Goal: Task Accomplishment & Management: Complete application form

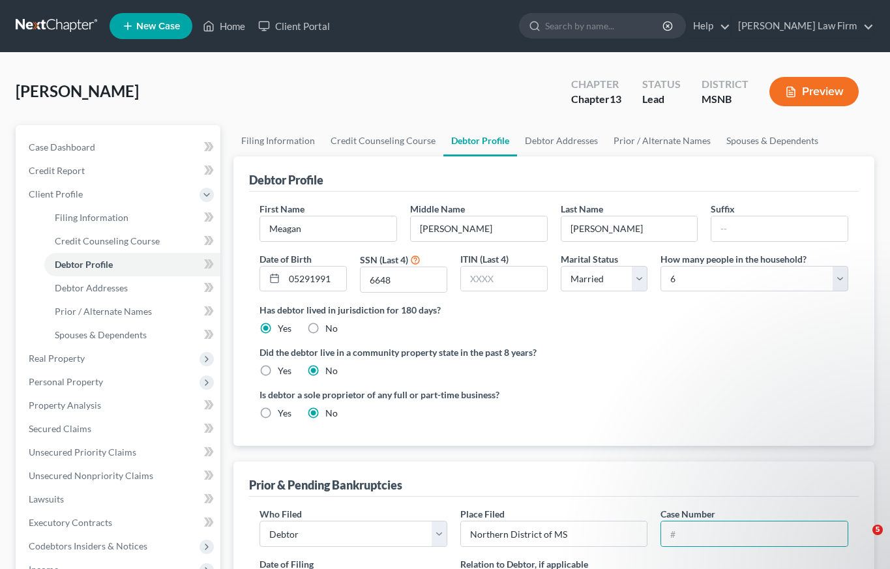
select select "1"
select select "5"
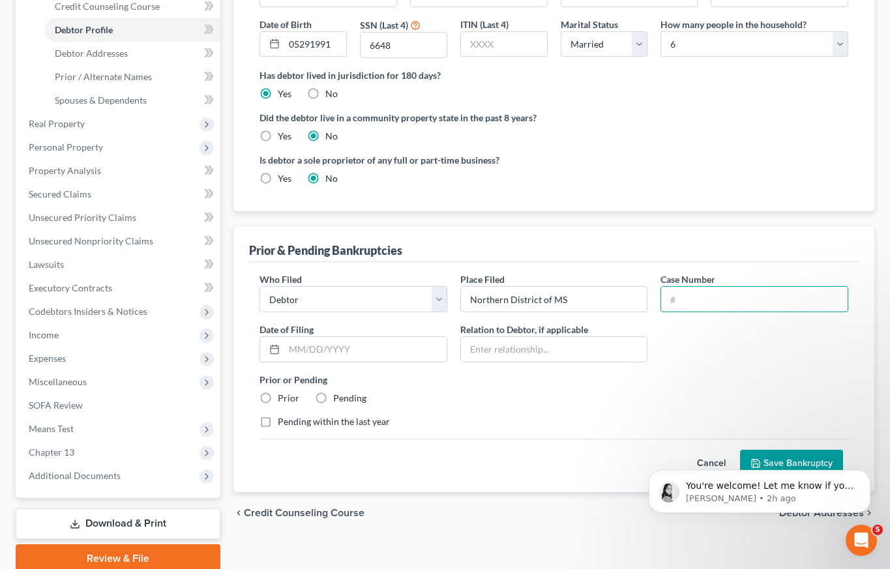
scroll to position [288, 0]
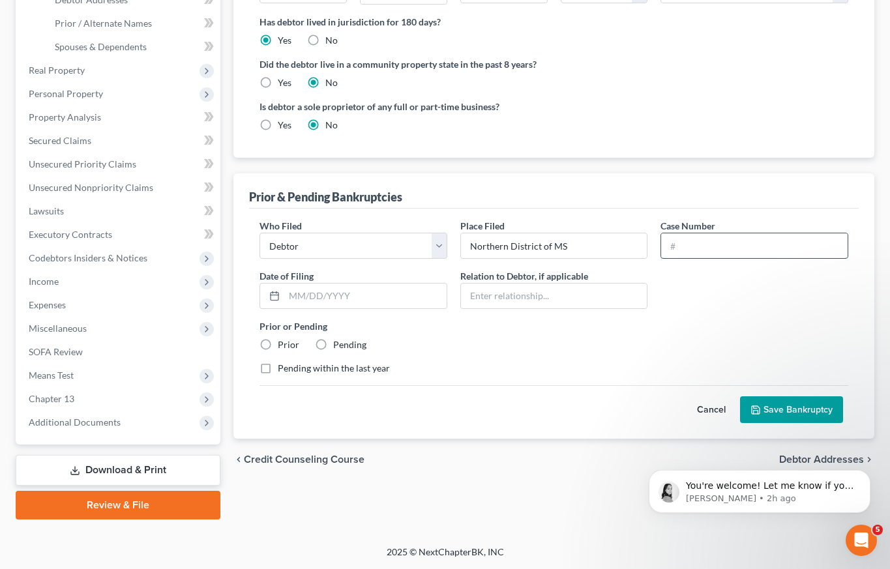
click at [688, 248] on input "text" at bounding box center [754, 245] width 186 height 25
type input "24-12100"
type input "07/18/2024"
click at [278, 346] on label "Prior" at bounding box center [289, 344] width 22 height 13
click at [283, 346] on input "Prior" at bounding box center [287, 342] width 8 height 8
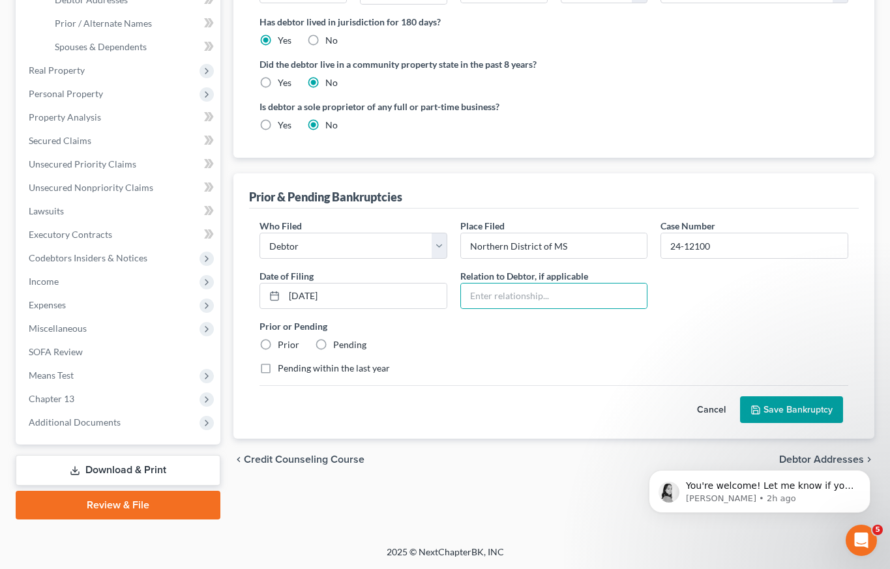
radio input "true"
click at [780, 409] on button "Save Bankruptcy" at bounding box center [791, 409] width 103 height 27
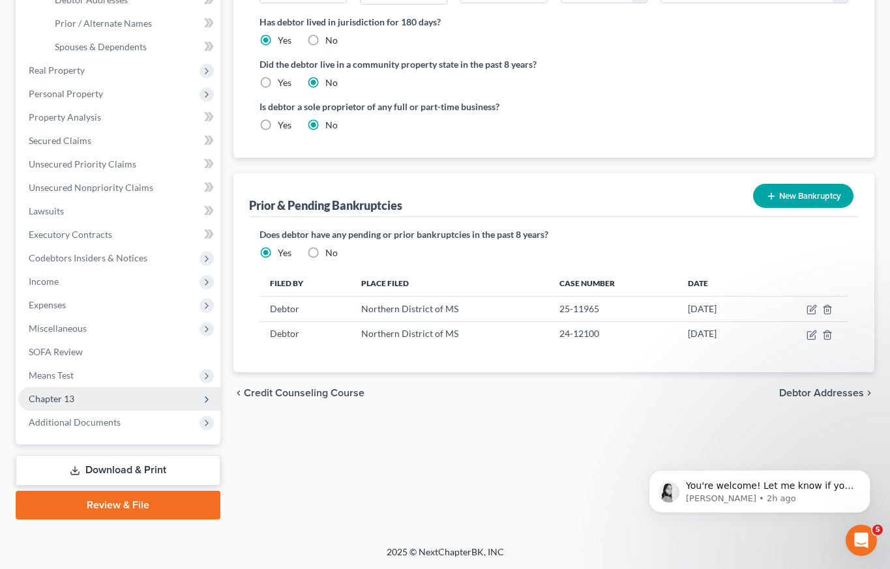
click at [56, 397] on span "Chapter 13" at bounding box center [52, 398] width 46 height 11
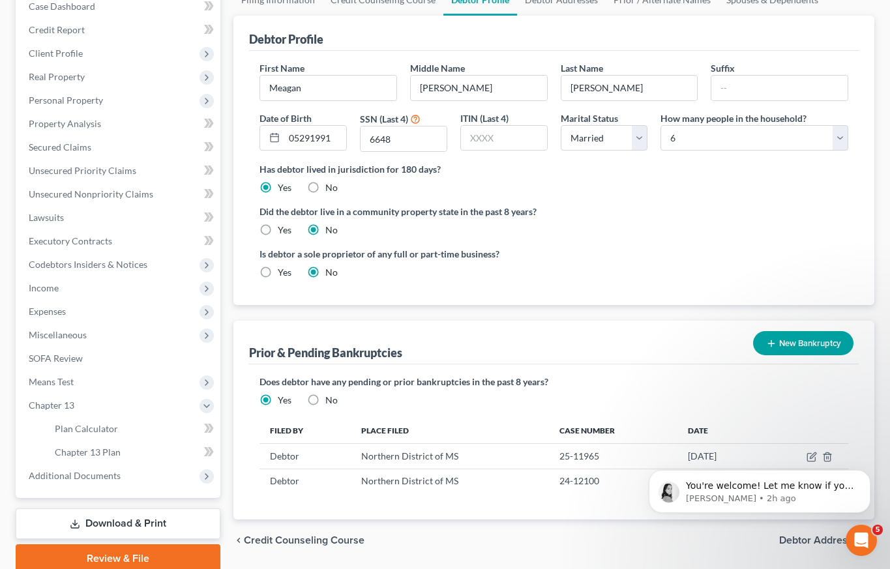
scroll to position [117, 0]
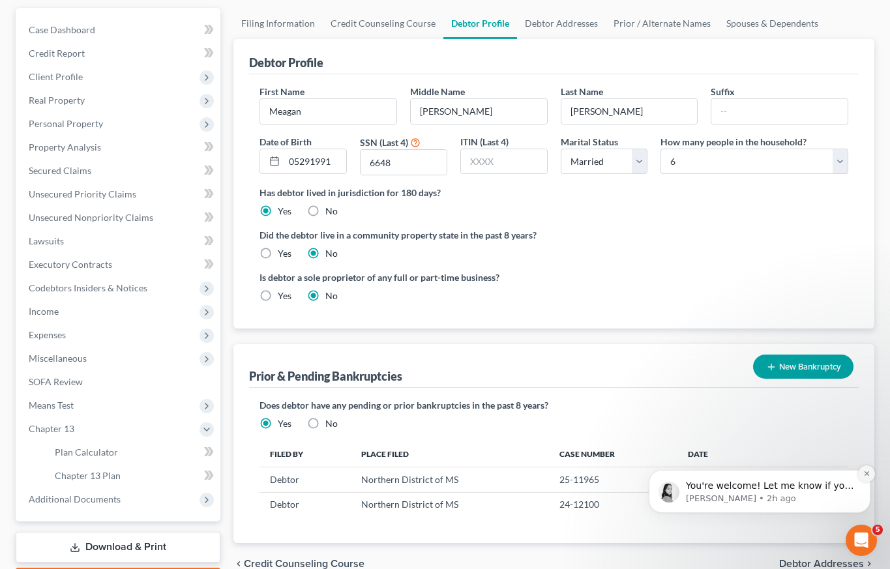
click at [869, 474] on icon "Dismiss notification" at bounding box center [866, 473] width 7 height 7
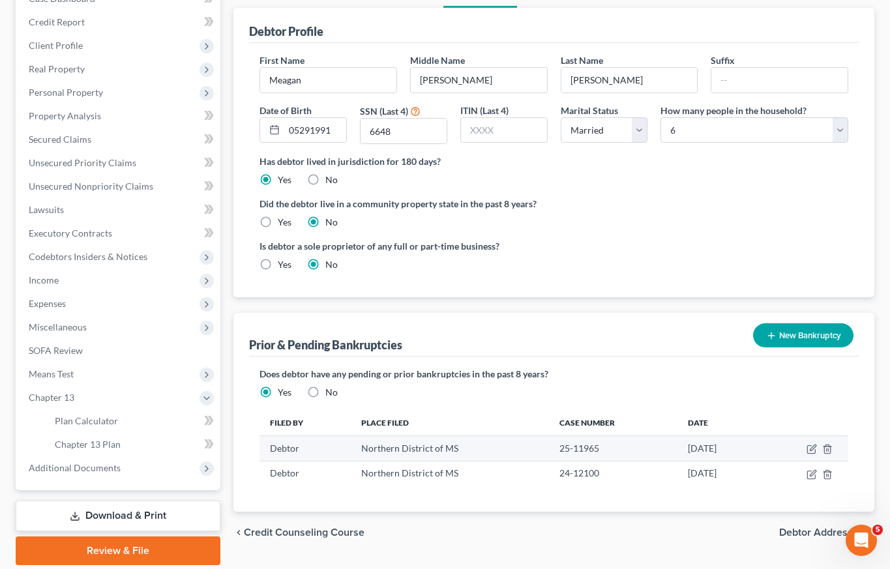
scroll to position [194, 0]
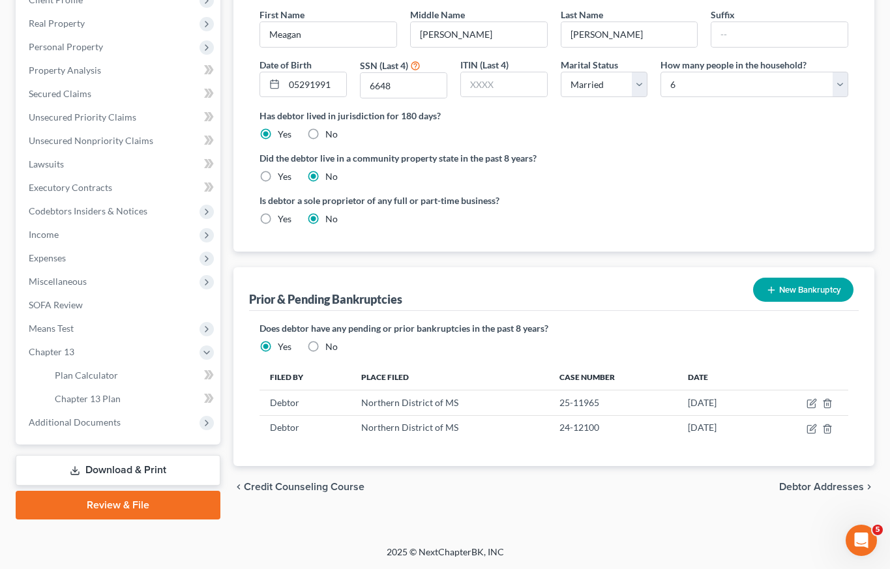
click at [835, 488] on span "Debtor Addresses" at bounding box center [821, 487] width 85 height 10
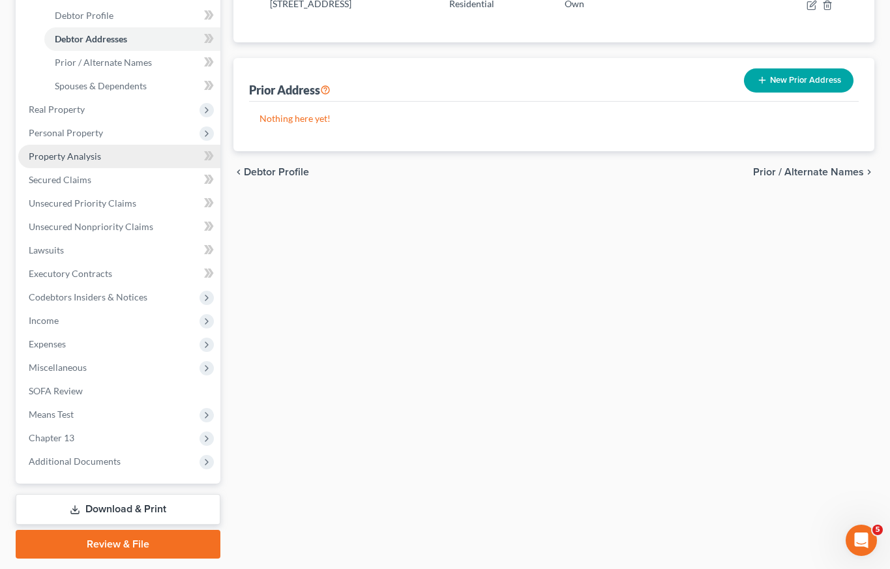
scroll to position [288, 0]
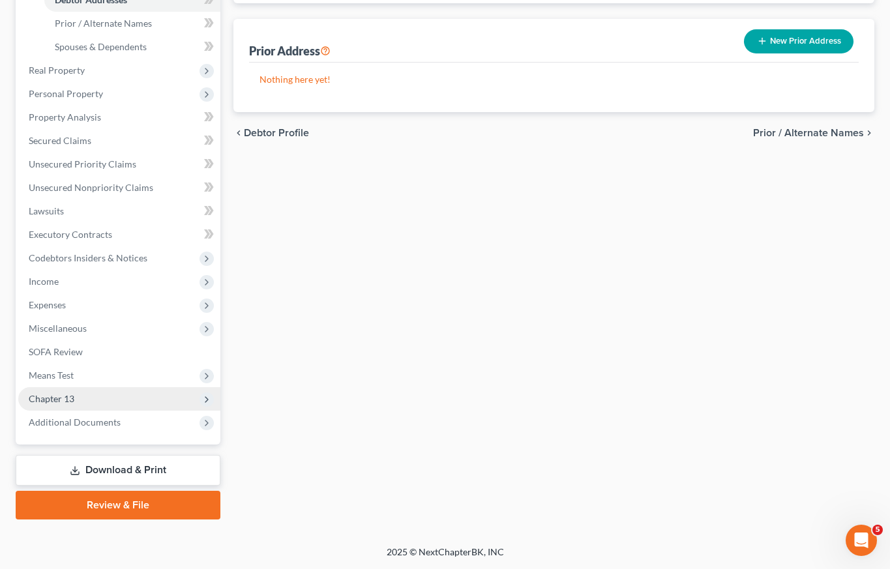
click at [70, 399] on span "Chapter 13" at bounding box center [52, 398] width 46 height 11
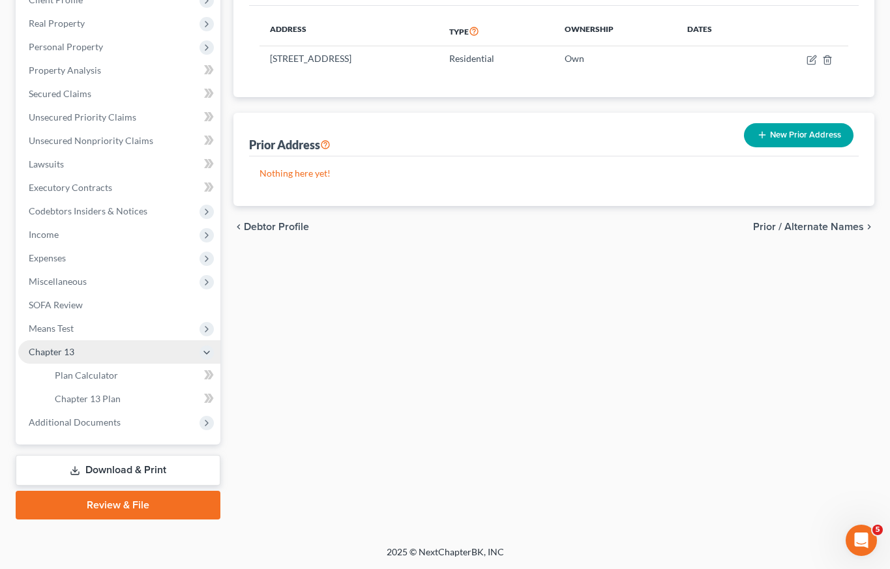
scroll to position [194, 0]
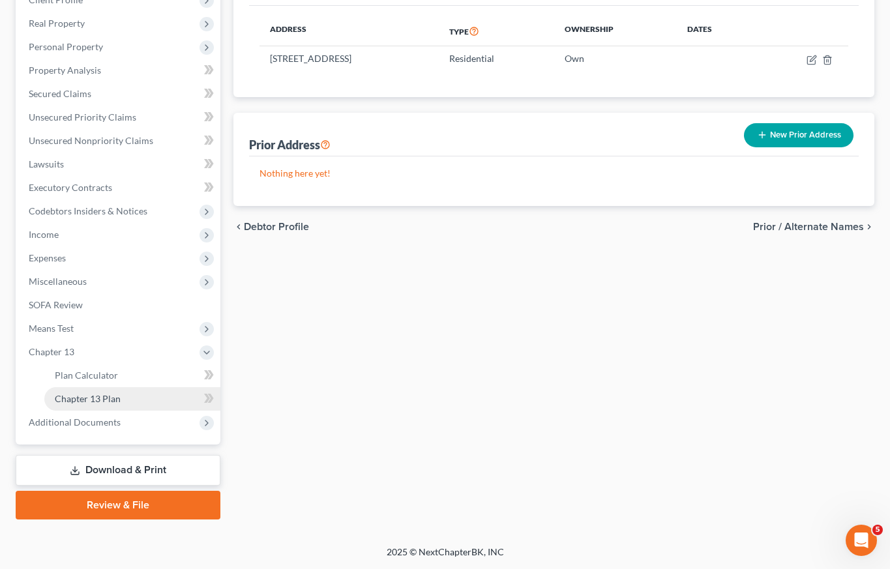
click at [68, 398] on span "Chapter 13 Plan" at bounding box center [88, 398] width 66 height 11
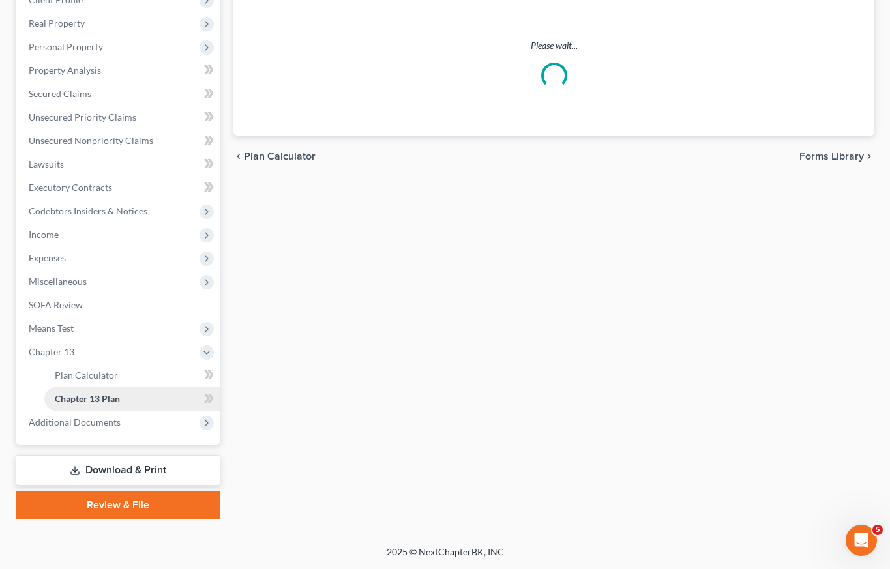
click at [68, 398] on span "Chapter 13 Plan" at bounding box center [87, 398] width 65 height 11
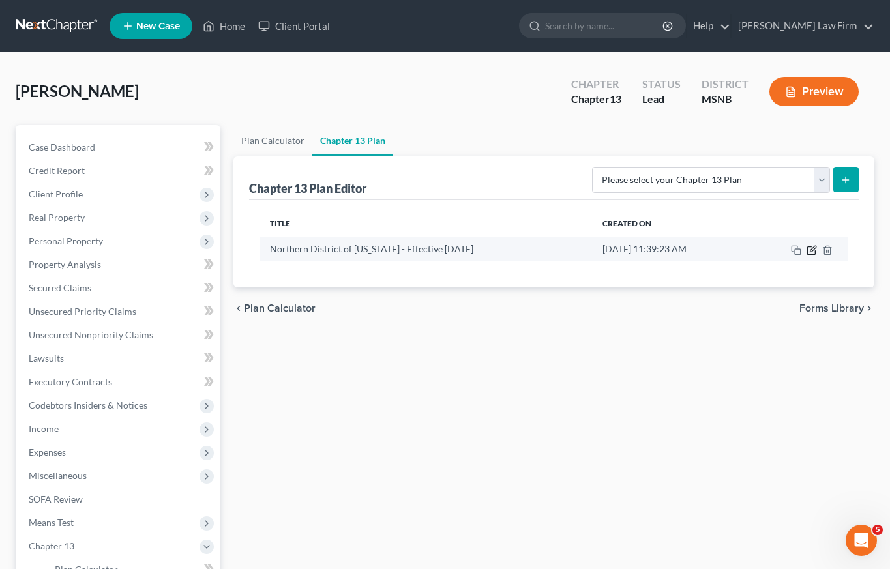
click at [813, 250] on icon "button" at bounding box center [813, 249] width 6 height 6
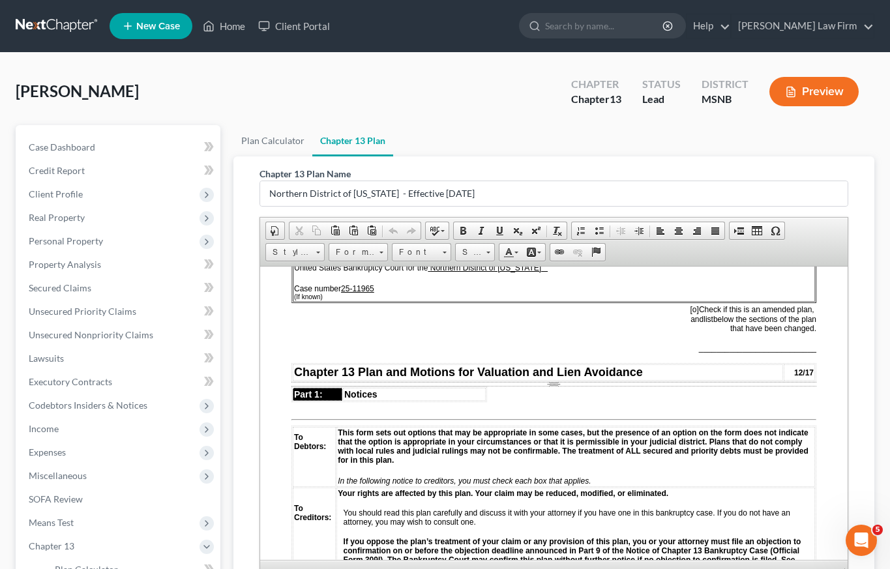
scroll to position [96, 0]
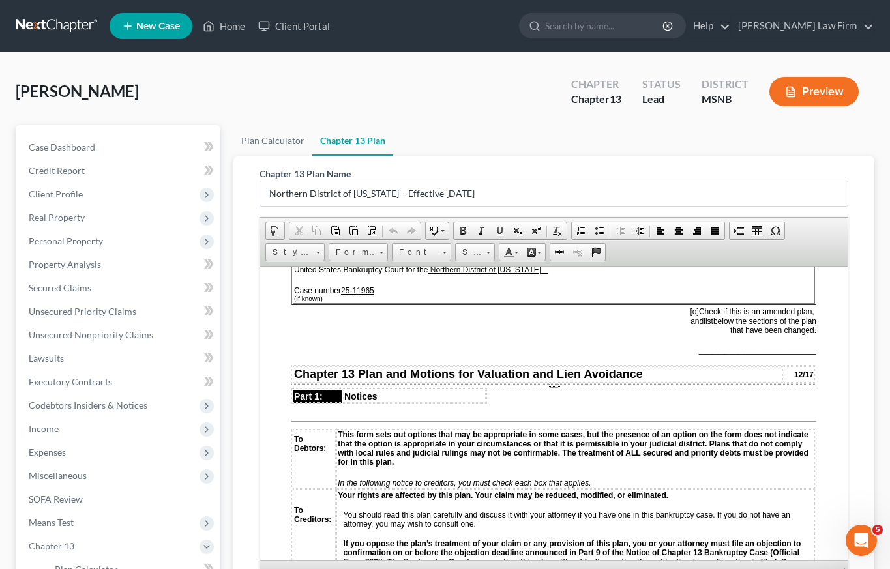
click at [374, 292] on u "25-11965" at bounding box center [357, 290] width 33 height 9
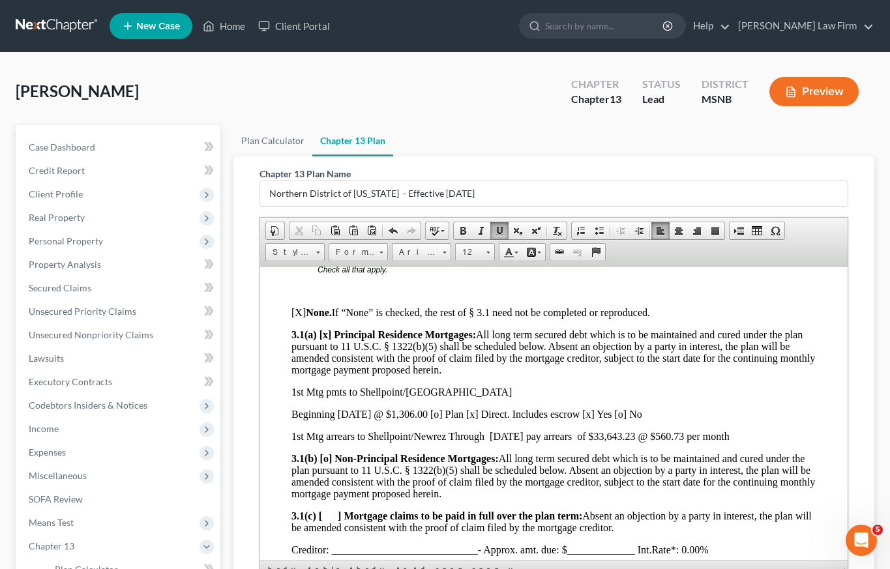
scroll to position [1307, 0]
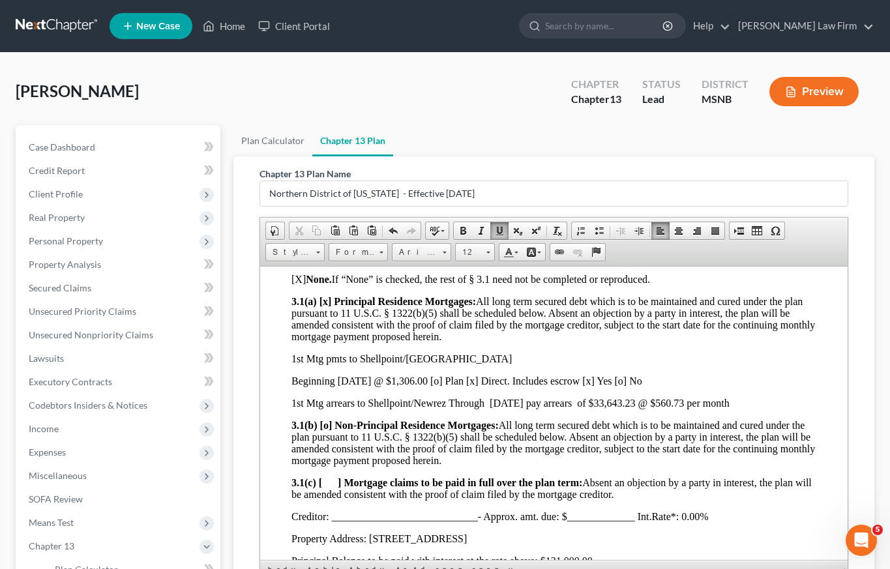
click at [530, 409] on p "1st Mtg arrears to Shellpoint/Newrez Through August 31, 2025 pay arrears of $33…" at bounding box center [553, 403] width 525 height 12
click at [518, 409] on p "1st Mtg arrears to Shellpoint/Newrez Through August 31, 2025 pay arrears of $33…" at bounding box center [553, 403] width 525 height 12
click at [672, 409] on p "1st Mtg arrears to Shellpoint/Newrez Through October 31, 2025 pay arrears of $3…" at bounding box center [553, 403] width 525 height 12
drag, startPoint x: 707, startPoint y: 411, endPoint x: 705, endPoint y: 389, distance: 22.3
click at [708, 409] on p "1st Mtg arrears to Shellpoint/Newrez Through October 31, 2025 pay arrears of $3…" at bounding box center [553, 403] width 525 height 12
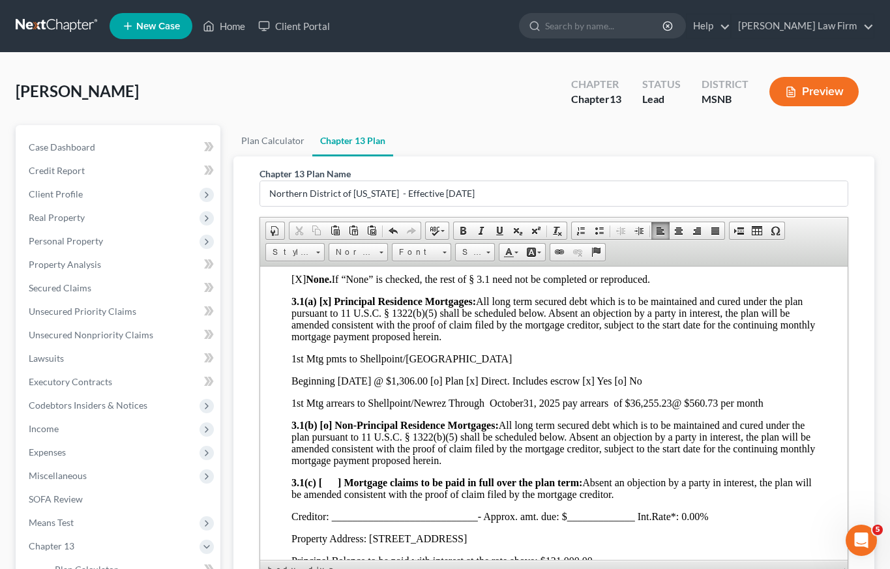
click at [723, 409] on p "1st Mtg arrears to Shellpoint/Newrez Through October 31, 2025 pay arrears of $3…" at bounding box center [553, 403] width 525 height 12
click at [456, 387] on p "Beginning Sept 1, 2025 @ $1,306.00 [o] Plan [x] Direct. Includes escrow [x] Yes…" at bounding box center [553, 381] width 525 height 12
click at [494, 387] on p "Beginning Sept 1, 2025 @ $1,306.00 [X ] Plan [x] Direct. Includes escrow [x] Ye…" at bounding box center [553, 381] width 525 height 12
click at [447, 544] on p "Property Address: 4004 Minor Road" at bounding box center [553, 539] width 525 height 12
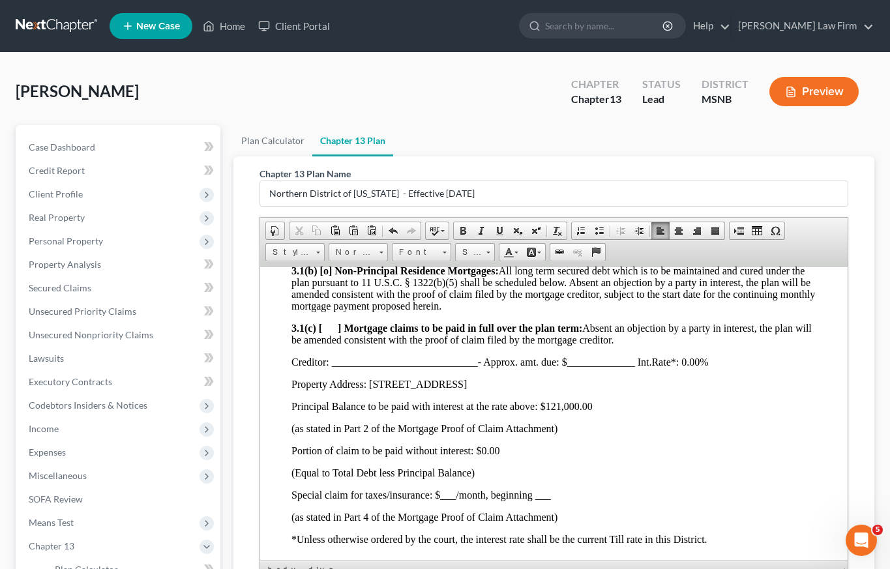
scroll to position [1501, 0]
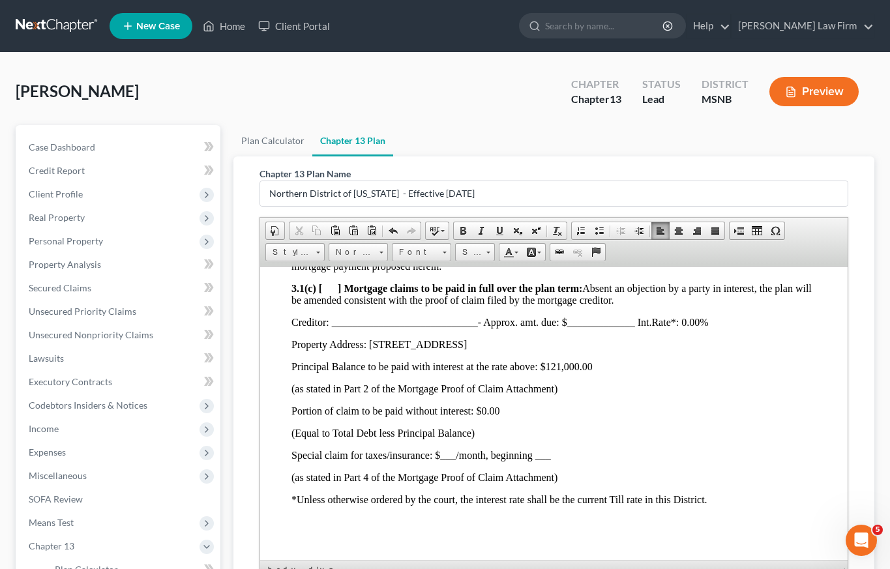
click at [587, 372] on p "Principal Balance to be paid with interest at the rate above: $121,000.00" at bounding box center [553, 367] width 525 height 12
click at [593, 372] on p "Principal Balance to be paid with interest at the rate above: $121,000.00" at bounding box center [553, 367] width 525 height 12
click at [499, 417] on p "Portion of claim to be paid without interest: $0.00" at bounding box center [553, 411] width 525 height 12
drag, startPoint x: 445, startPoint y: 351, endPoint x: 452, endPoint y: 362, distance: 12.7
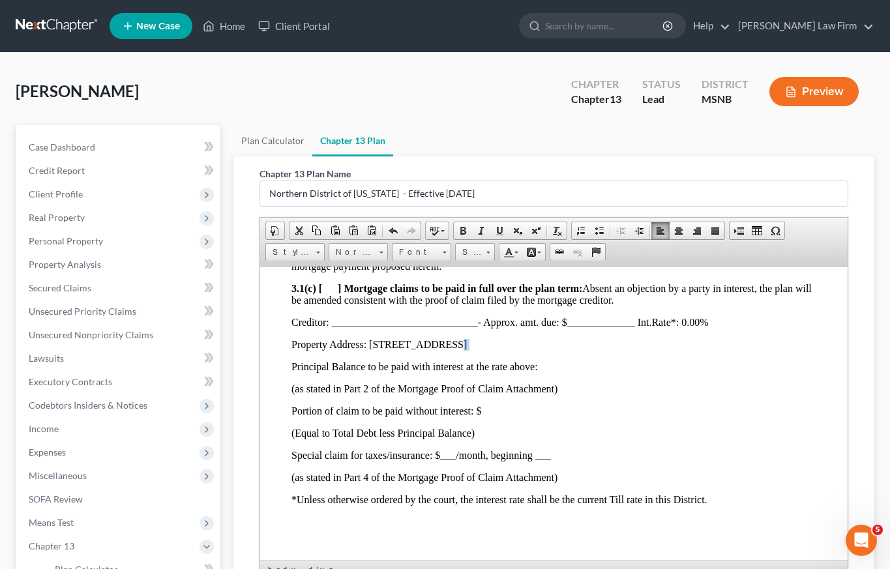
drag, startPoint x: 445, startPoint y: 352, endPoint x: 451, endPoint y: 340, distance: 13.4
click at [445, 350] on p "Property Address: 4004 Minor Road" at bounding box center [553, 344] width 525 height 12
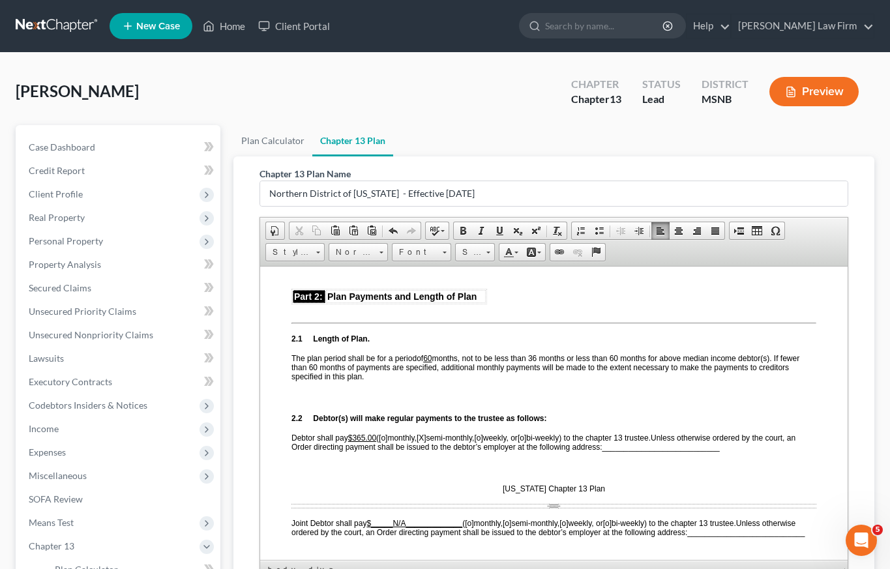
scroll to position [600, 0]
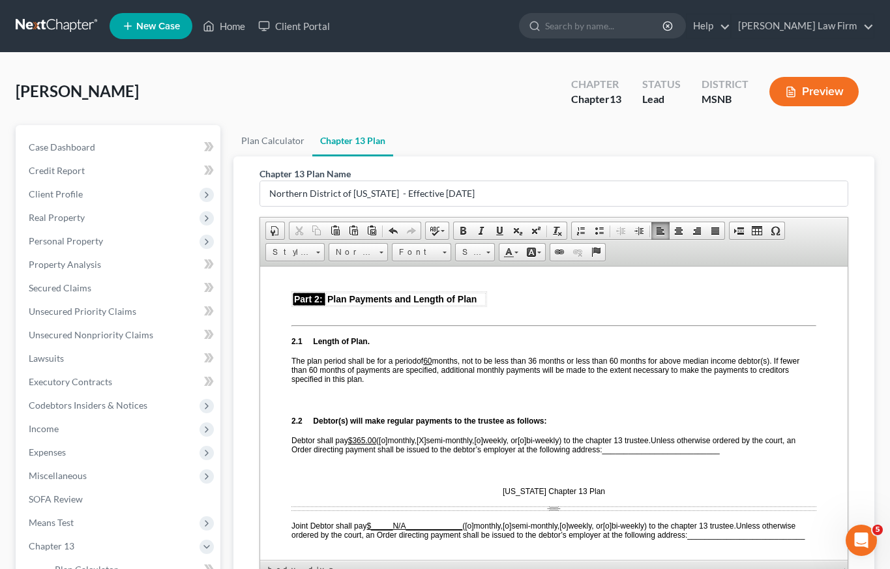
click at [366, 437] on u "$365.00" at bounding box center [362, 440] width 28 height 9
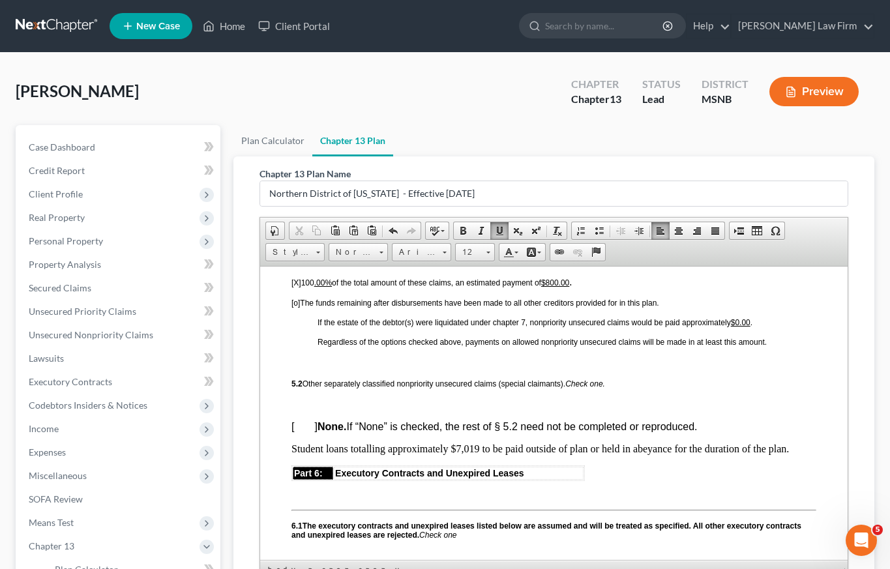
scroll to position [2921, 0]
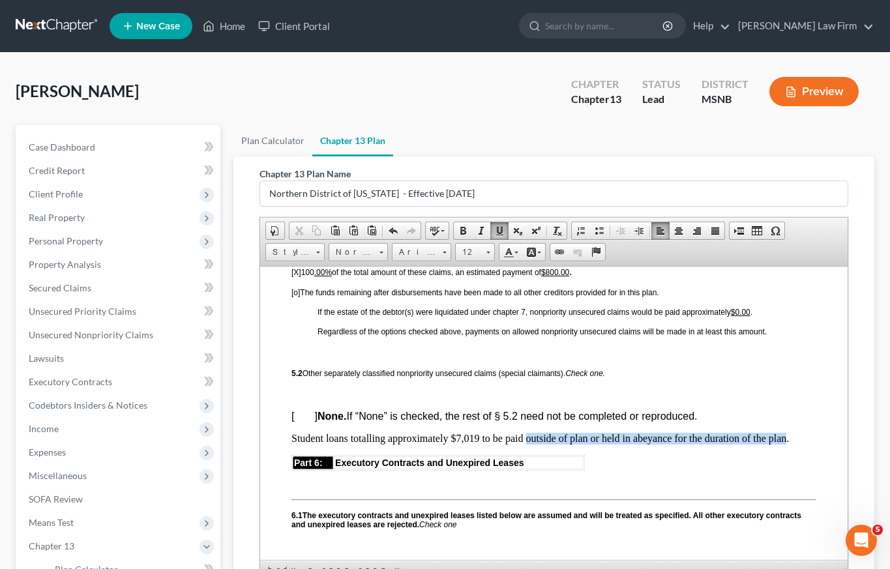
drag, startPoint x: 526, startPoint y: 446, endPoint x: 786, endPoint y: 445, distance: 260.8
click at [786, 444] on p "Student loans totalling approximately $7,019 to be paid outside of plan or held…" at bounding box center [553, 438] width 525 height 12
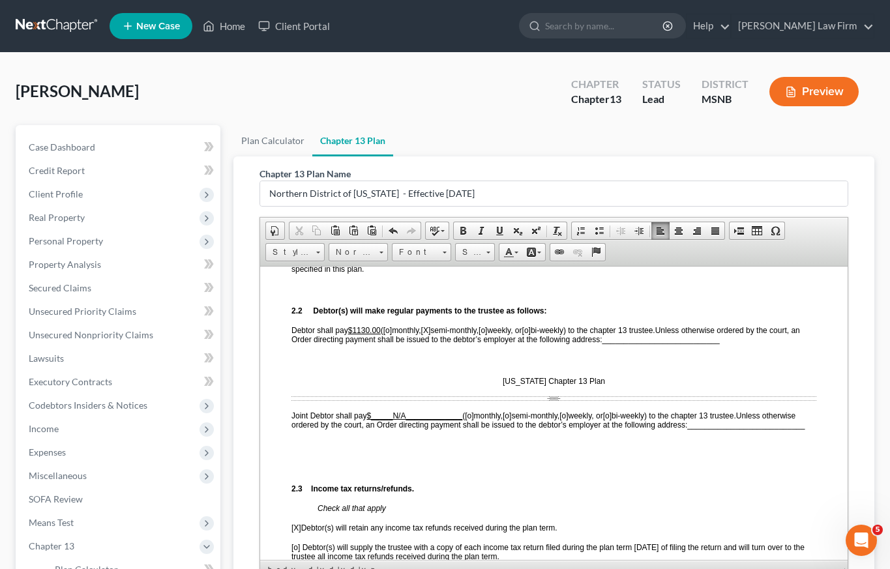
scroll to position [713, 0]
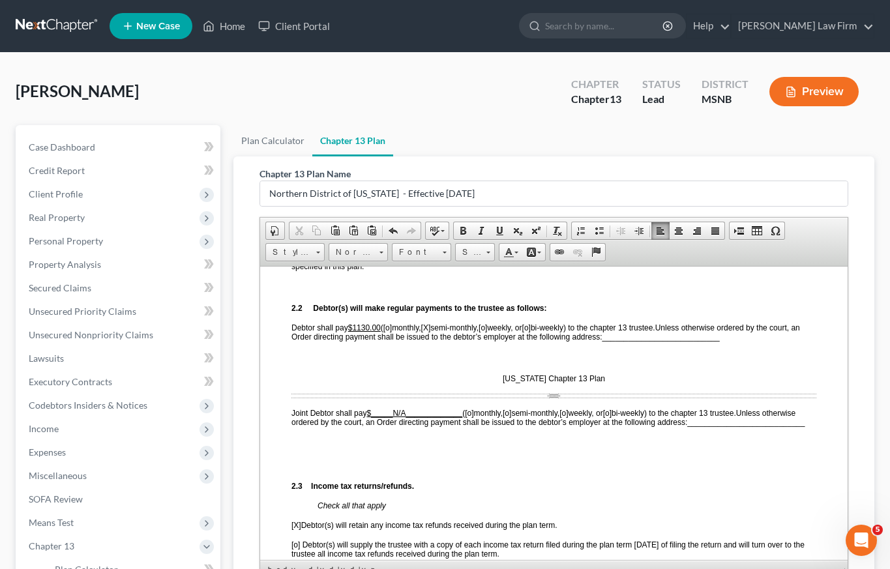
click at [367, 329] on u "$1130 .00" at bounding box center [364, 327] width 33 height 9
click at [371, 325] on u "$1130 .00" at bounding box center [364, 327] width 33 height 9
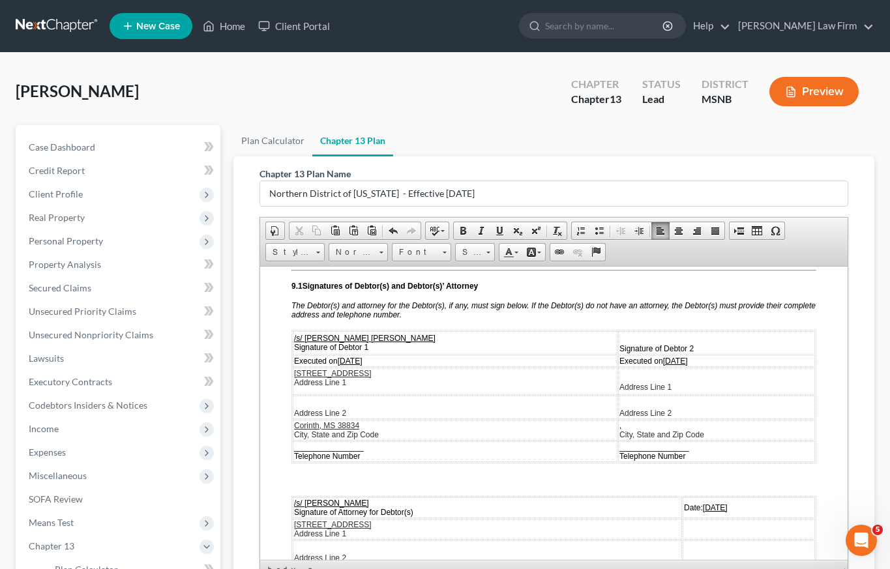
scroll to position [3626, 0]
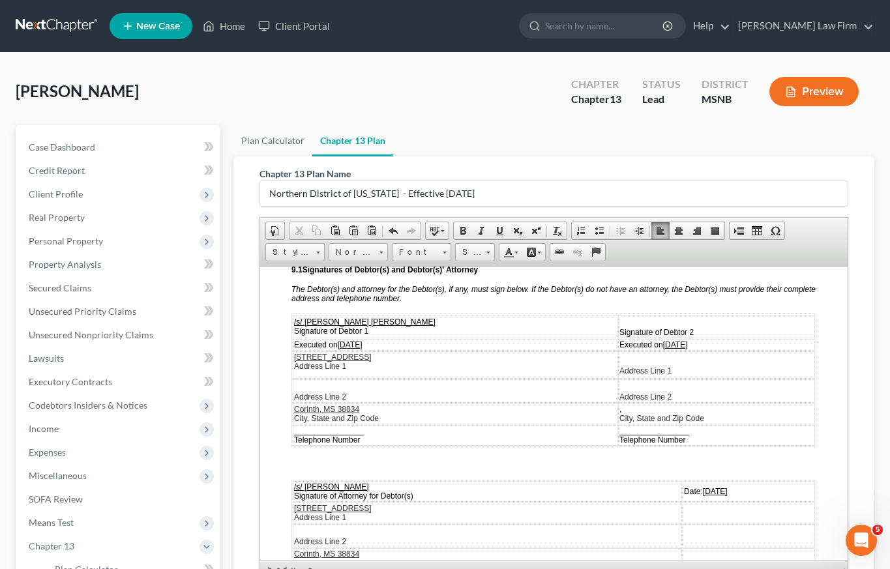
click at [357, 349] on u "07/21/2025" at bounding box center [350, 344] width 25 height 9
drag, startPoint x: 587, startPoint y: 342, endPoint x: 672, endPoint y: 341, distance: 84.8
click at [672, 338] on td "Signature of Debtor 2" at bounding box center [716, 325] width 197 height 23
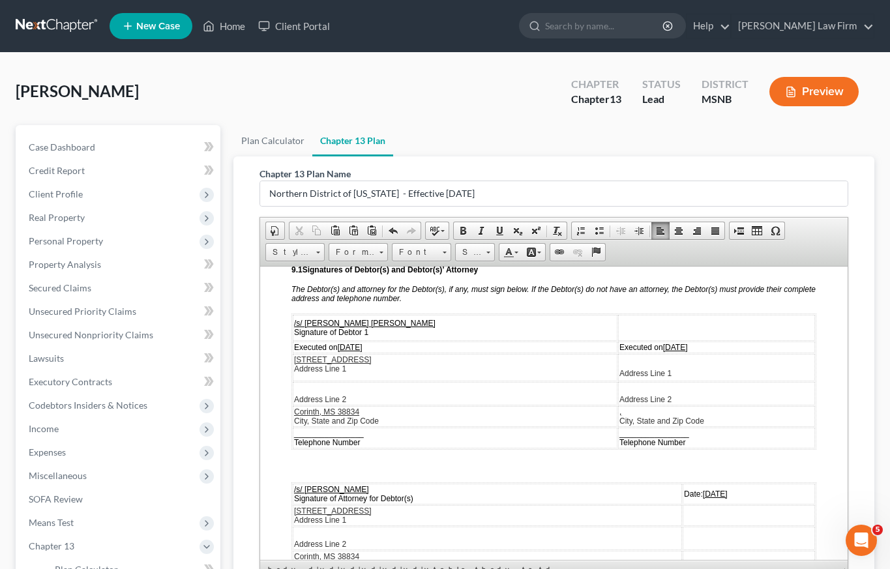
drag, startPoint x: 691, startPoint y: 353, endPoint x: 584, endPoint y: 357, distance: 107.6
click at [618, 353] on td "Executed on 07/21/2025" at bounding box center [716, 347] width 197 height 12
click at [394, 392] on td "Address Line 2" at bounding box center [455, 395] width 325 height 23
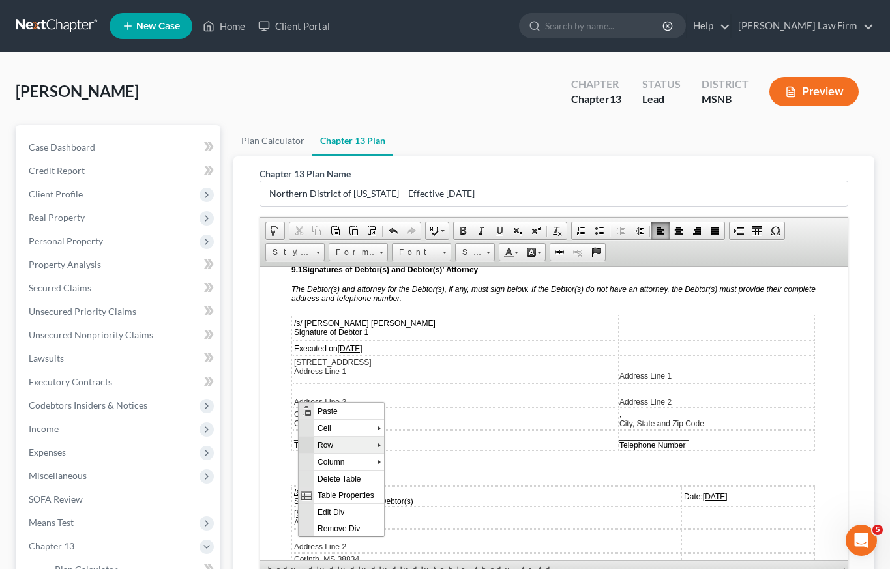
click at [322, 444] on span "Row" at bounding box center [345, 444] width 63 height 16
click at [418, 480] on span "Delete Rows" at bounding box center [438, 477] width 76 height 16
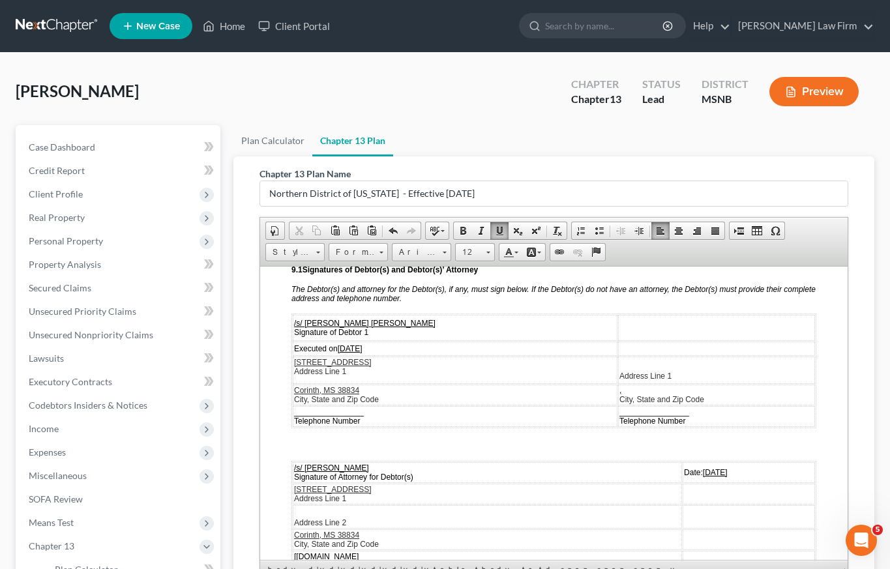
drag, startPoint x: 303, startPoint y: 424, endPoint x: 563, endPoint y: 690, distance: 372.5
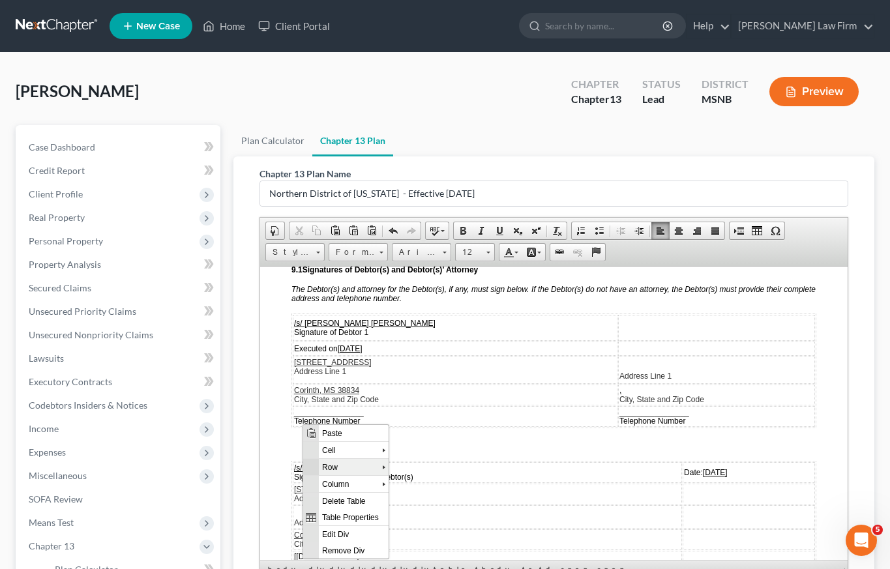
click at [340, 468] on span "Row" at bounding box center [350, 466] width 63 height 16
click at [417, 498] on span "Delete Rows" at bounding box center [442, 500] width 76 height 16
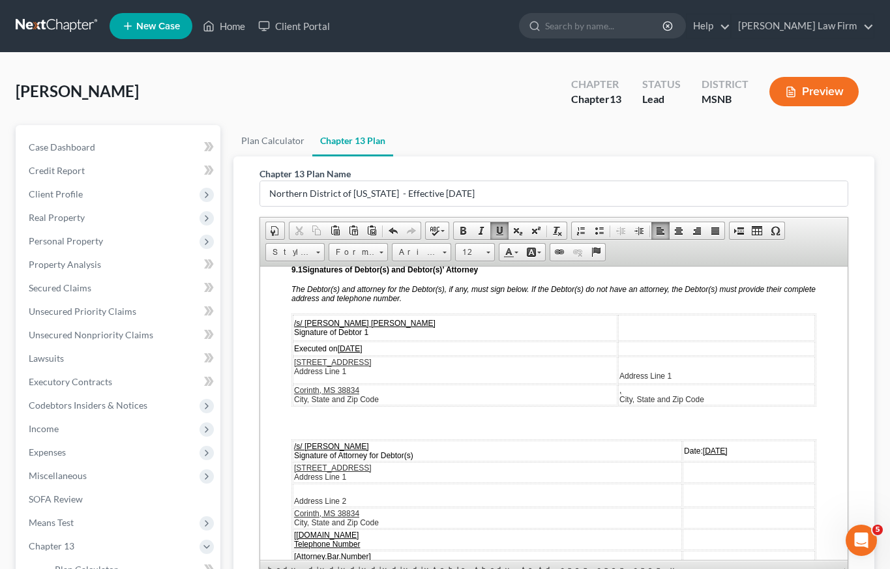
click at [333, 439] on div "/s/ Meagan Louise Jones-Tyson Signature of Debtor 1 Executed on 09/03/2025 4004…" at bounding box center [553, 485] width 525 height 345
click at [322, 428] on p at bounding box center [553, 423] width 525 height 12
click at [301, 428] on p at bounding box center [553, 423] width 525 height 12
drag, startPoint x: 672, startPoint y: 461, endPoint x: 682, endPoint y: 434, distance: 29.1
click at [703, 455] on u "07/21/2025" at bounding box center [715, 450] width 25 height 9
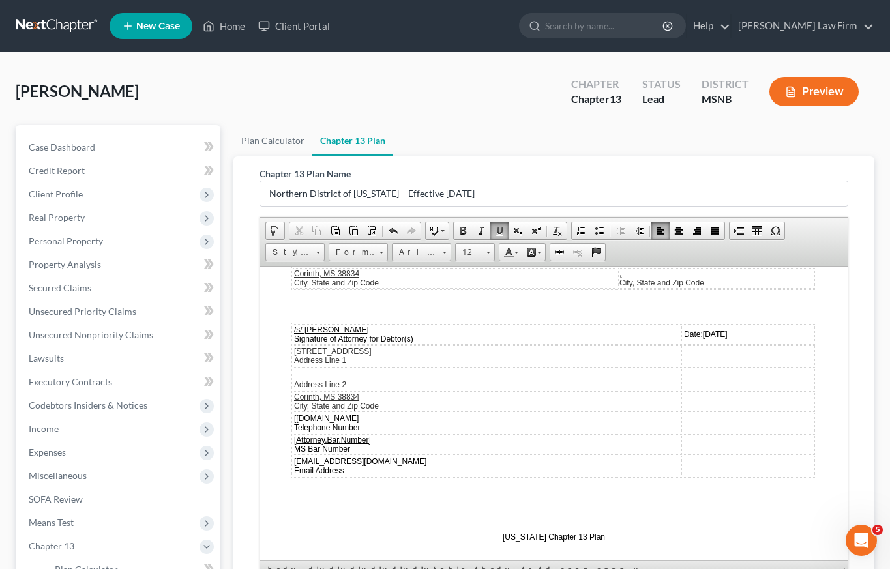
scroll to position [3776, 0]
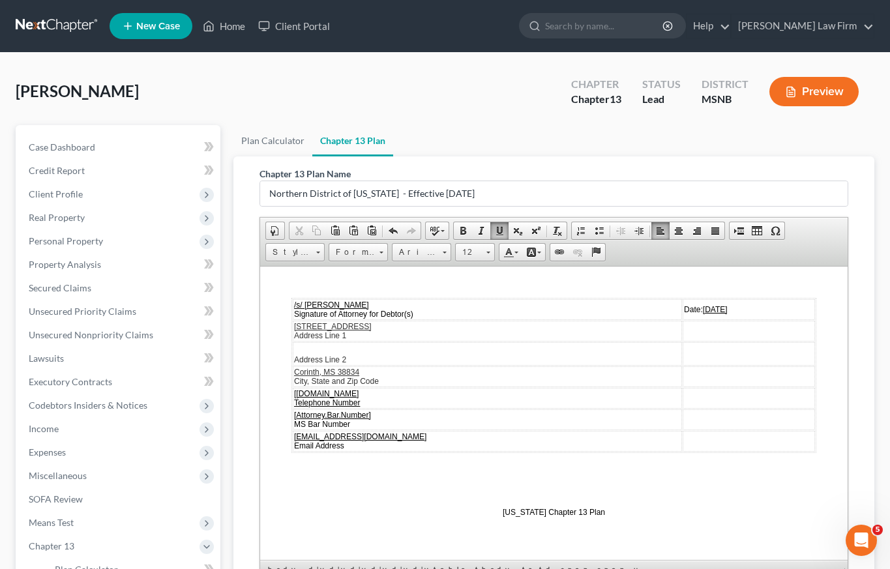
click at [428, 315] on td "/s/ Ken Weeden Signature of Attorney for Debtor(s)" at bounding box center [487, 309] width 389 height 21
click at [330, 353] on td "Address Line 2" at bounding box center [487, 353] width 389 height 23
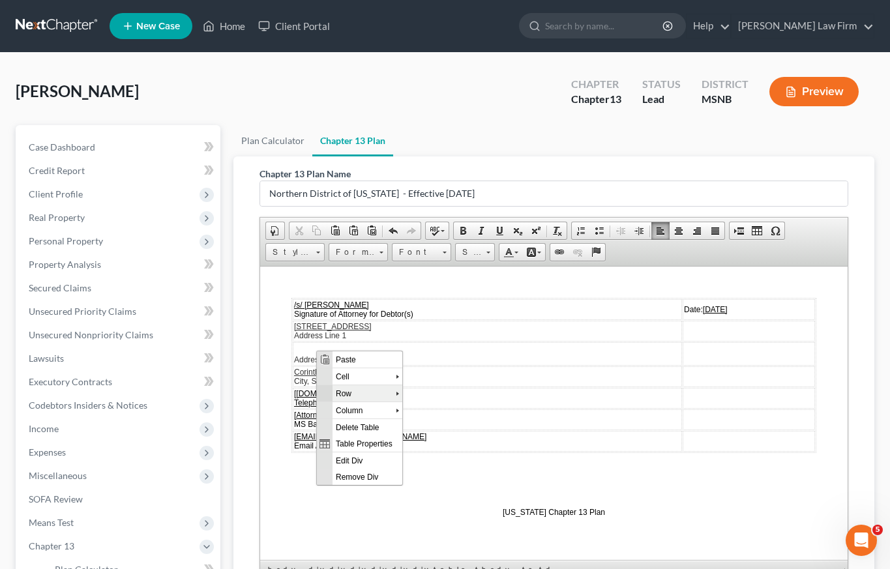
click at [356, 391] on span "Row" at bounding box center [364, 393] width 63 height 16
click at [443, 424] on span "Delete Rows" at bounding box center [456, 426] width 76 height 16
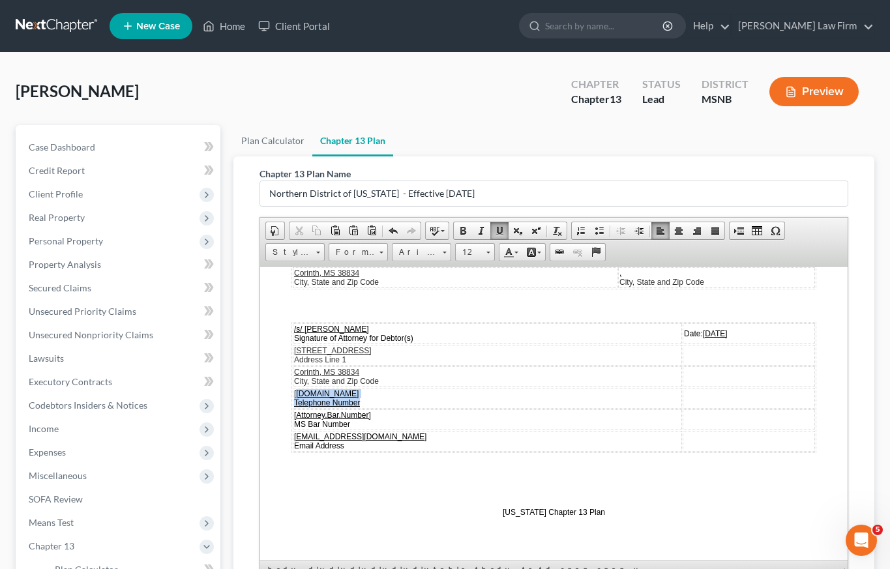
drag, startPoint x: 297, startPoint y: 394, endPoint x: 394, endPoint y: 404, distance: 97.6
click at [394, 404] on td "[Attorney.Phone Telephone Number" at bounding box center [487, 397] width 389 height 21
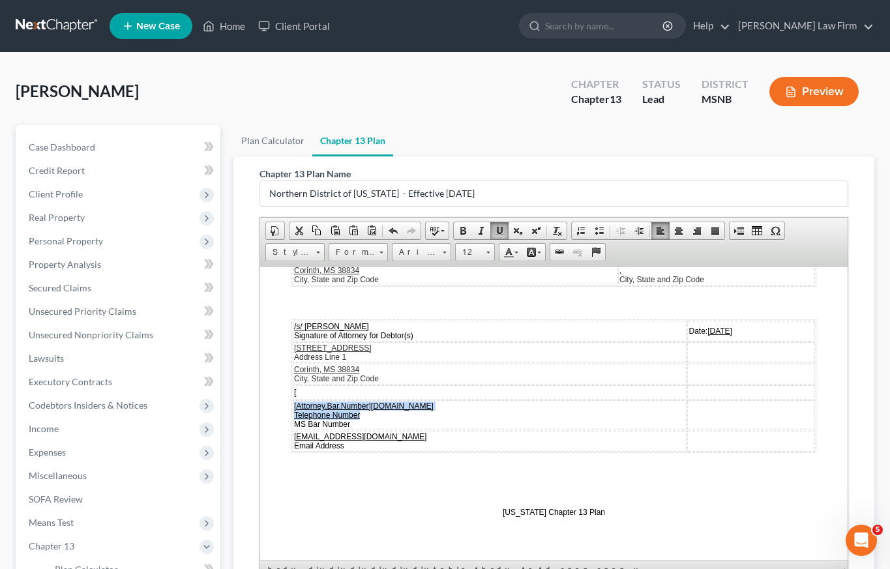
scroll to position [3755, 0]
click at [359, 398] on td "[" at bounding box center [490, 392] width 394 height 14
drag, startPoint x: 413, startPoint y: 407, endPoint x: 291, endPoint y: 400, distance: 122.8
click at [291, 400] on table "/s/ Ken Weeden Signature of Attorney for Debtor(s) Date: 09/03/2025 607 Childs …" at bounding box center [553, 386] width 525 height 134
click at [298, 400] on td "[ Attorney.Bar.Number] Attorney.Phone Telephone Number MS Bar Number" at bounding box center [490, 415] width 394 height 30
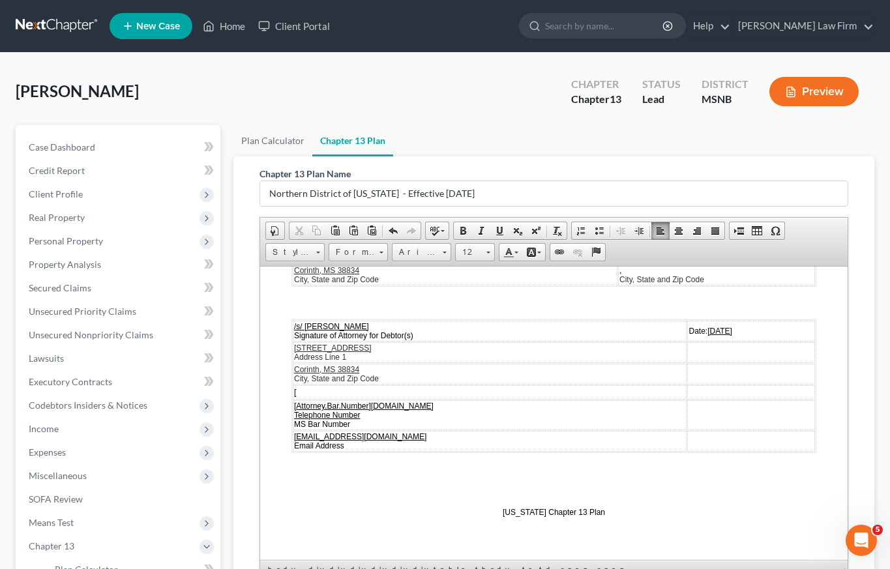
click at [305, 391] on td "[" at bounding box center [490, 392] width 394 height 14
drag, startPoint x: 447, startPoint y: 413, endPoint x: 336, endPoint y: 400, distance: 112.3
click at [336, 400] on td "[ Attorney.Bar.Number] Attorney.Phone Telephone Number MS Bar Number" at bounding box center [490, 415] width 394 height 30
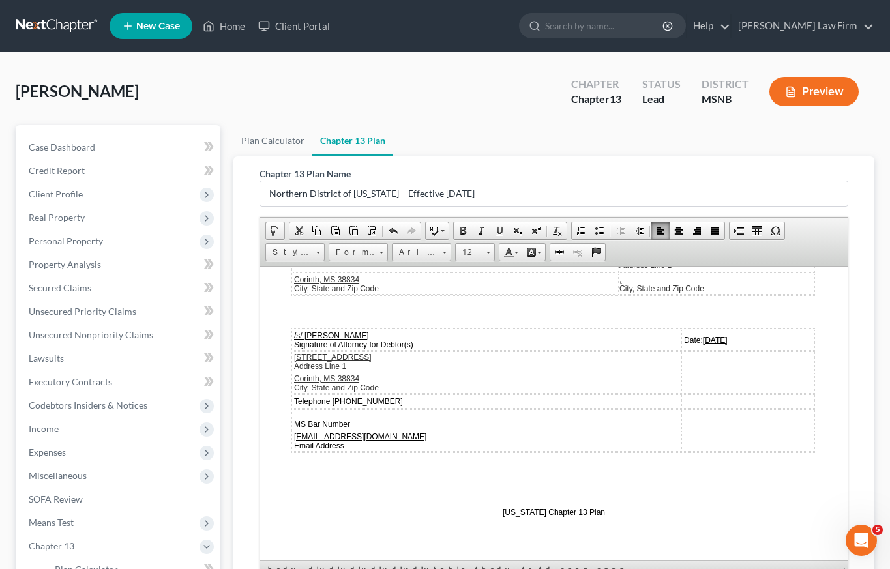
scroll to position [3746, 0]
click at [394, 422] on td "MS Bar Number" at bounding box center [487, 419] width 389 height 21
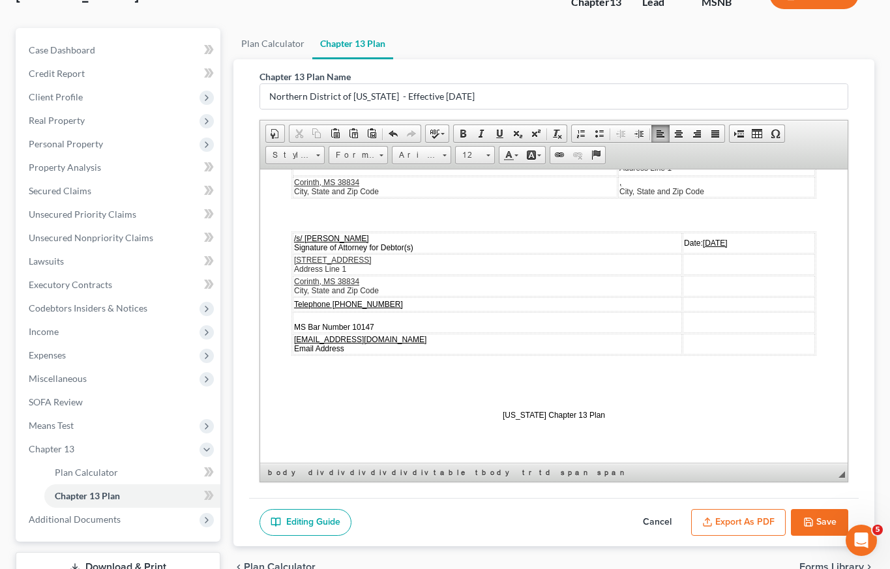
scroll to position [194, 0]
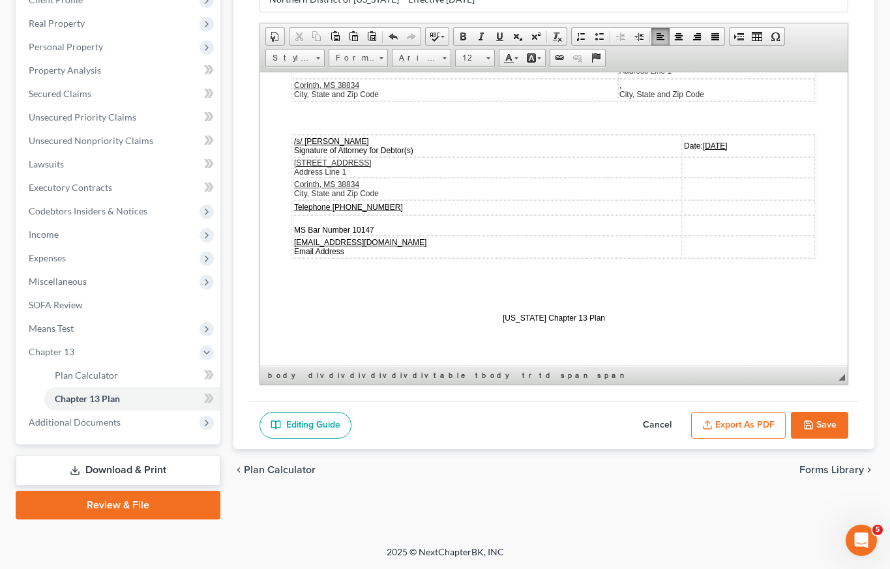
click at [821, 423] on button "Save" at bounding box center [819, 425] width 57 height 27
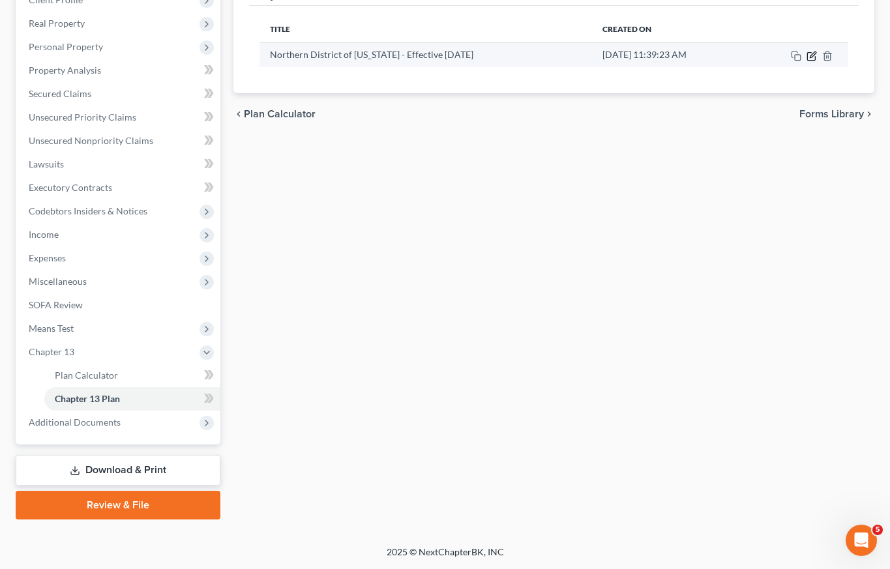
click at [814, 55] on icon "button" at bounding box center [812, 56] width 10 height 10
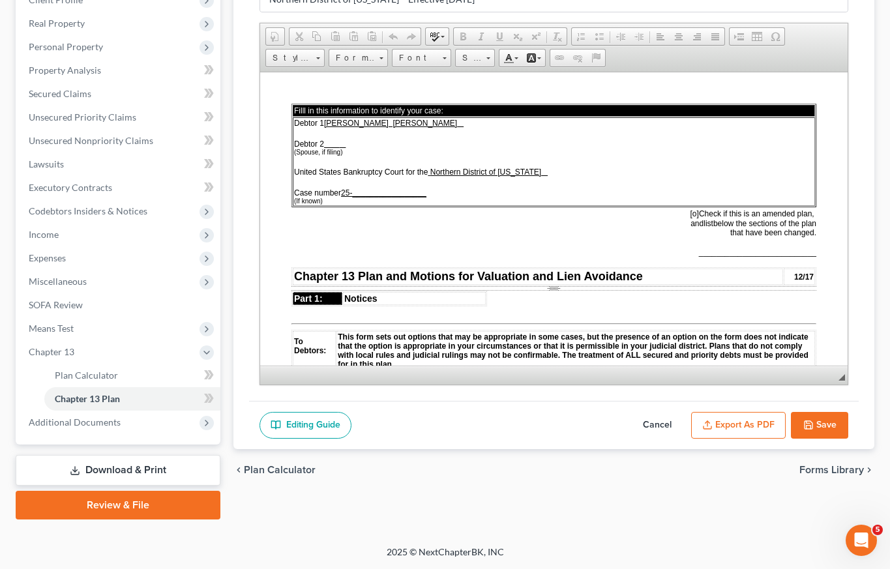
scroll to position [0, 0]
click at [748, 423] on button "Export as PDF" at bounding box center [738, 425] width 95 height 27
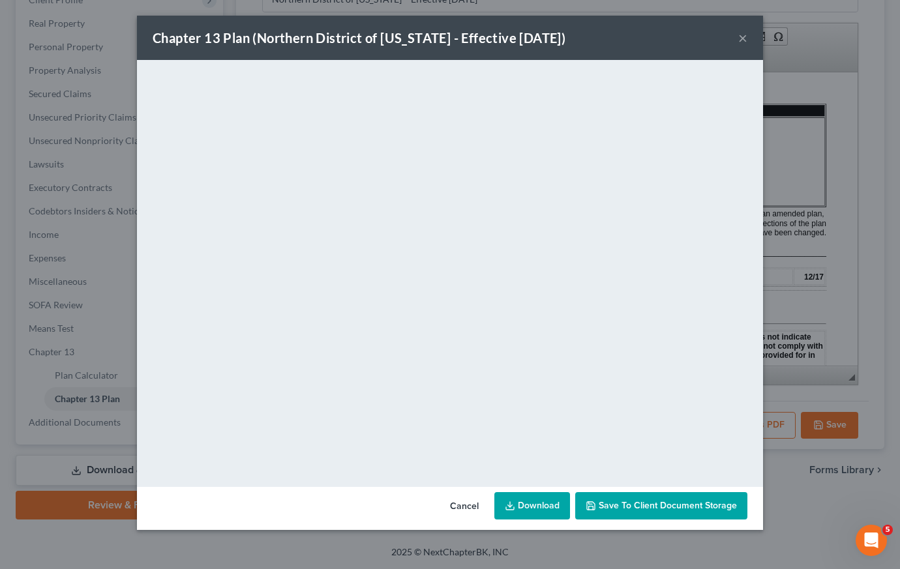
click at [638, 507] on span "Save to Client Document Storage" at bounding box center [668, 505] width 138 height 11
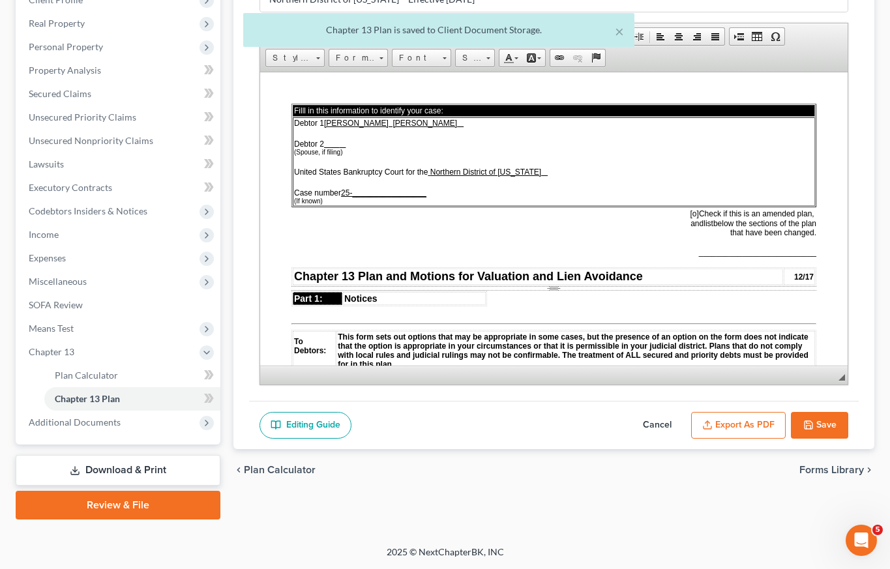
click at [728, 422] on button "Export as PDF" at bounding box center [738, 425] width 95 height 27
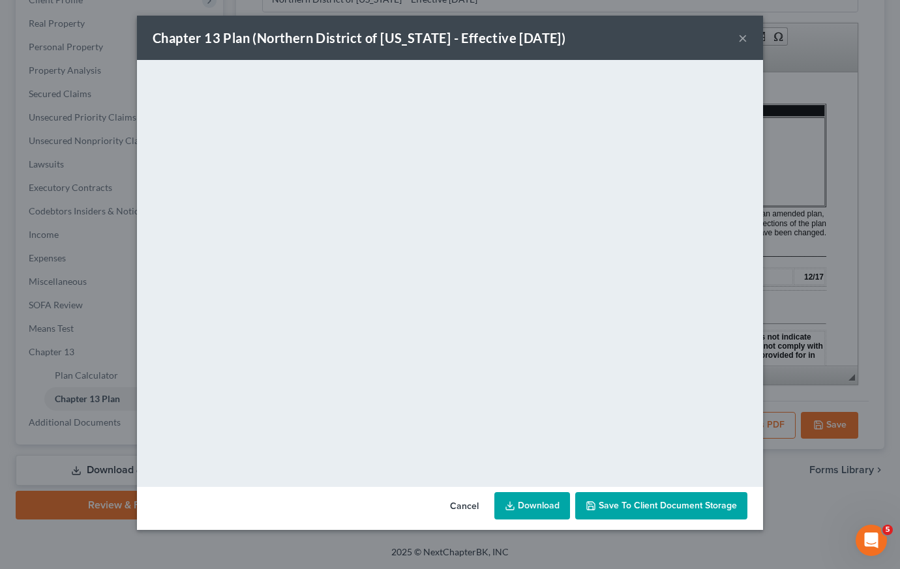
click at [537, 511] on link "Download" at bounding box center [532, 505] width 76 height 27
click at [745, 39] on button "×" at bounding box center [742, 38] width 9 height 16
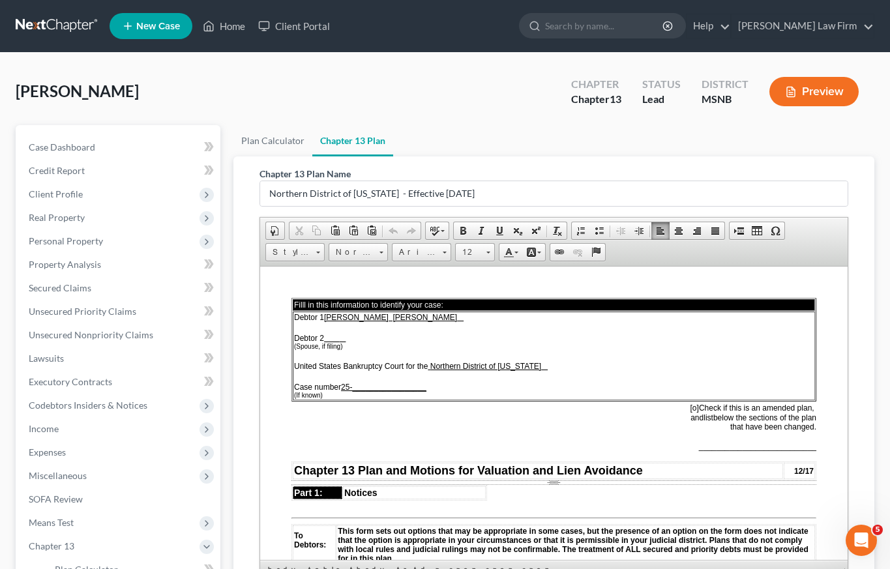
click at [549, 480] on div "Page Break" at bounding box center [553, 482] width 525 height 5
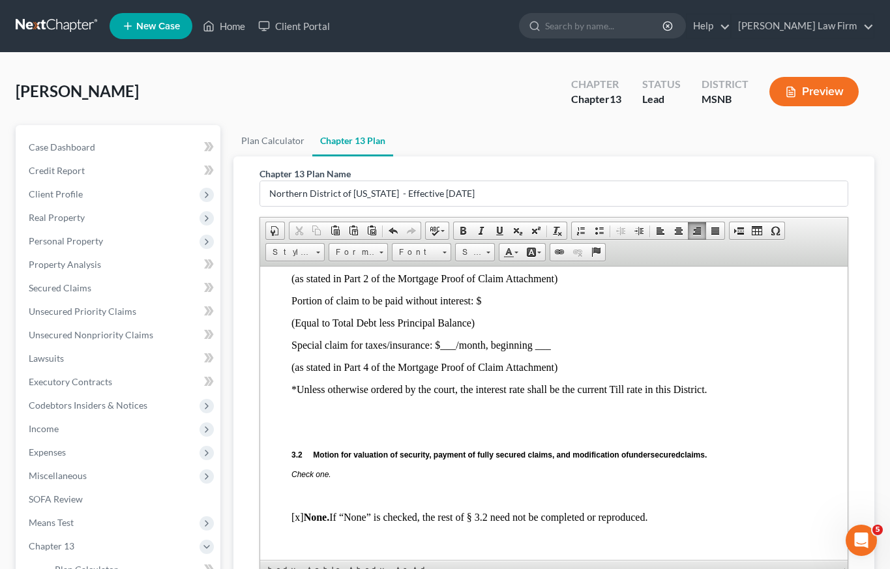
scroll to position [1695, 0]
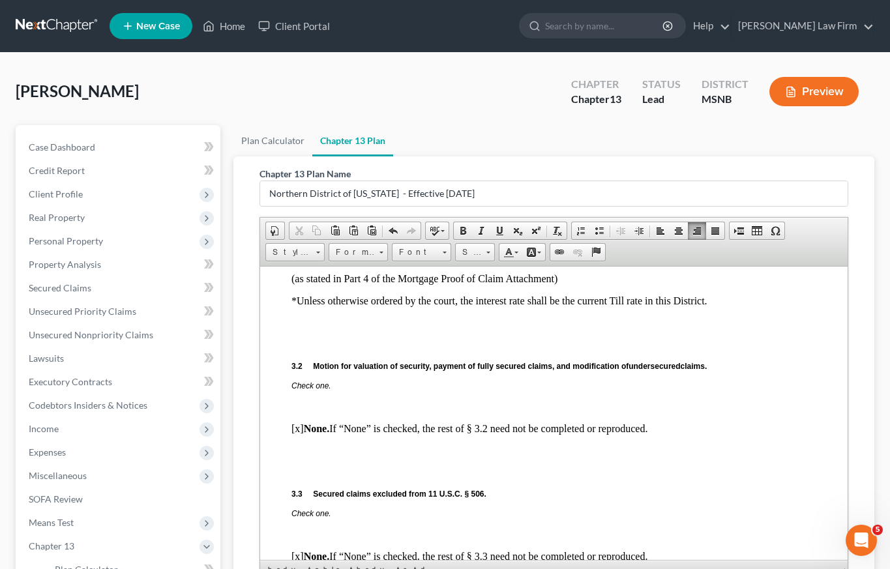
click at [825, 96] on button "Preview" at bounding box center [813, 91] width 89 height 29
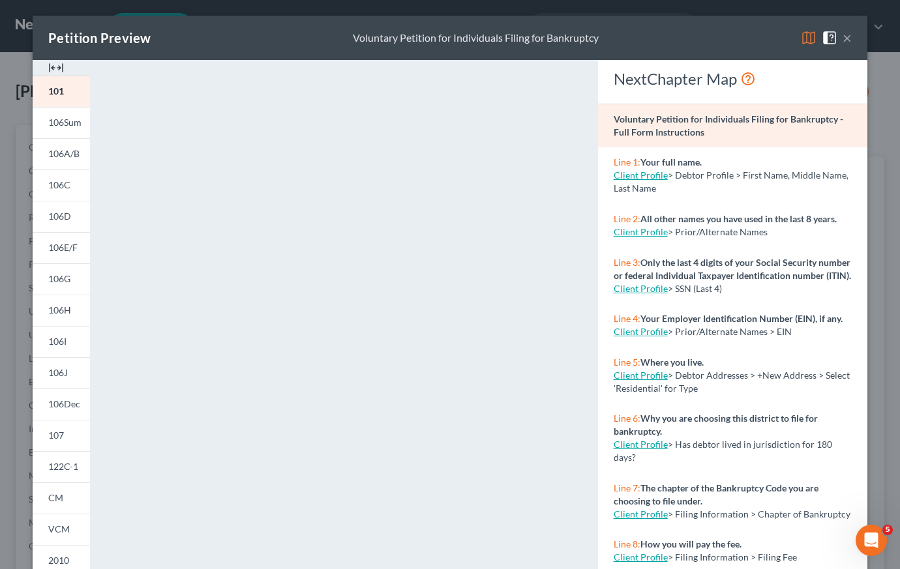
click at [842, 37] on button "×" at bounding box center [846, 38] width 9 height 16
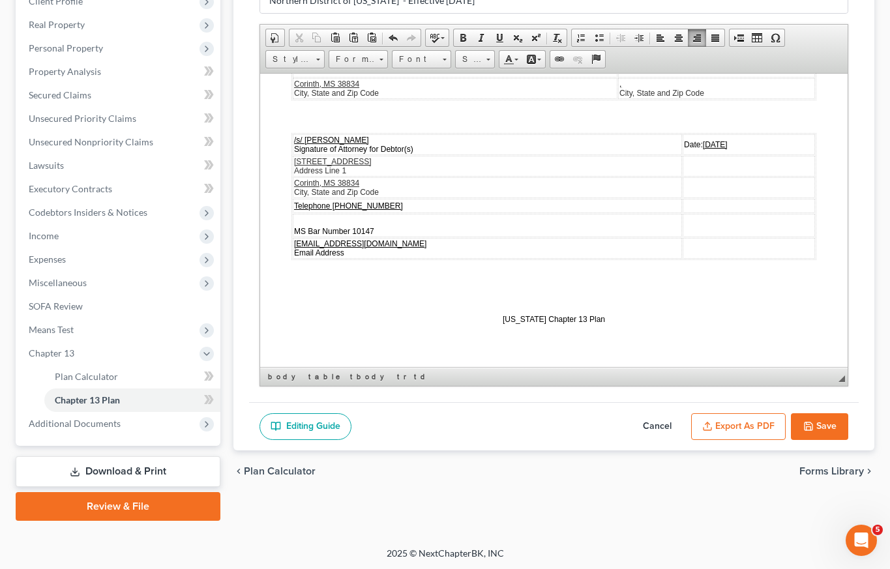
scroll to position [194, 0]
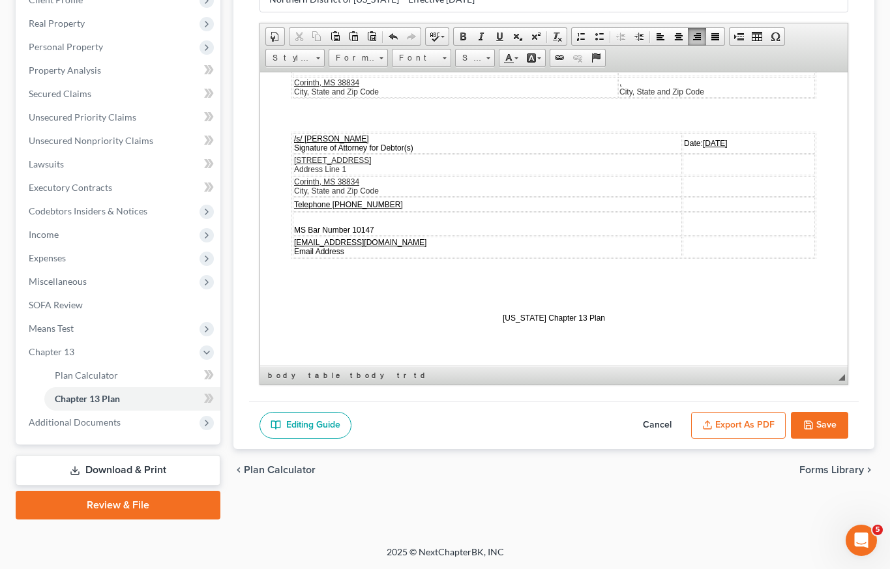
click at [824, 424] on button "Save" at bounding box center [819, 425] width 57 height 27
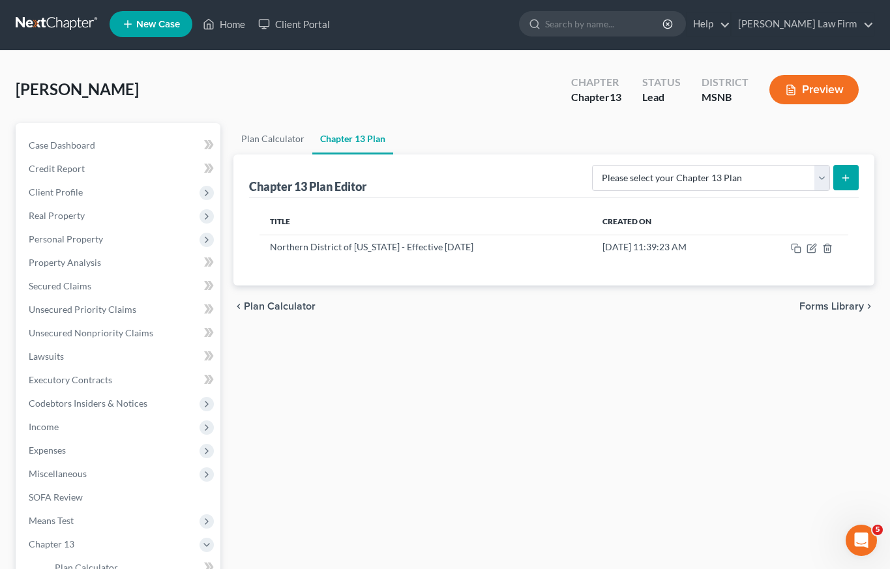
scroll to position [0, 0]
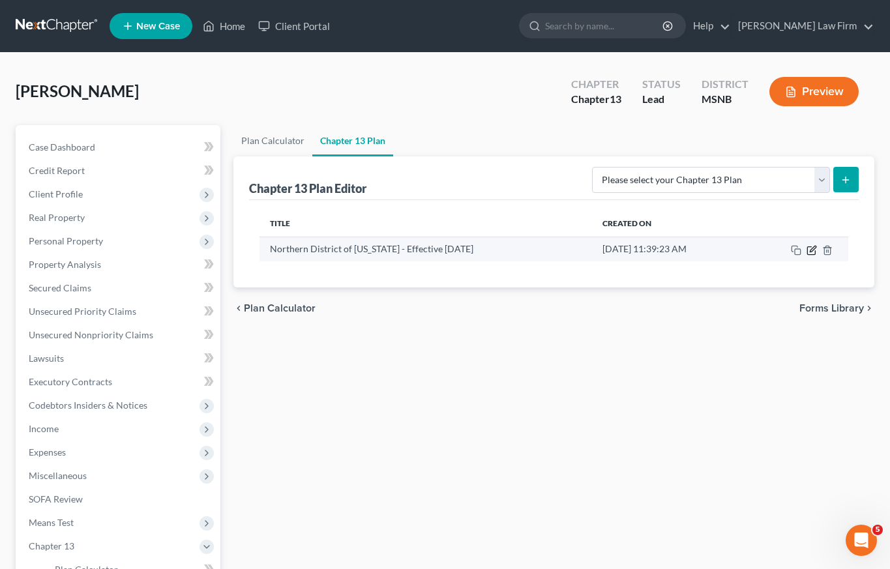
click at [812, 248] on icon "button" at bounding box center [812, 250] width 10 height 10
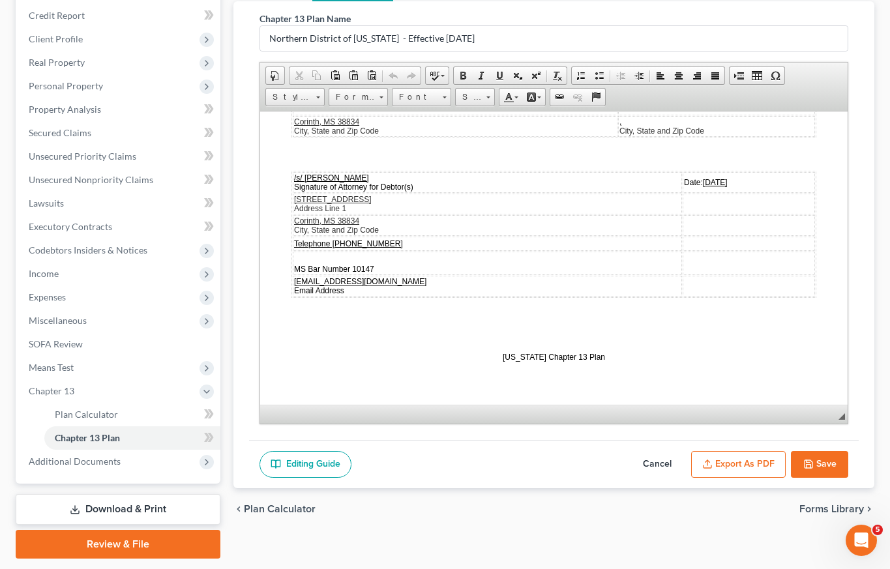
scroll to position [194, 0]
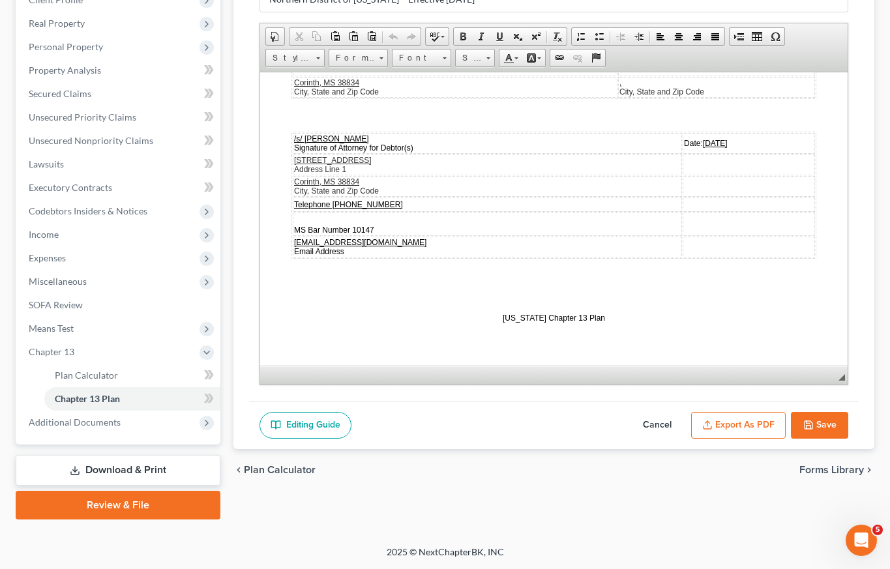
click at [735, 422] on button "Export as PDF" at bounding box center [738, 425] width 95 height 27
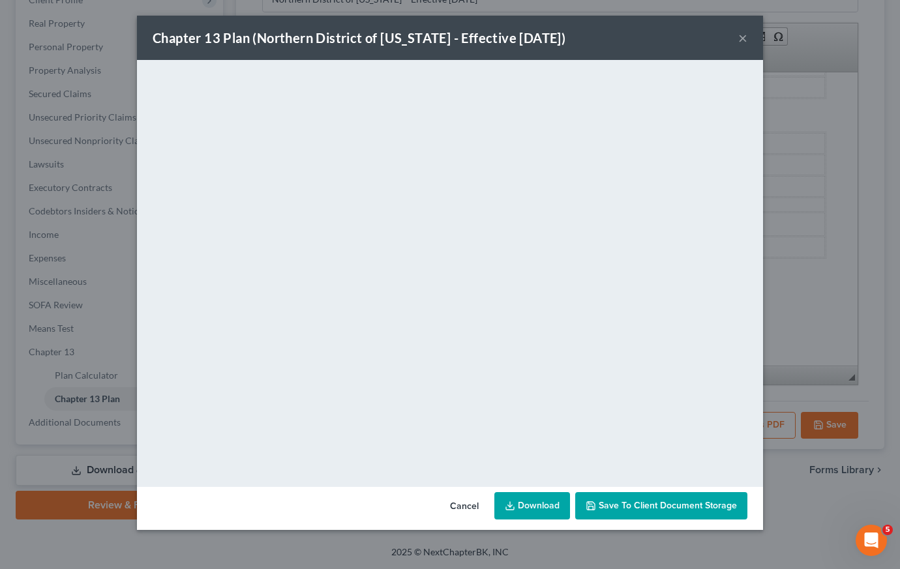
click at [670, 505] on span "Save to Client Document Storage" at bounding box center [668, 505] width 138 height 11
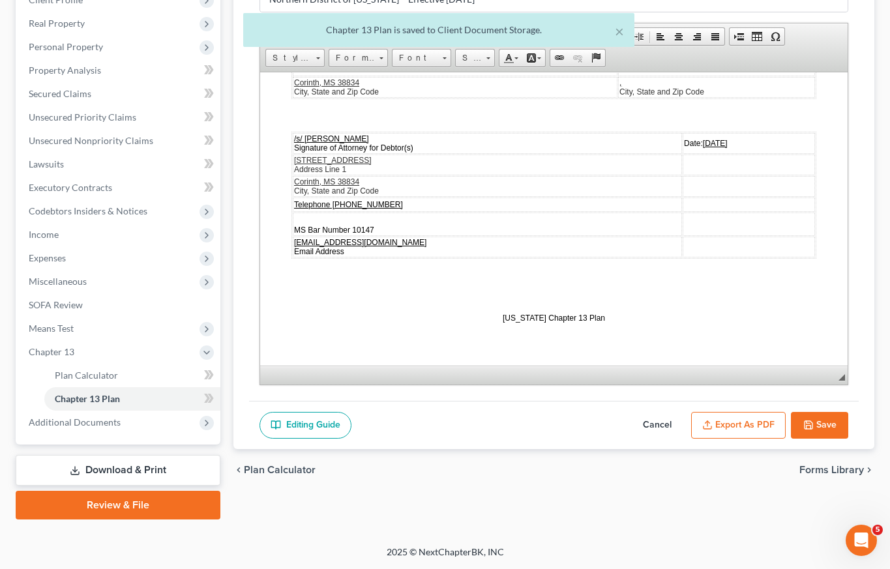
click at [738, 419] on button "Export as PDF" at bounding box center [738, 425] width 95 height 27
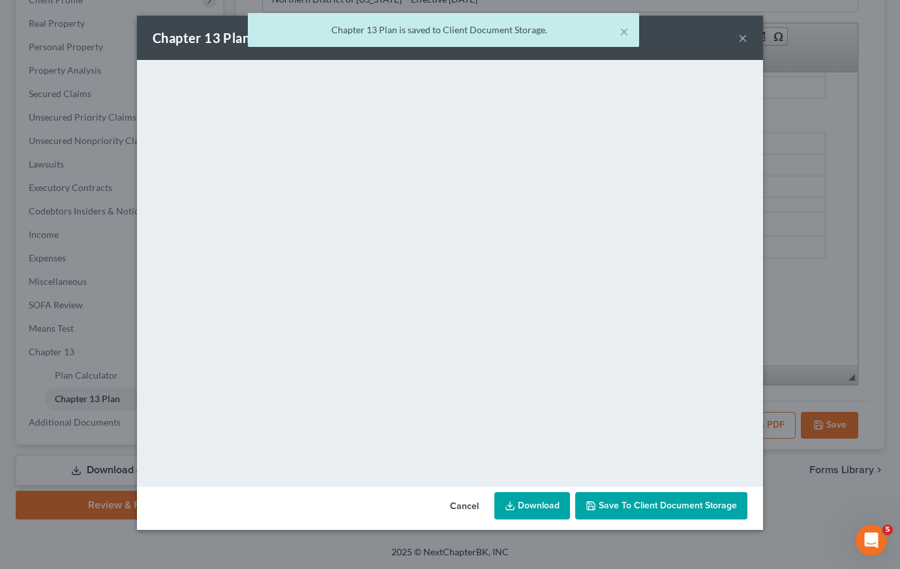
click at [528, 505] on link "Download" at bounding box center [532, 505] width 76 height 27
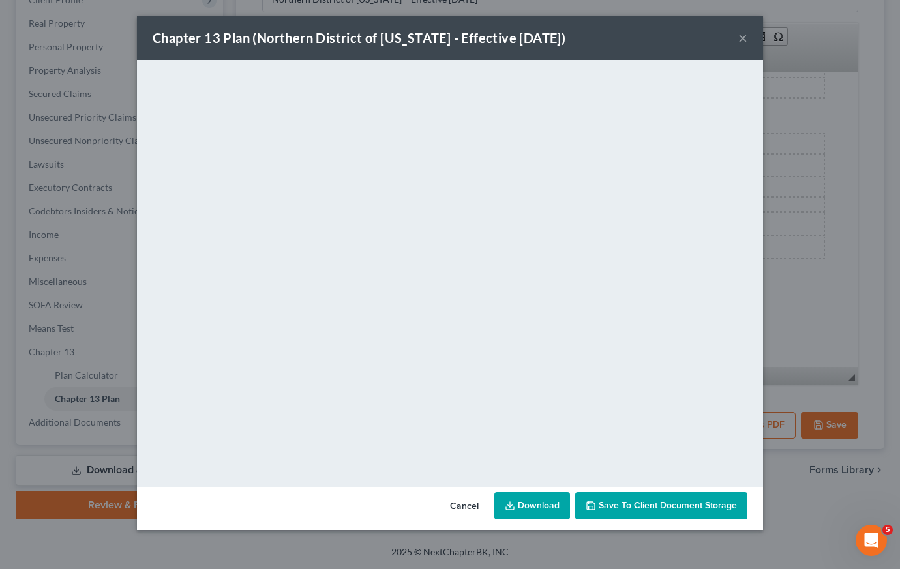
click at [740, 39] on button "×" at bounding box center [742, 38] width 9 height 16
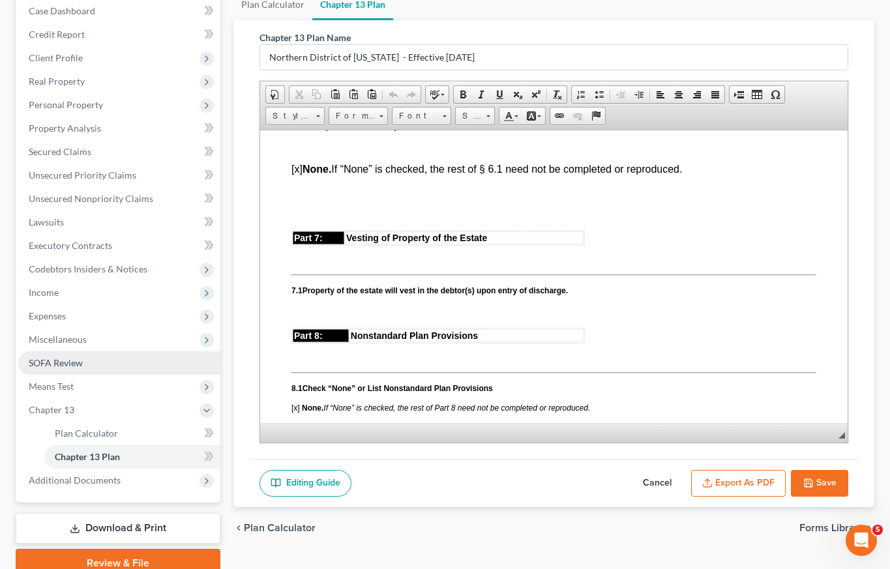
scroll to position [0, 0]
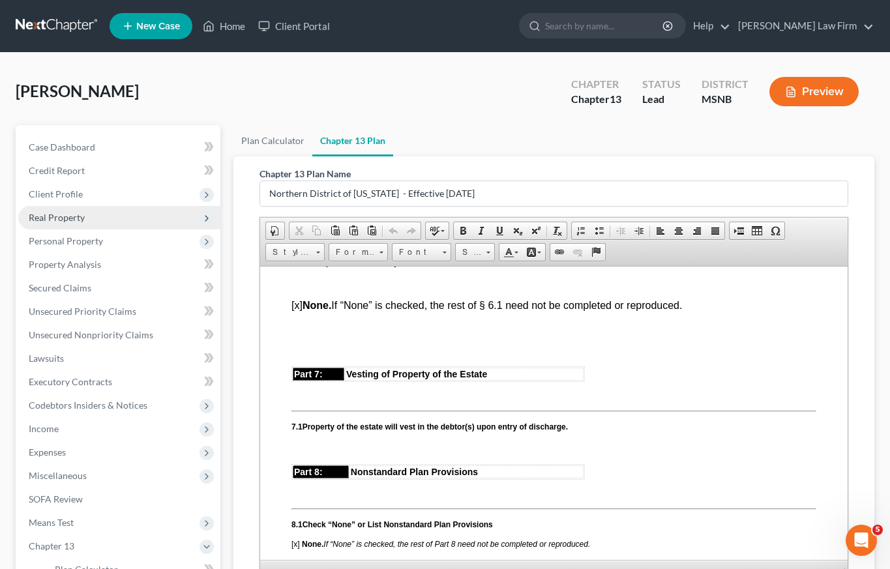
click at [77, 218] on span "Real Property" at bounding box center [57, 217] width 56 height 11
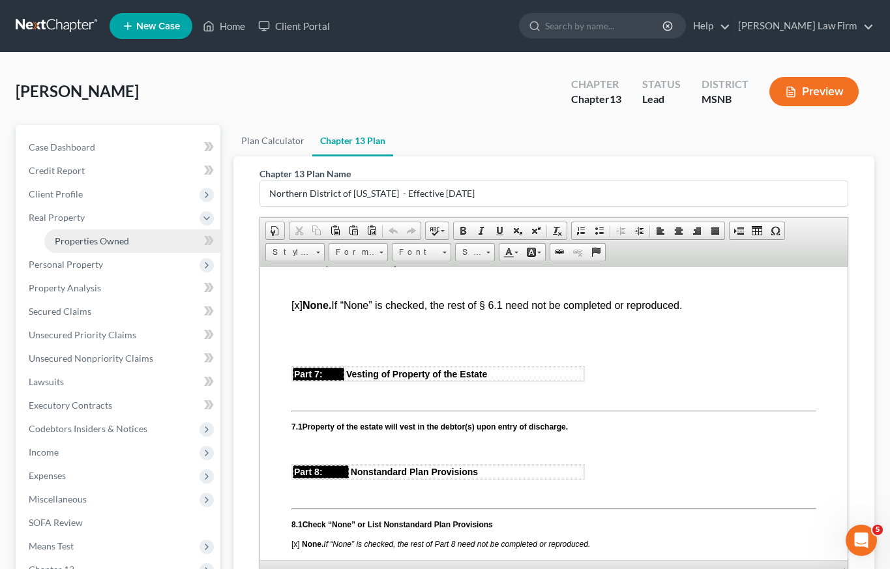
click at [85, 241] on span "Properties Owned" at bounding box center [92, 240] width 74 height 11
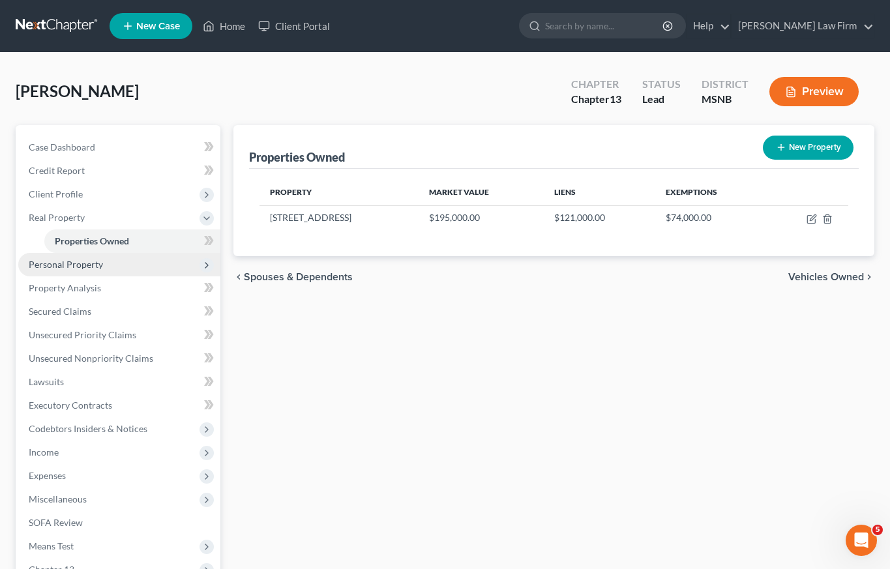
click at [76, 265] on span "Personal Property" at bounding box center [66, 264] width 74 height 11
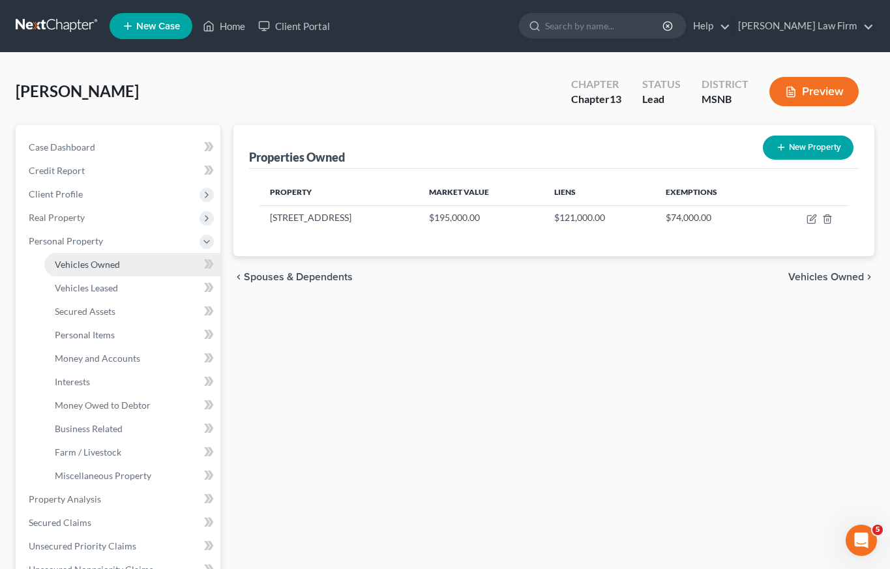
click at [76, 266] on span "Vehicles Owned" at bounding box center [87, 264] width 65 height 11
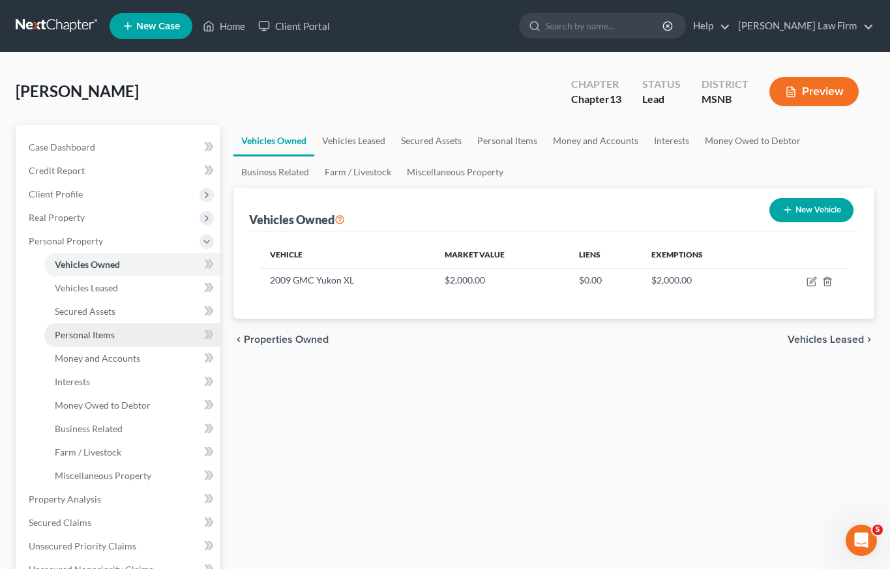
click at [78, 339] on span "Personal Items" at bounding box center [85, 334] width 60 height 11
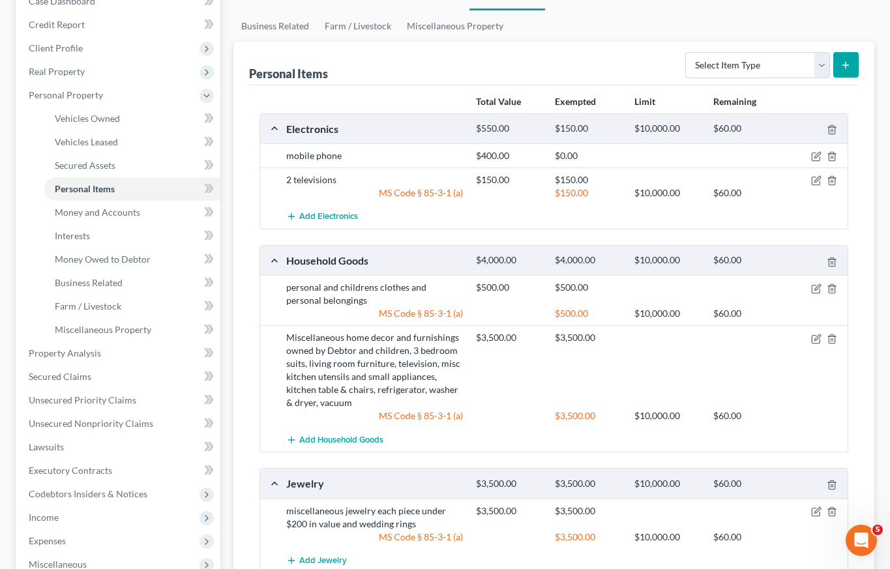
scroll to position [305, 0]
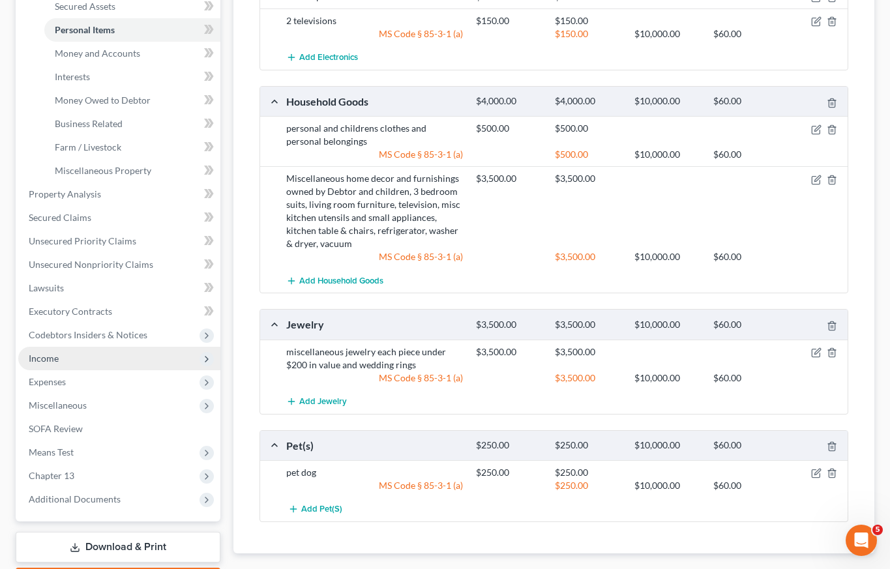
click at [55, 359] on span "Income" at bounding box center [44, 358] width 30 height 11
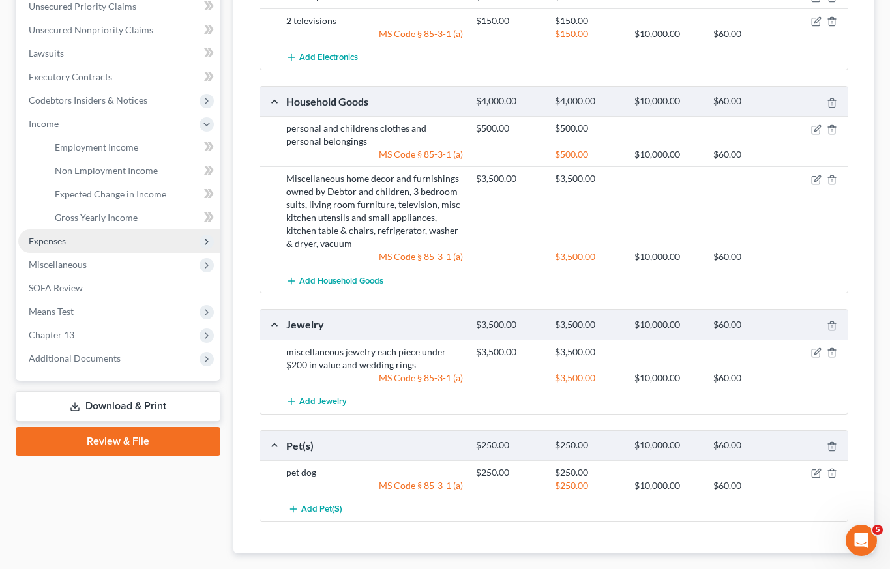
click at [67, 239] on span "Expenses" at bounding box center [119, 240] width 202 height 23
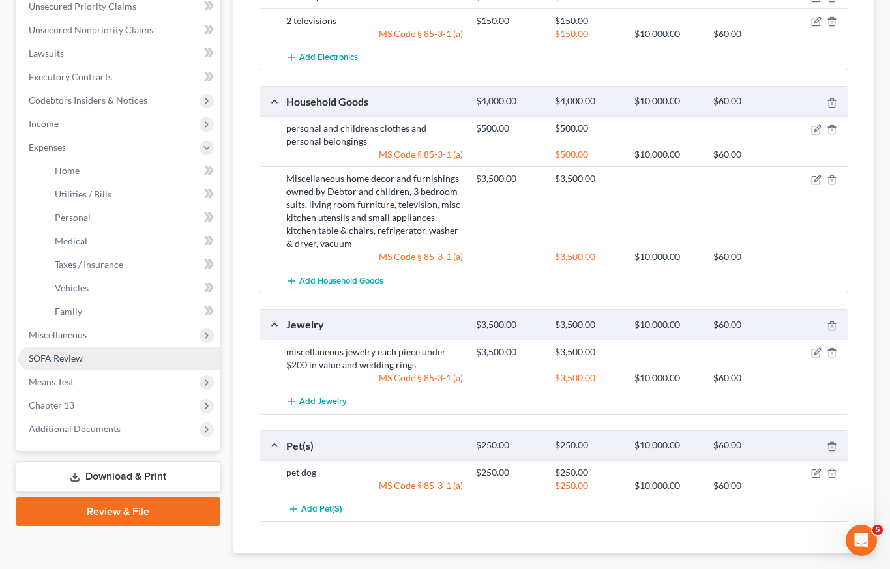
click at [61, 359] on span "SOFA Review" at bounding box center [56, 358] width 54 height 11
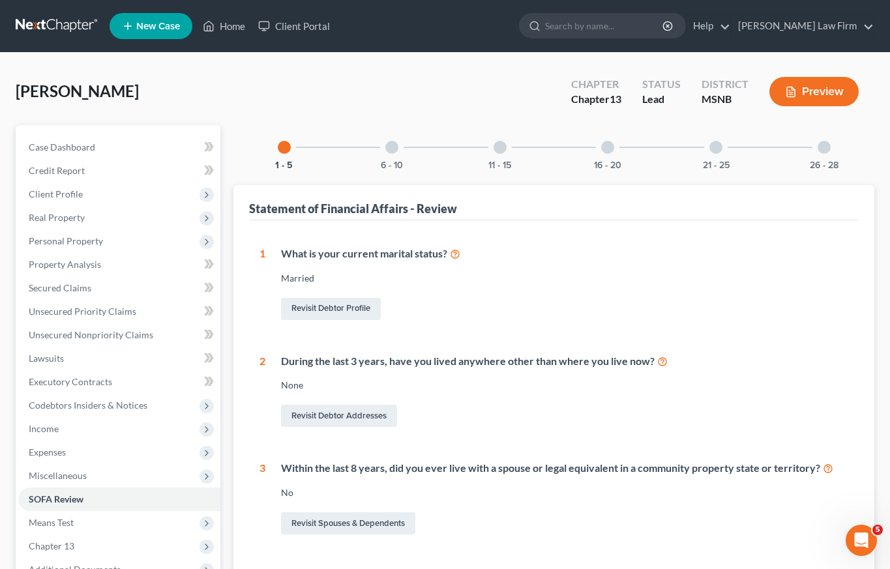
click at [392, 145] on div at bounding box center [391, 147] width 13 height 13
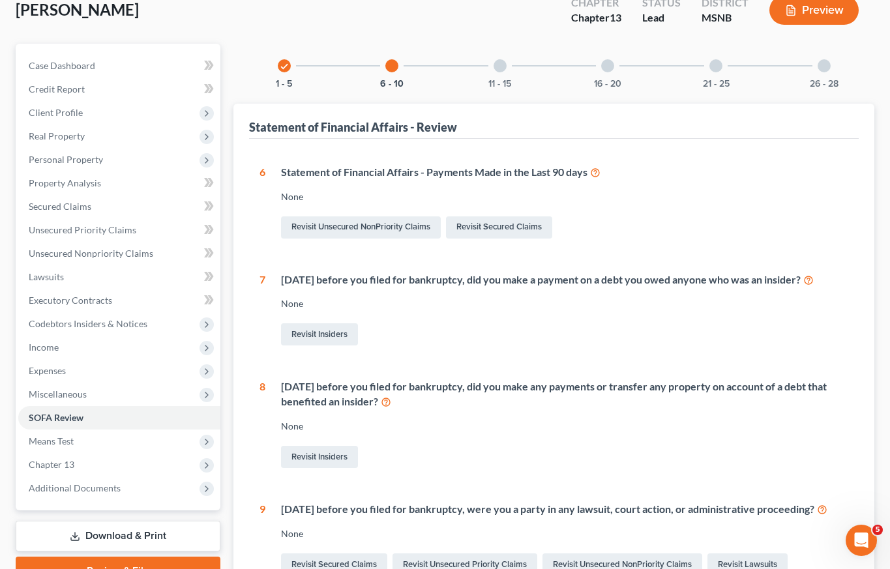
scroll to position [72, 0]
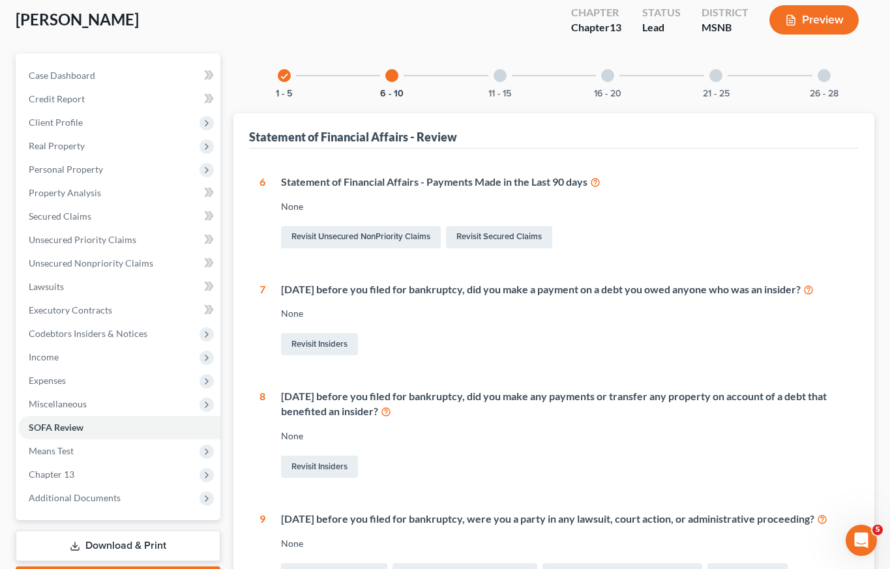
click at [502, 75] on div at bounding box center [500, 75] width 13 height 13
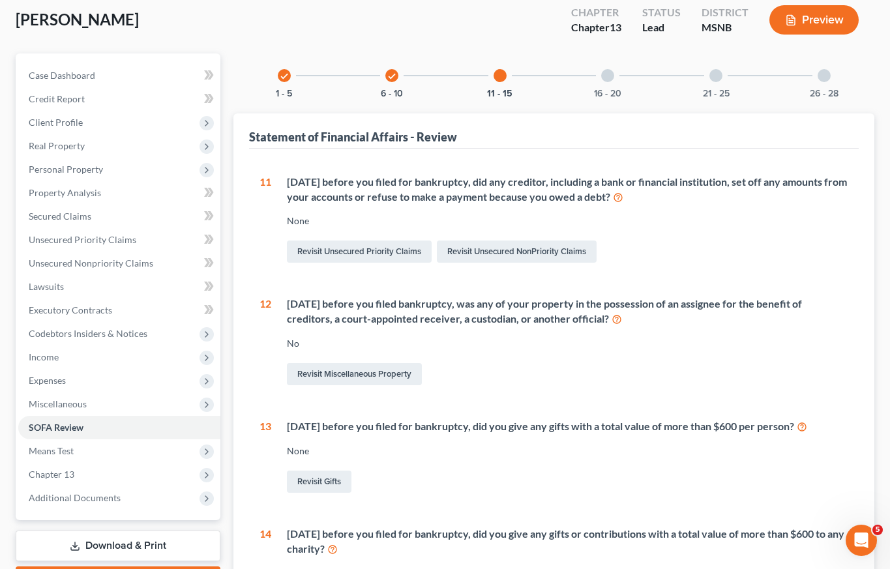
click at [608, 75] on div at bounding box center [607, 75] width 13 height 13
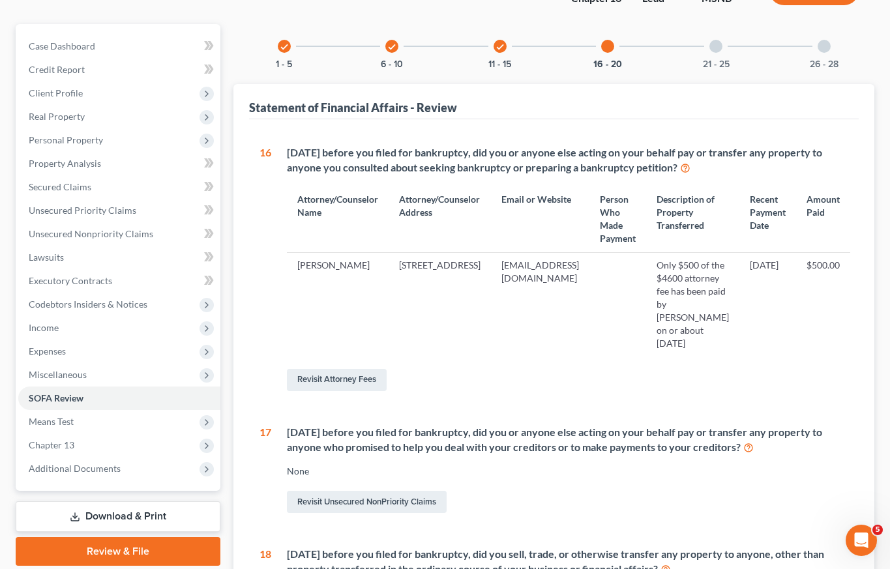
scroll to position [0, 0]
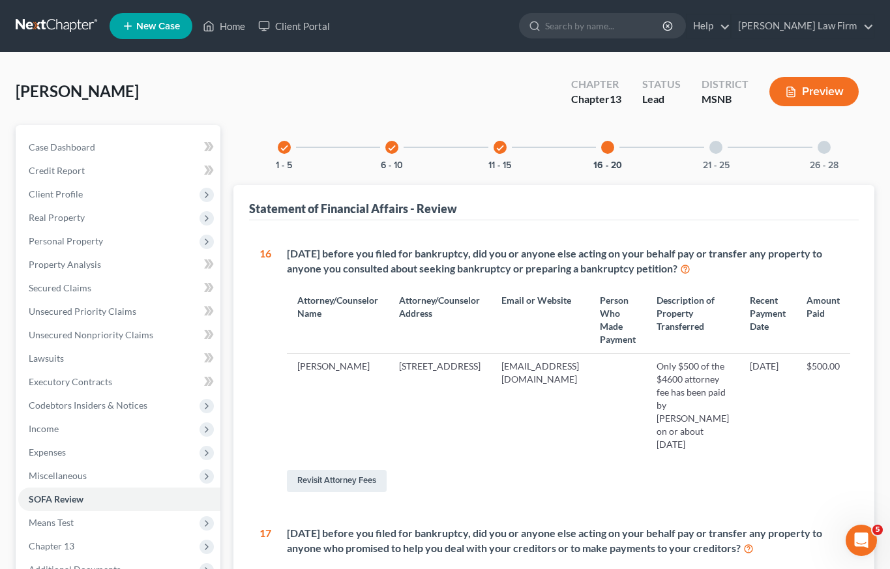
click at [716, 147] on div at bounding box center [715, 147] width 13 height 13
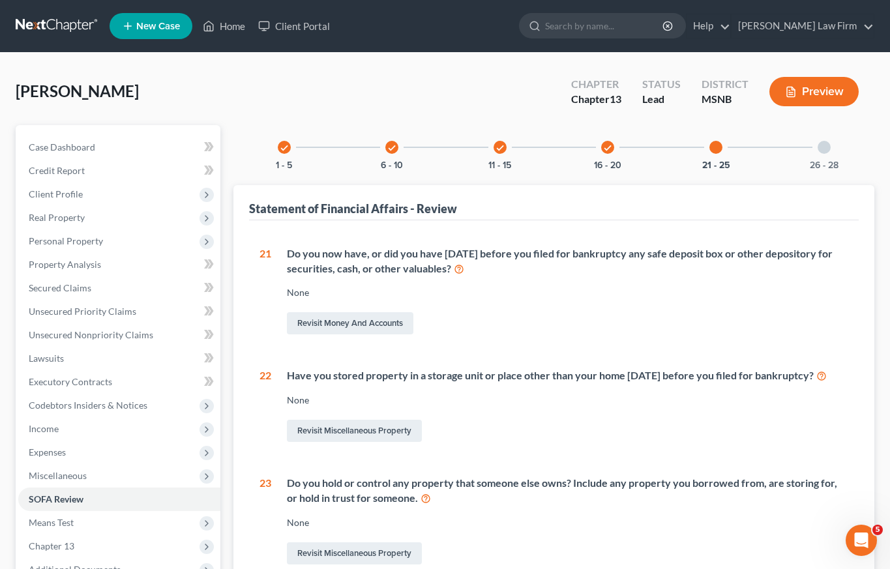
click at [822, 146] on div at bounding box center [824, 147] width 13 height 13
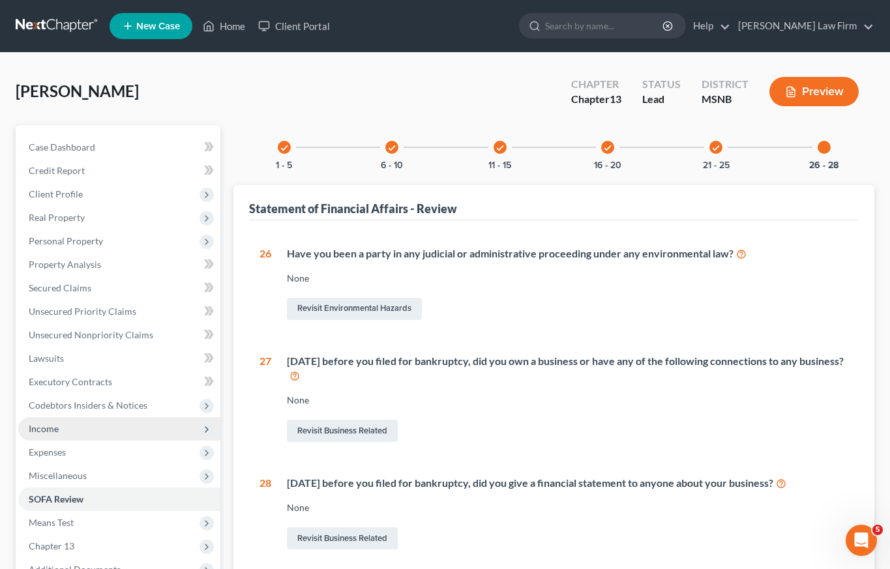
click at [89, 431] on span "Income" at bounding box center [119, 428] width 202 height 23
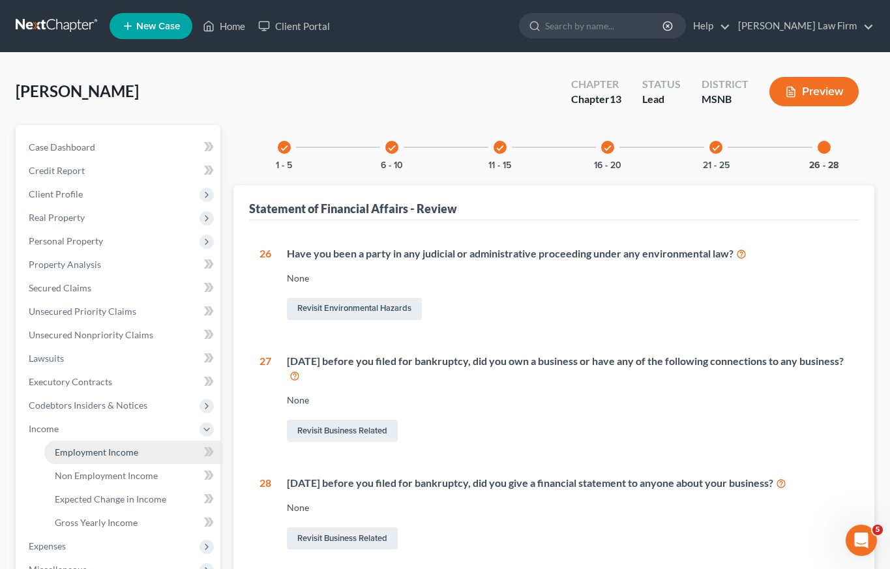
click at [100, 452] on span "Employment Income" at bounding box center [96, 452] width 83 height 11
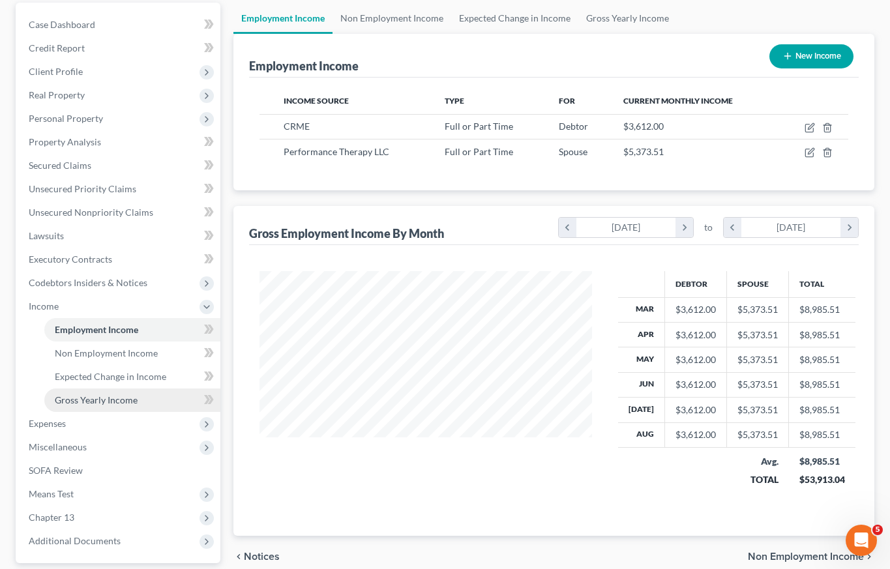
scroll to position [78, 0]
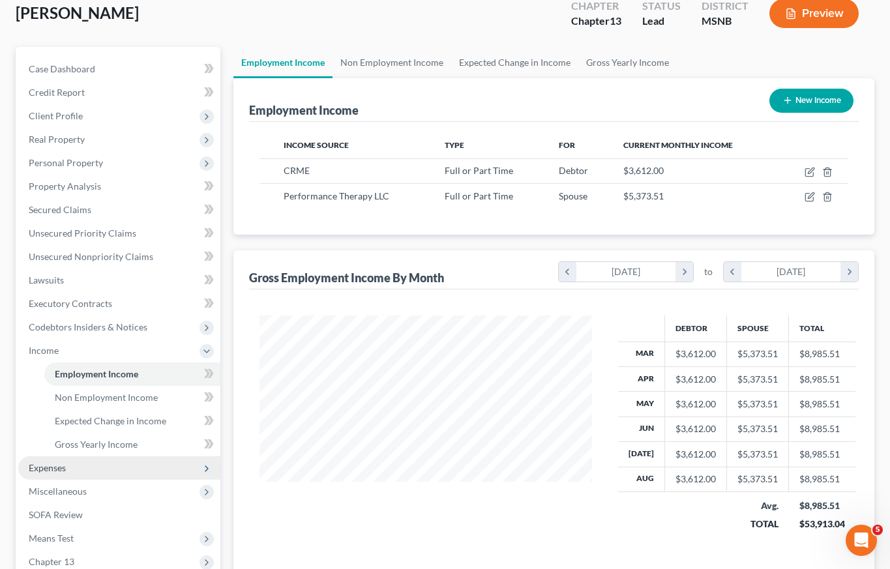
click at [70, 467] on span "Expenses" at bounding box center [119, 467] width 202 height 23
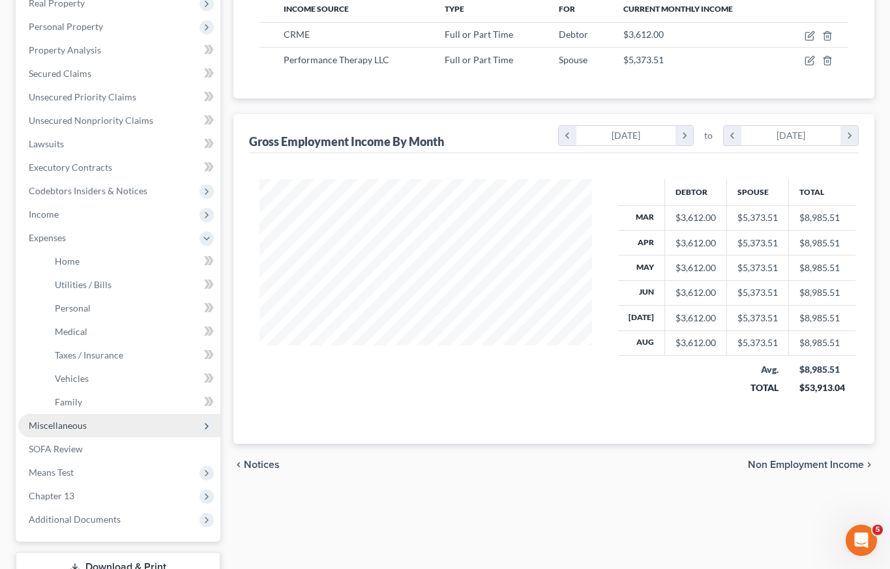
scroll to position [312, 0]
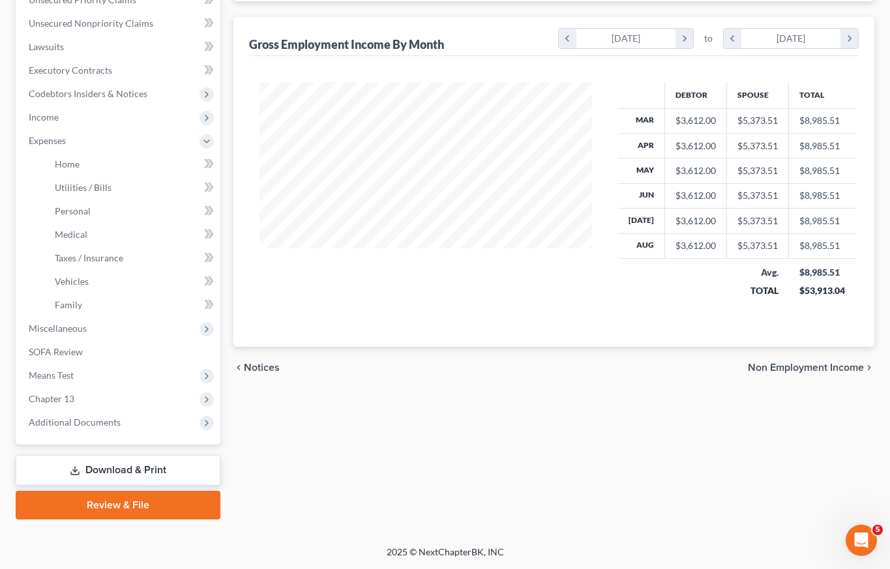
click at [136, 509] on link "Review & File" at bounding box center [118, 505] width 205 height 29
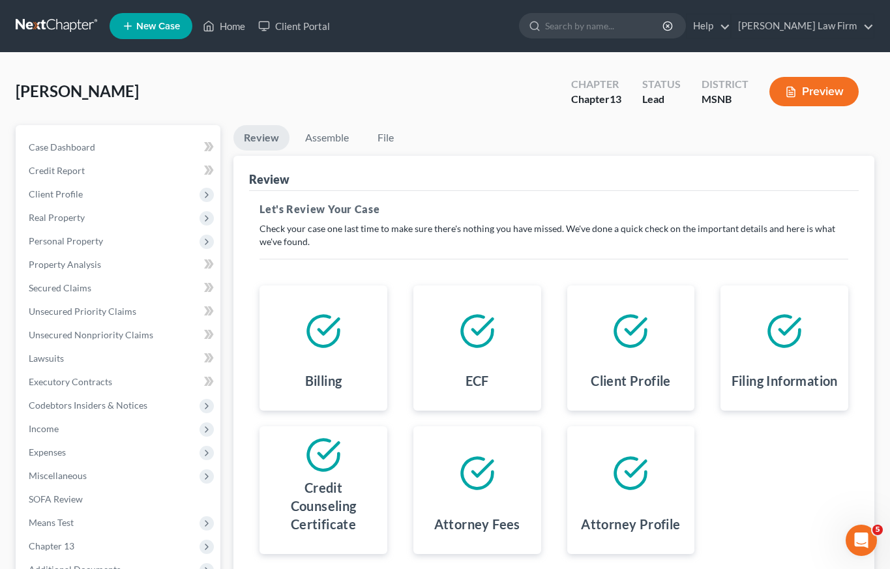
click at [831, 85] on button "Preview" at bounding box center [813, 91] width 89 height 29
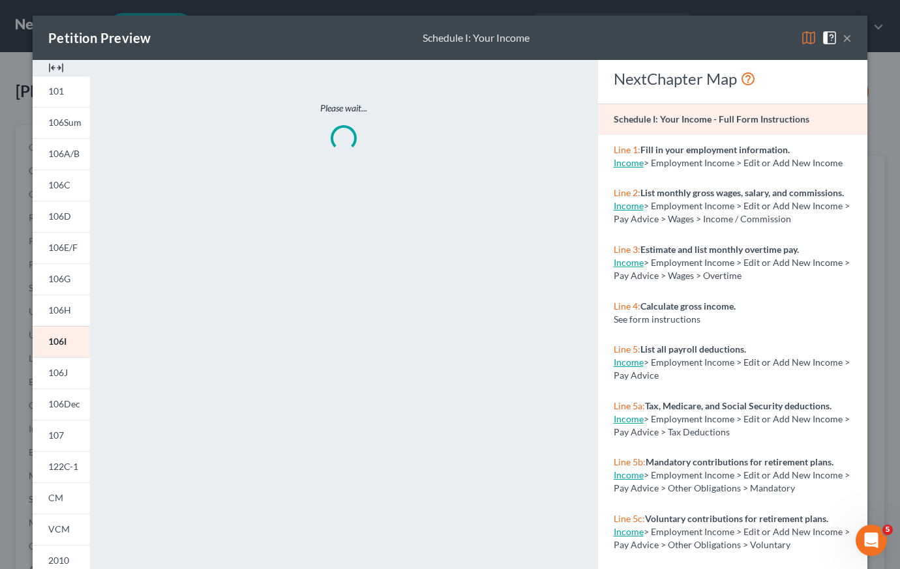
click at [842, 38] on button "×" at bounding box center [846, 38] width 9 height 16
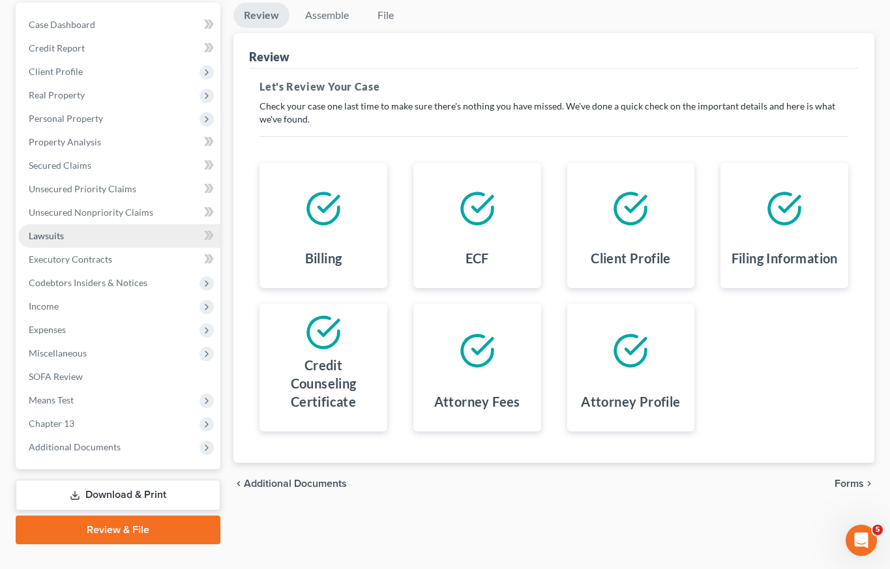
scroll to position [147, 0]
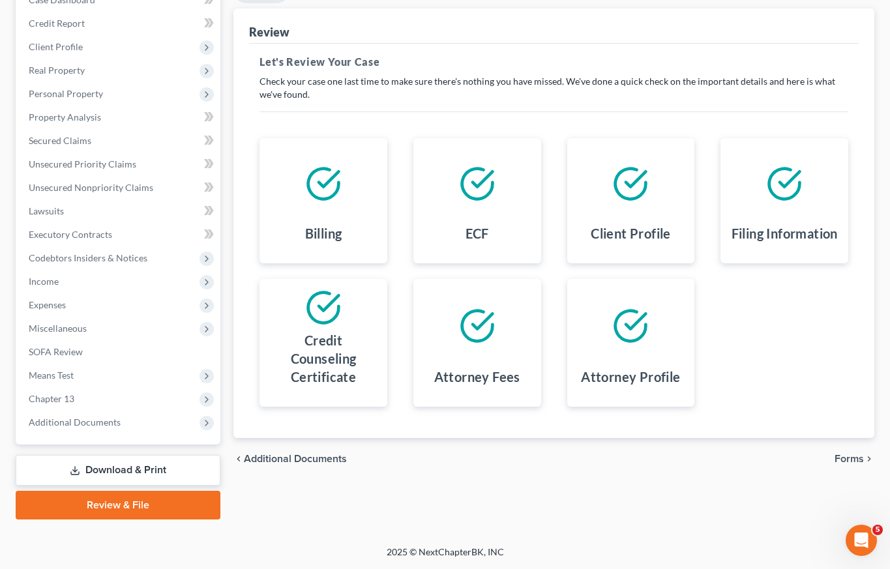
click at [127, 467] on link "Download & Print" at bounding box center [118, 470] width 205 height 31
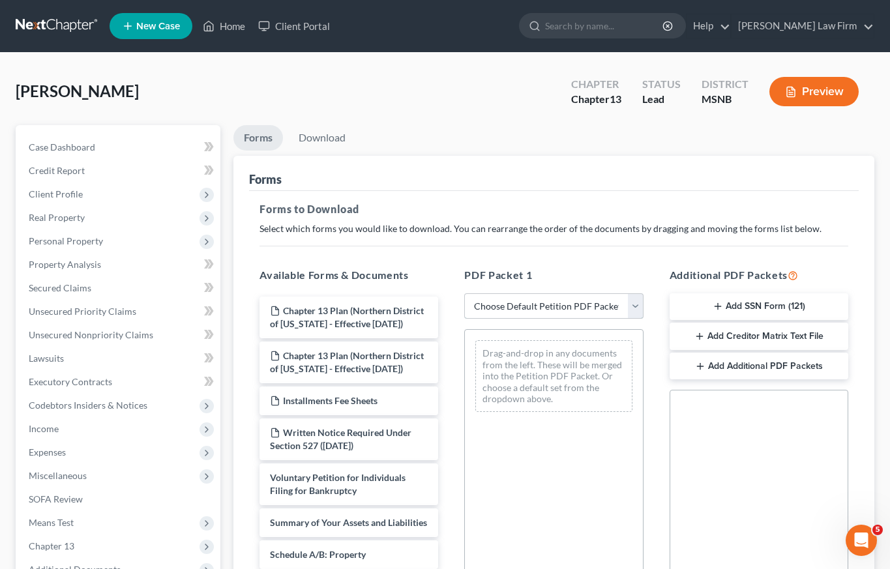
click at [518, 307] on select "Choose Default Petition PDF Packet Complete Bankruptcy Petition (all forms and …" at bounding box center [553, 306] width 179 height 26
select select "0"
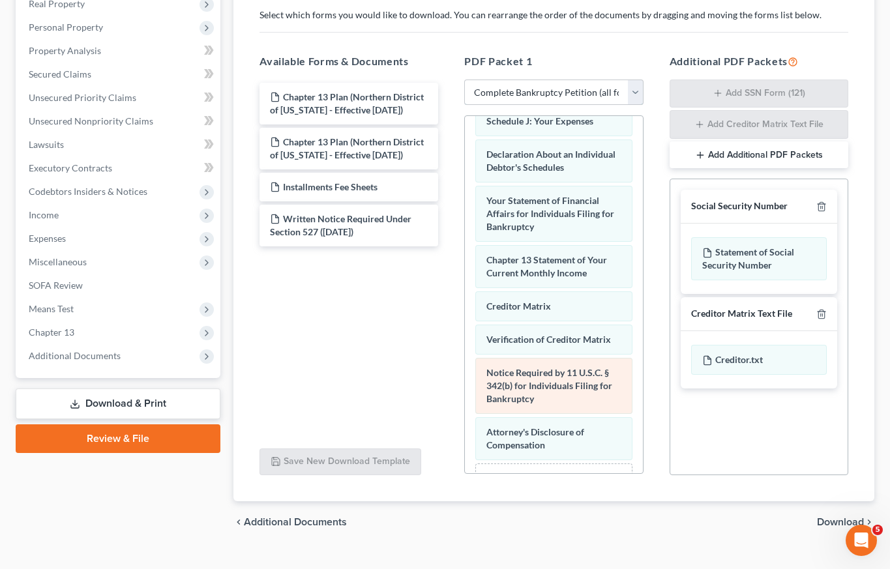
scroll to position [383, 0]
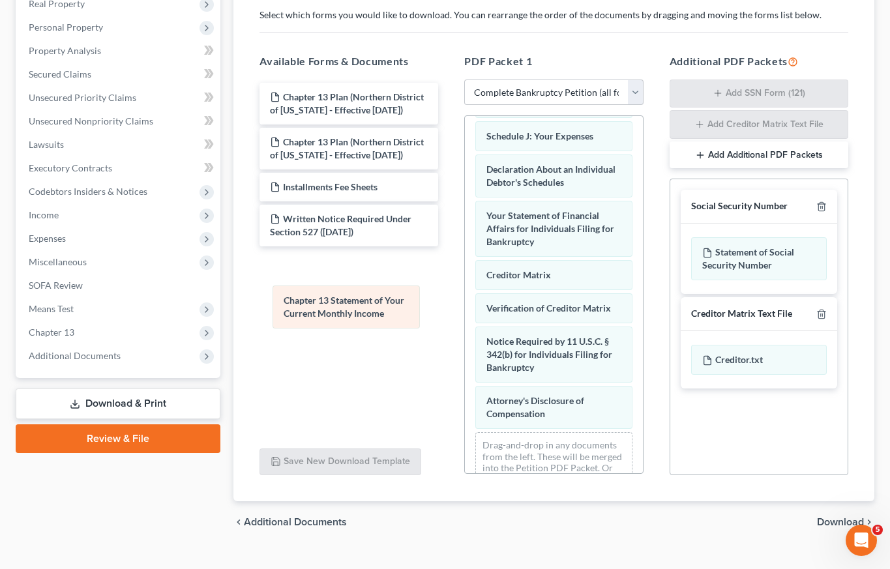
drag, startPoint x: 560, startPoint y: 321, endPoint x: 357, endPoint y: 308, distance: 203.2
click at [465, 308] on div "Chapter 13 Statement of Your Current Monthly Income Voluntary Petition for Indi…" at bounding box center [553, 123] width 177 height 781
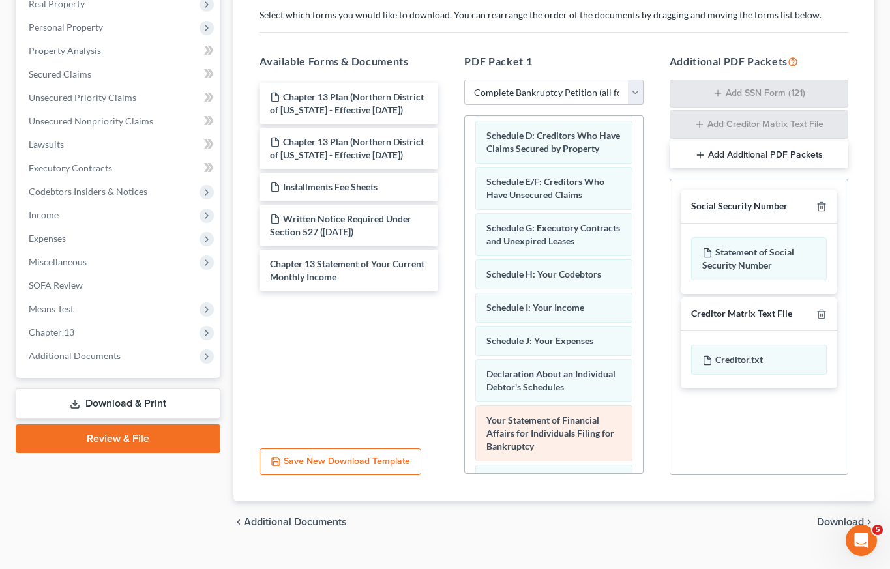
scroll to position [166, 0]
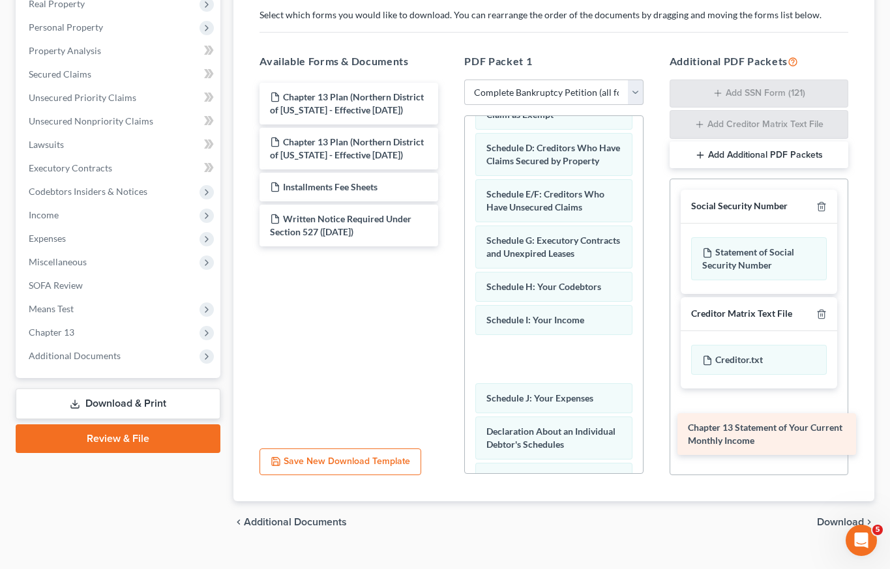
drag, startPoint x: 341, startPoint y: 274, endPoint x: 760, endPoint y: 436, distance: 448.5
click at [449, 246] on div "Chapter 13 Statement of Your Current Monthly Income Chapter 13 Plan (Northern D…" at bounding box center [349, 165] width 200 height 164
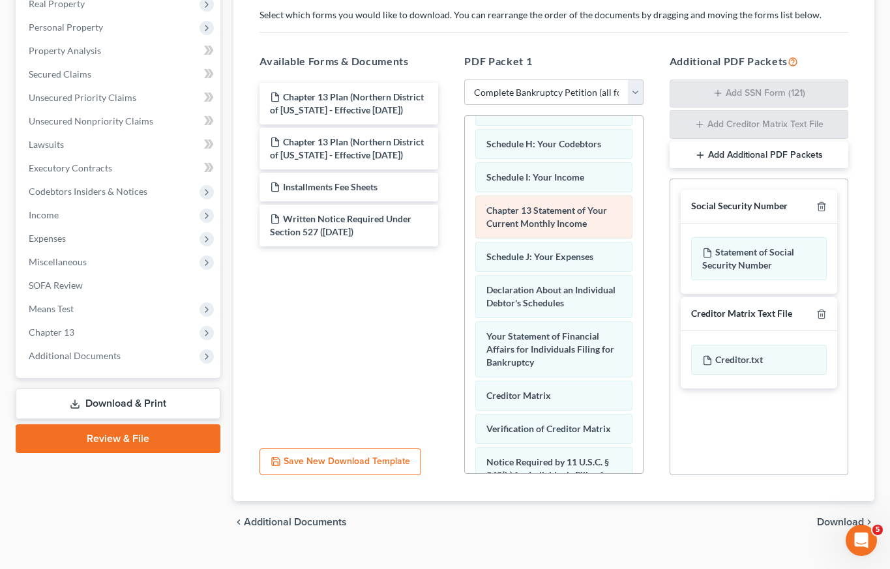
scroll to position [348, 0]
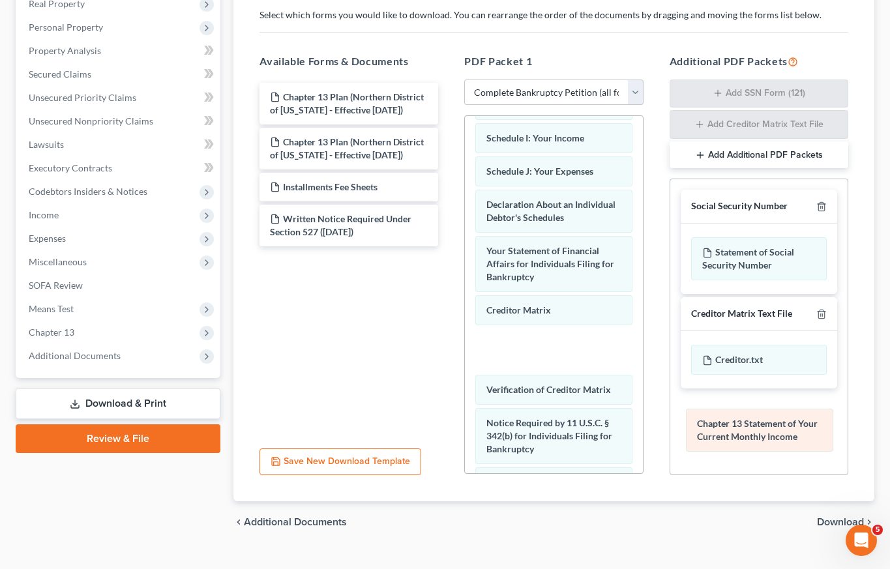
drag, startPoint x: 548, startPoint y: 211, endPoint x: 758, endPoint y: 424, distance: 299.7
click at [642, 424] on div "Chapter 13 Statement of Your Current Monthly Income Voluntary Petition for Indi…" at bounding box center [553, 182] width 177 height 827
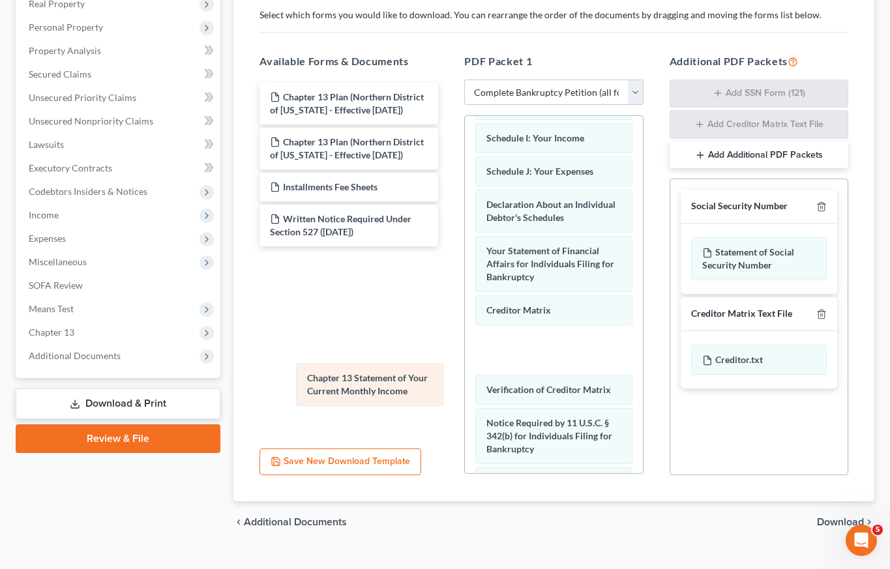
drag, startPoint x: 587, startPoint y: 390, endPoint x: 401, endPoint y: 382, distance: 186.6
click at [465, 384] on div "Chapter 13 Statement of Your Current Monthly Income Voluntary Petition for Indi…" at bounding box center [553, 182] width 177 height 827
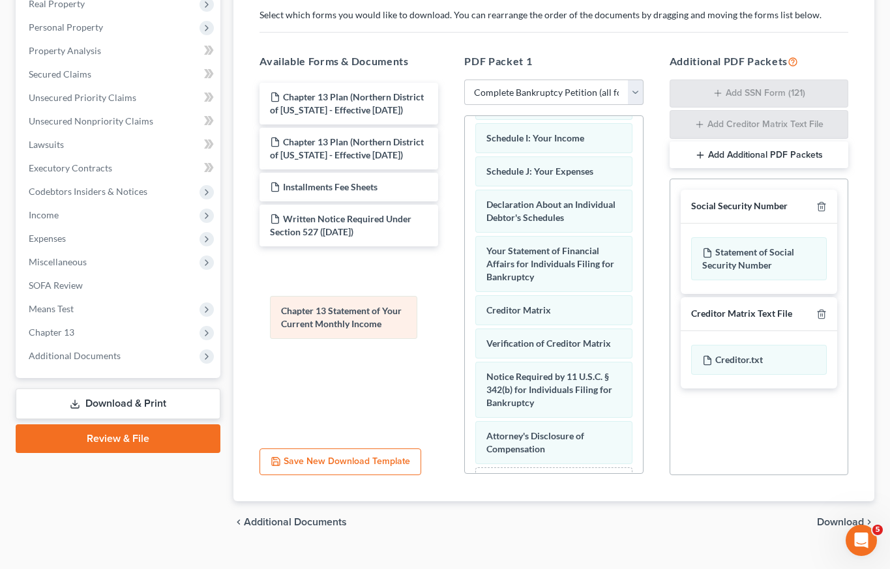
drag, startPoint x: 503, startPoint y: 387, endPoint x: 297, endPoint y: 291, distance: 227.2
click at [465, 294] on div "Chapter 13 Statement of Your Current Monthly Income Voluntary Petition for Indi…" at bounding box center [553, 159] width 177 height 781
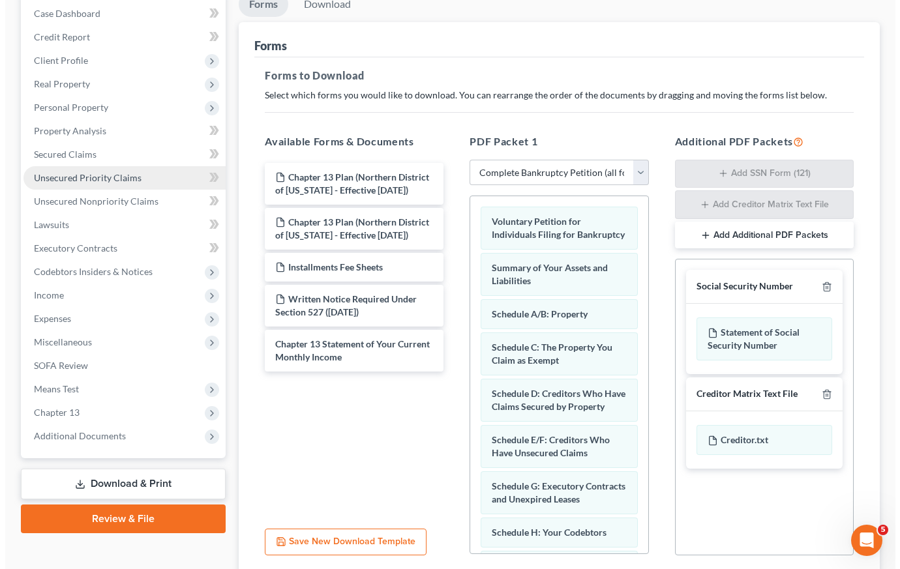
scroll to position [0, 0]
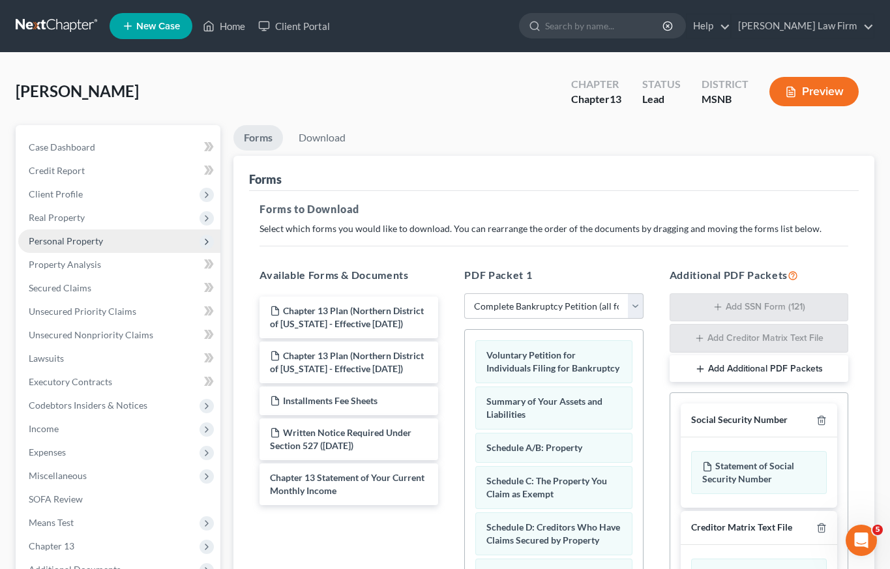
click at [65, 244] on span "Personal Property" at bounding box center [66, 240] width 74 height 11
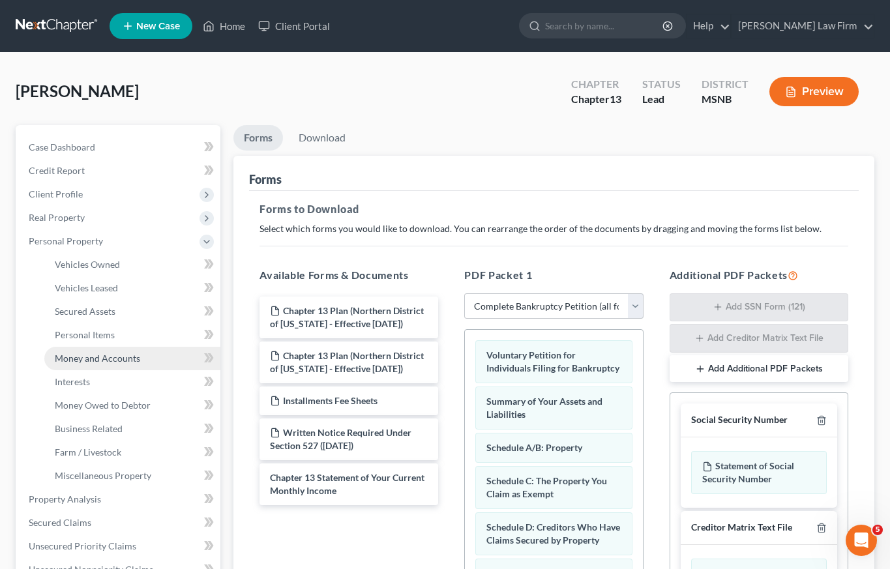
click at [78, 357] on span "Money and Accounts" at bounding box center [97, 358] width 85 height 11
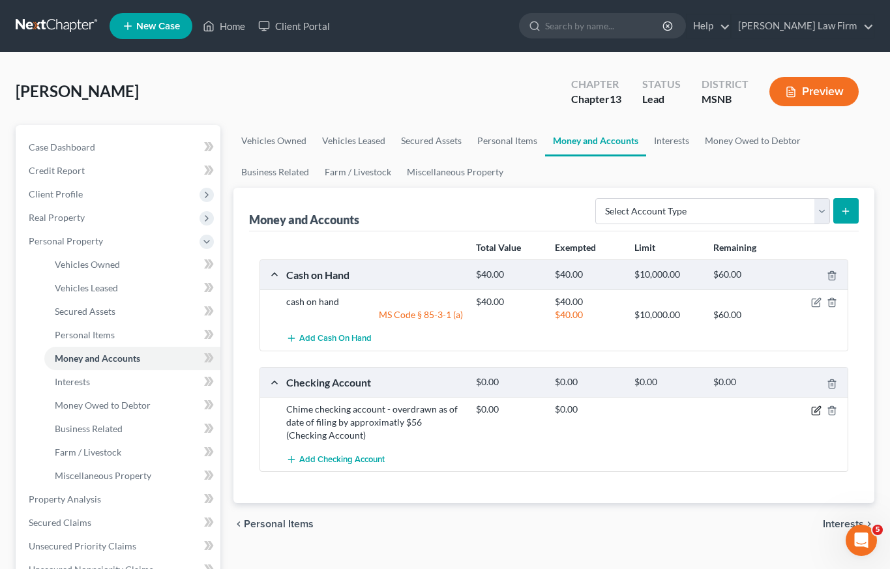
click at [818, 411] on icon "button" at bounding box center [816, 411] width 10 height 10
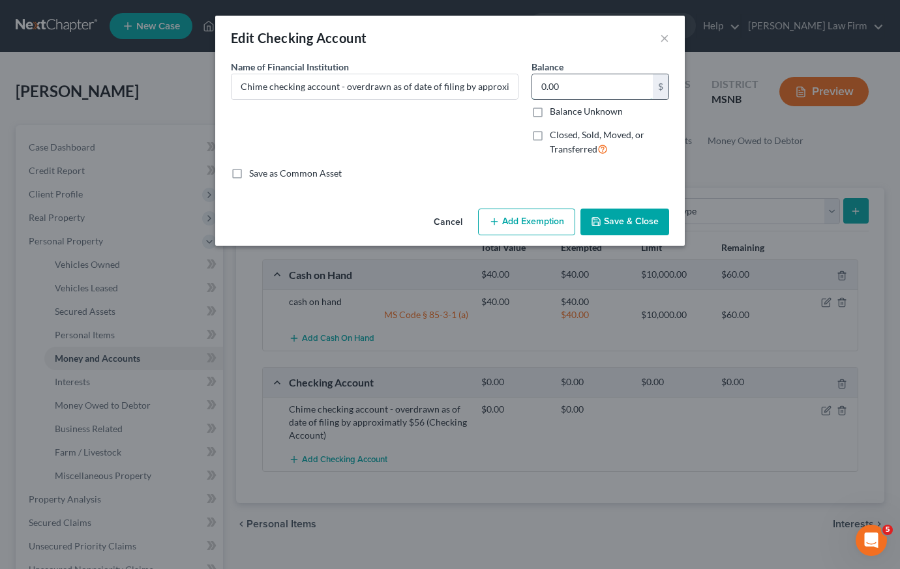
click at [602, 83] on input "0.00" at bounding box center [592, 86] width 121 height 25
type input "2,593.89"
drag, startPoint x: 509, startPoint y: 87, endPoint x: 344, endPoint y: 85, distance: 165.6
click at [344, 85] on input "Chime checking account - overdrawn as of date of filing by approximatly $56" at bounding box center [374, 86] width 286 height 25
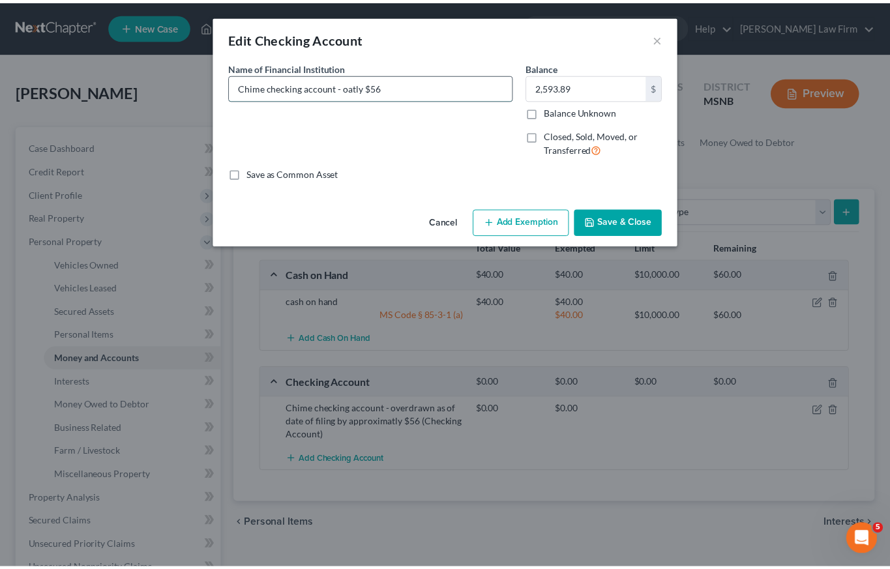
scroll to position [0, 0]
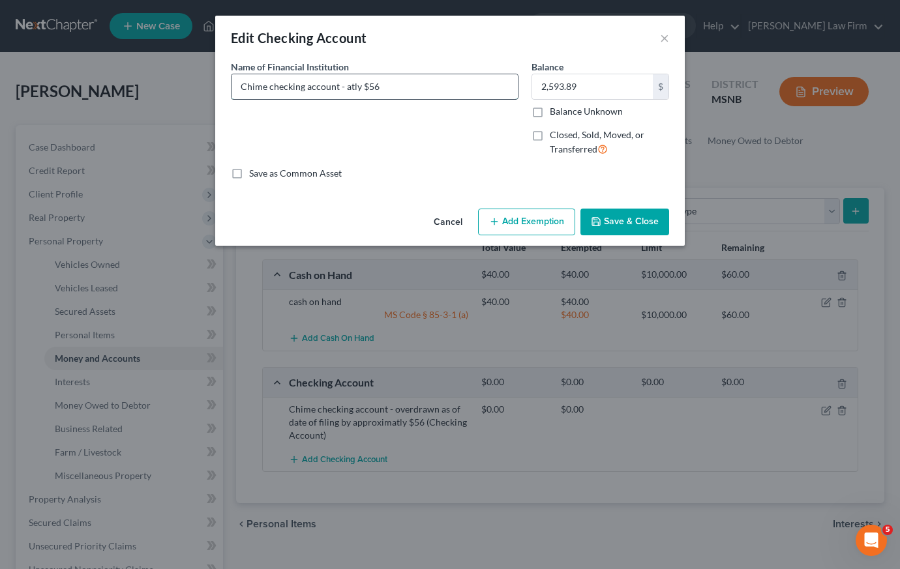
drag, startPoint x: 381, startPoint y: 87, endPoint x: 344, endPoint y: 90, distance: 36.6
click at [344, 90] on input "Chime checking account - atly $56" at bounding box center [374, 86] width 286 height 25
type input "Chime checking account -"
click at [632, 221] on button "Save & Close" at bounding box center [624, 222] width 89 height 27
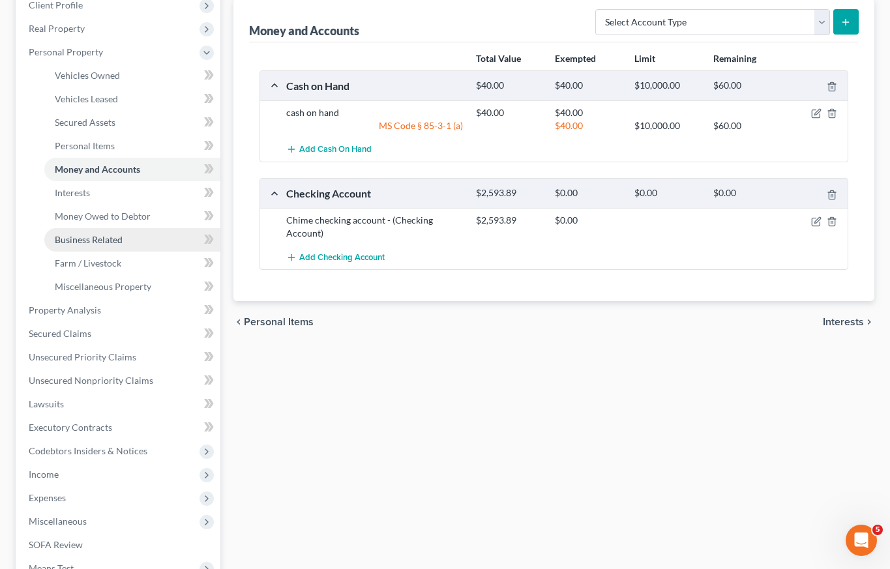
scroll to position [194, 0]
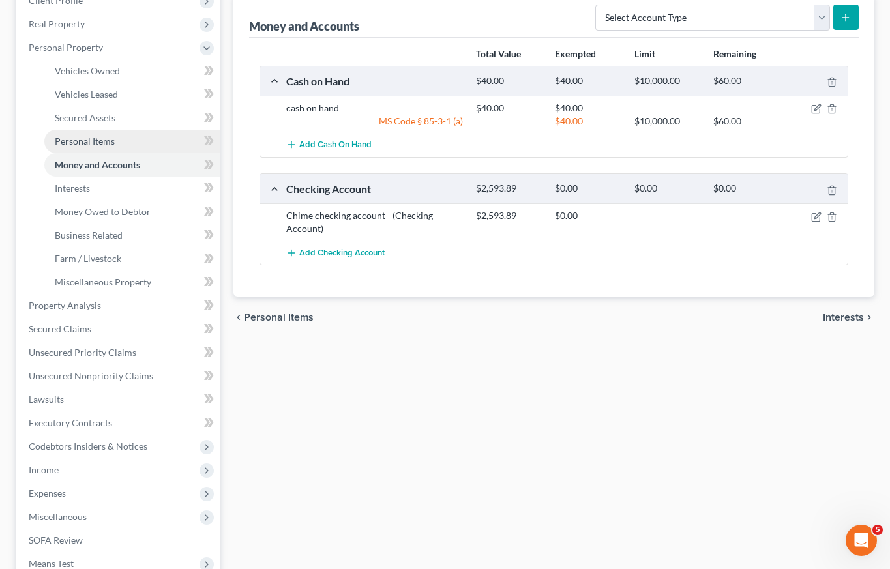
click at [92, 140] on span "Personal Items" at bounding box center [85, 141] width 60 height 11
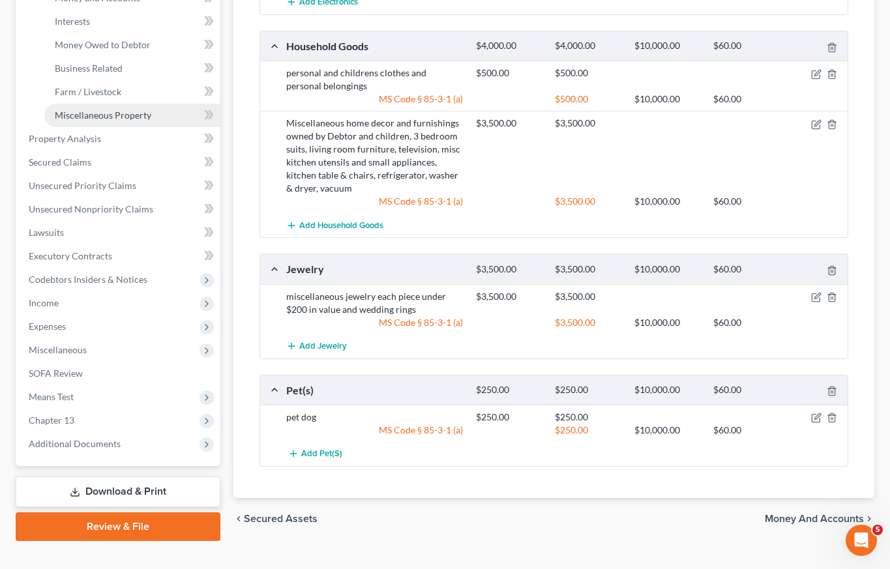
scroll to position [382, 0]
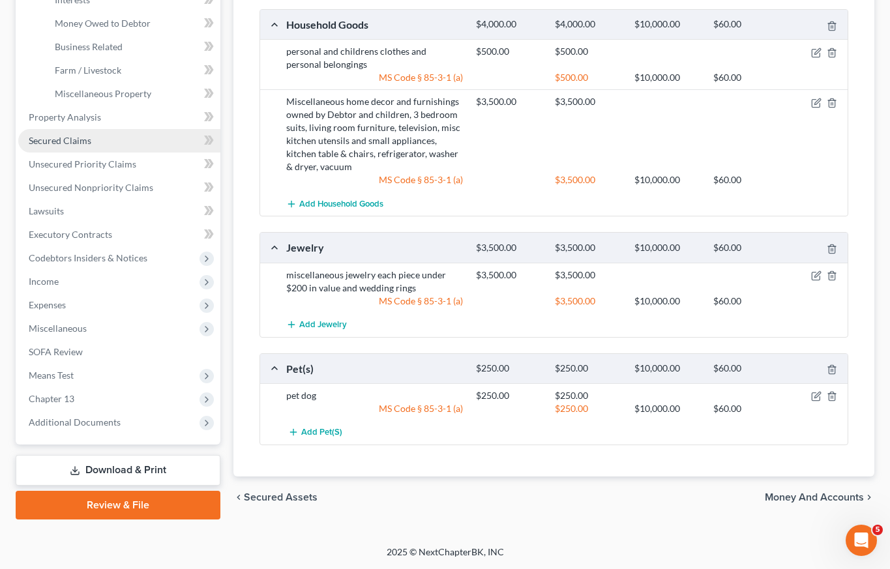
click at [59, 140] on span "Secured Claims" at bounding box center [60, 140] width 63 height 11
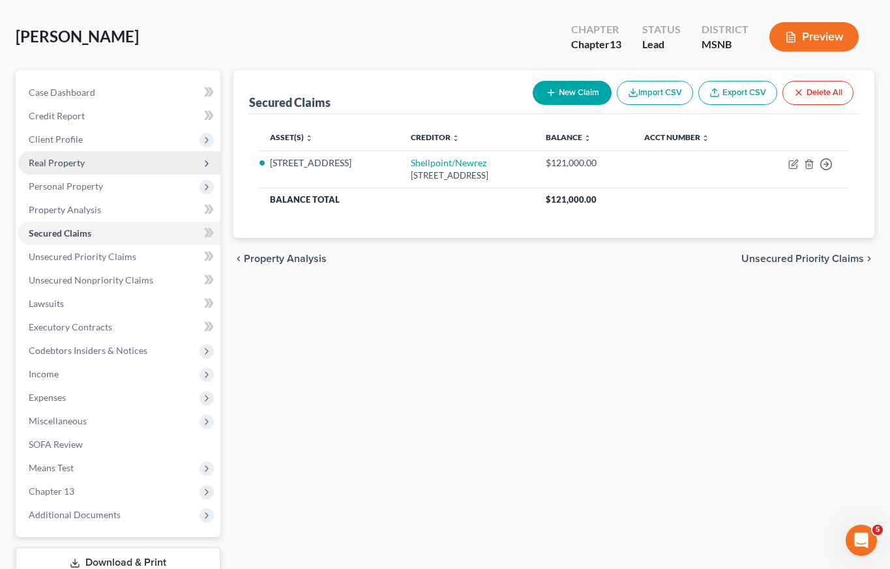
scroll to position [147, 0]
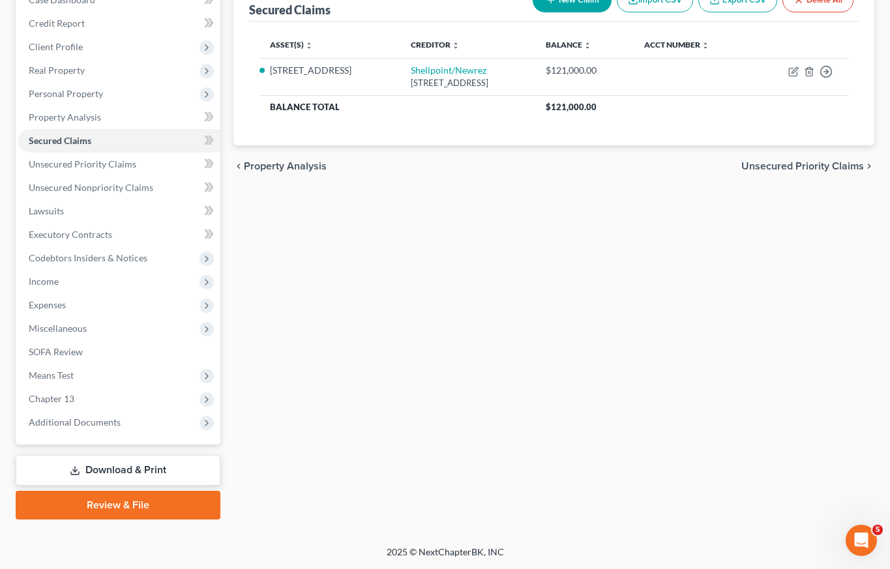
click at [113, 471] on link "Download & Print" at bounding box center [118, 470] width 205 height 31
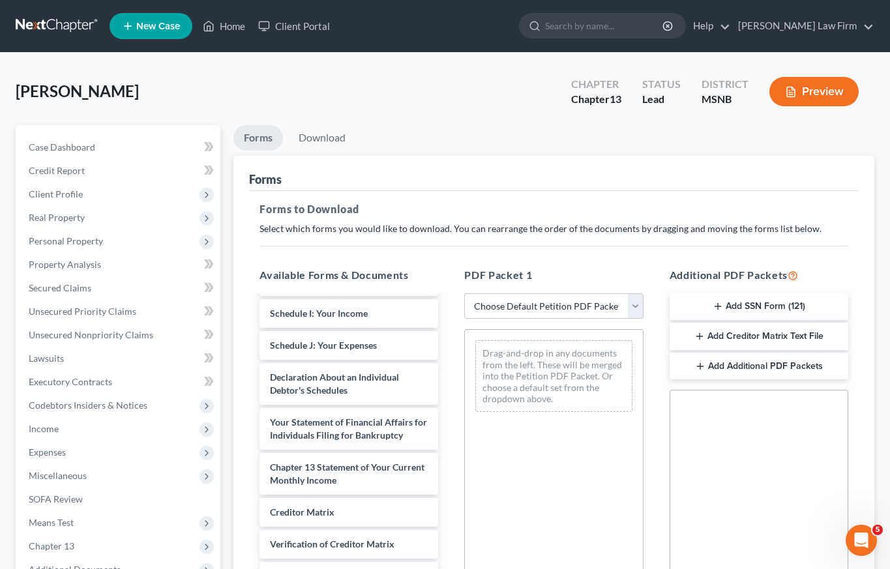
scroll to position [537, 0]
click at [634, 306] on select "Choose Default Petition PDF Packet Complete Bankruptcy Petition (all forms and …" at bounding box center [553, 306] width 179 height 26
select select "0"
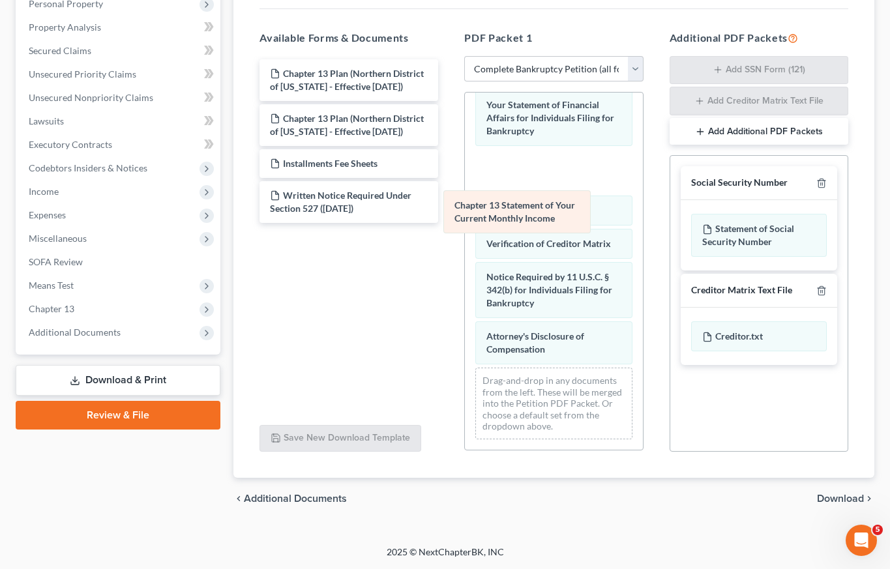
scroll to position [463, 0]
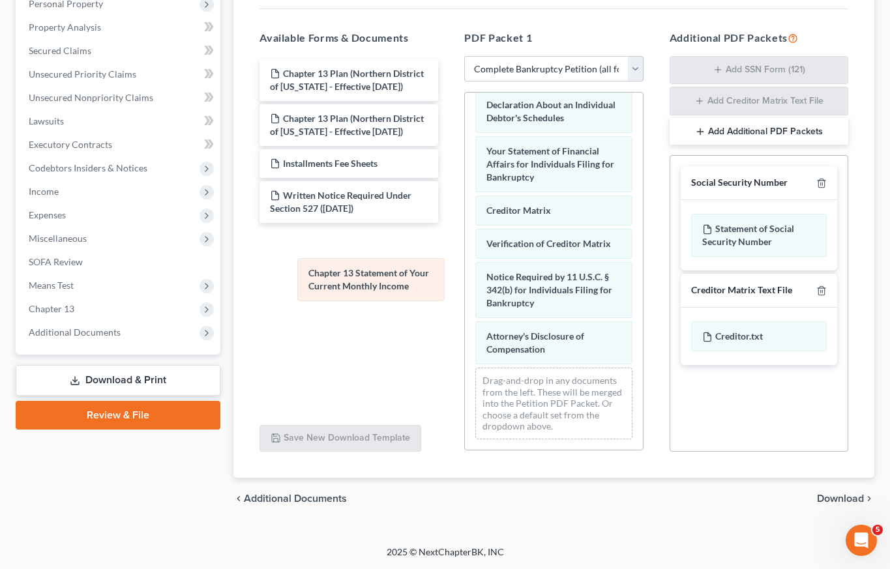
drag, startPoint x: 536, startPoint y: 185, endPoint x: 358, endPoint y: 276, distance: 200.0
click at [465, 276] on div "Chapter 13 Statement of Your Current Monthly Income Voluntary Petition for Indi…" at bounding box center [553, 59] width 177 height 781
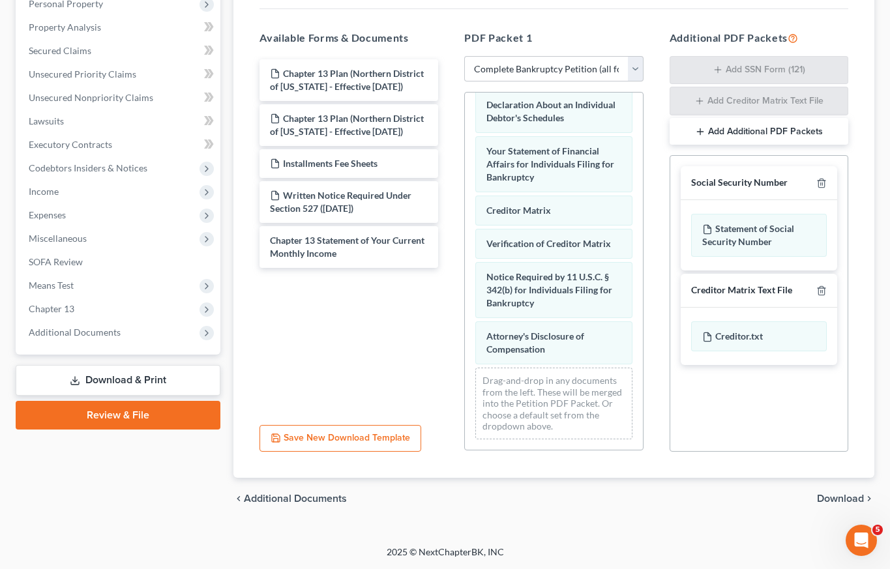
click at [721, 132] on button "Add Additional PDF Packets" at bounding box center [759, 131] width 179 height 27
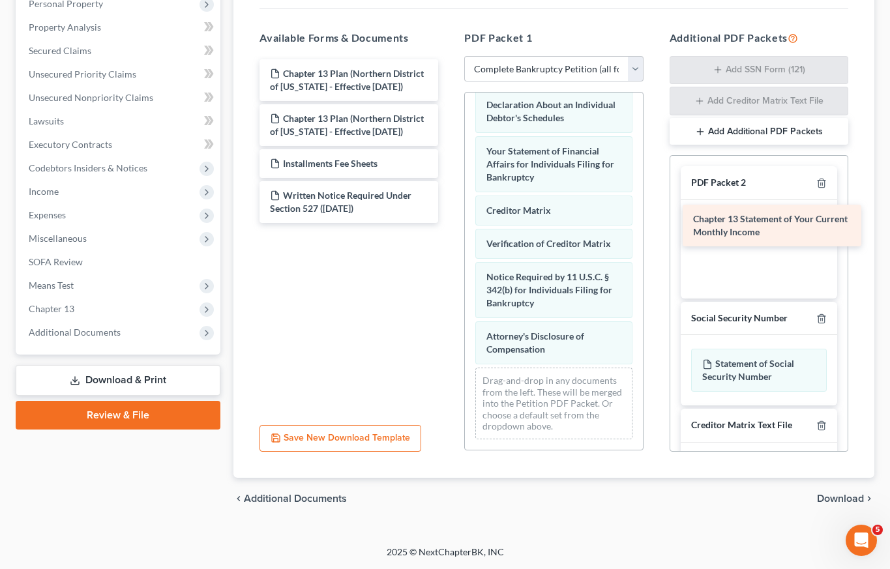
drag, startPoint x: 359, startPoint y: 255, endPoint x: 779, endPoint y: 235, distance: 420.4
click at [449, 223] on div "Chapter 13 Statement of Your Current Monthly Income Chapter 13 Plan (Northern D…" at bounding box center [349, 141] width 200 height 164
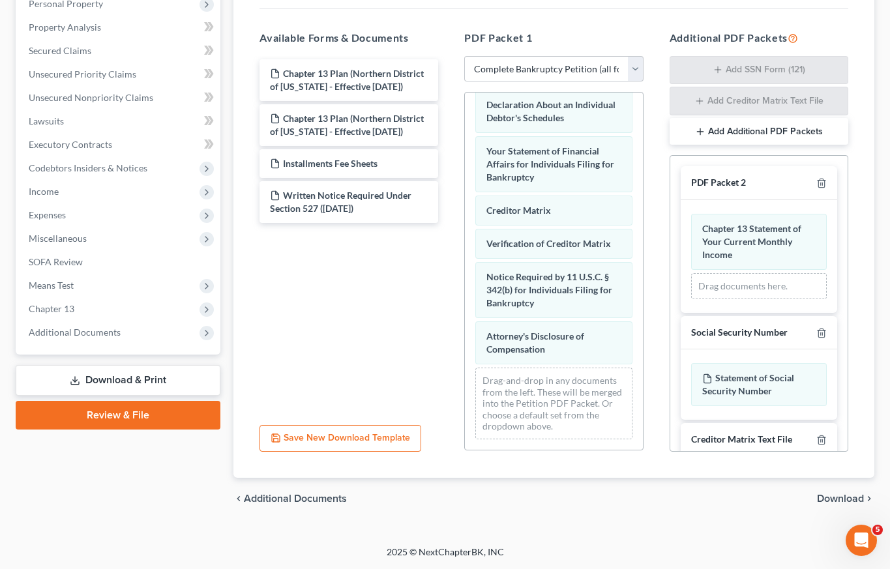
click at [849, 500] on span "Download" at bounding box center [840, 499] width 47 height 10
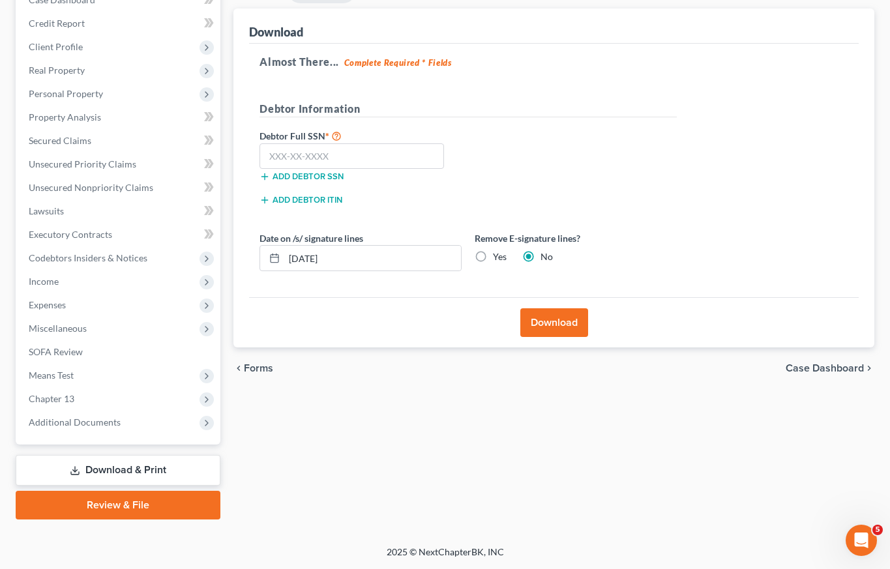
scroll to position [147, 0]
click at [341, 153] on input "text" at bounding box center [351, 156] width 185 height 26
type input "587-71-6648"
click at [551, 327] on button "Download" at bounding box center [554, 322] width 68 height 29
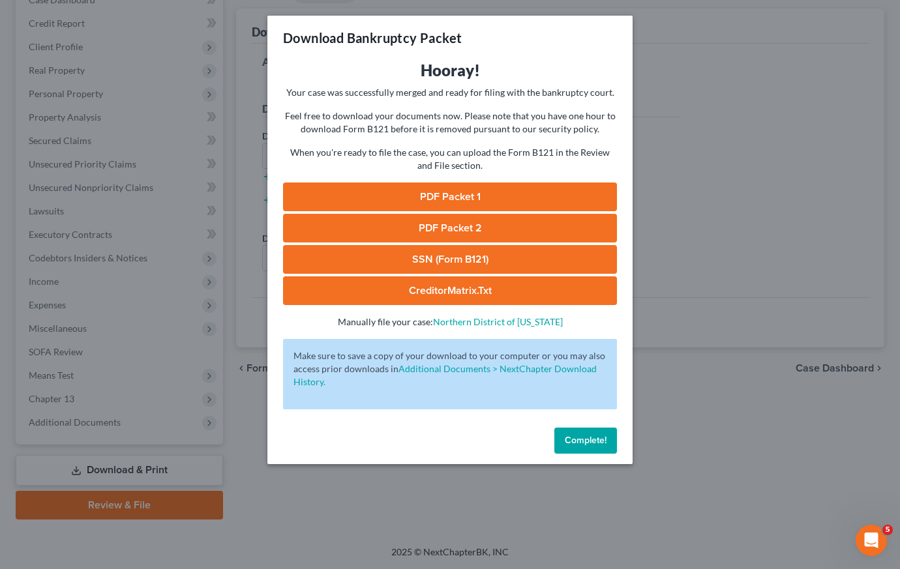
click at [392, 196] on link "PDF Packet 1" at bounding box center [450, 197] width 334 height 29
click at [587, 442] on span "Complete!" at bounding box center [586, 440] width 42 height 11
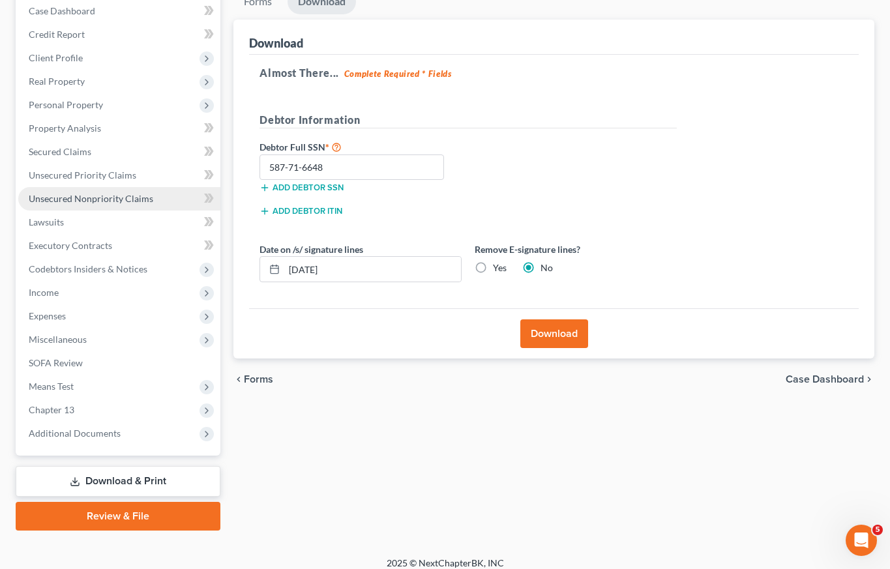
scroll to position [0, 0]
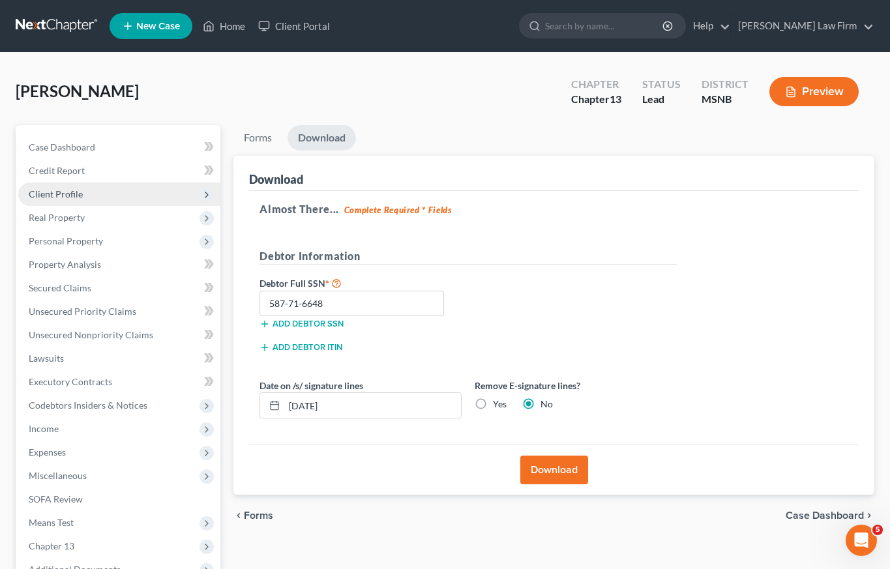
click at [54, 196] on span "Client Profile" at bounding box center [56, 193] width 54 height 11
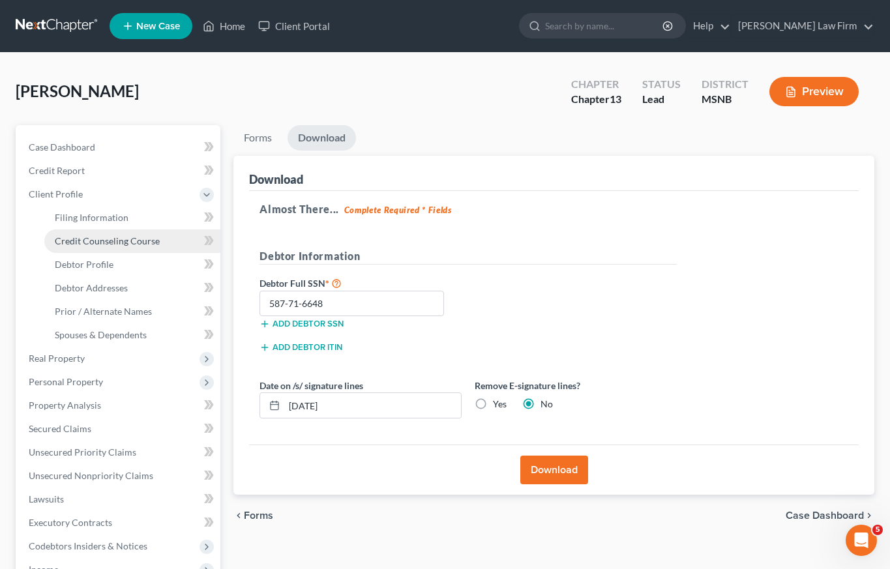
click at [68, 239] on span "Credit Counseling Course" at bounding box center [107, 240] width 105 height 11
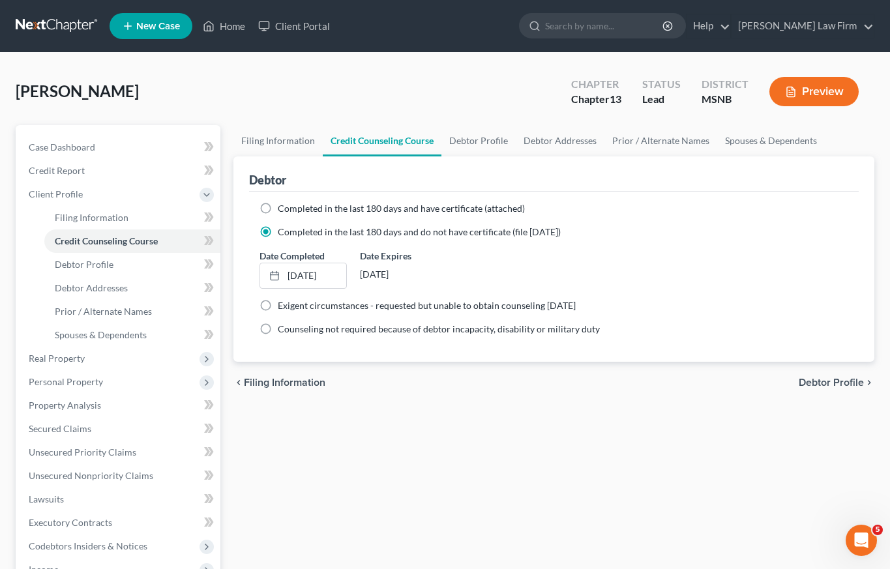
click at [278, 209] on label "Completed in the last 180 days and have certificate (attached)" at bounding box center [401, 208] width 247 height 13
click at [283, 209] on input "Completed in the last 180 days and have certificate (attached)" at bounding box center [287, 206] width 8 height 8
radio input "true"
radio input "false"
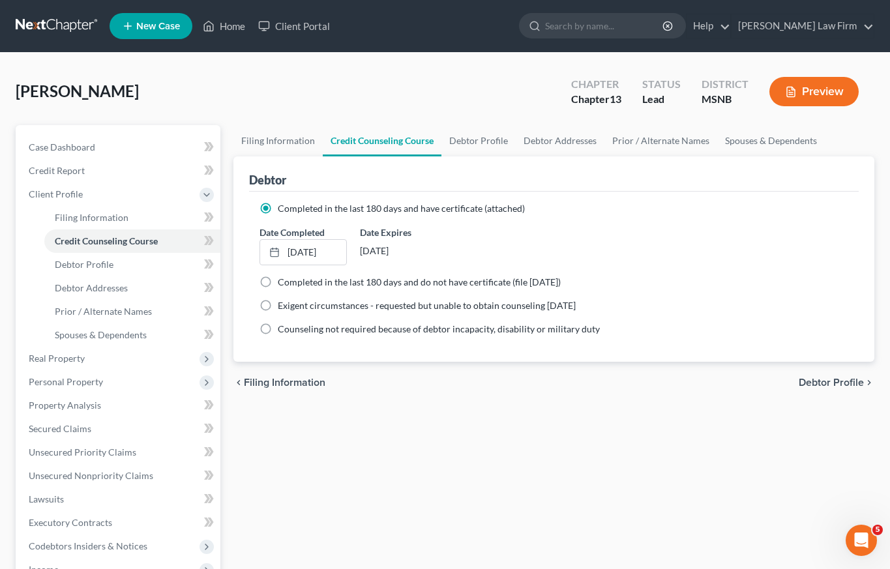
click at [813, 383] on span "Debtor Profile" at bounding box center [831, 383] width 65 height 10
select select "1"
select select "5"
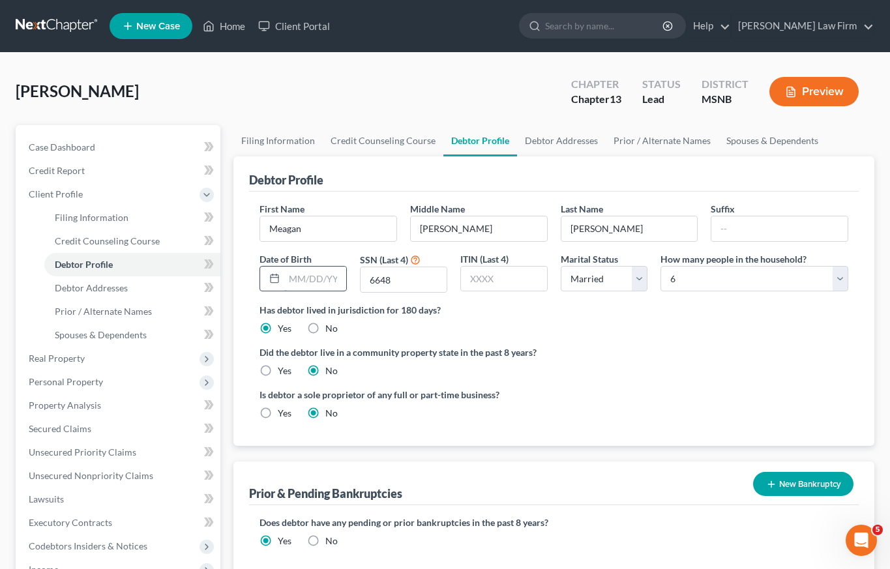
click at [310, 276] on input "text" at bounding box center [315, 279] width 62 height 25
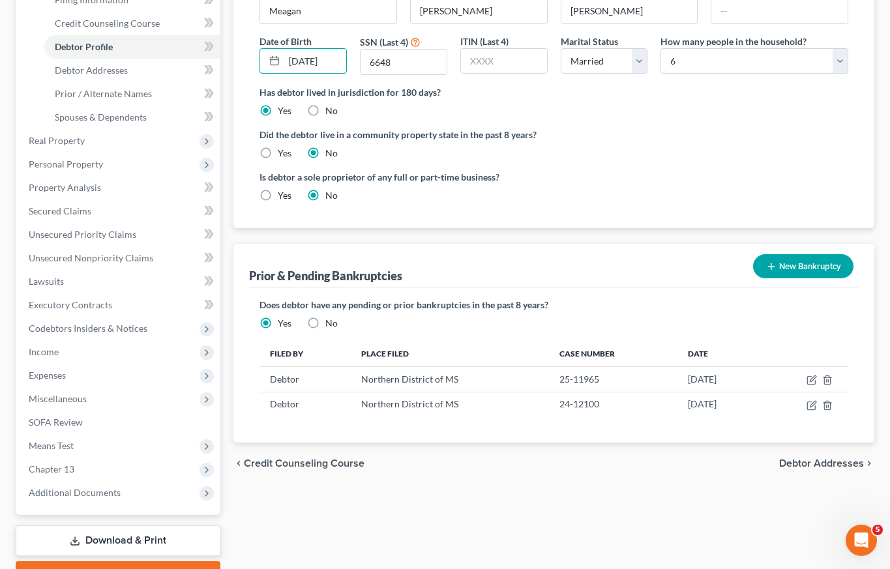
scroll to position [261, 0]
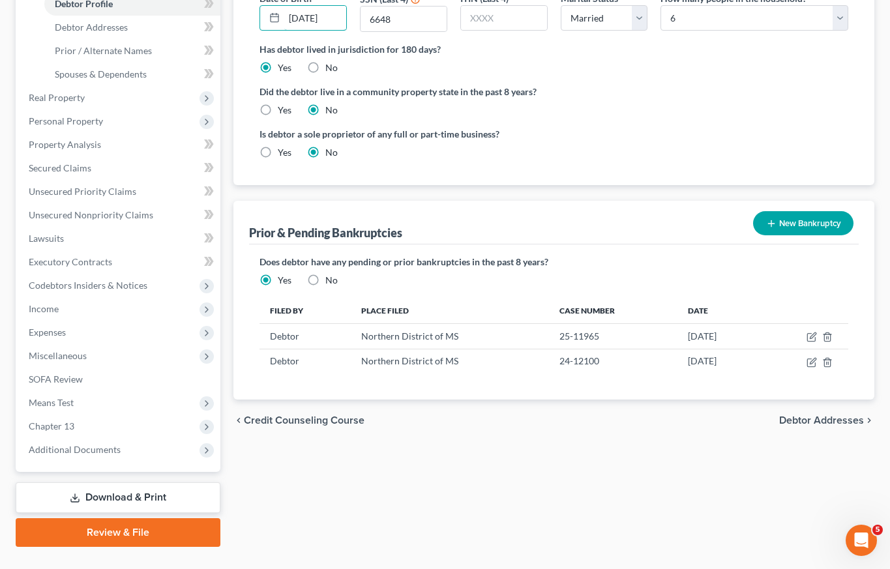
type input "5/29/1991"
click at [809, 420] on span "Debtor Addresses" at bounding box center [821, 420] width 85 height 10
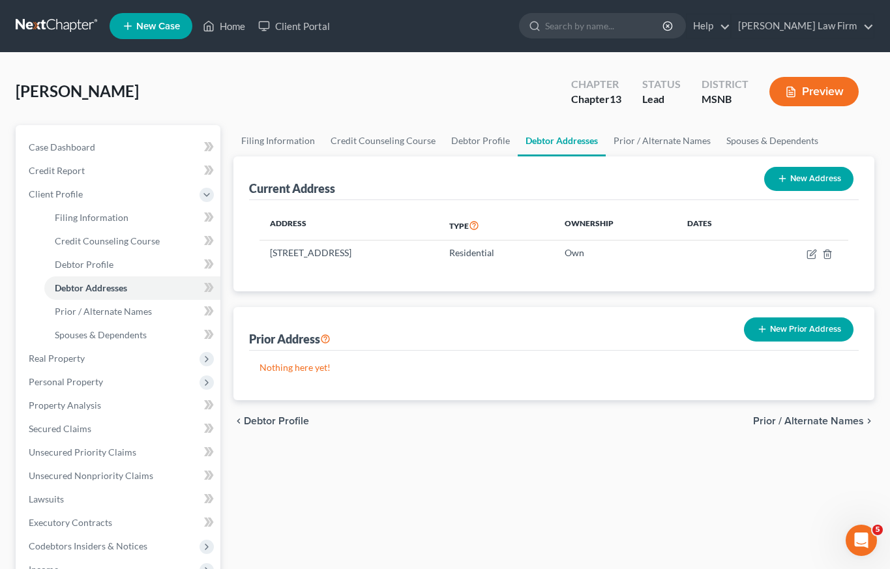
click at [801, 421] on span "Prior / Alternate Names" at bounding box center [808, 421] width 111 height 10
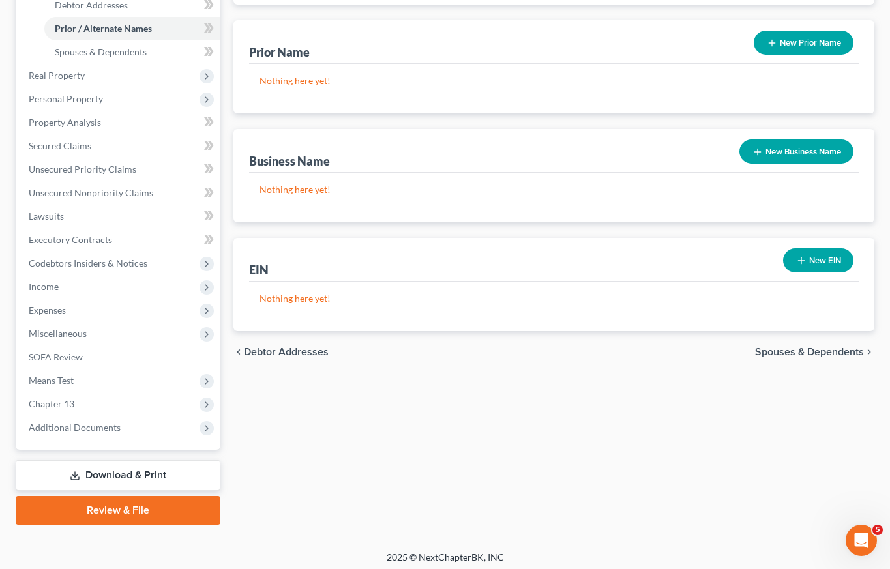
scroll to position [288, 0]
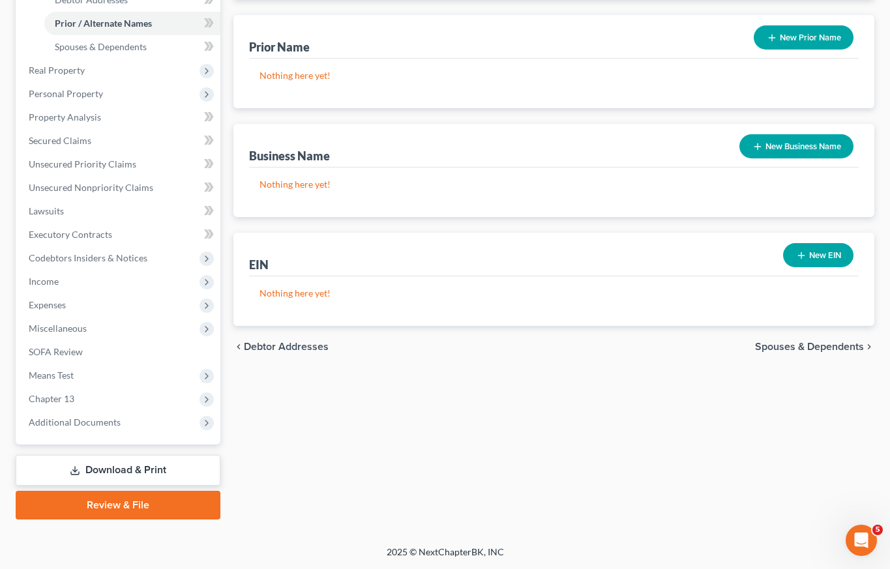
click at [804, 344] on span "Spouses & Dependents" at bounding box center [809, 347] width 109 height 10
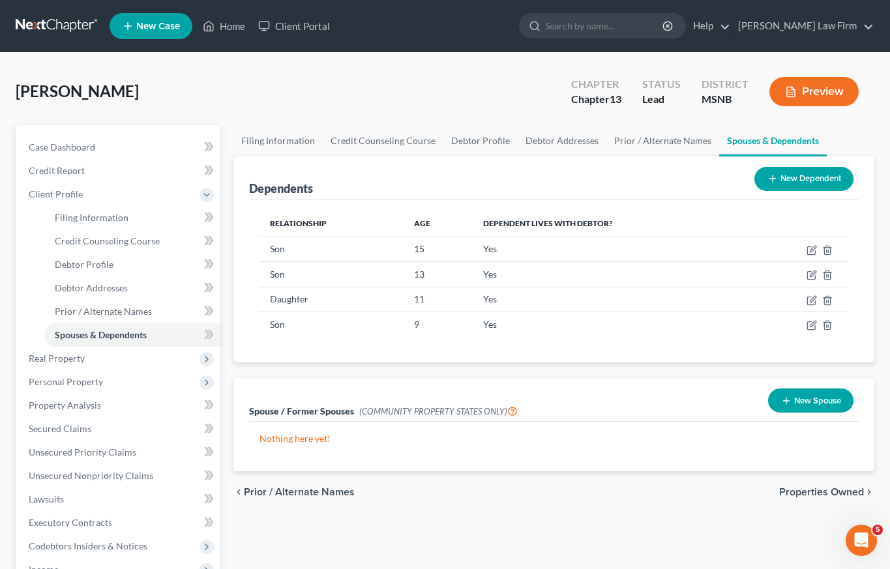
click at [810, 490] on span "Properties Owned" at bounding box center [821, 492] width 85 height 10
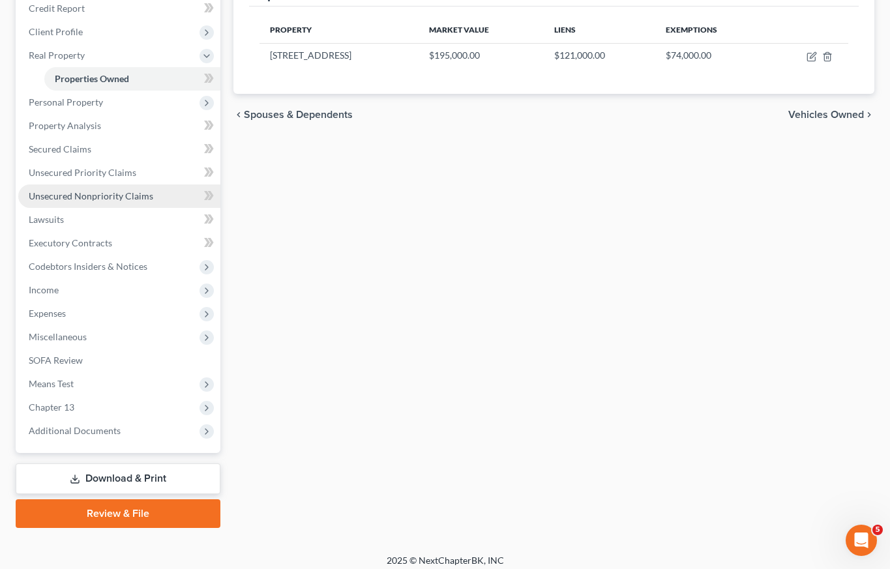
scroll to position [171, 0]
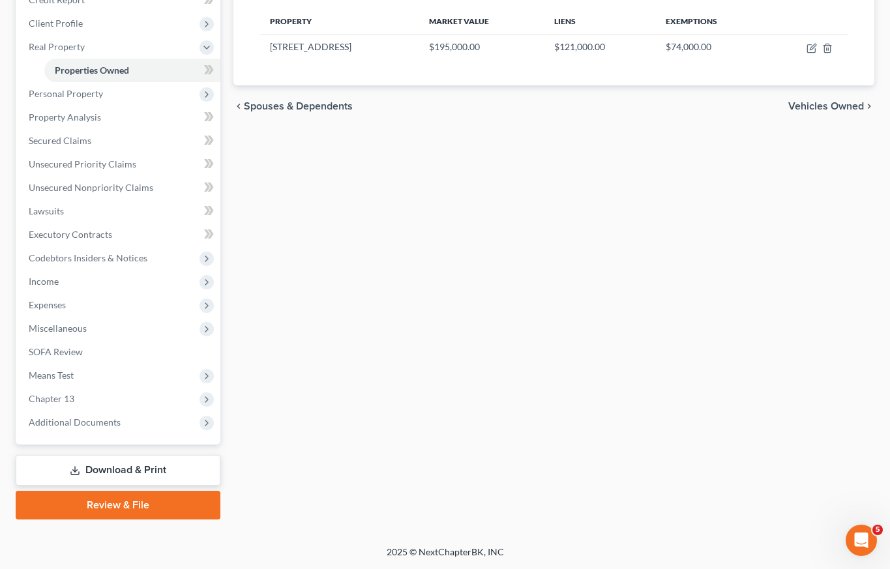
click at [104, 470] on link "Download & Print" at bounding box center [118, 470] width 205 height 31
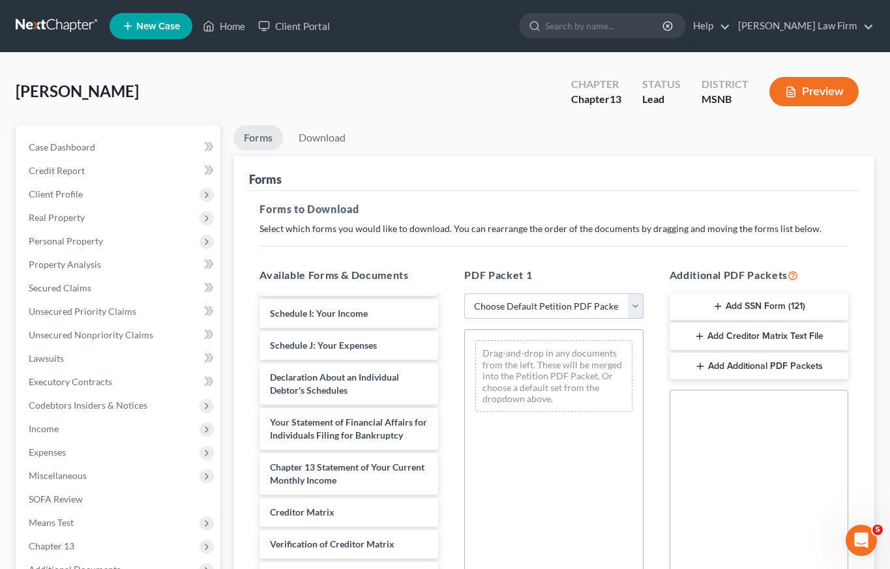
scroll to position [537, 0]
click at [724, 305] on button "Add SSN Form (121)" at bounding box center [759, 306] width 179 height 27
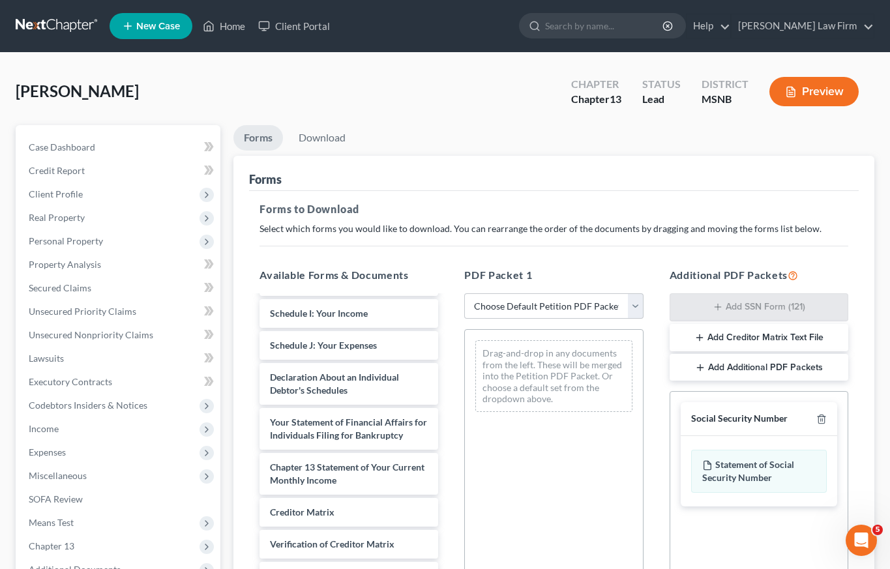
click at [713, 336] on button "Add Creditor Matrix Text File" at bounding box center [759, 337] width 179 height 27
click at [721, 368] on button "Add Additional PDF Packets" at bounding box center [759, 368] width 179 height 27
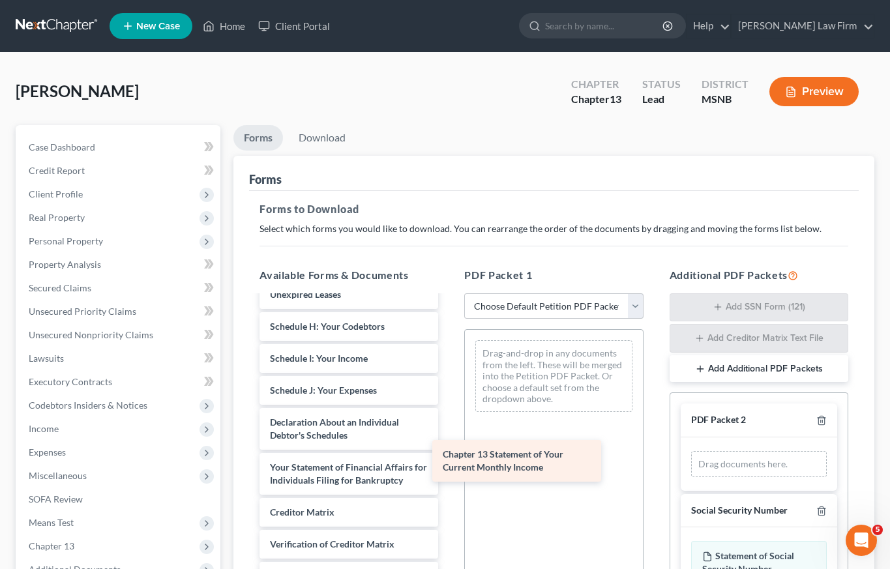
scroll to position [492, 0]
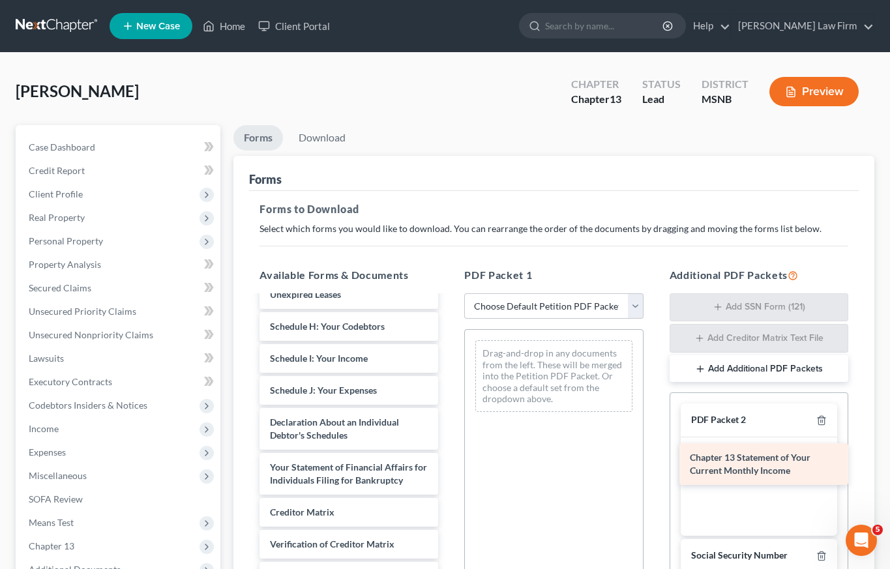
drag, startPoint x: 308, startPoint y: 462, endPoint x: 728, endPoint y: 464, distance: 419.9
click at [449, 466] on div "Chapter 13 Statement of Your Current Monthly Income Chapter 13 Plan (Northern D…" at bounding box center [349, 253] width 200 height 792
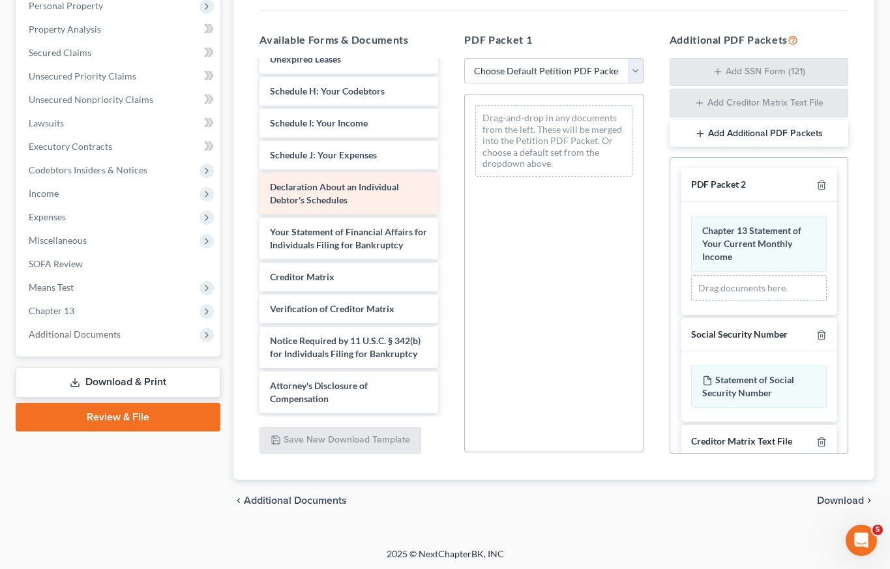
scroll to position [237, 0]
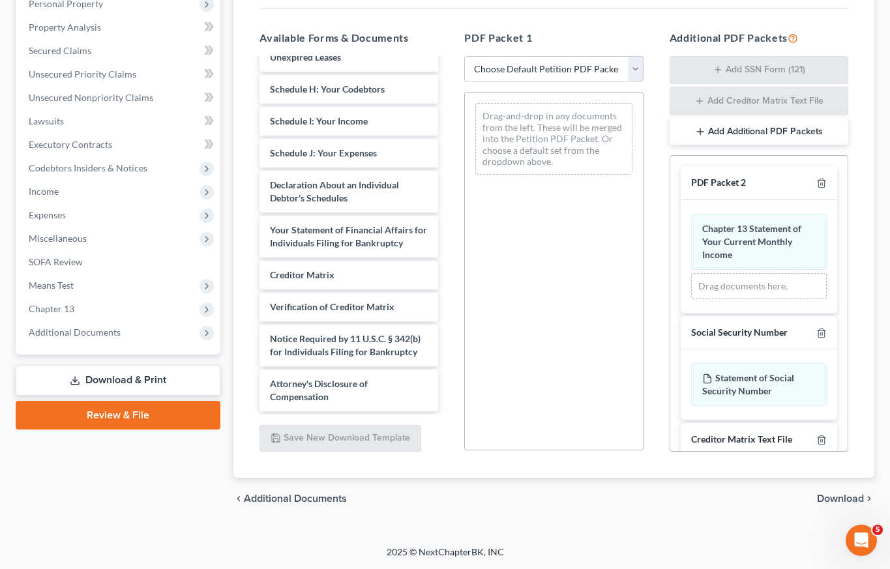
click at [554, 66] on select "Choose Default Petition PDF Packet Complete Bankruptcy Petition (all forms and …" at bounding box center [553, 69] width 179 height 26
select select "0"
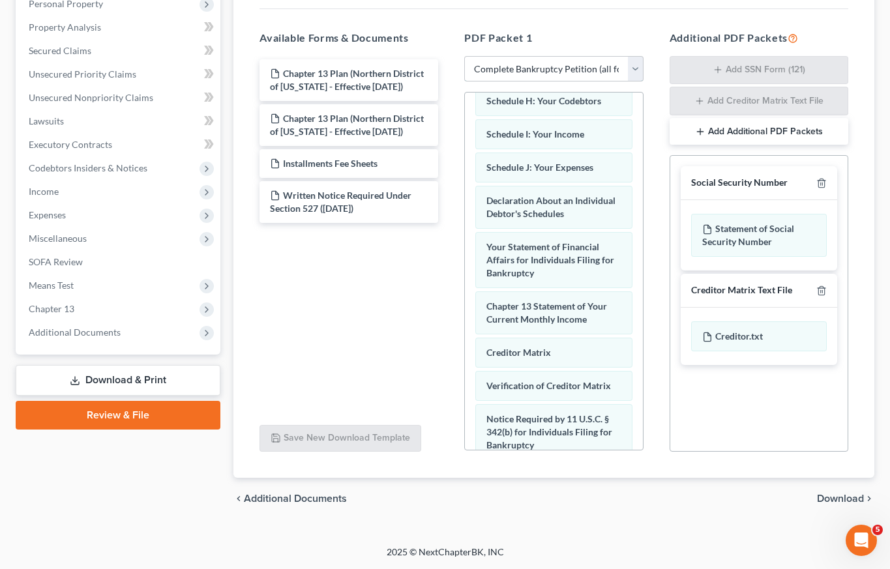
scroll to position [330, 0]
click at [743, 132] on button "Add Additional PDF Packets" at bounding box center [759, 131] width 179 height 27
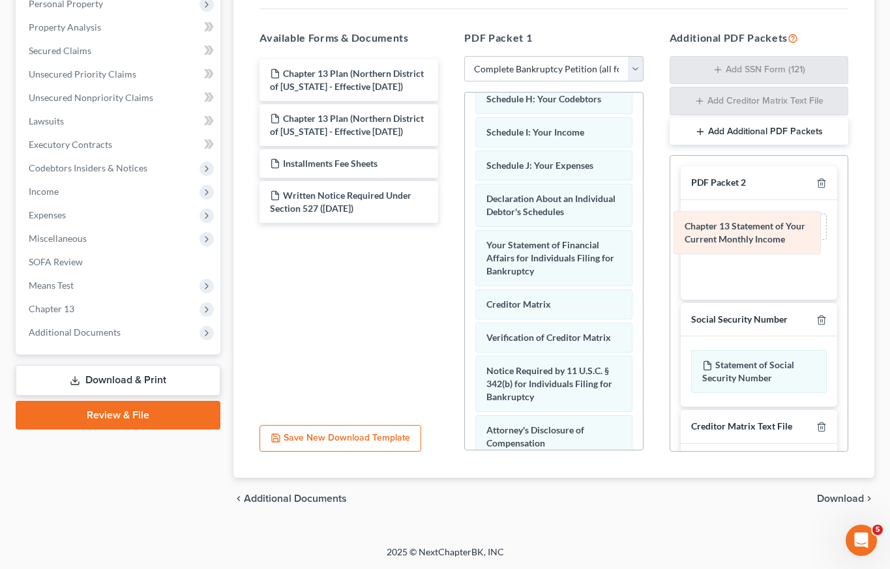
drag, startPoint x: 527, startPoint y: 352, endPoint x: 726, endPoint y: 235, distance: 230.3
click at [642, 235] on div "Chapter 13 Statement of Your Current Monthly Income Voluntary Petition for Indi…" at bounding box center [553, 153] width 177 height 781
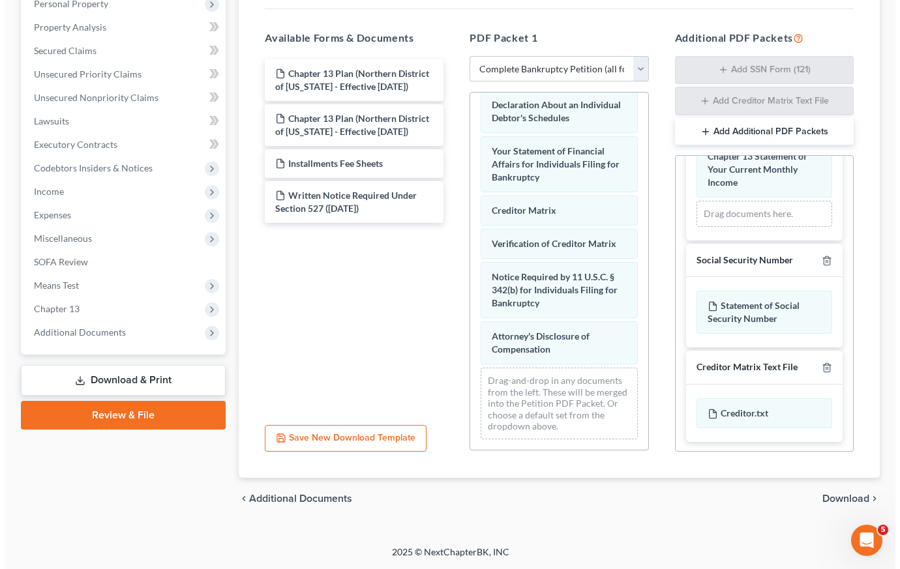
scroll to position [73, 0]
click at [337, 440] on button "Save New Download Template" at bounding box center [340, 438] width 162 height 27
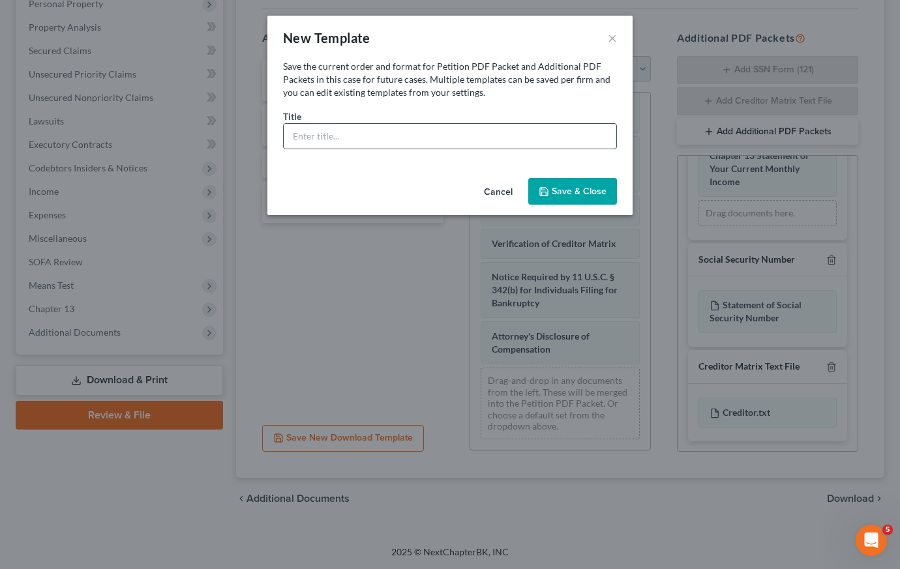
click at [343, 139] on input "text" at bounding box center [450, 136] width 333 height 25
type input "MS All Schedules and Petition except Stmt Current Monthly Income (means) and no…"
drag, startPoint x: 596, startPoint y: 198, endPoint x: 615, endPoint y: 200, distance: 19.7
click at [596, 199] on button "Save & Close" at bounding box center [572, 191] width 89 height 27
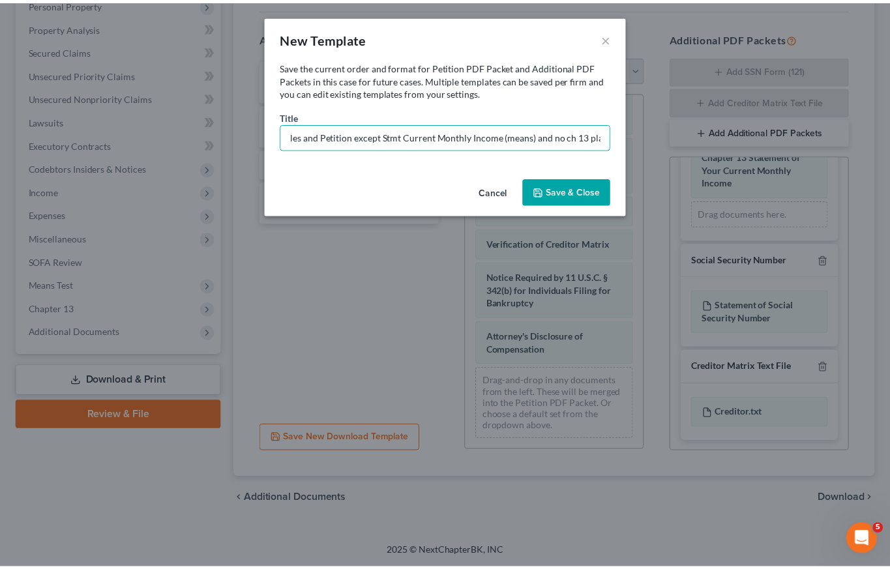
scroll to position [0, 0]
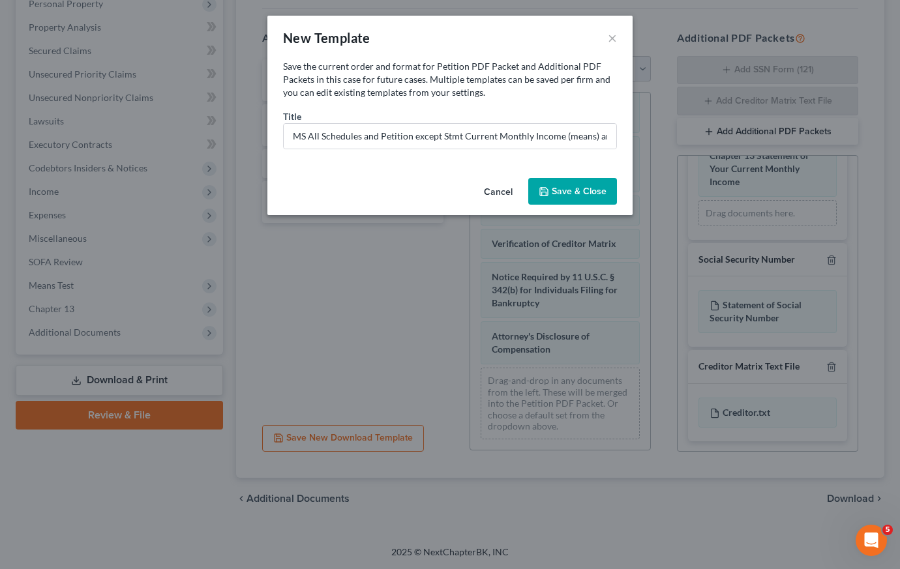
select select "9"
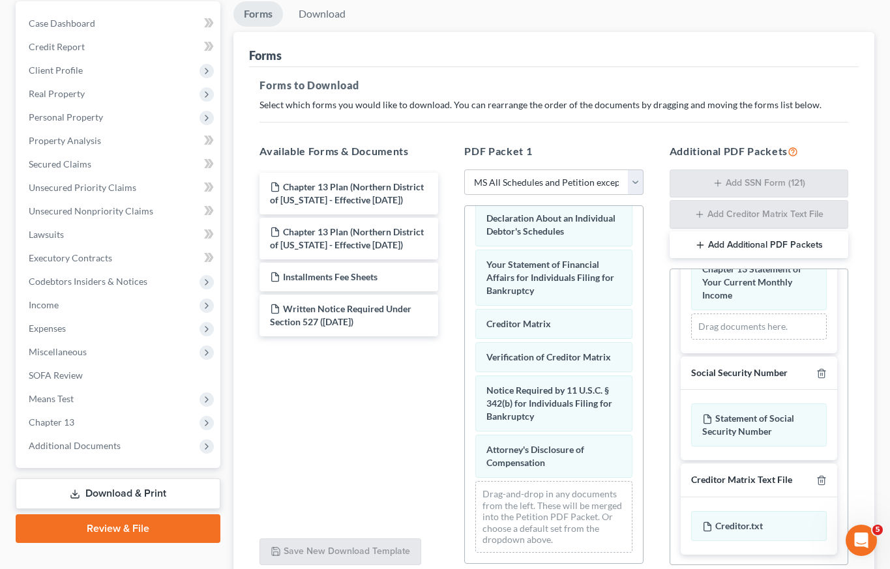
scroll to position [237, 0]
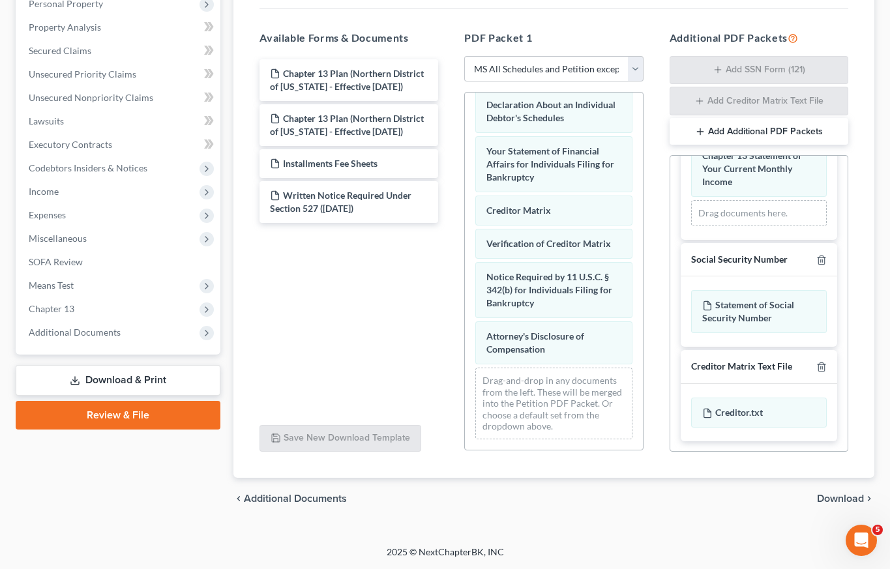
click at [833, 500] on span "Download" at bounding box center [840, 499] width 47 height 10
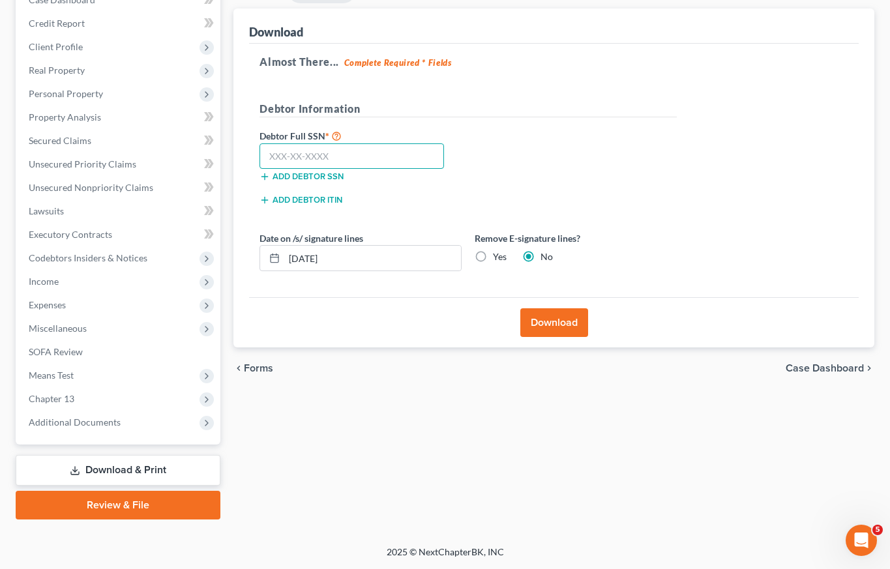
click at [385, 161] on input "text" at bounding box center [351, 156] width 185 height 26
type input "587-71-6648"
click at [555, 322] on button "Download" at bounding box center [554, 322] width 68 height 29
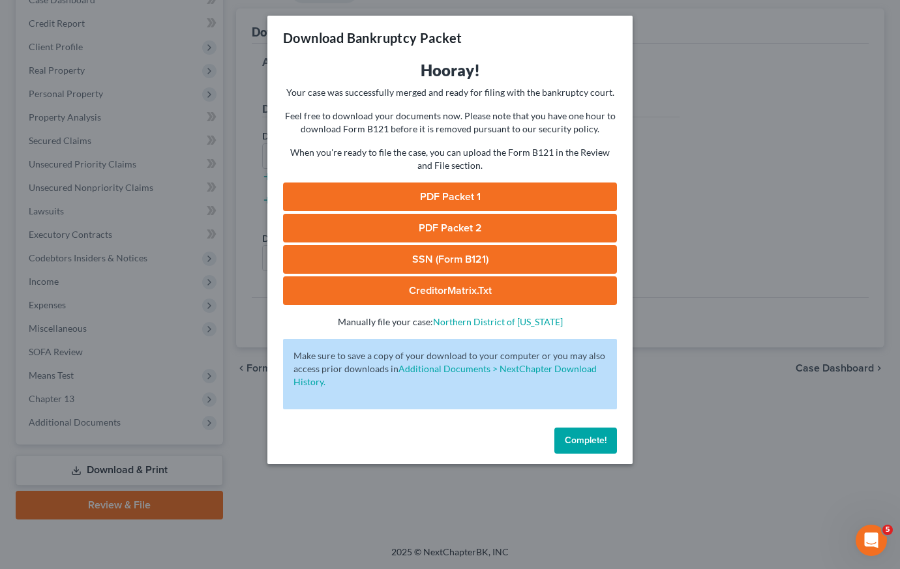
click at [475, 196] on link "PDF Packet 1" at bounding box center [450, 197] width 334 height 29
click at [469, 228] on link "PDF Packet 2" at bounding box center [450, 228] width 334 height 29
click at [441, 259] on link "SSN (Form B121)" at bounding box center [450, 259] width 334 height 29
click at [444, 294] on link "CreditorMatrix.txt" at bounding box center [450, 290] width 334 height 29
click at [585, 440] on span "Complete!" at bounding box center [586, 440] width 42 height 11
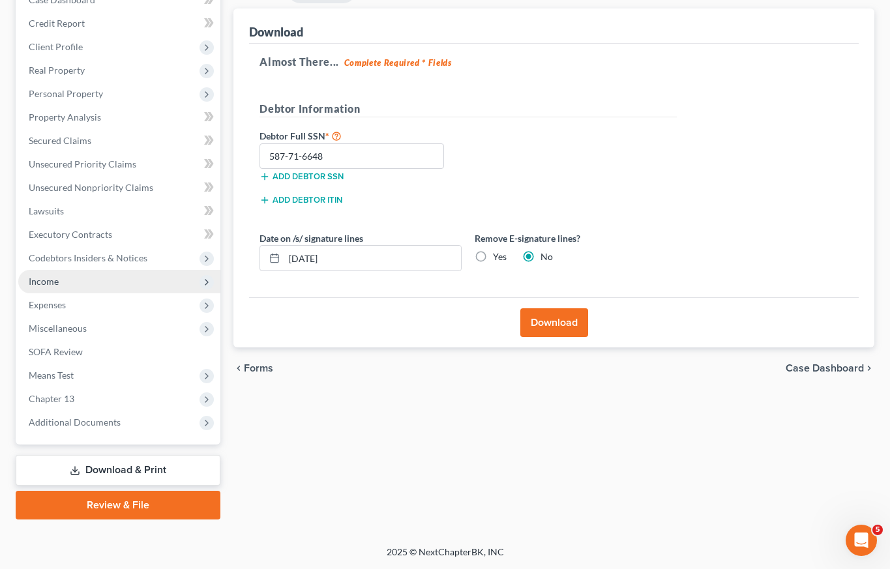
click at [54, 283] on span "Income" at bounding box center [44, 281] width 30 height 11
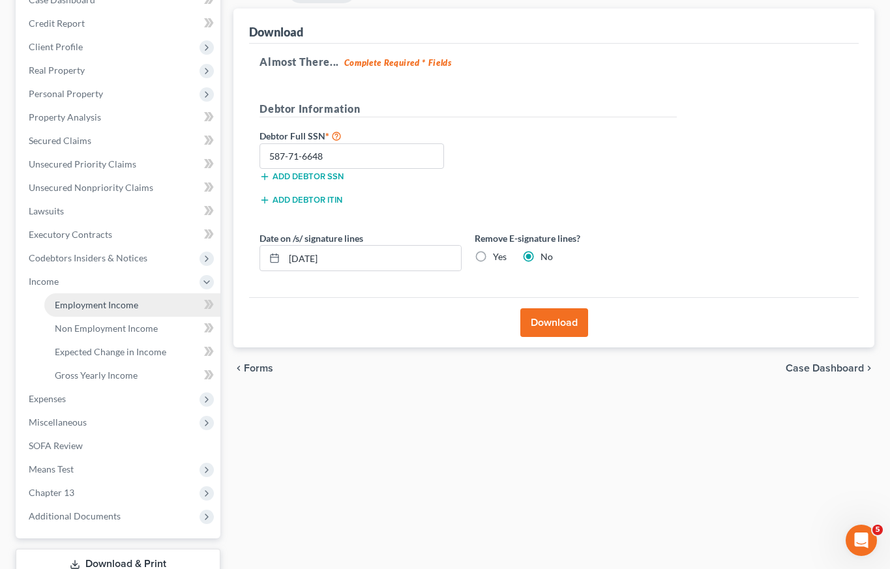
click at [81, 306] on span "Employment Income" at bounding box center [96, 304] width 83 height 11
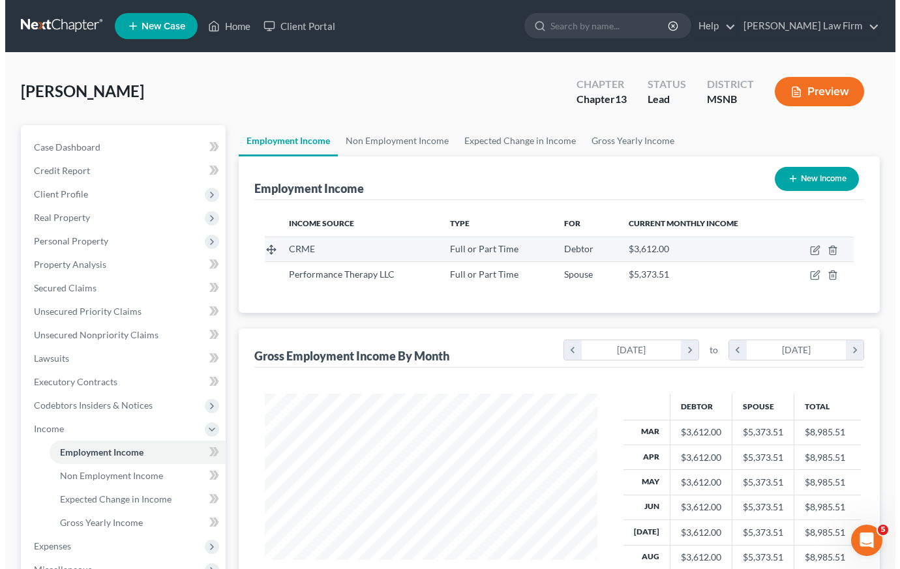
scroll to position [234, 359]
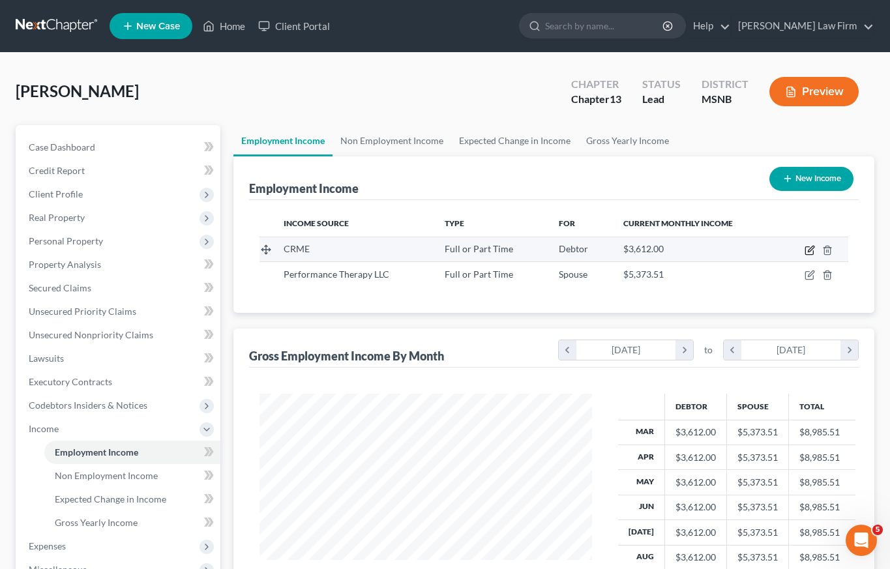
click at [812, 249] on icon "button" at bounding box center [811, 249] width 6 height 6
select select "0"
select select "4"
select select "1"
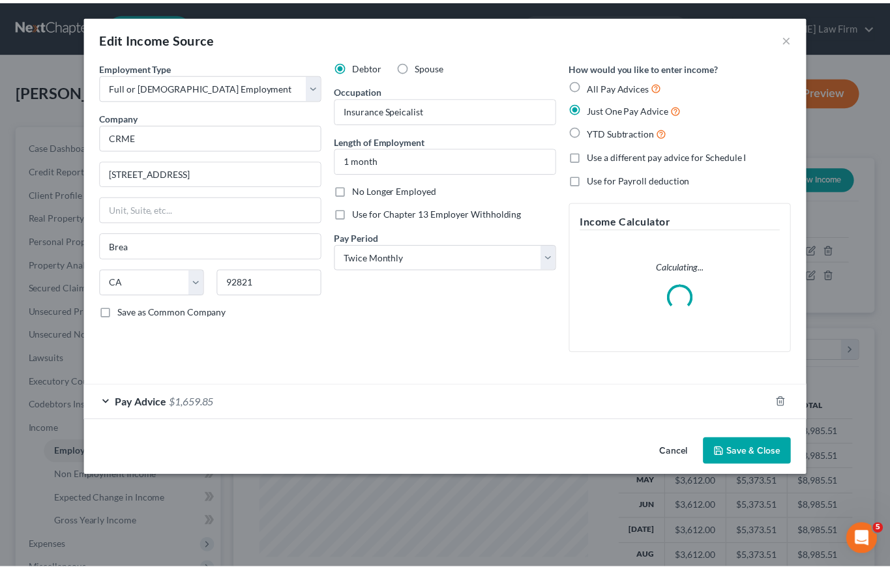
scroll to position [234, 363]
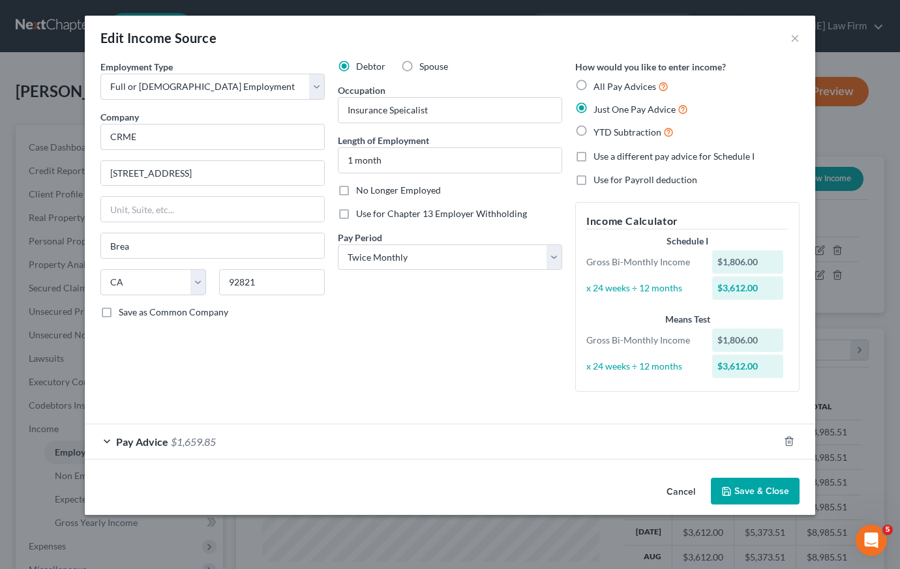
click at [681, 492] on button "Cancel" at bounding box center [681, 492] width 50 height 26
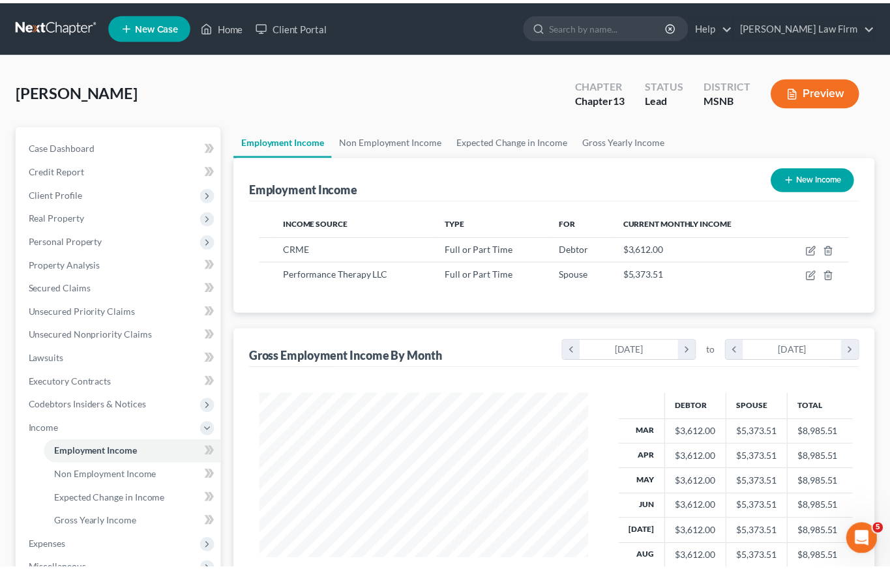
scroll to position [651754, 651629]
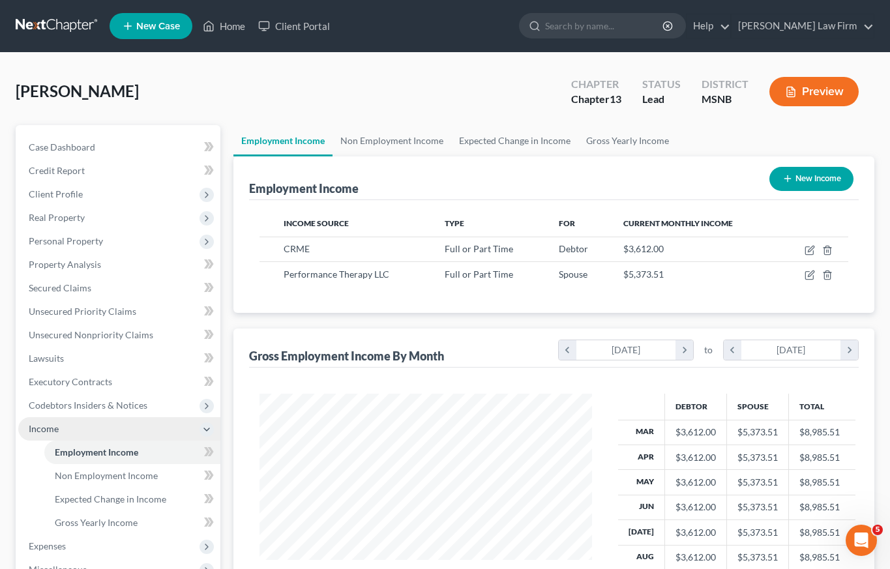
click at [52, 430] on span "Income" at bounding box center [44, 428] width 30 height 11
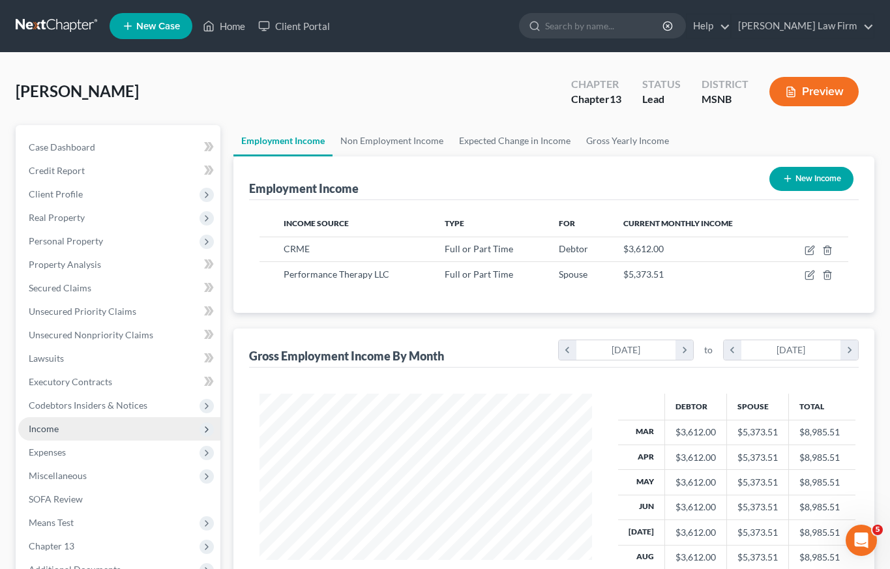
click at [50, 429] on span "Income" at bounding box center [44, 428] width 30 height 11
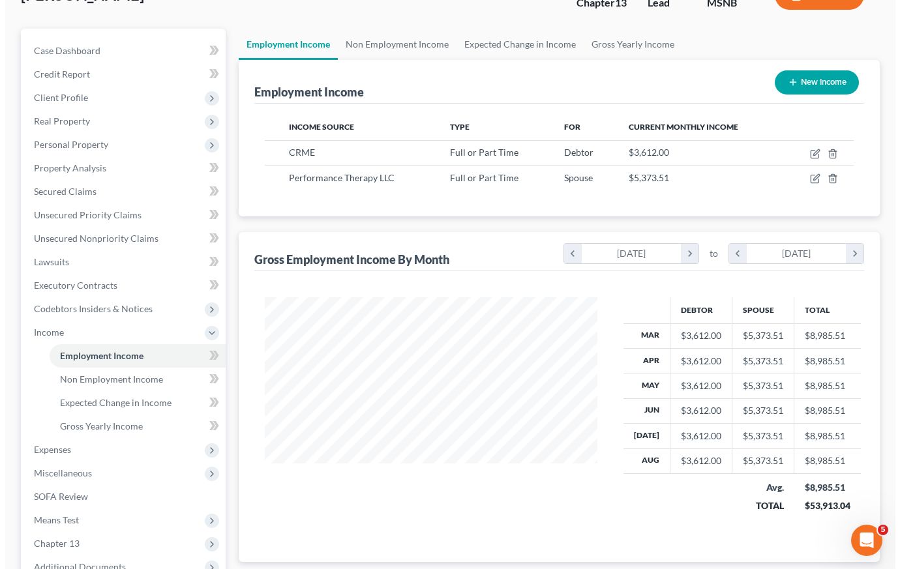
scroll to position [48, 0]
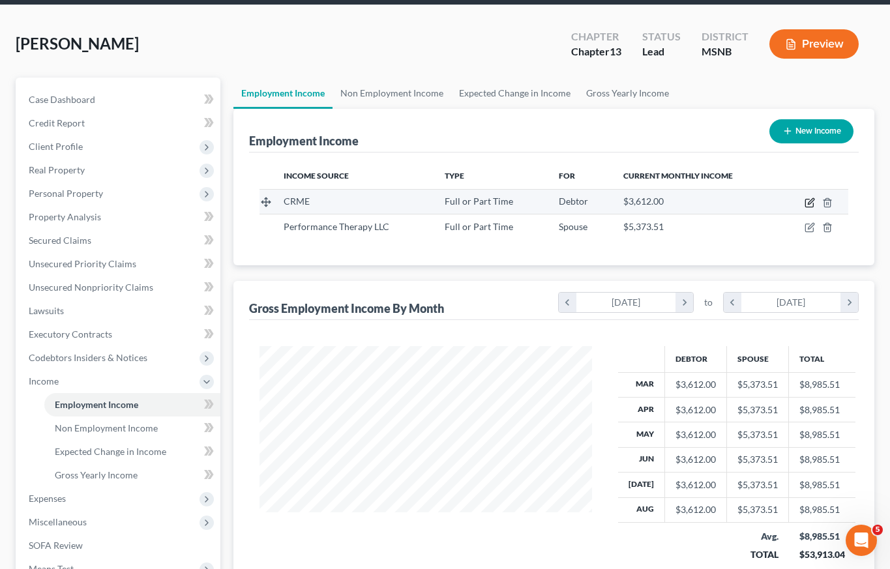
click at [808, 202] on icon "button" at bounding box center [811, 201] width 6 height 6
select select "0"
select select "4"
select select "1"
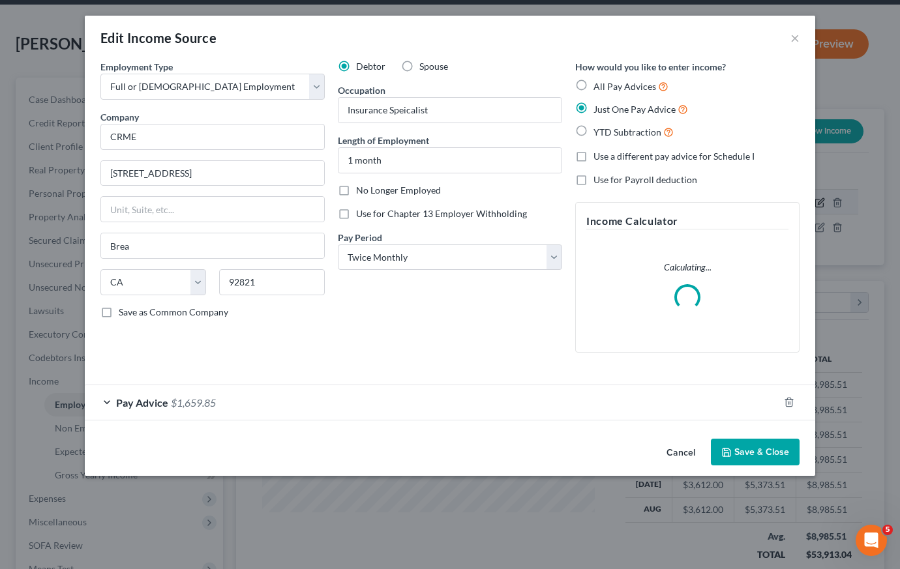
scroll to position [234, 363]
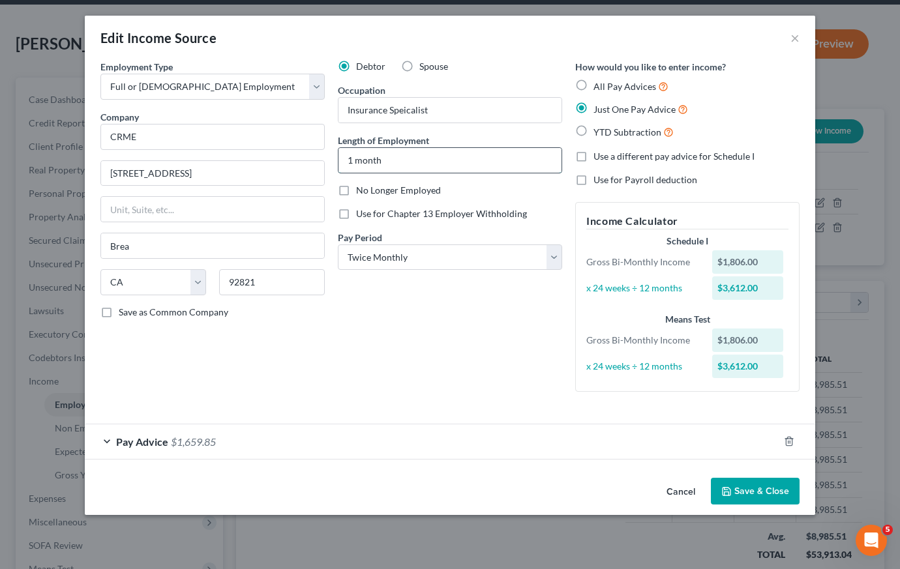
click at [355, 162] on input "1 month" at bounding box center [449, 160] width 223 height 25
click at [409, 168] on input "3 month" at bounding box center [449, 160] width 223 height 25
type input "3 months"
click at [148, 443] on span "Pay Advice" at bounding box center [142, 442] width 52 height 12
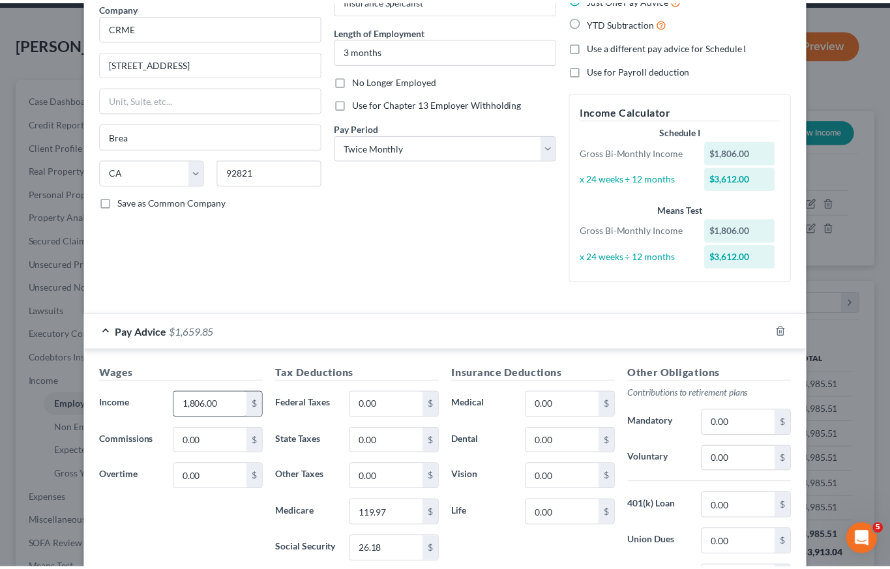
scroll to position [254, 0]
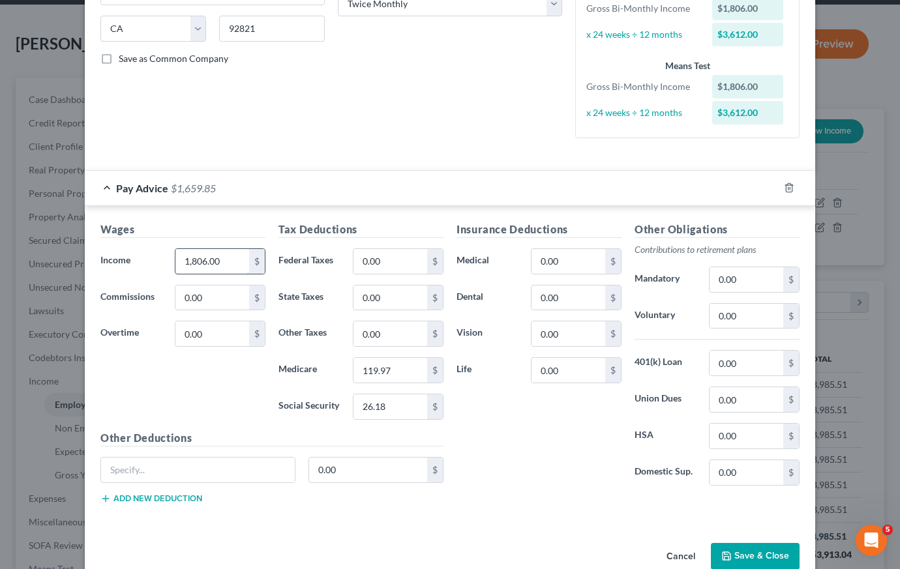
click at [219, 254] on input "1,806.00" at bounding box center [212, 261] width 74 height 25
type input "6"
type input "6,852.98"
drag, startPoint x: 413, startPoint y: 266, endPoint x: 404, endPoint y: 265, distance: 9.9
click at [413, 266] on input "0.00" at bounding box center [390, 261] width 74 height 25
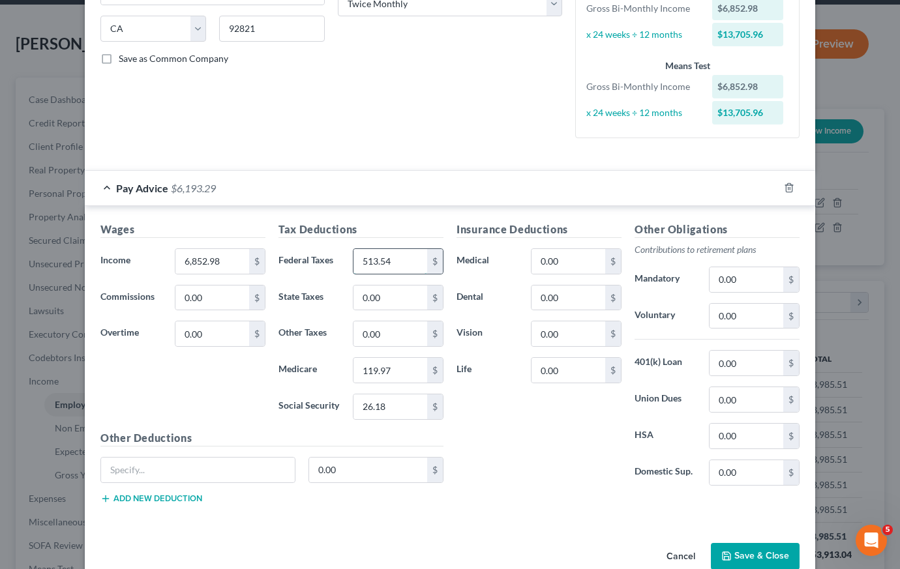
type input "513.54"
drag, startPoint x: 389, startPoint y: 372, endPoint x: 417, endPoint y: 379, distance: 28.5
click at [417, 379] on input "119.97" at bounding box center [390, 370] width 74 height 25
type input "97.34"
type input "416.20"
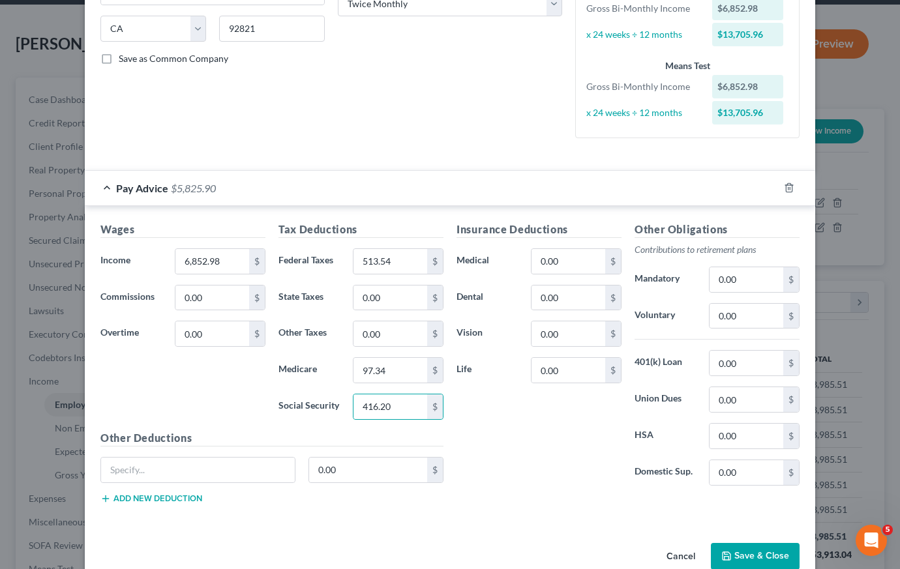
click at [734, 554] on button "Save & Close" at bounding box center [755, 556] width 89 height 27
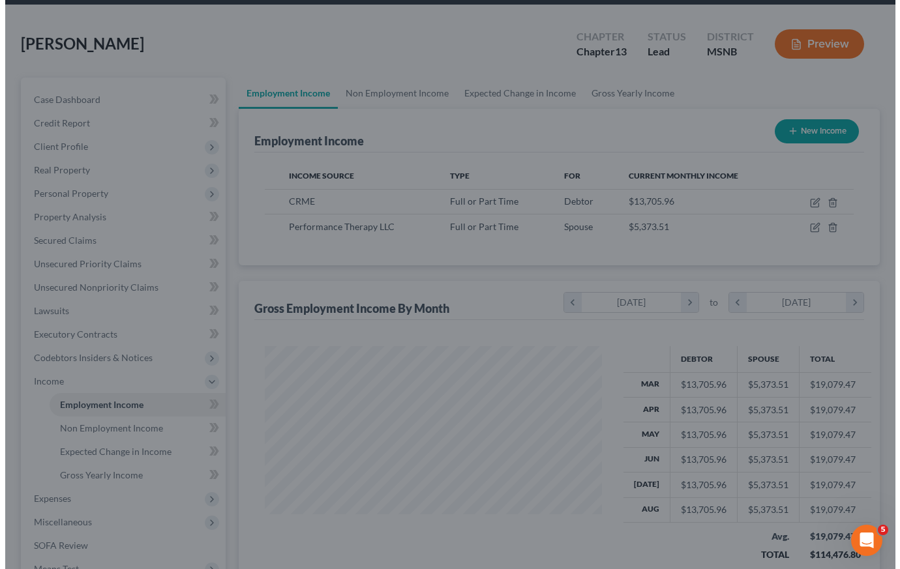
scroll to position [651754, 651629]
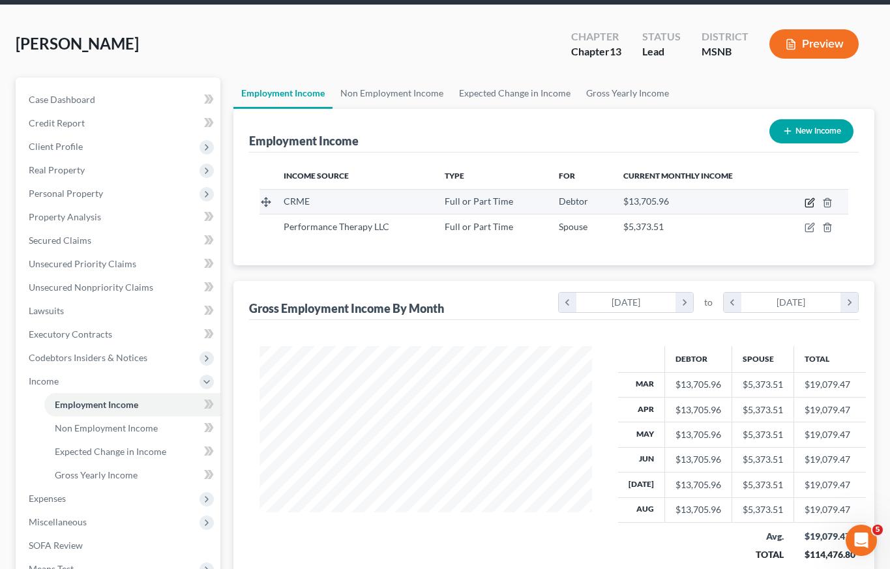
click at [809, 201] on icon "button" at bounding box center [811, 201] width 6 height 6
select select "0"
select select "4"
select select "1"
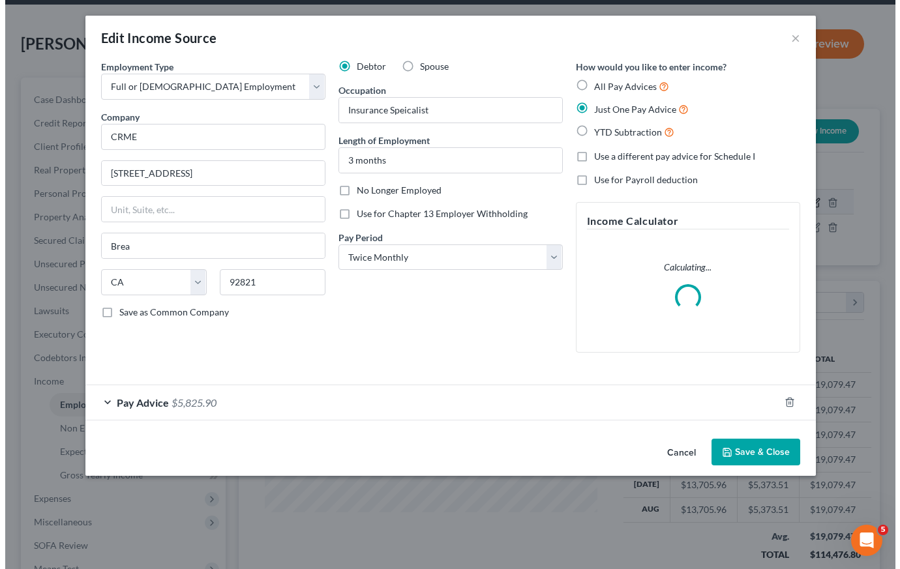
scroll to position [234, 363]
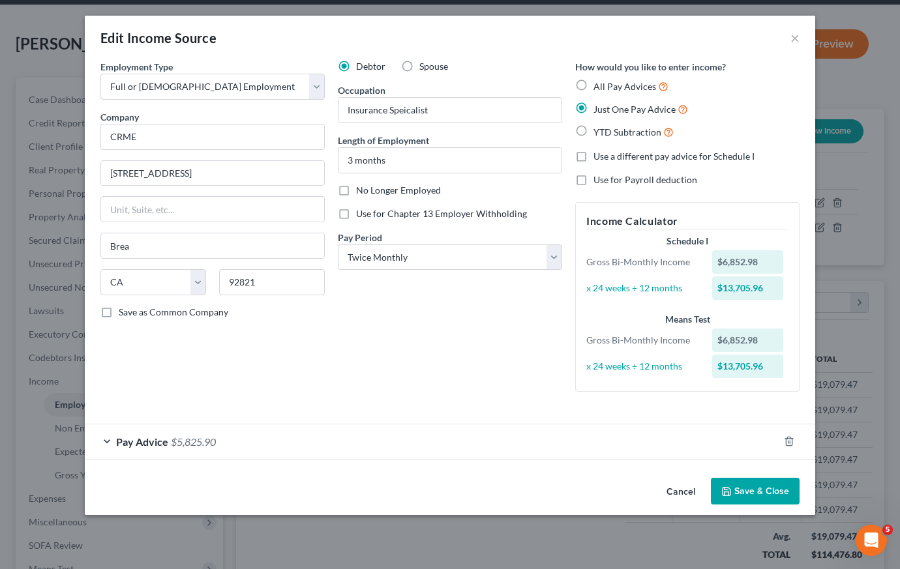
click at [136, 439] on span "Pay Advice" at bounding box center [142, 442] width 52 height 12
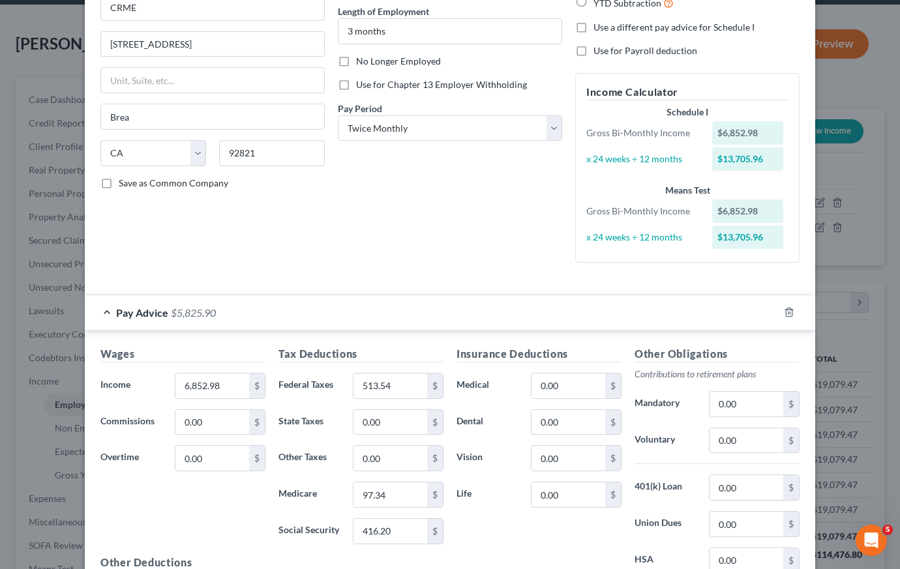
scroll to position [55, 0]
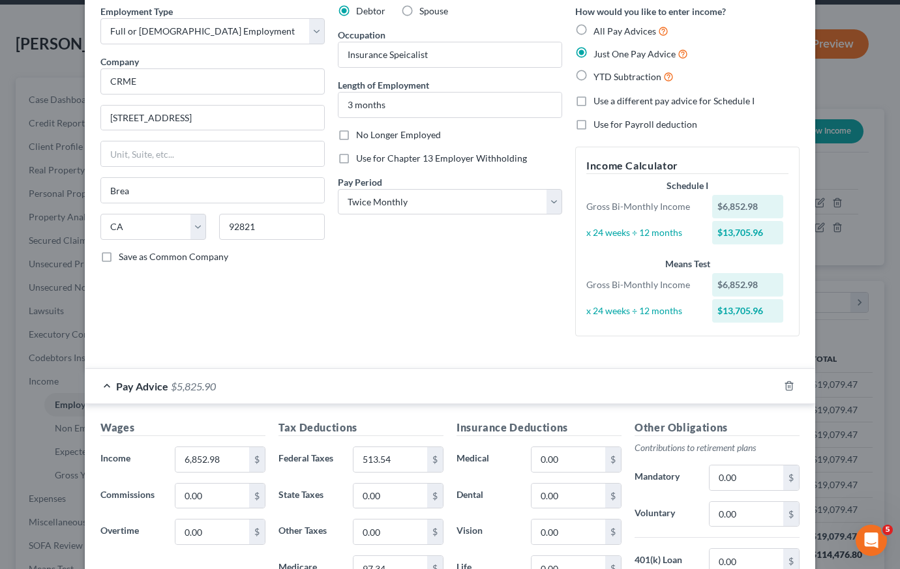
click at [593, 74] on label "YTD Subtraction" at bounding box center [633, 76] width 80 height 15
click at [599, 74] on input "YTD Subtraction" at bounding box center [603, 73] width 8 height 8
radio input "true"
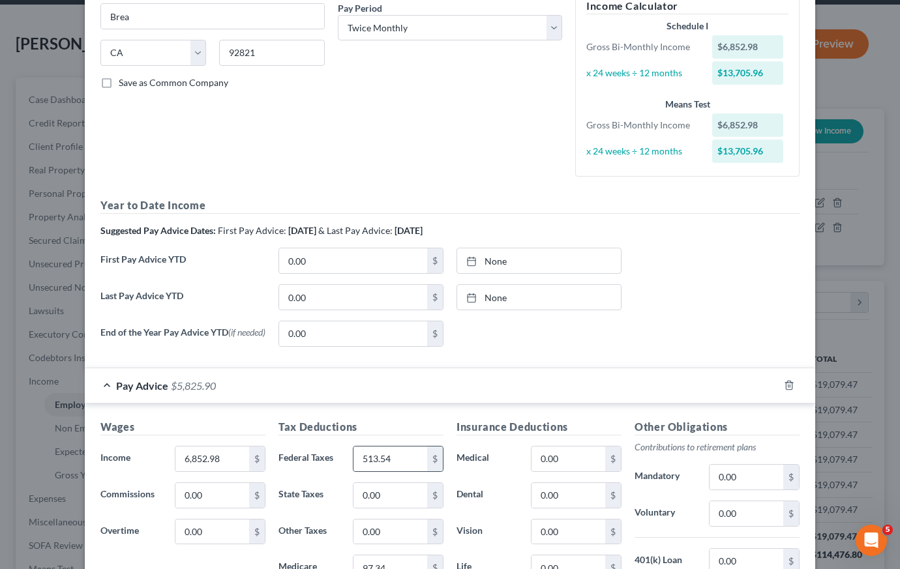
scroll to position [185, 0]
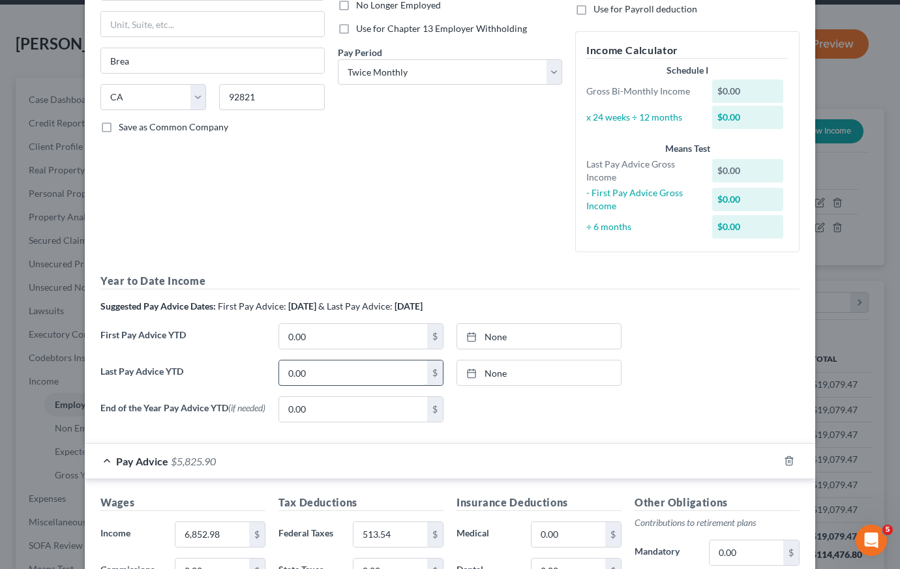
click at [379, 374] on input "0.00" at bounding box center [353, 373] width 148 height 25
type input "7"
type input "6,852.98"
click at [490, 372] on link "None" at bounding box center [539, 373] width 164 height 25
type input "9/4/2025"
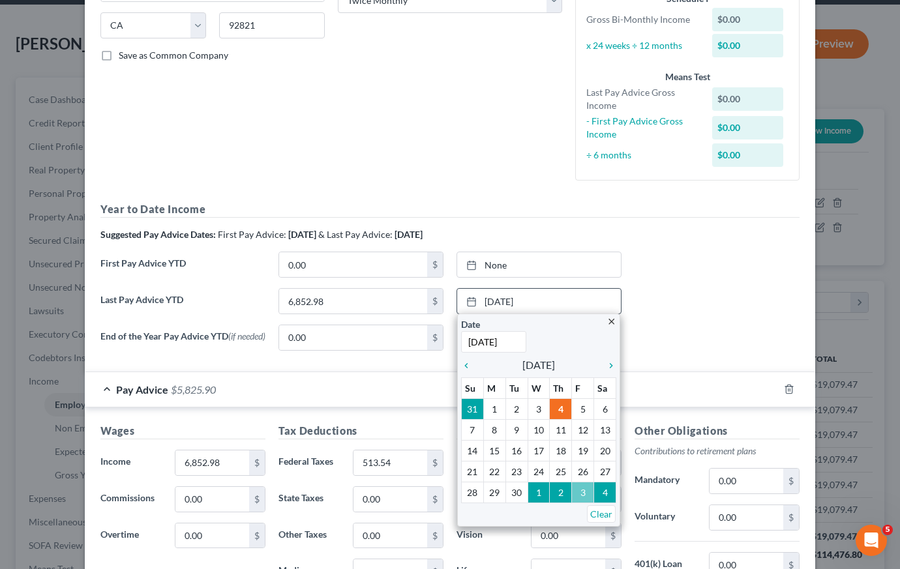
scroll to position [270, 0]
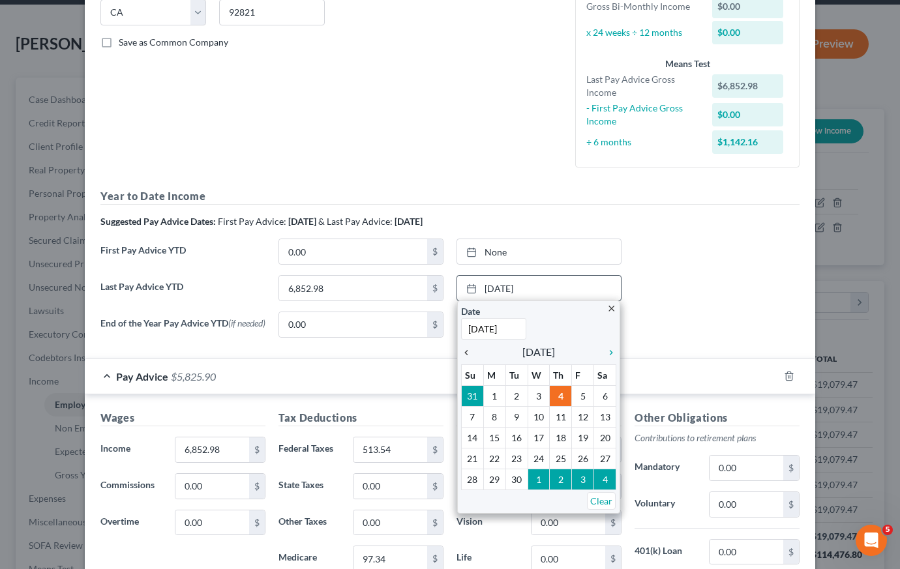
click at [462, 348] on icon "chevron_left" at bounding box center [469, 353] width 17 height 10
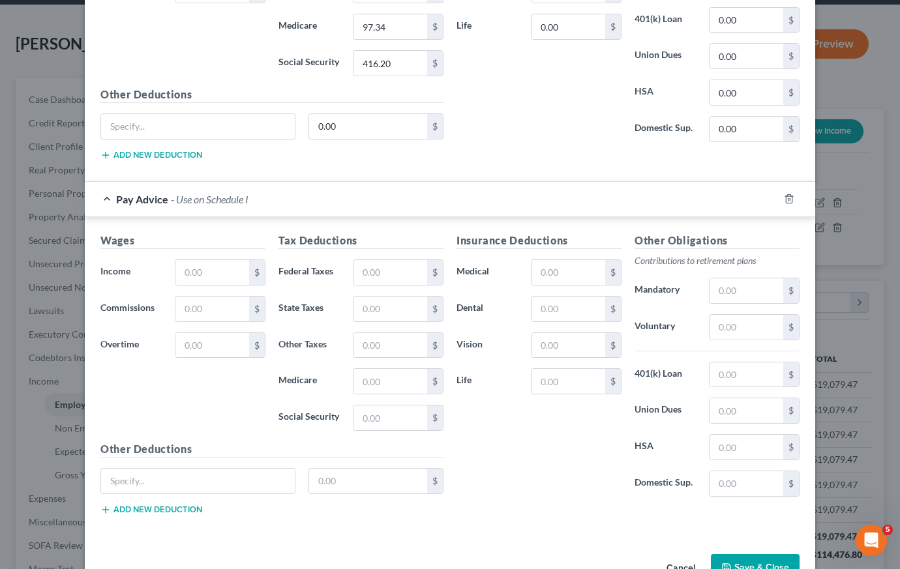
scroll to position [843, 0]
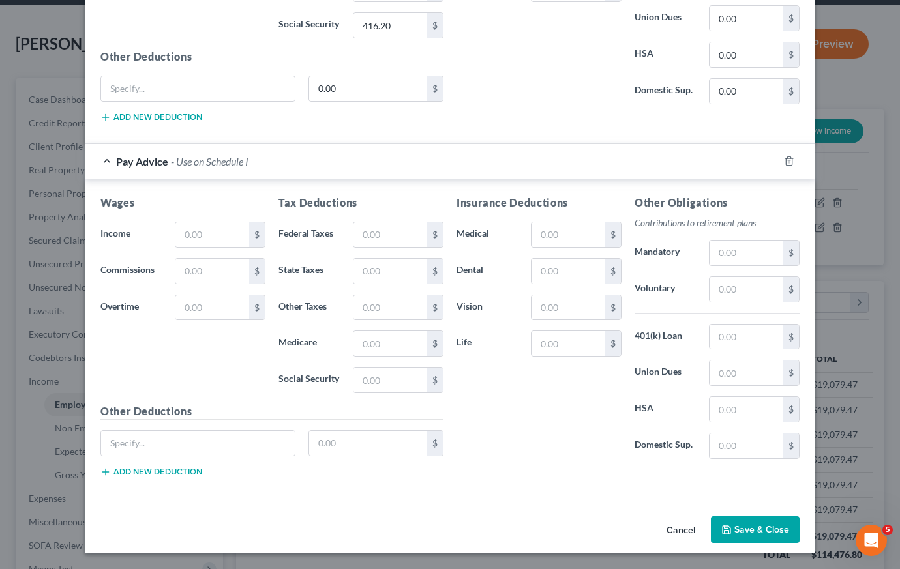
click at [765, 531] on button "Save & Close" at bounding box center [755, 529] width 89 height 27
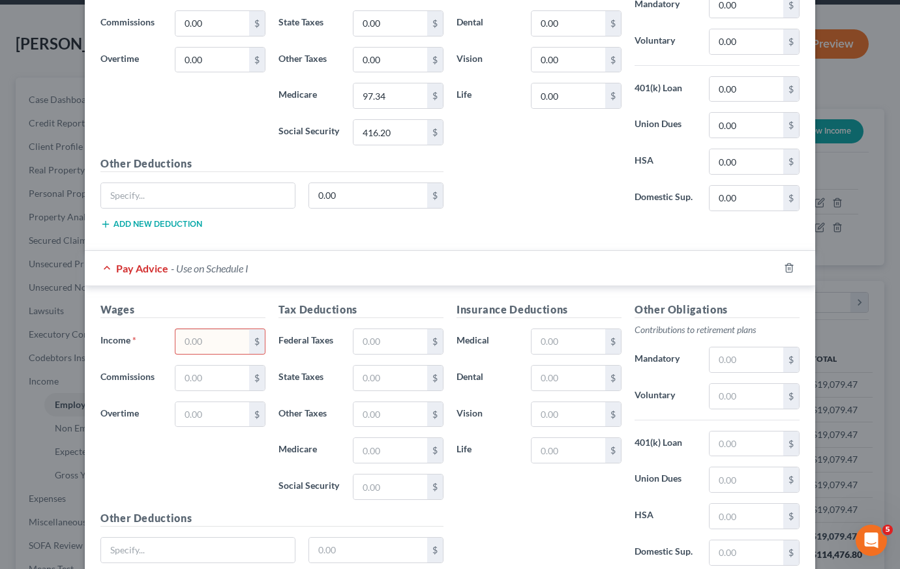
scroll to position [797, 0]
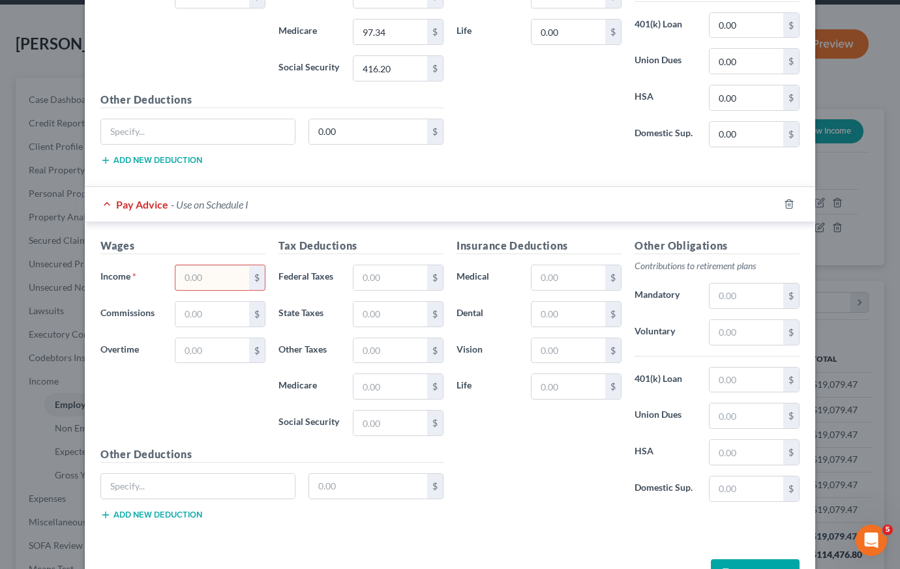
click at [210, 278] on input "text" at bounding box center [212, 277] width 74 height 25
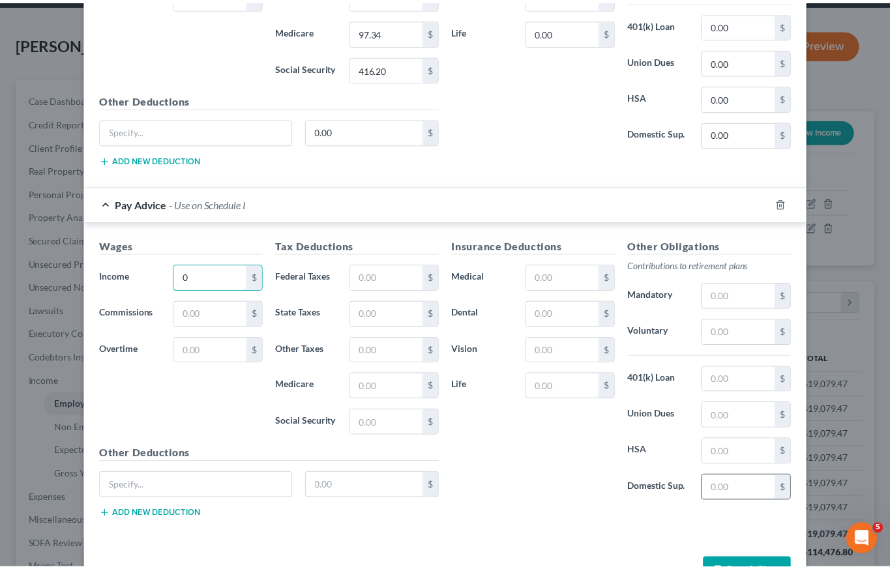
scroll to position [843, 0]
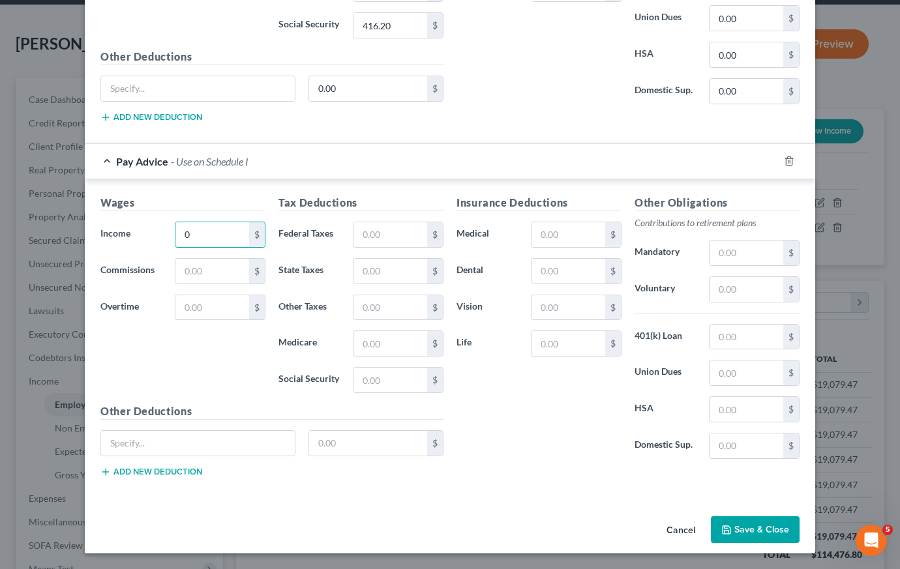
type input "0"
click at [743, 527] on button "Save & Close" at bounding box center [755, 529] width 89 height 27
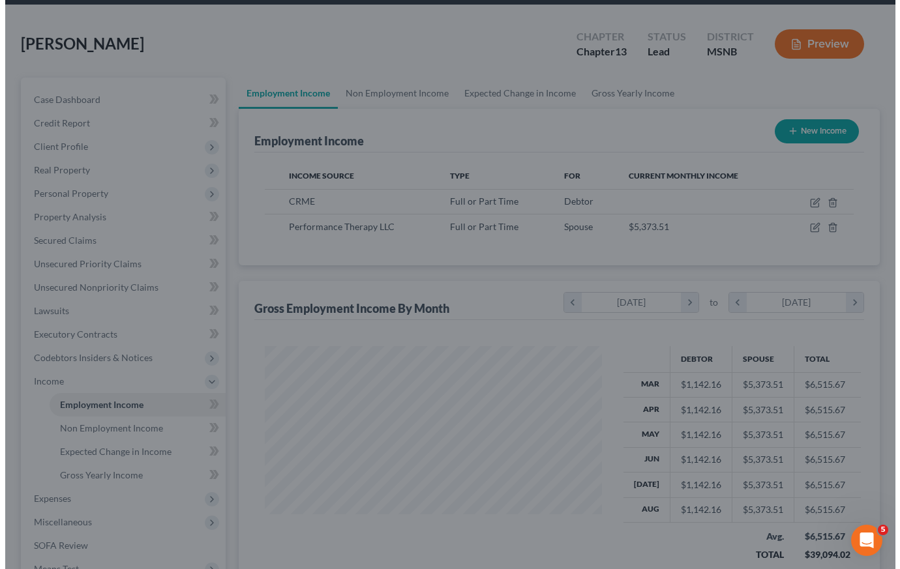
scroll to position [651754, 651629]
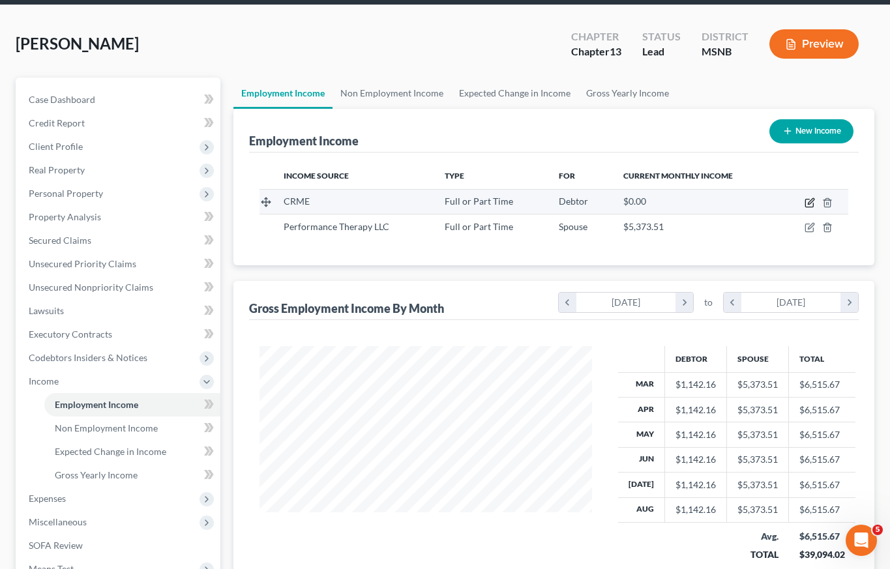
click at [812, 203] on icon "button" at bounding box center [810, 203] width 10 height 10
select select "0"
select select "4"
select select "1"
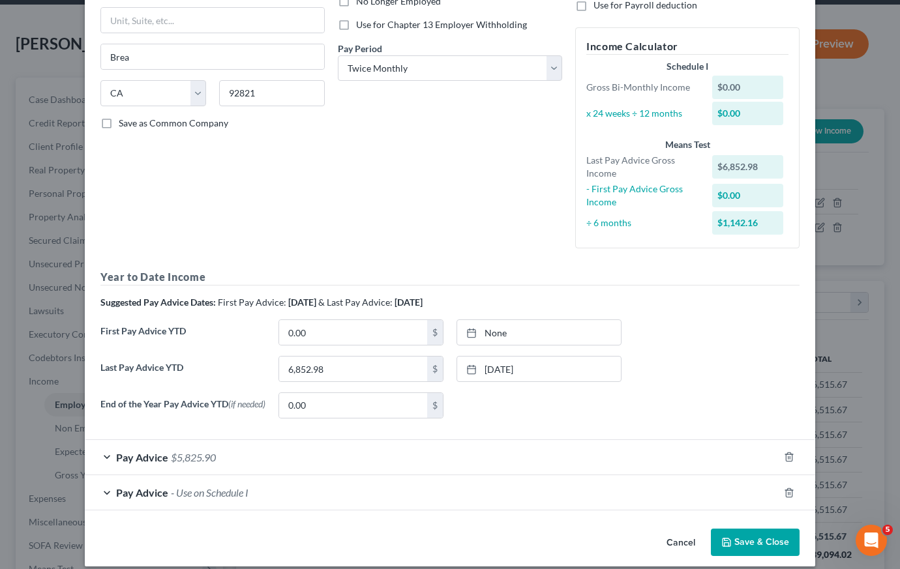
scroll to position [205, 0]
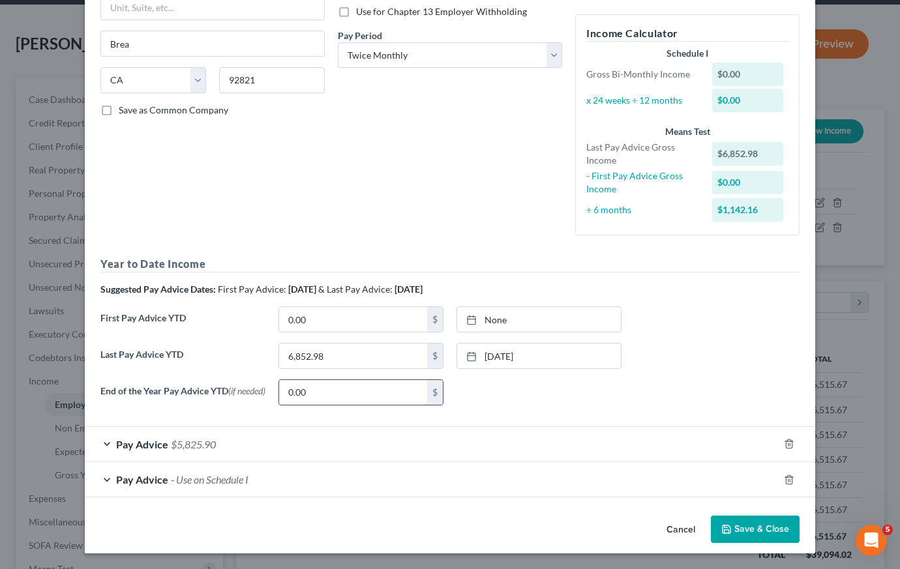
click at [342, 391] on input "0.00" at bounding box center [353, 392] width 148 height 25
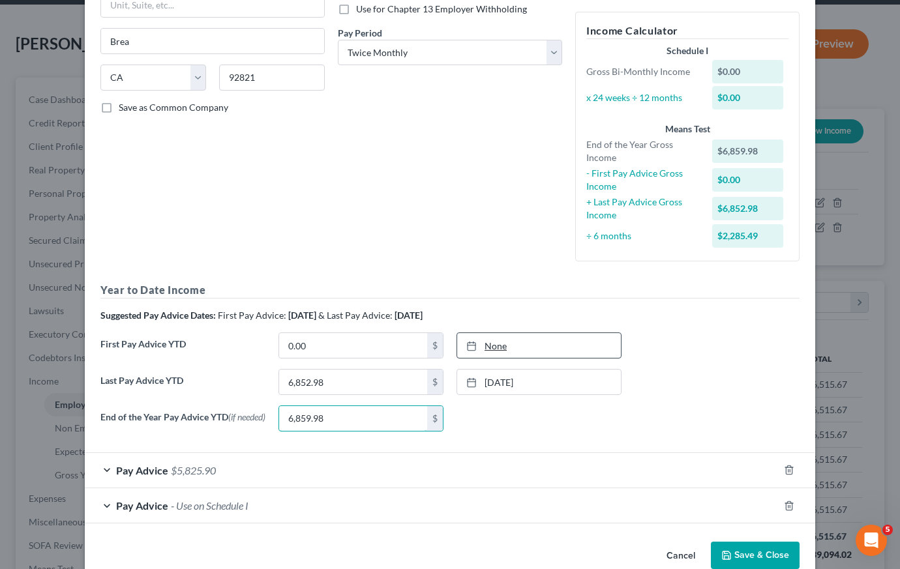
type input "6,859.98"
click at [486, 344] on link "None" at bounding box center [539, 345] width 164 height 25
type input "9/4/2025"
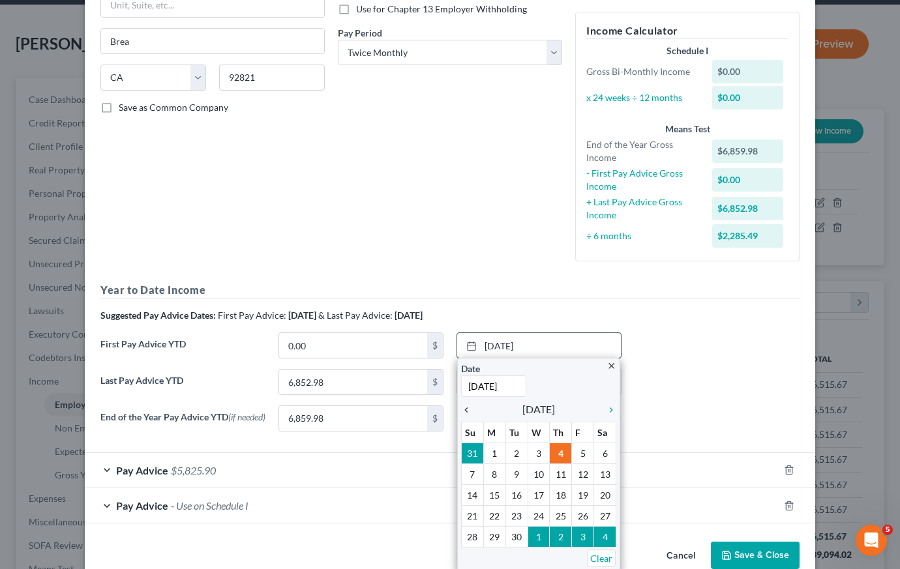
click at [464, 407] on icon "chevron_left" at bounding box center [469, 410] width 17 height 10
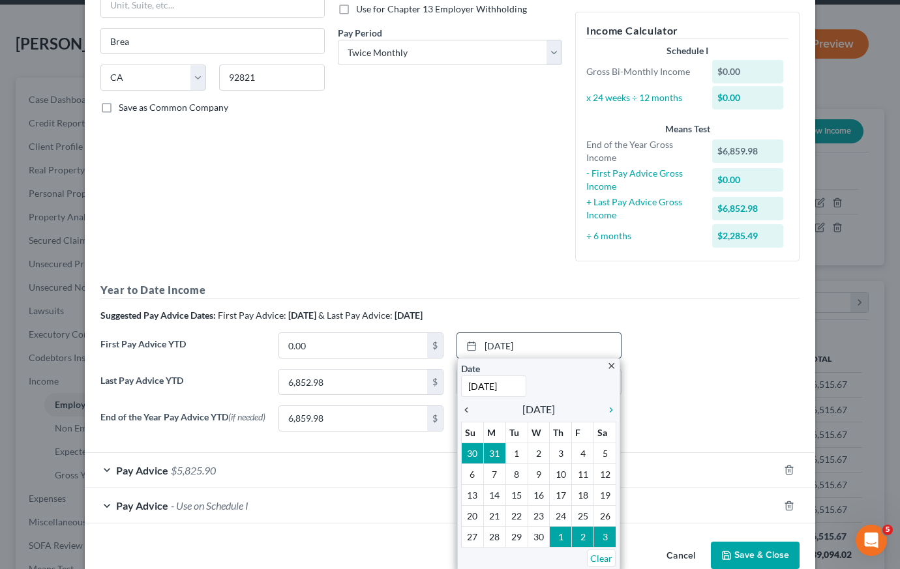
click at [464, 407] on icon "chevron_left" at bounding box center [469, 410] width 17 height 10
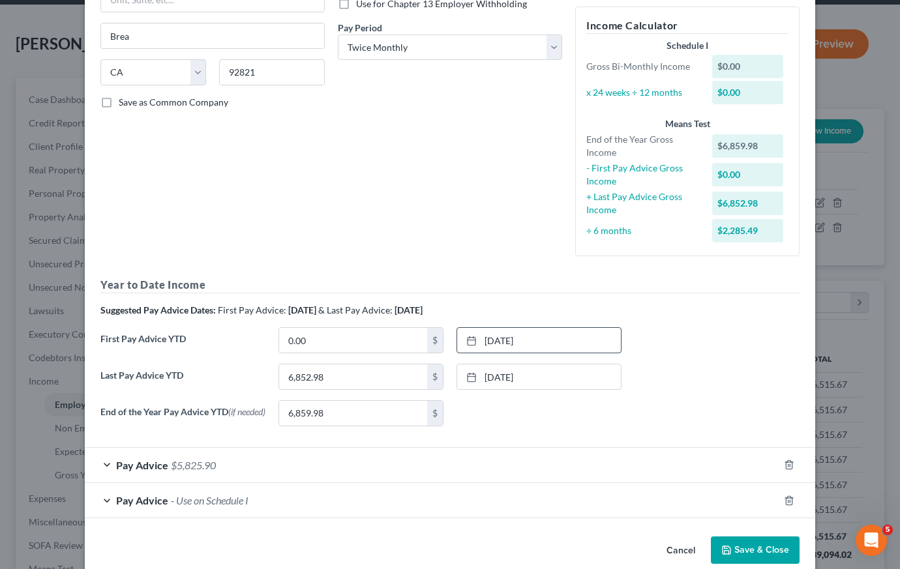
scroll to position [213, 0]
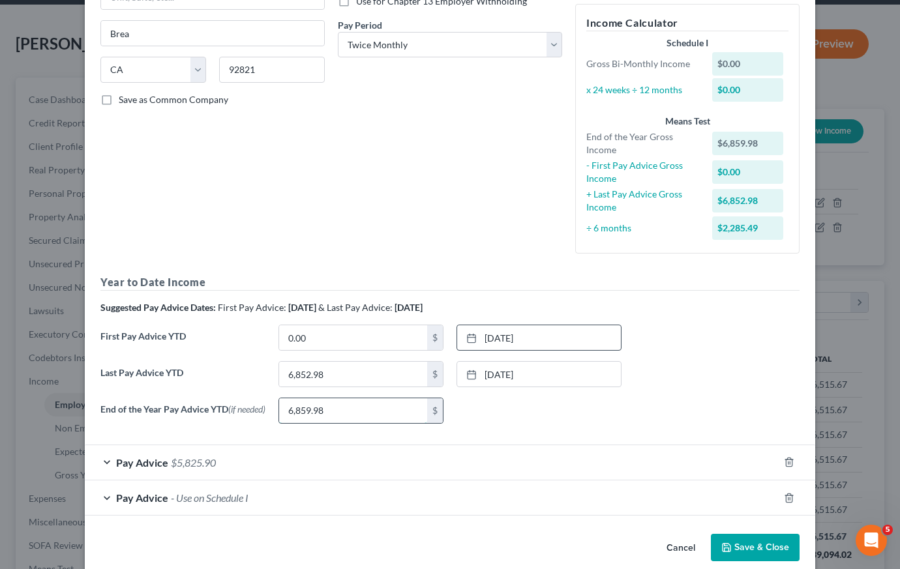
drag, startPoint x: 348, startPoint y: 411, endPoint x: 338, endPoint y: 414, distance: 10.3
click at [338, 414] on input "6,859.98" at bounding box center [353, 410] width 148 height 25
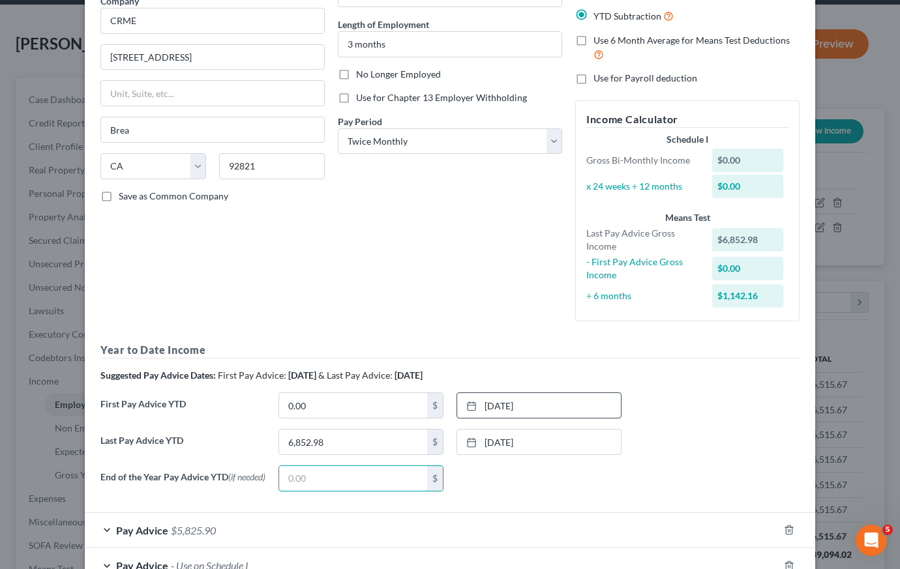
scroll to position [126, 0]
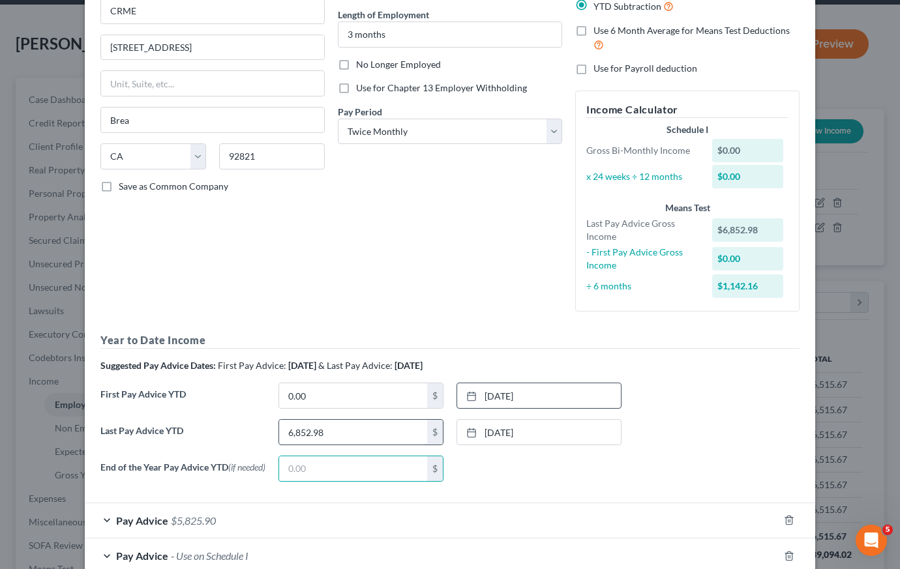
click at [336, 429] on input "6,852.98" at bounding box center [353, 432] width 148 height 25
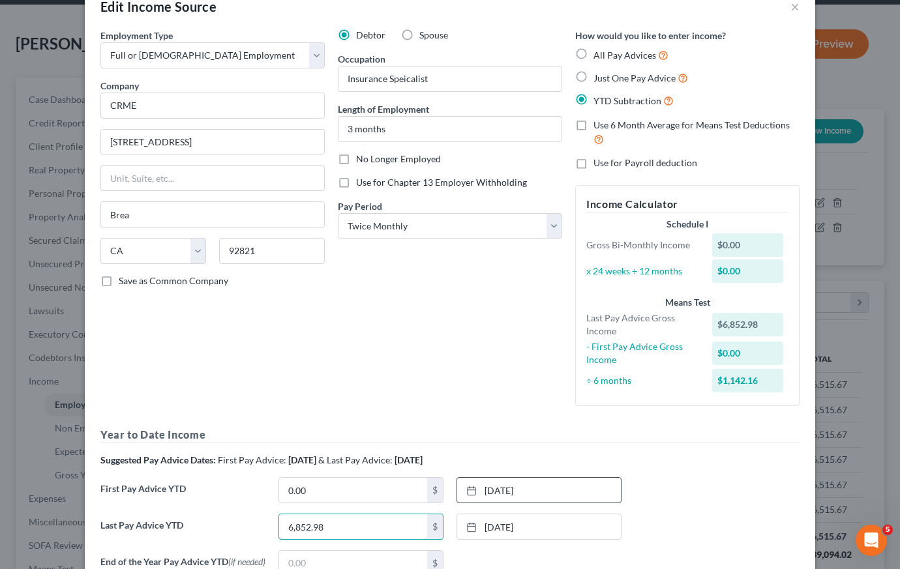
scroll to position [27, 0]
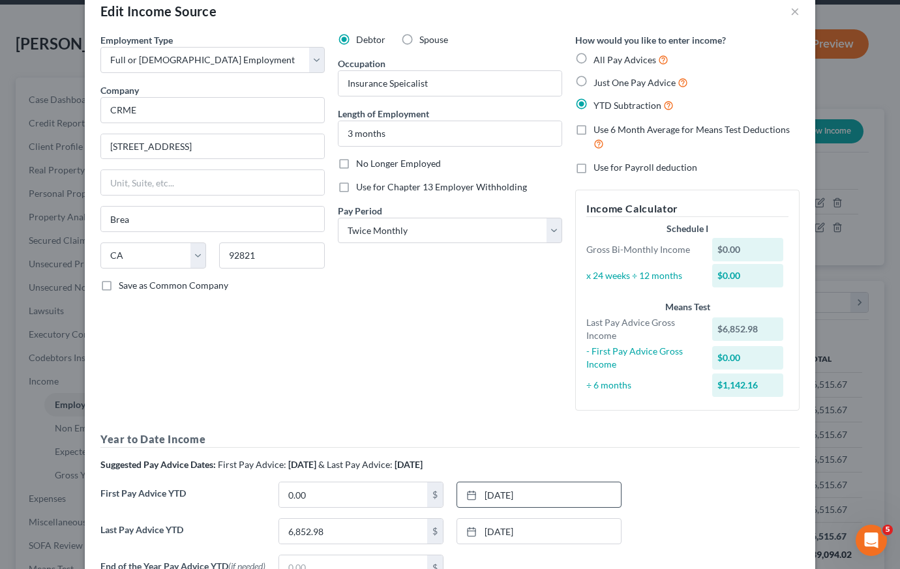
click at [593, 129] on label "Use 6 Month Average for Means Test Deductions" at bounding box center [696, 137] width 206 height 28
click at [599, 129] on input "Use 6 Month Average for Means Test Deductions" at bounding box center [603, 127] width 8 height 8
checkbox input "true"
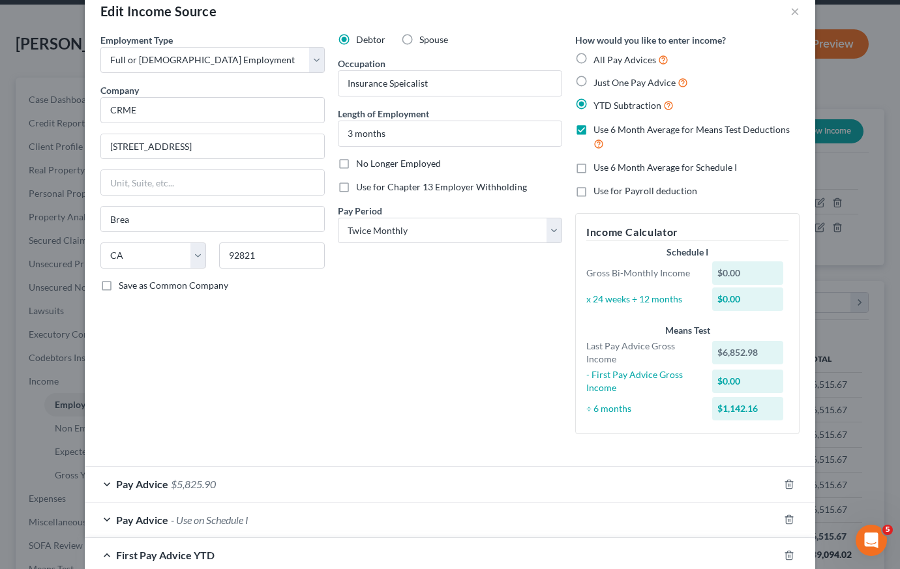
click at [593, 163] on label "Use 6 Month Average for Schedule I" at bounding box center [664, 167] width 143 height 13
click at [599, 163] on input "Use 6 Month Average for Schedule I" at bounding box center [603, 165] width 8 height 8
checkbox input "true"
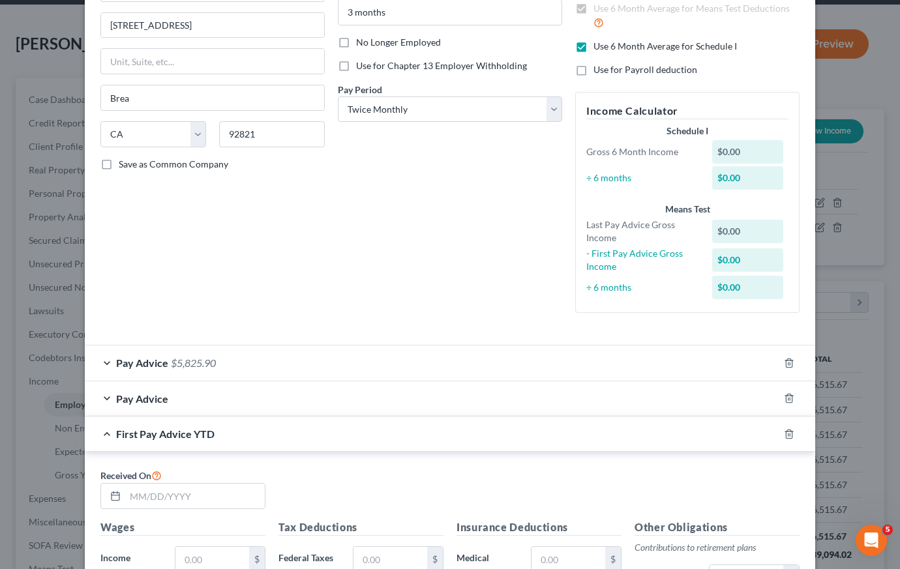
scroll to position [146, 0]
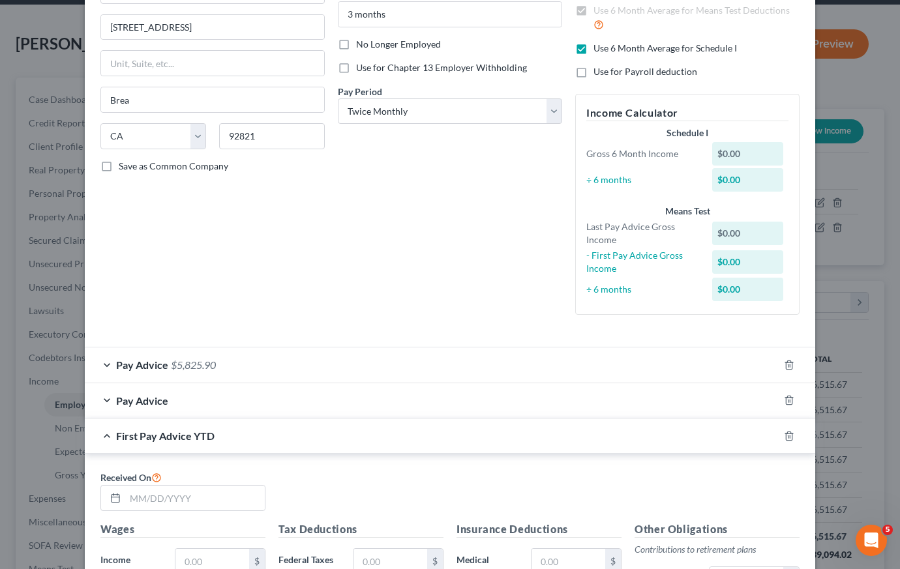
click at [153, 403] on span "Pay Advice" at bounding box center [142, 400] width 52 height 12
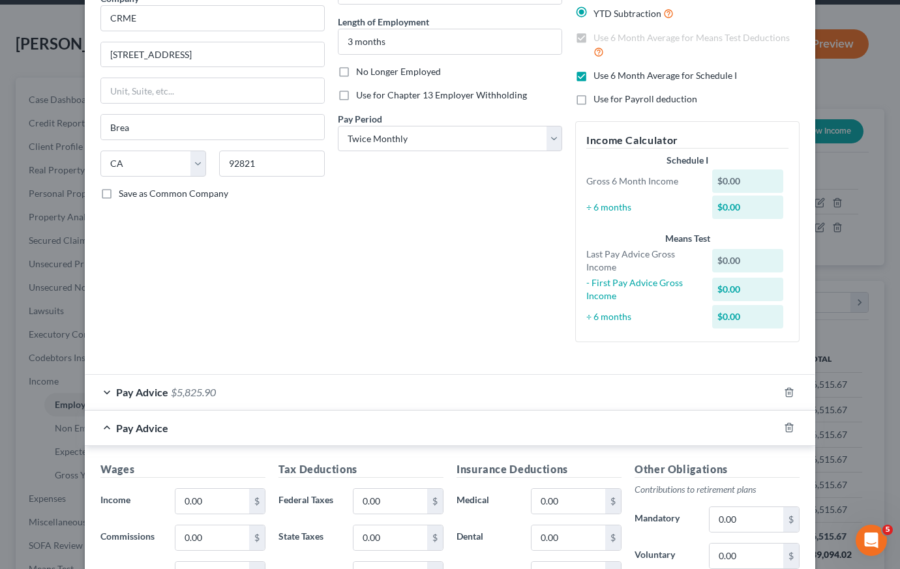
scroll to position [0, 0]
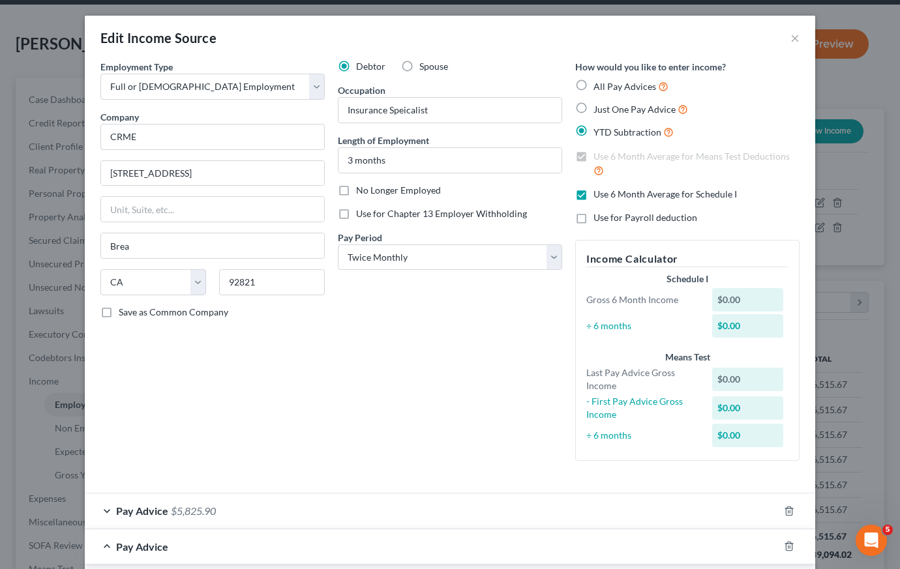
click at [593, 110] on label "Just One Pay Advice" at bounding box center [640, 109] width 95 height 15
click at [599, 110] on input "Just One Pay Advice" at bounding box center [603, 106] width 8 height 8
radio input "true"
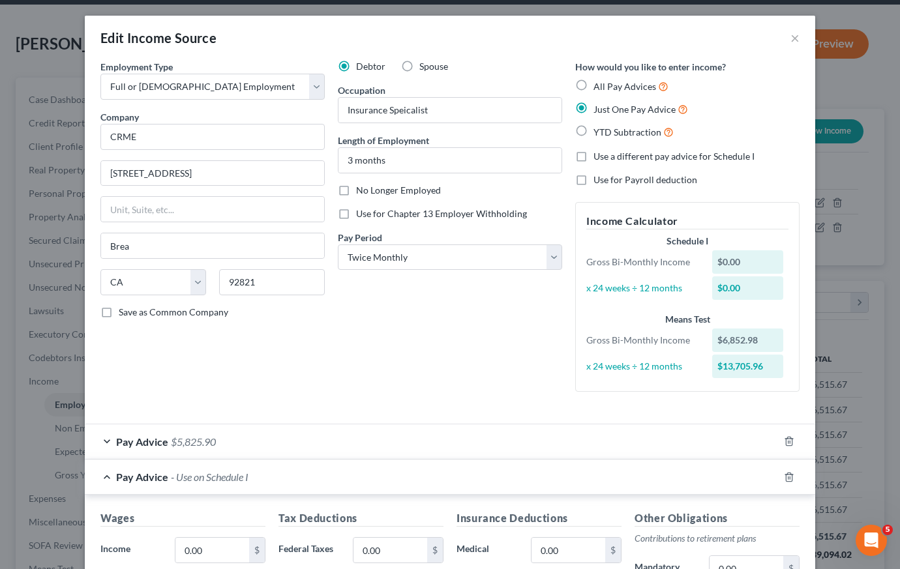
click at [593, 155] on label "Use a different pay advice for Schedule I" at bounding box center [673, 156] width 161 height 13
click at [599, 155] on input "Use a different pay advice for Schedule I" at bounding box center [603, 154] width 8 height 8
click at [593, 156] on label "Use a different pay advice for Schedule I" at bounding box center [673, 156] width 161 height 13
click at [599, 156] on input "Use a different pay advice for Schedule I" at bounding box center [603, 154] width 8 height 8
checkbox input "false"
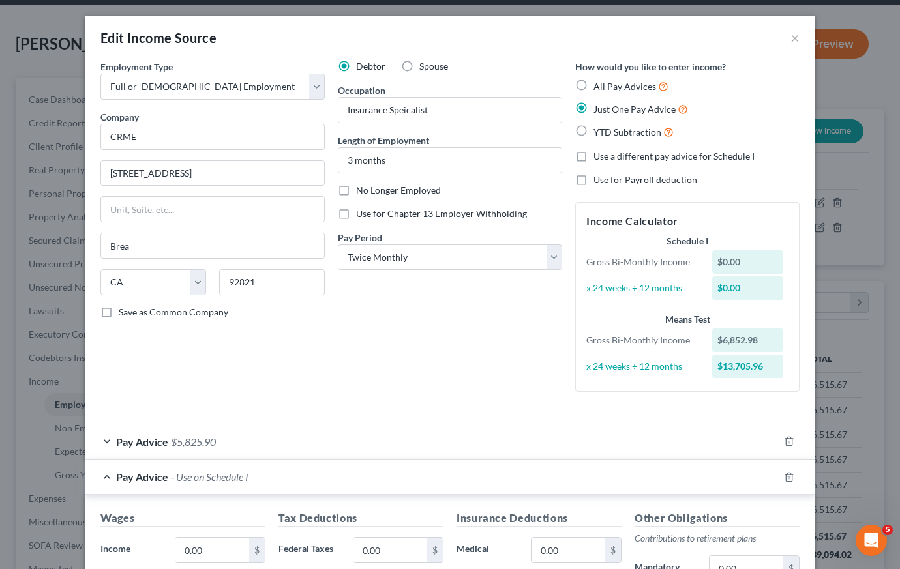
click at [593, 184] on label "Use for Payroll deduction" at bounding box center [645, 179] width 104 height 13
click at [599, 182] on input "Use for Payroll deduction" at bounding box center [603, 177] width 8 height 8
click at [593, 182] on label "Use for Payroll deduction" at bounding box center [645, 179] width 104 height 13
click at [599, 182] on input "Use for Payroll deduction" at bounding box center [603, 177] width 8 height 8
checkbox input "false"
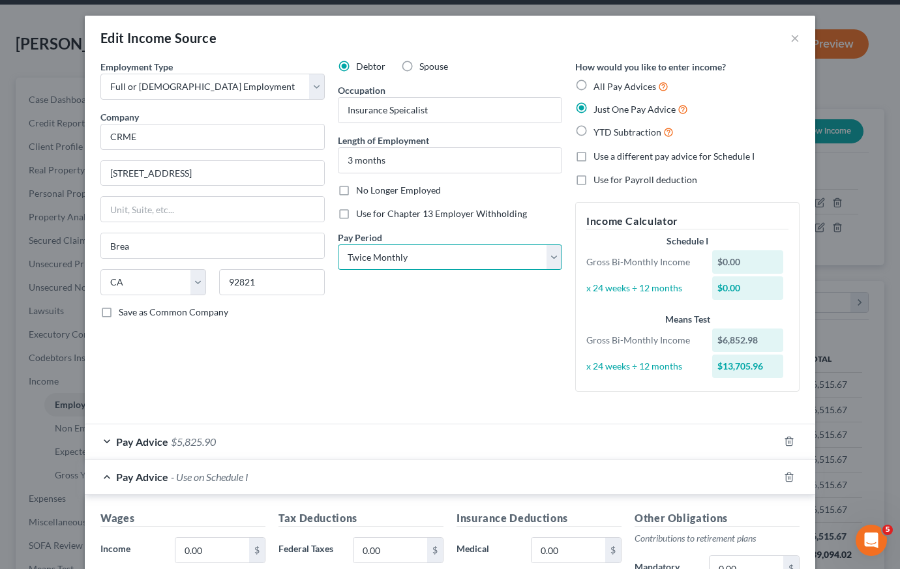
click at [412, 258] on select "Select Monthly Twice Monthly Every Other Week Weekly" at bounding box center [450, 257] width 224 height 26
select select "0"
click at [593, 128] on label "YTD Subtraction" at bounding box center [633, 132] width 80 height 15
click at [599, 128] on input "YTD Subtraction" at bounding box center [603, 129] width 8 height 8
radio input "true"
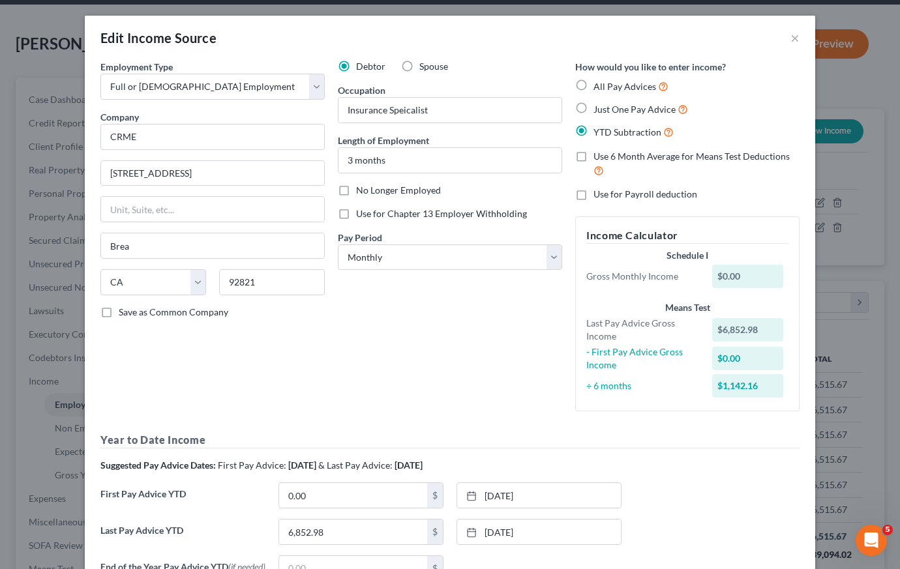
click at [593, 156] on label "Use 6 Month Average for Means Test Deductions" at bounding box center [696, 164] width 206 height 28
click at [599, 156] on input "Use 6 Month Average for Means Test Deductions" at bounding box center [603, 154] width 8 height 8
checkbox input "true"
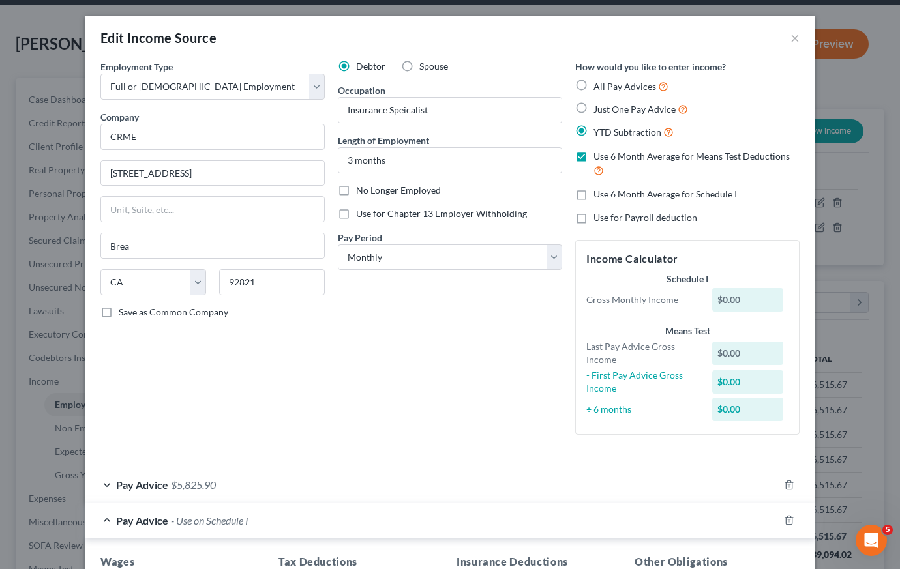
click at [593, 106] on label "Just One Pay Advice" at bounding box center [640, 109] width 95 height 15
click at [599, 106] on input "Just One Pay Advice" at bounding box center [603, 106] width 8 height 8
radio input "true"
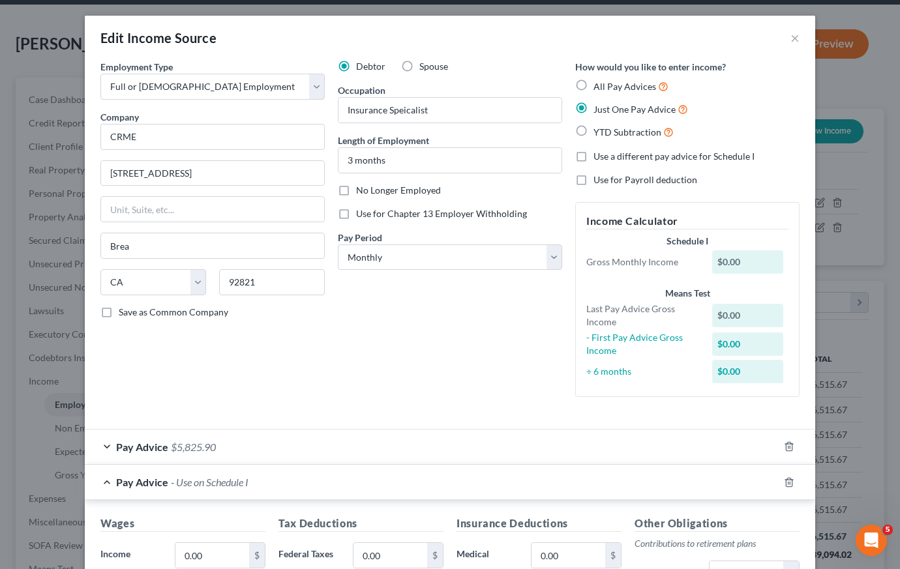
click at [593, 89] on label "All Pay Advices" at bounding box center [630, 86] width 75 height 15
click at [599, 87] on input "All Pay Advices" at bounding box center [603, 83] width 8 height 8
radio input "true"
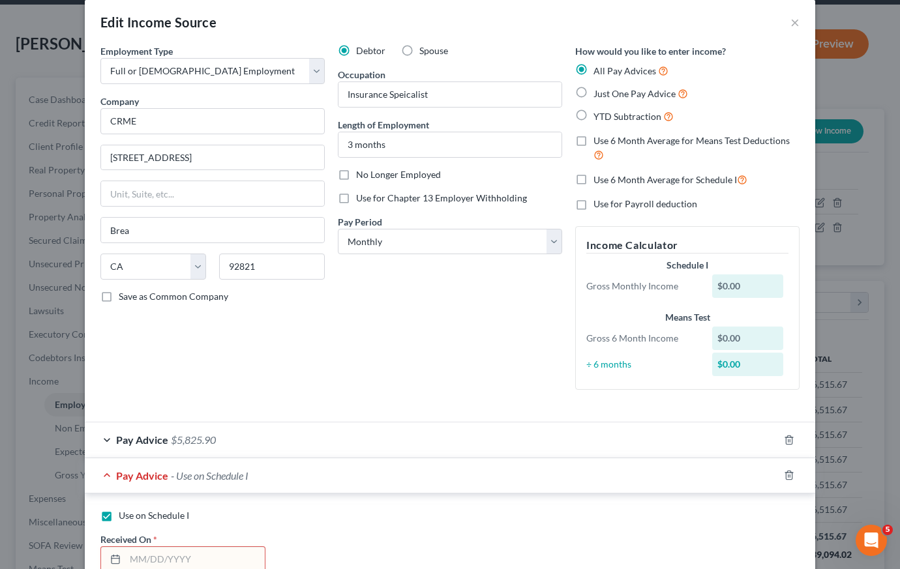
scroll to position [18, 0]
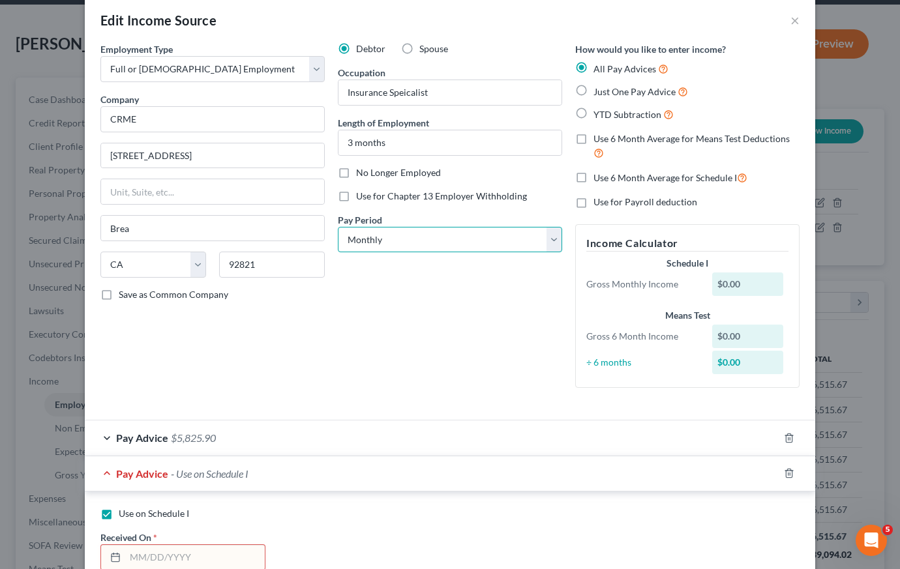
click at [373, 245] on select "Select Monthly Twice Monthly Every Other Week Weekly" at bounding box center [450, 240] width 224 height 26
select select "1"
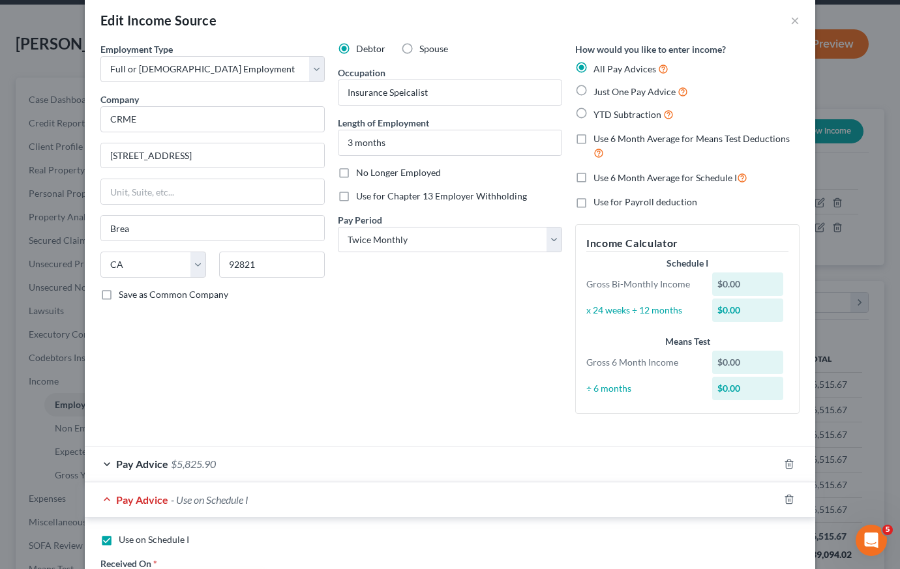
click at [593, 90] on label "Just One Pay Advice" at bounding box center [640, 91] width 95 height 15
click at [599, 90] on input "Just One Pay Advice" at bounding box center [603, 88] width 8 height 8
radio input "true"
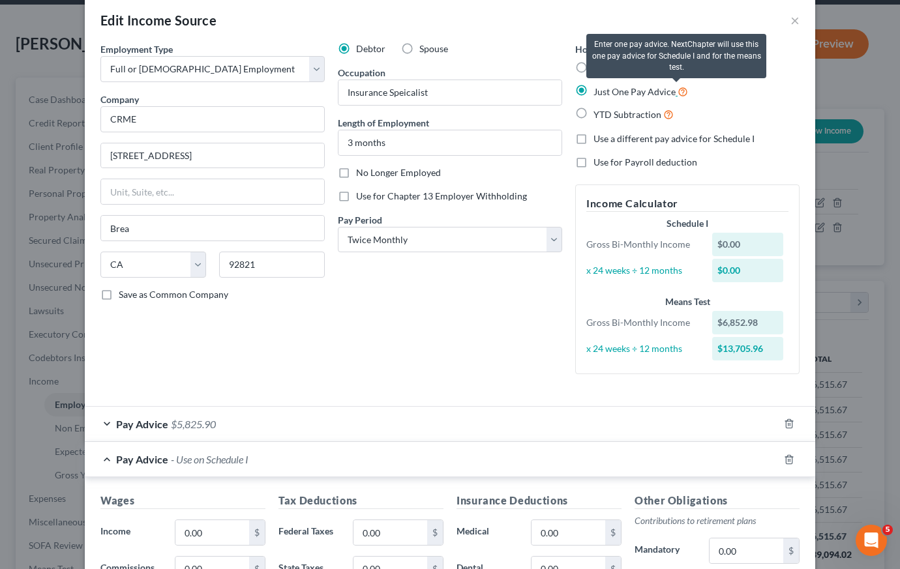
click at [677, 89] on icon at bounding box center [682, 91] width 10 height 12
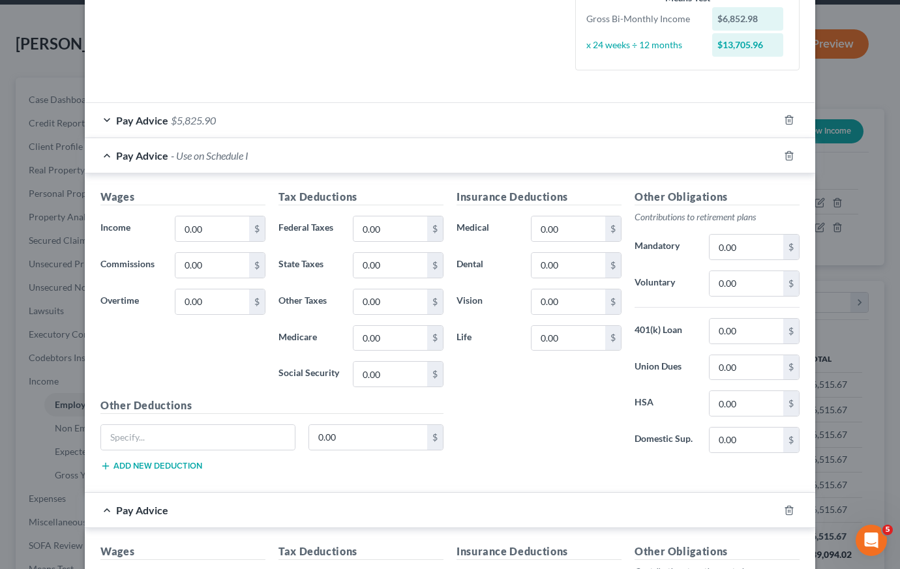
scroll to position [333, 0]
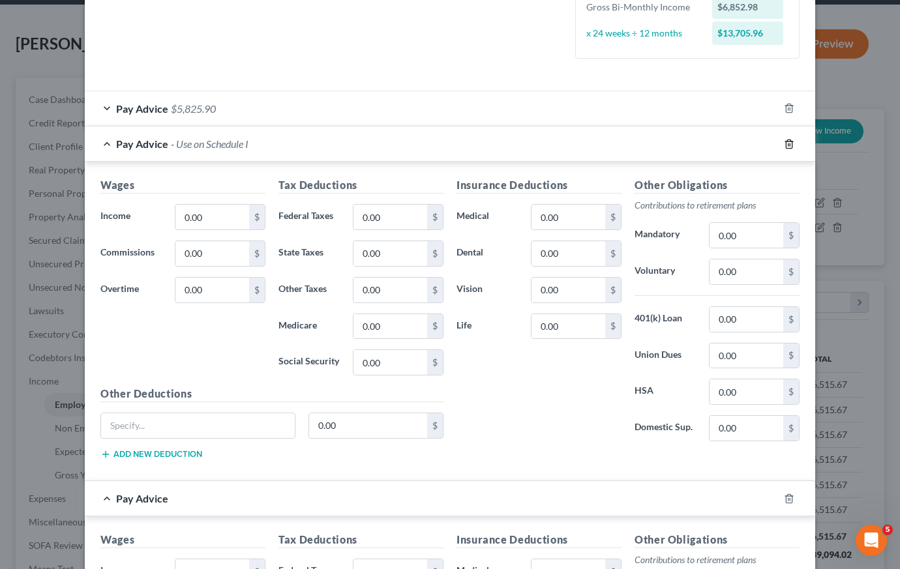
click at [785, 143] on icon "button" at bounding box center [789, 144] width 10 height 10
click at [786, 143] on icon "button" at bounding box center [789, 144] width 10 height 10
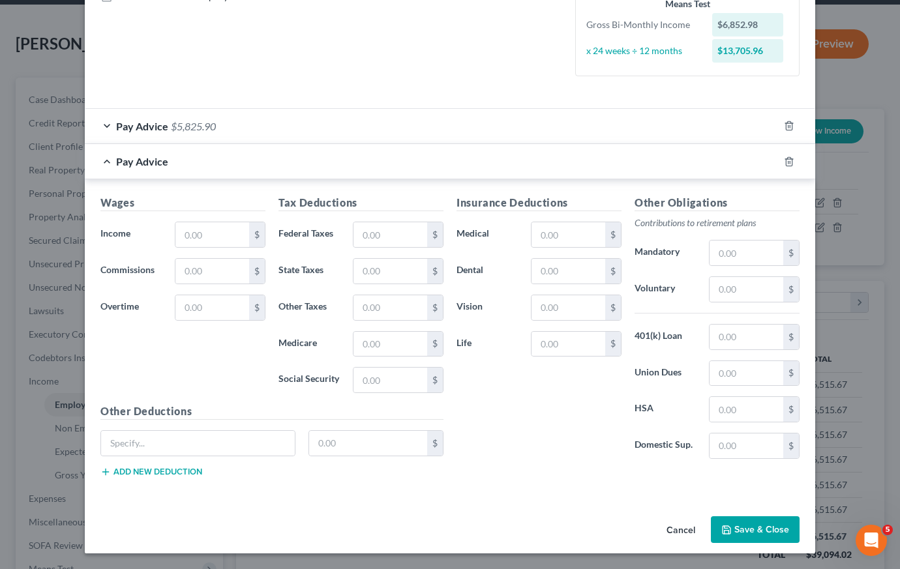
scroll to position [316, 0]
click at [790, 164] on line "button" at bounding box center [790, 162] width 0 height 3
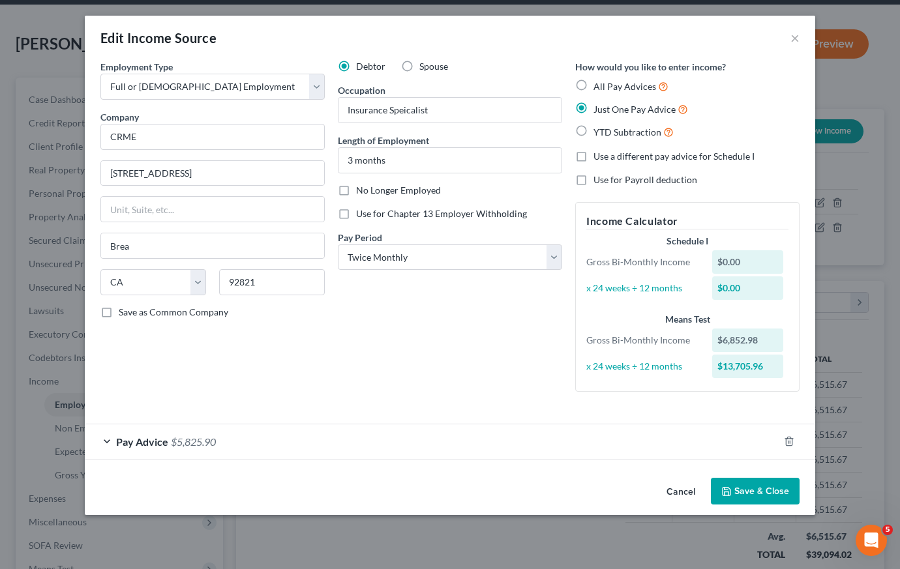
scroll to position [0, 0]
click at [593, 90] on label "All Pay Advices" at bounding box center [630, 86] width 75 height 15
click at [599, 87] on input "All Pay Advices" at bounding box center [603, 83] width 8 height 8
radio input "true"
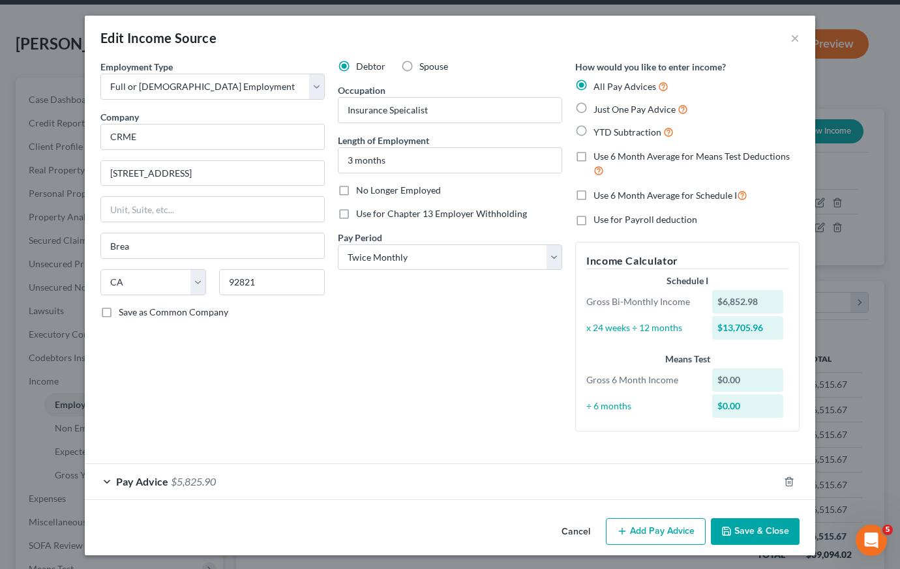
click at [593, 106] on label "Just One Pay Advice" at bounding box center [640, 109] width 95 height 15
click at [599, 106] on input "Just One Pay Advice" at bounding box center [603, 106] width 8 height 8
radio input "true"
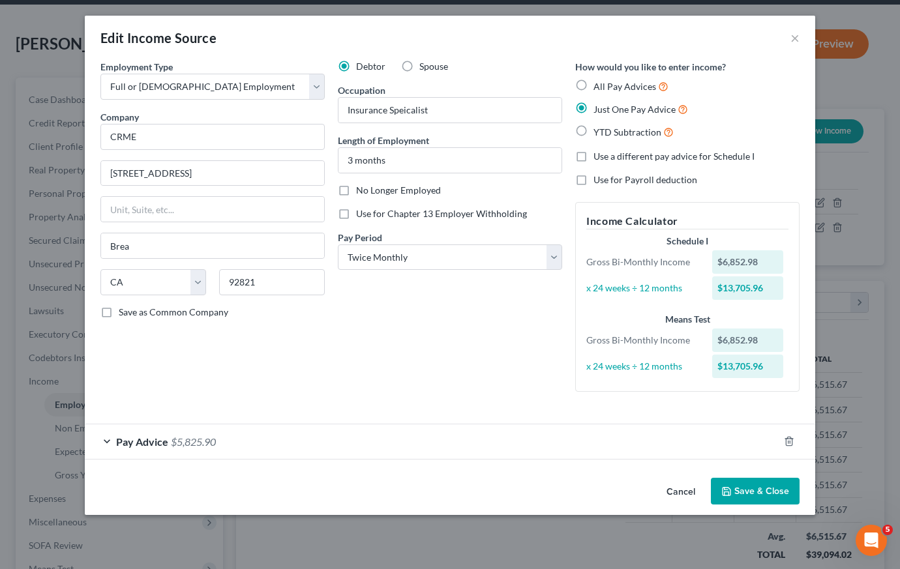
click at [156, 441] on span "Pay Advice" at bounding box center [142, 442] width 52 height 12
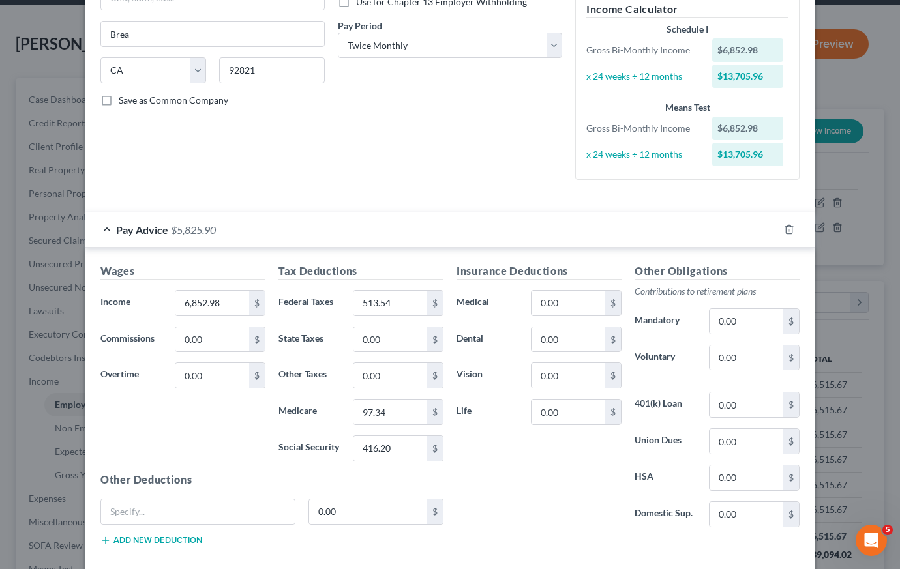
scroll to position [213, 0]
click at [131, 230] on span "Pay Advice" at bounding box center [142, 228] width 52 height 12
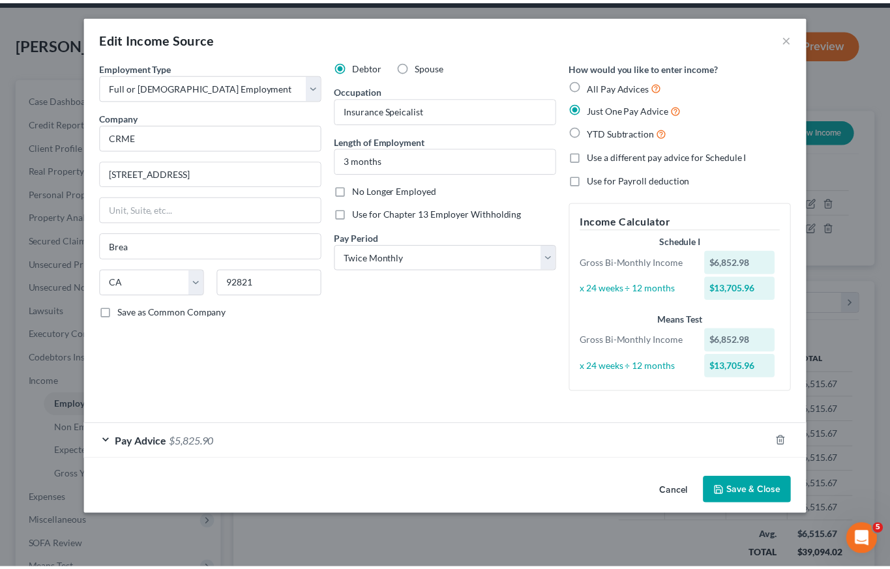
scroll to position [0, 0]
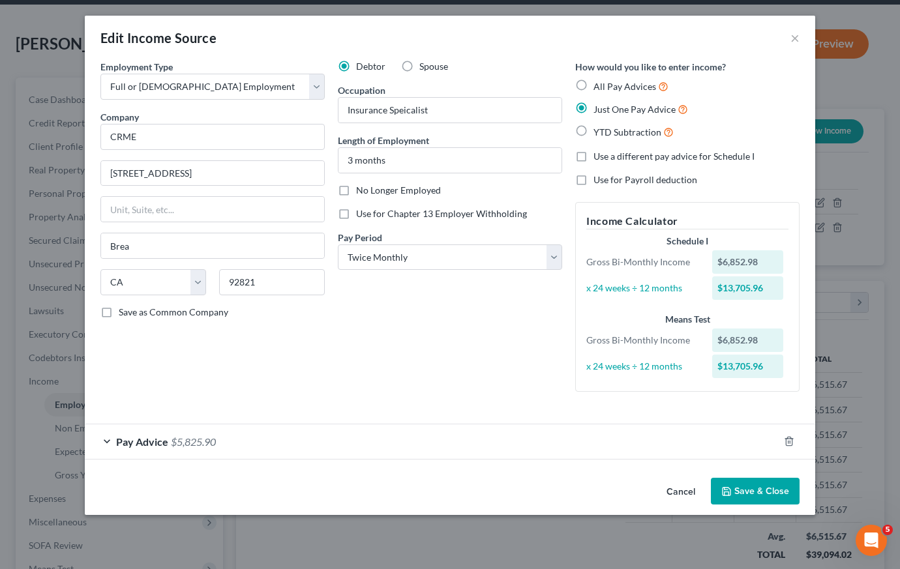
click at [676, 488] on button "Cancel" at bounding box center [681, 492] width 50 height 26
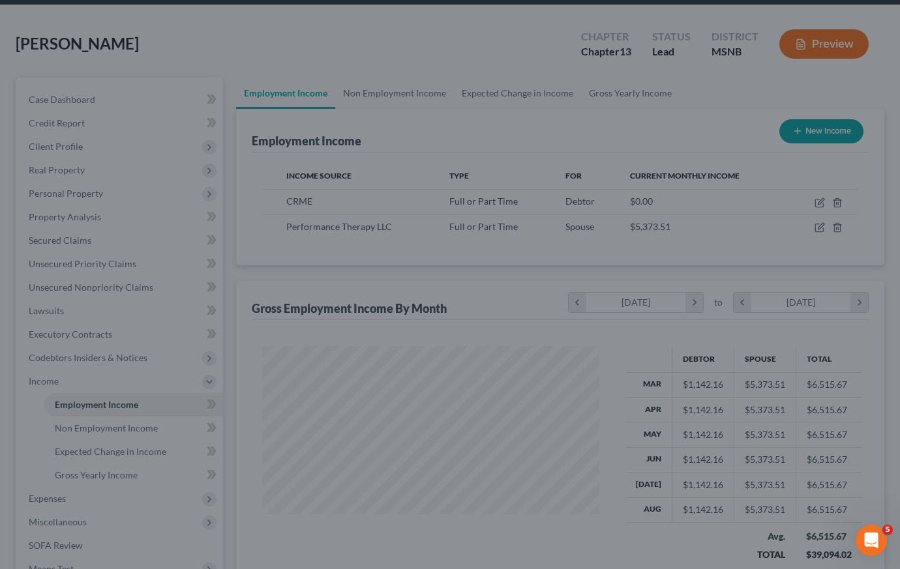
scroll to position [651754, 651629]
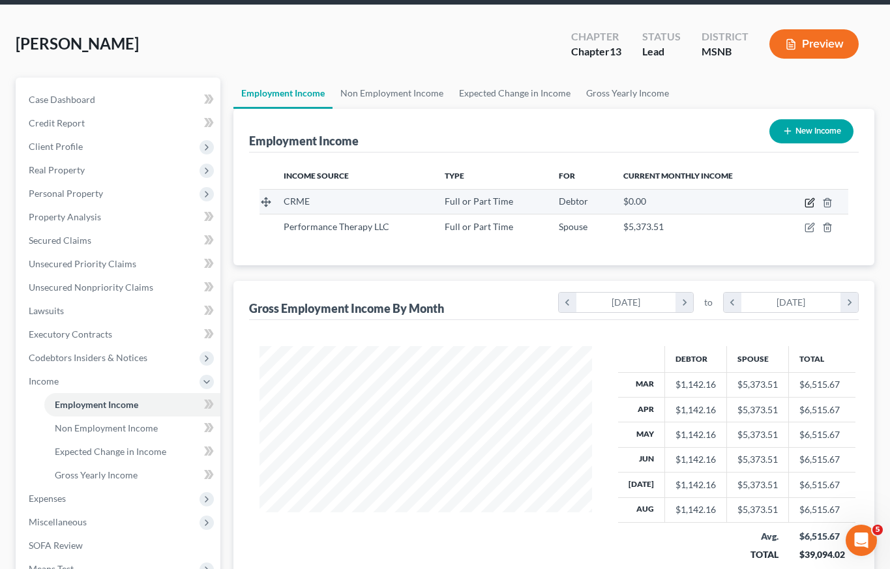
click at [809, 203] on icon "button" at bounding box center [810, 203] width 10 height 10
select select "0"
select select "4"
select select "1"
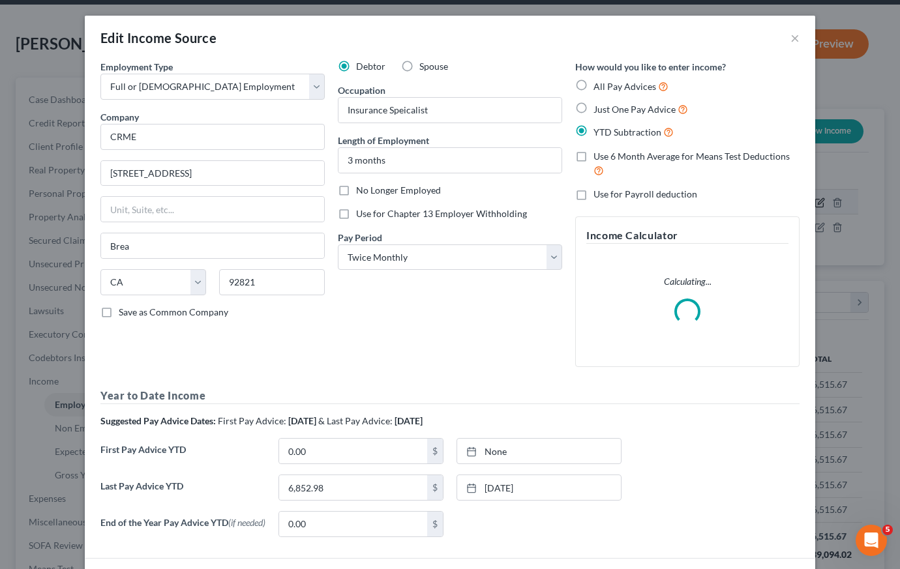
scroll to position [234, 363]
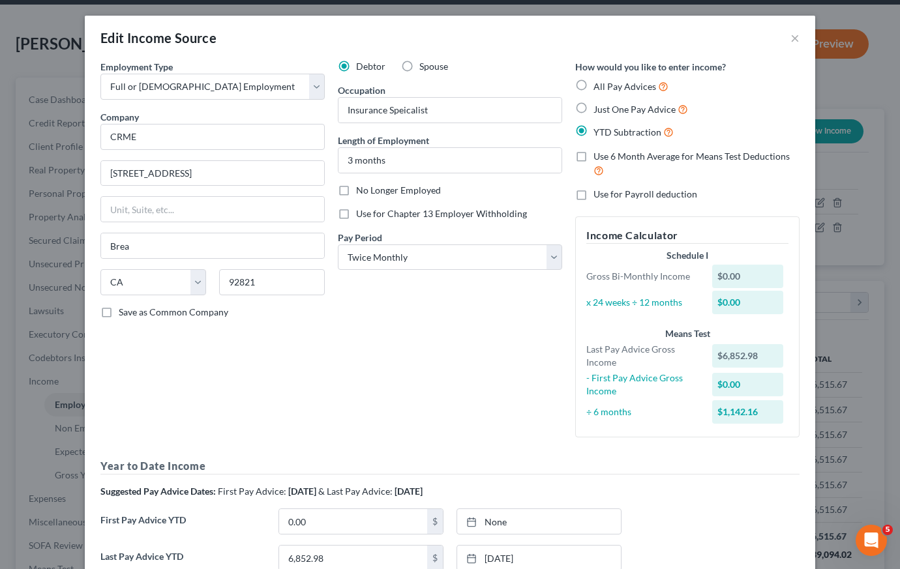
click at [331, 368] on div "Debtor Spouse Occupation Insurance Speicalist Length of Employment 3 months No …" at bounding box center [449, 254] width 237 height 388
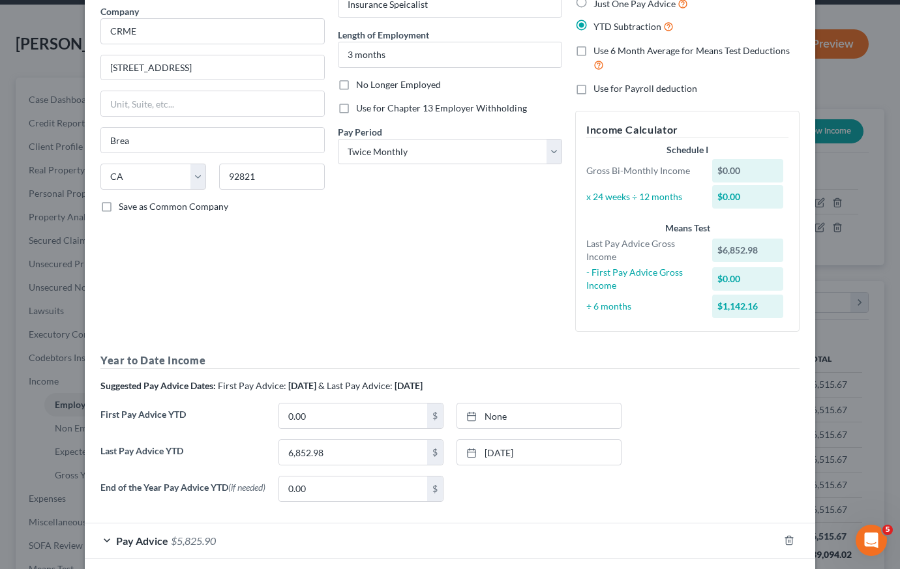
scroll to position [205, 0]
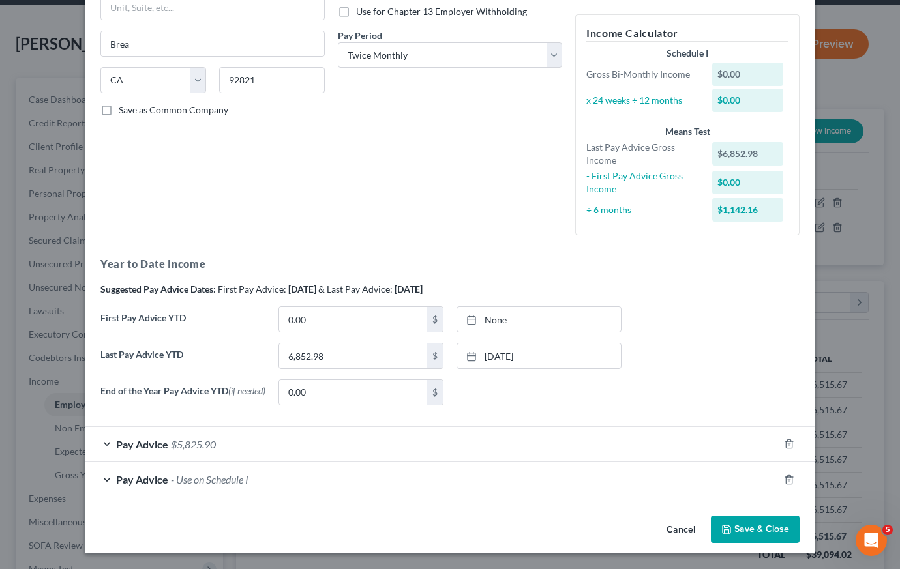
click at [147, 446] on span "Pay Advice" at bounding box center [142, 444] width 52 height 12
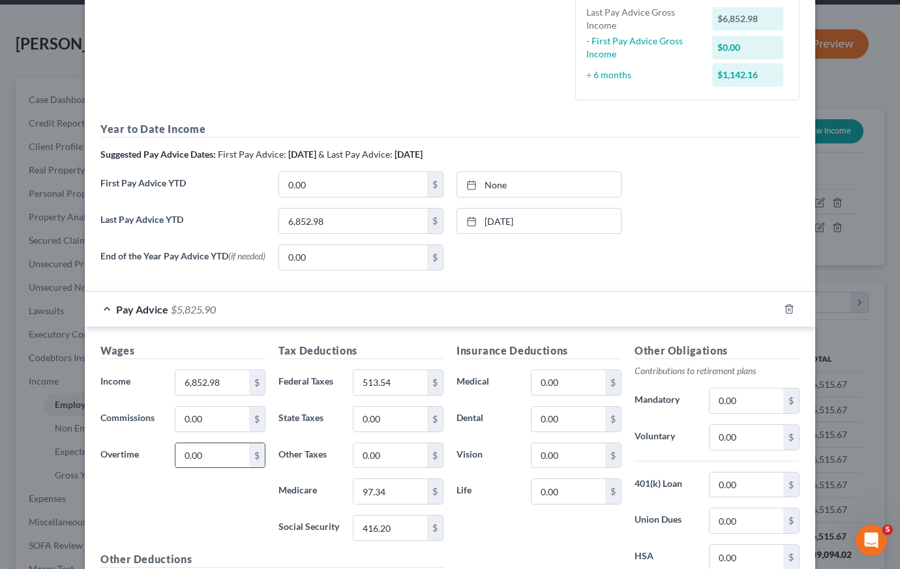
scroll to position [336, 0]
click at [477, 185] on div at bounding box center [475, 185] width 18 height 11
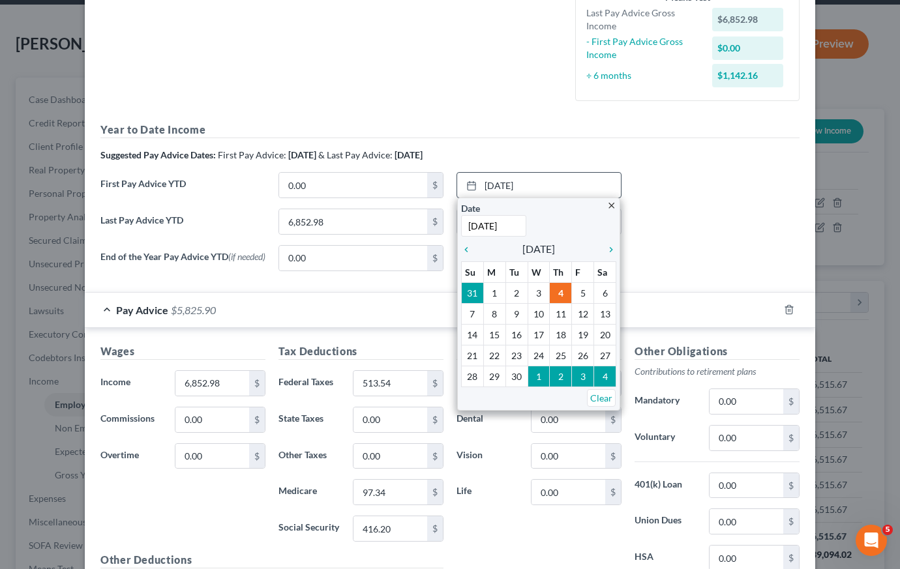
click at [607, 205] on icon "close" at bounding box center [611, 206] width 10 height 10
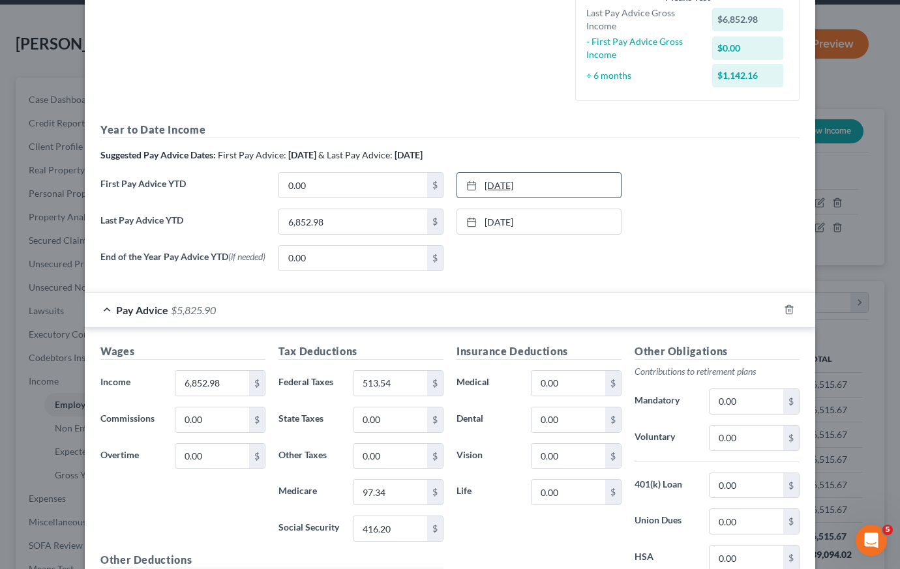
click at [503, 185] on link "9/4/2025" at bounding box center [539, 185] width 164 height 25
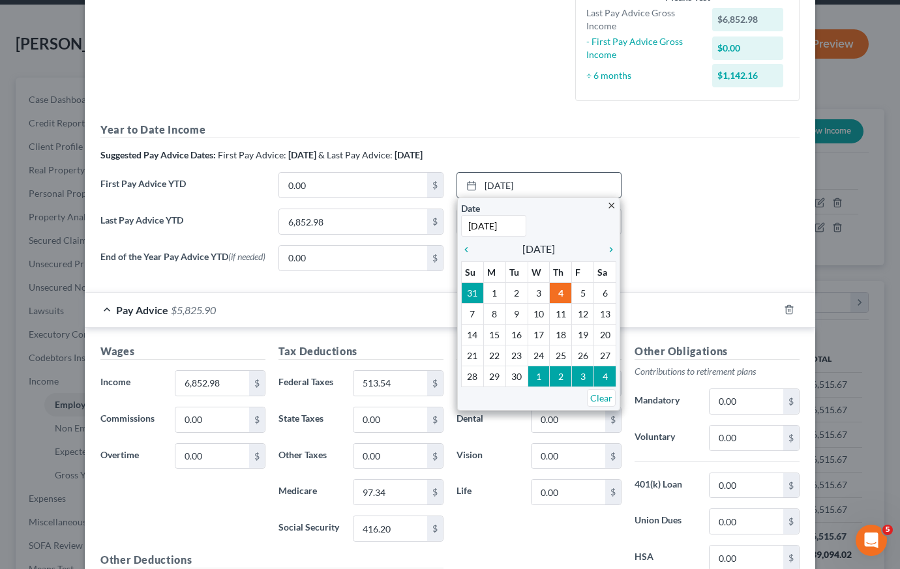
click at [470, 228] on input "9/4/2025" at bounding box center [493, 226] width 65 height 22
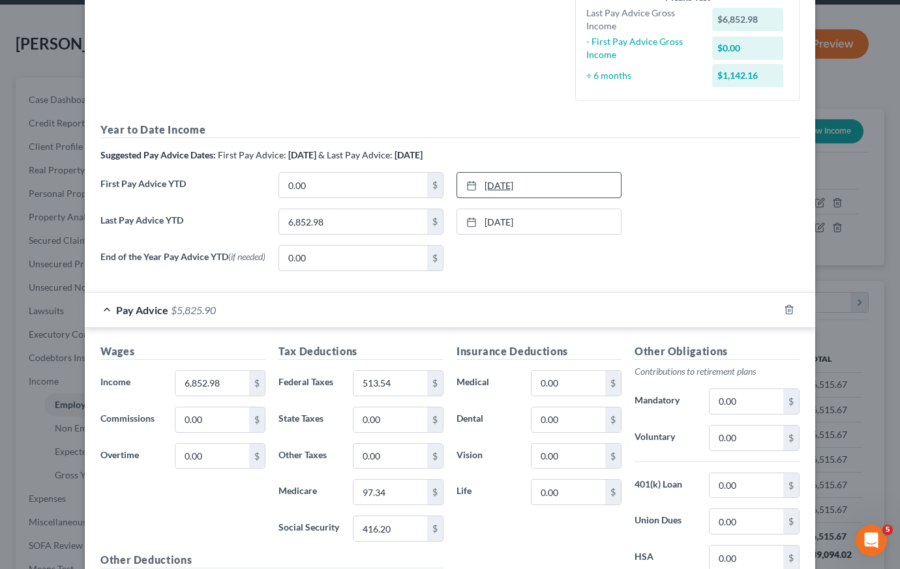
click at [486, 188] on link "8/4/2025" at bounding box center [539, 185] width 164 height 25
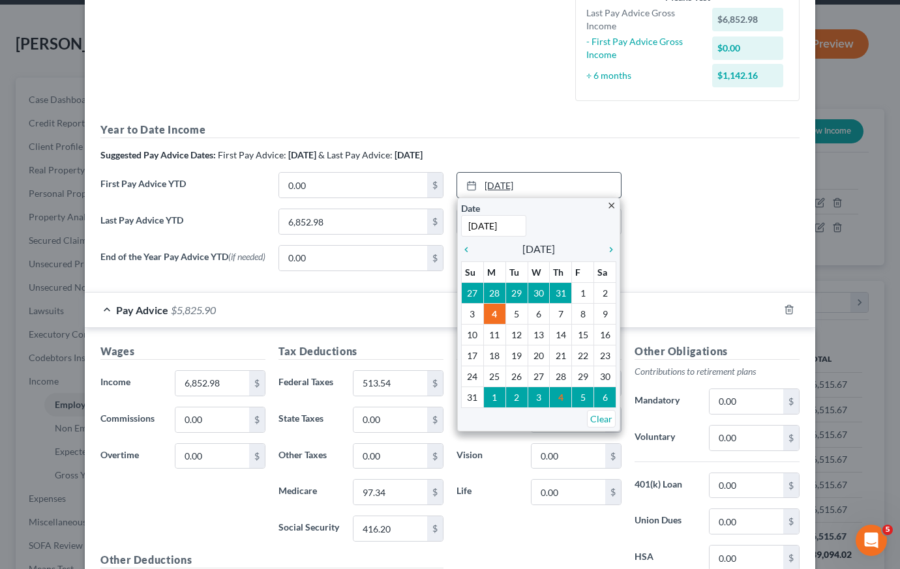
click at [483, 188] on link "8/4/2025" at bounding box center [539, 185] width 164 height 25
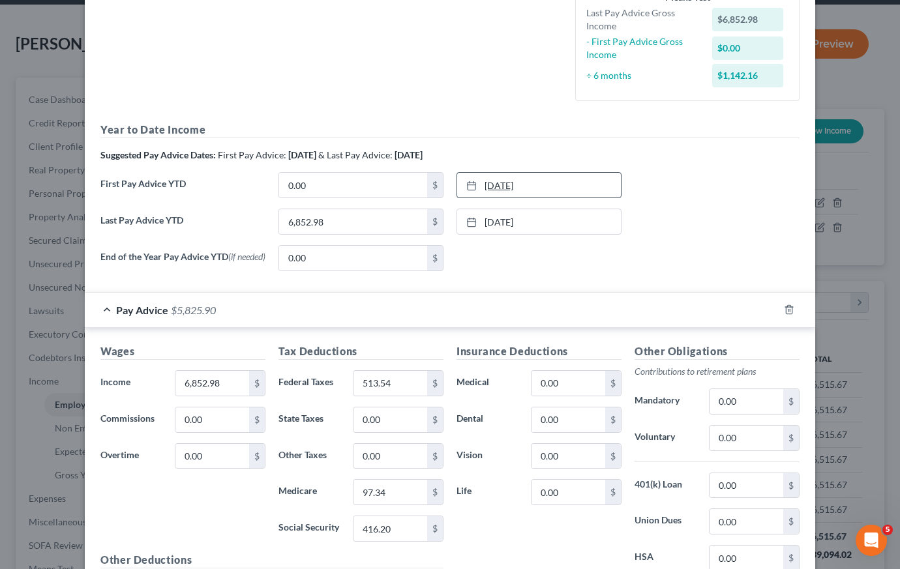
click at [484, 188] on link "8/4/2025" at bounding box center [539, 185] width 164 height 25
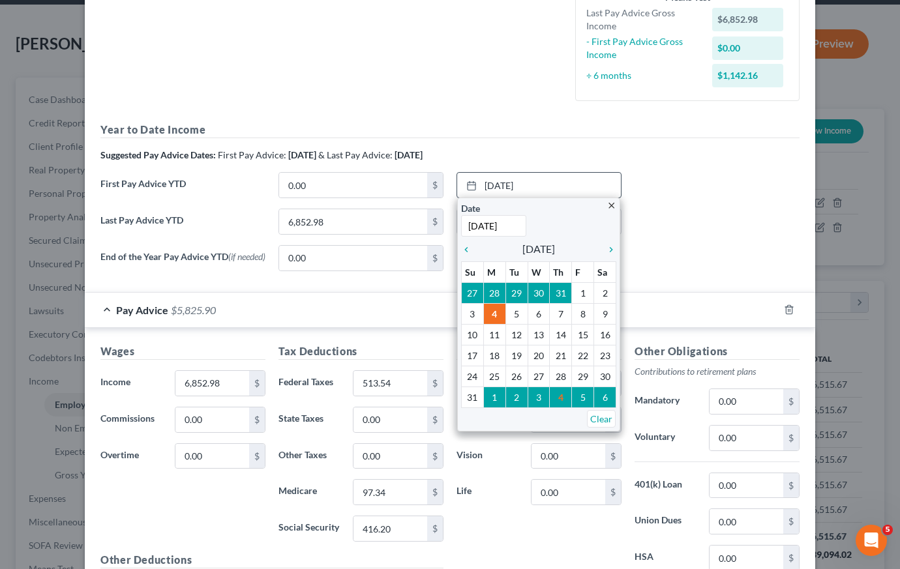
click at [468, 229] on input "8/4/2025" at bounding box center [493, 226] width 65 height 22
click at [461, 246] on icon "chevron_left" at bounding box center [469, 249] width 17 height 10
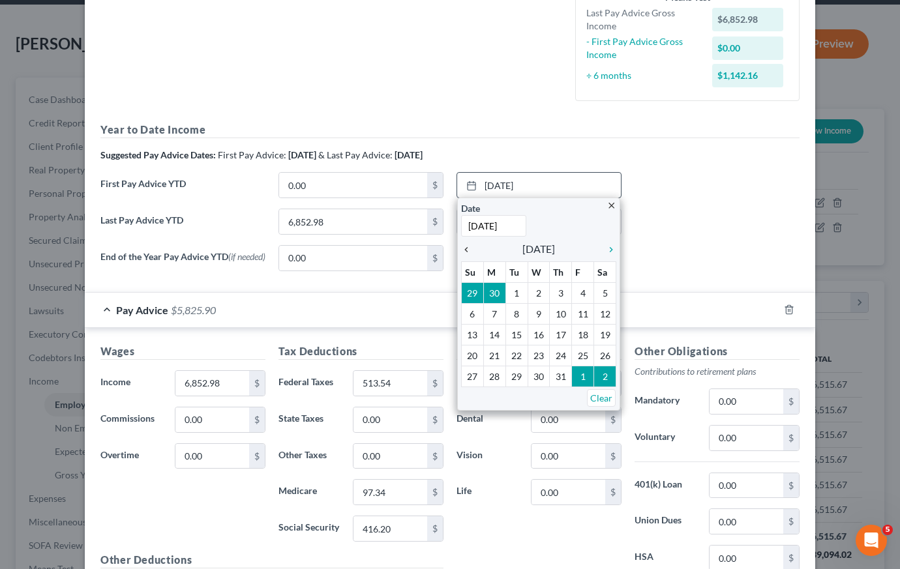
click at [461, 246] on icon "chevron_left" at bounding box center [469, 249] width 17 height 10
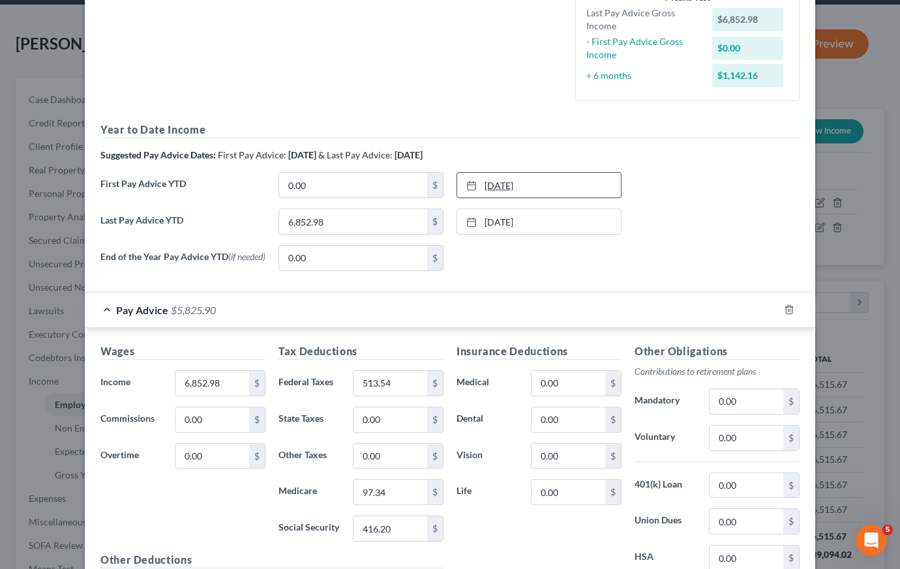
click at [466, 185] on icon at bounding box center [471, 186] width 10 height 10
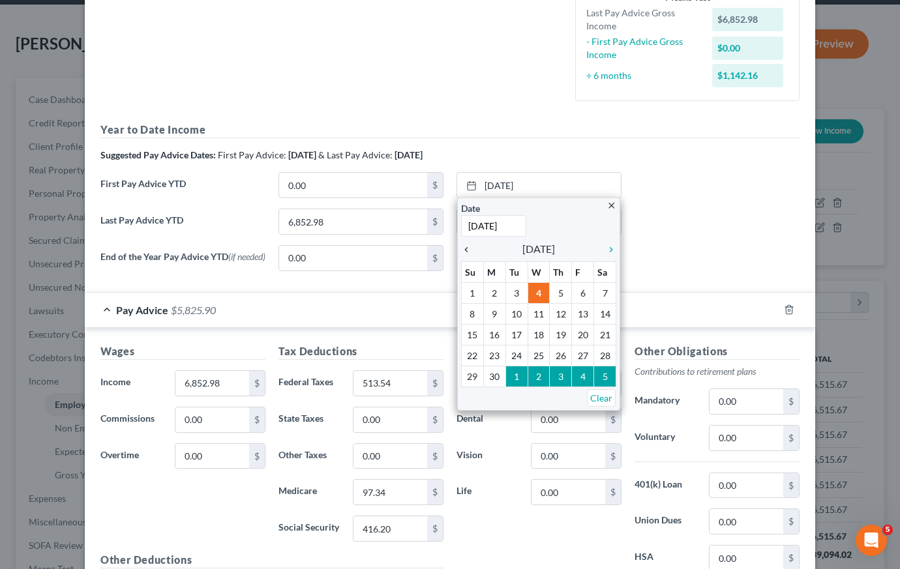
click at [467, 248] on icon "chevron_left" at bounding box center [469, 249] width 17 height 10
click at [464, 248] on icon "chevron_left" at bounding box center [469, 249] width 17 height 10
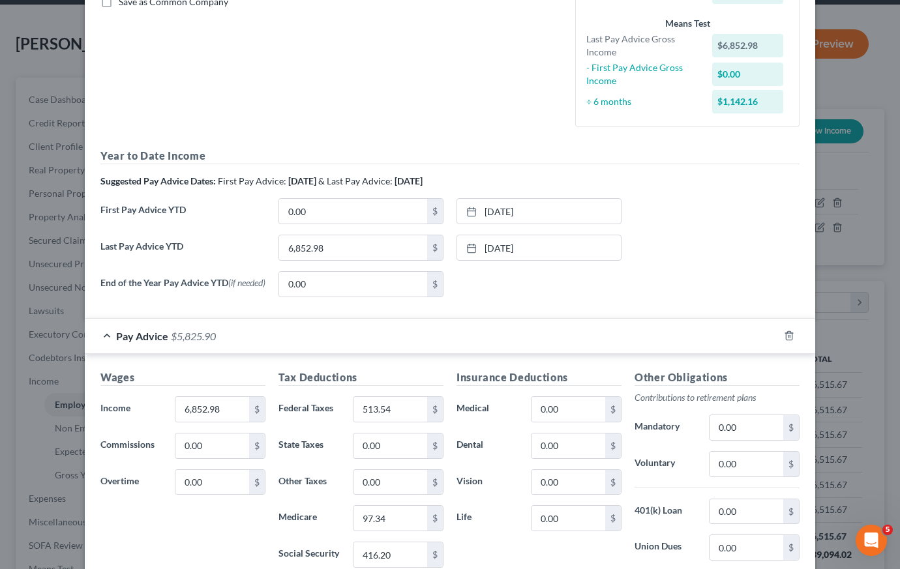
scroll to position [295, 0]
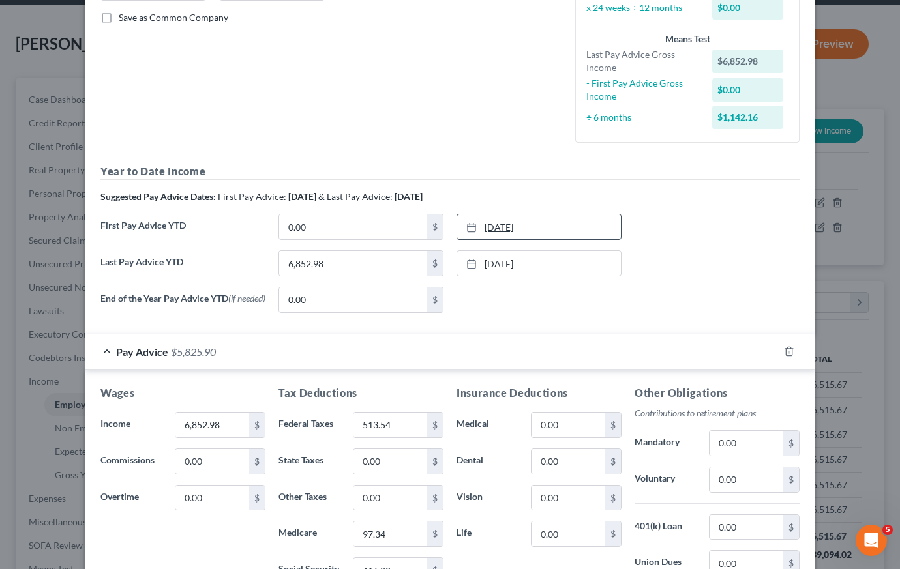
click at [485, 223] on link "4/4/2025" at bounding box center [539, 227] width 164 height 25
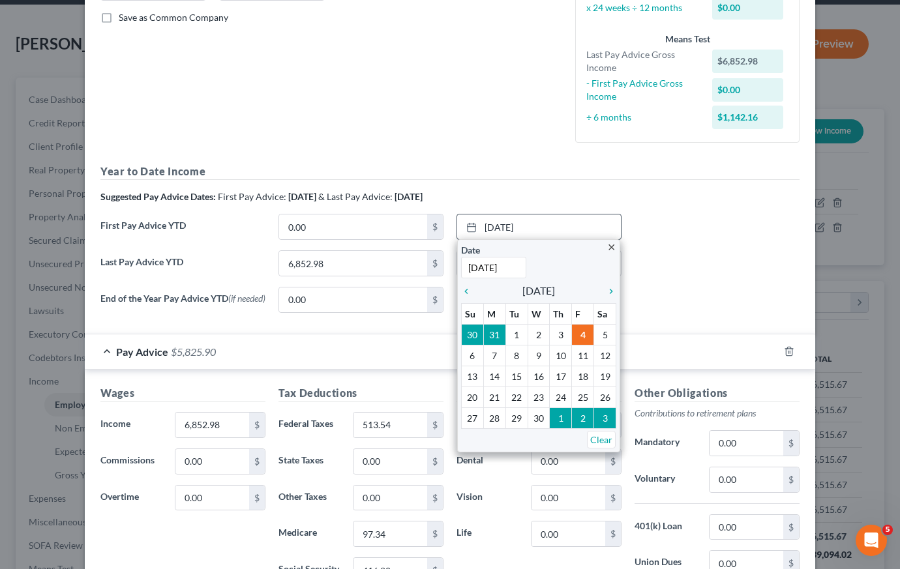
click at [469, 269] on input "4/4/2025" at bounding box center [493, 268] width 65 height 22
type input "[DATE]"
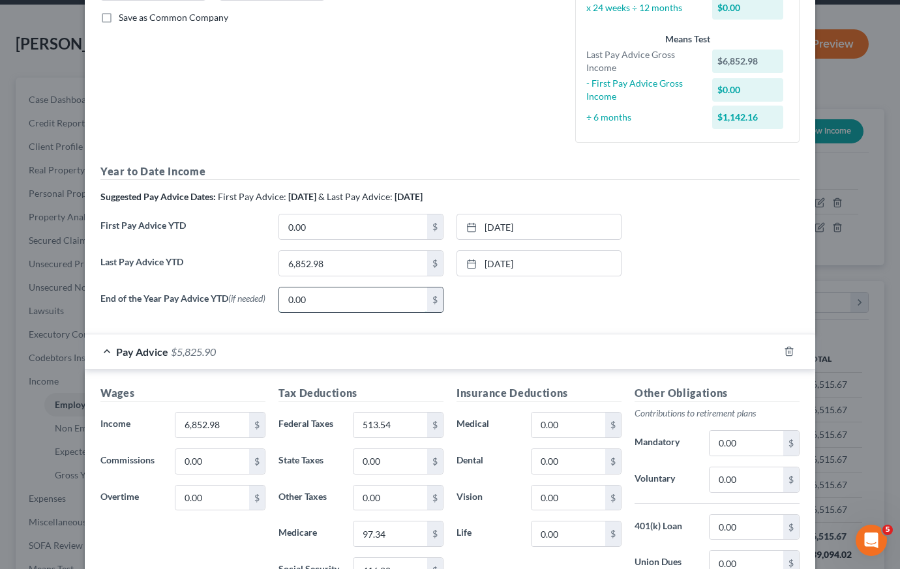
click at [313, 299] on input "0.00" at bounding box center [353, 300] width 148 height 25
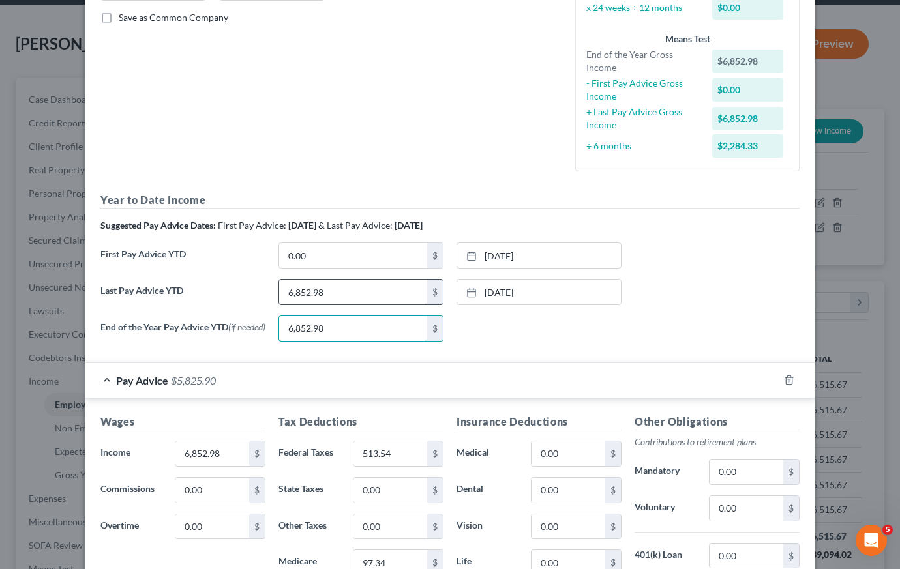
type input "6,852.98"
click at [524, 332] on div "None close Date Time chevron_left September 2025 chevron_right Su M Tu W Th F S…" at bounding box center [539, 329] width 178 height 26
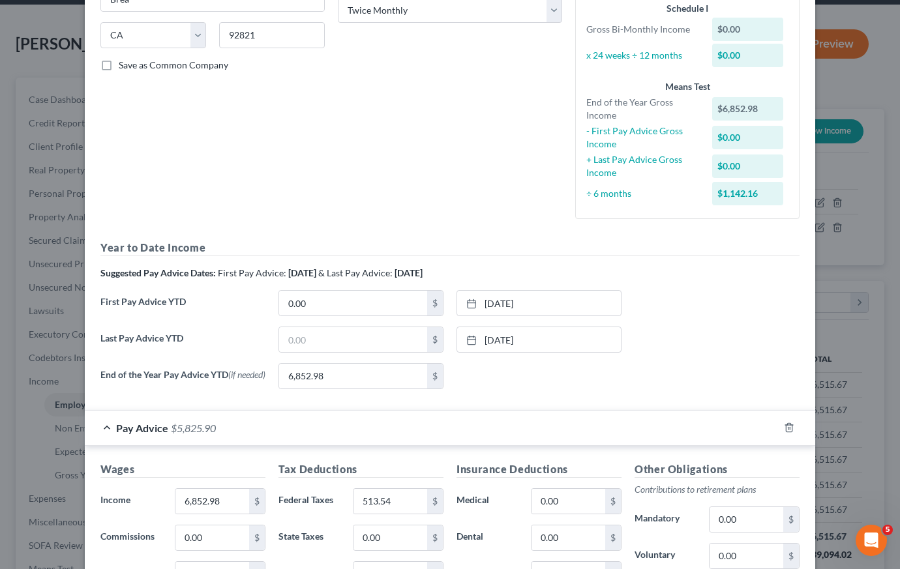
scroll to position [233, 0]
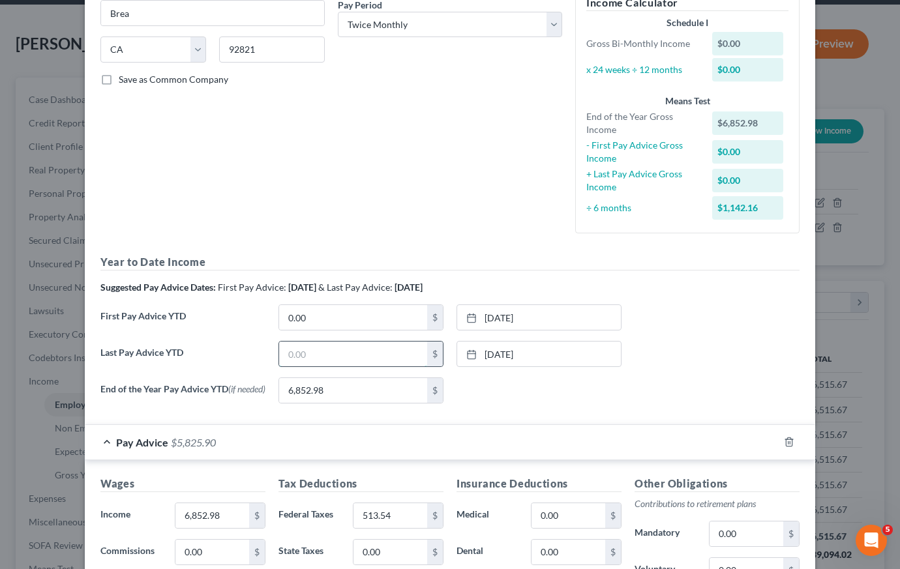
click at [337, 359] on input "text" at bounding box center [353, 354] width 148 height 25
type input "6,852.98"
drag, startPoint x: 333, startPoint y: 385, endPoint x: 341, endPoint y: 392, distance: 11.1
click at [338, 396] on input "6,852.98" at bounding box center [353, 390] width 148 height 25
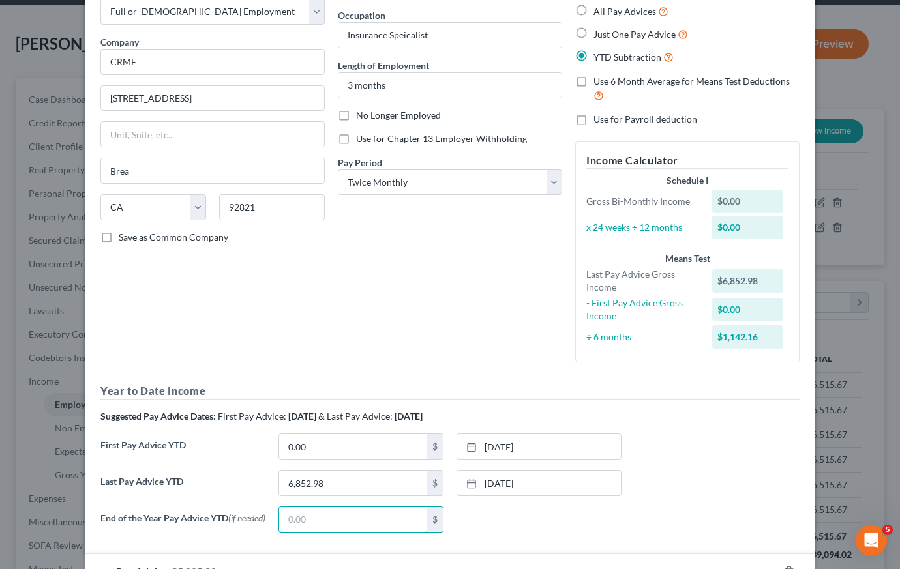
scroll to position [69, 0]
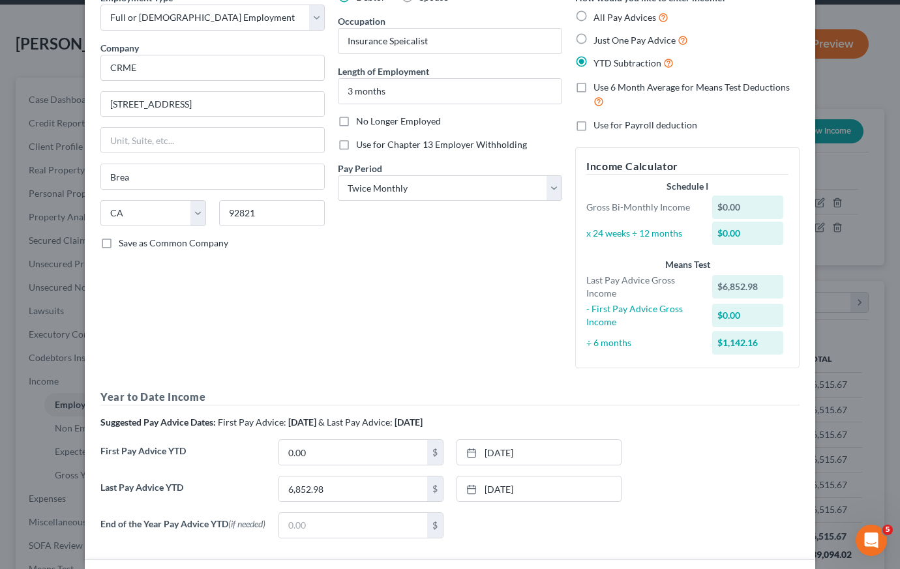
click at [593, 87] on label "Use 6 Month Average for Means Test Deductions" at bounding box center [696, 95] width 206 height 28
click at [599, 87] on input "Use 6 Month Average for Means Test Deductions" at bounding box center [603, 85] width 8 height 8
checkbox input "true"
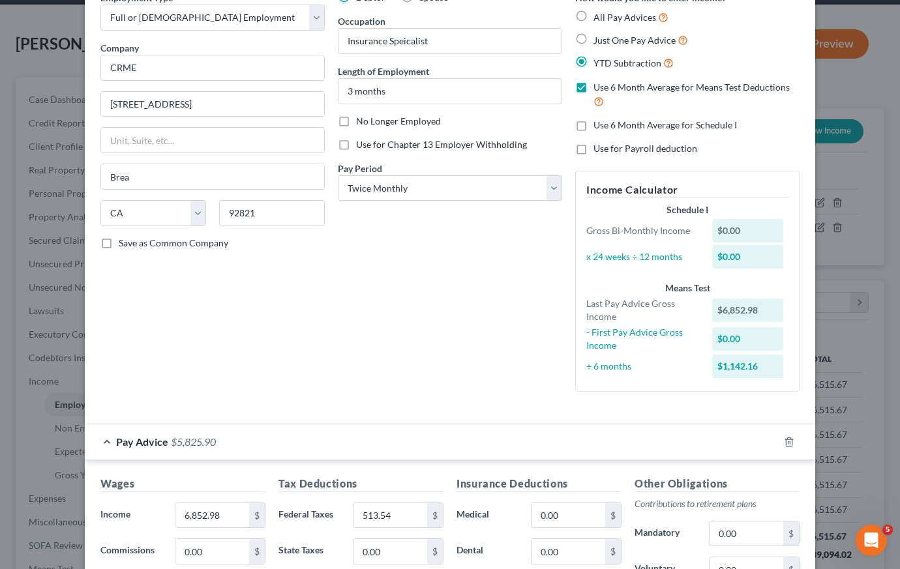
click at [593, 123] on label "Use 6 Month Average for Schedule I" at bounding box center [664, 125] width 143 height 13
click at [599, 123] on input "Use 6 Month Average for Schedule I" at bounding box center [603, 123] width 8 height 8
click at [593, 123] on label "Use 6 Month Average for Schedule I" at bounding box center [664, 125] width 143 height 13
click at [599, 123] on input "Use 6 Month Average for Schedule I" at bounding box center [603, 123] width 8 height 8
checkbox input "false"
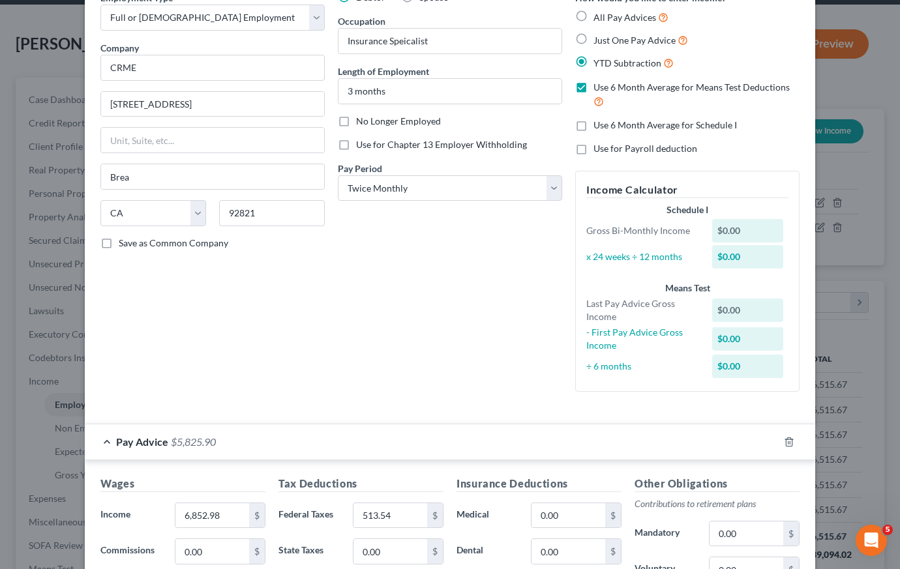
click at [593, 38] on label "Just One Pay Advice" at bounding box center [640, 40] width 95 height 15
click at [599, 38] on input "Just One Pay Advice" at bounding box center [603, 37] width 8 height 8
radio input "true"
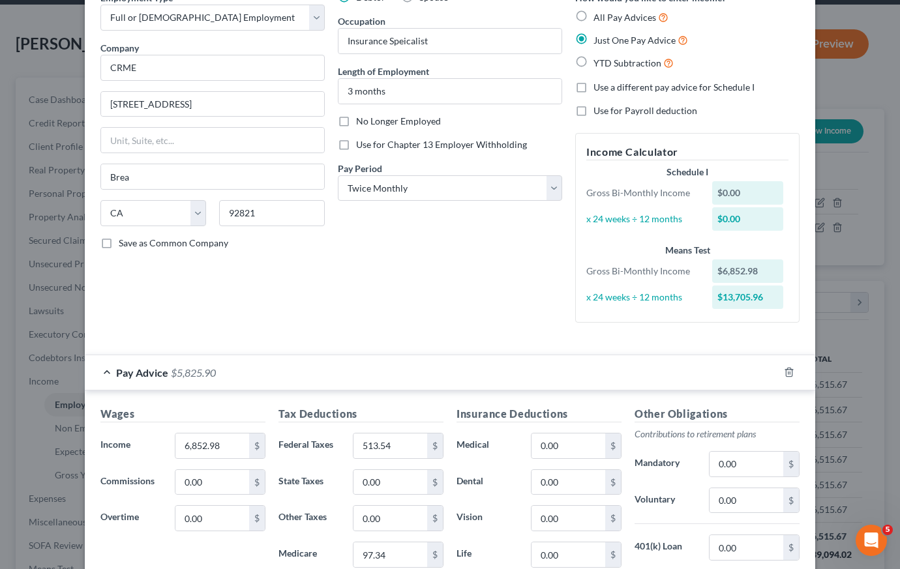
click at [593, 87] on label "Use a different pay advice for Schedule I" at bounding box center [673, 87] width 161 height 13
click at [599, 87] on input "Use a different pay advice for Schedule I" at bounding box center [603, 85] width 8 height 8
checkbox input "true"
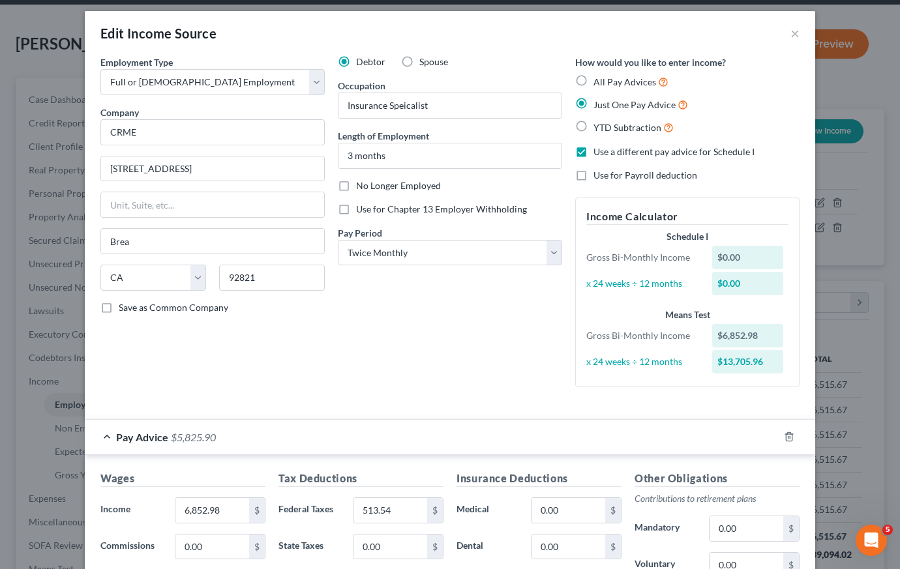
scroll to position [0, 0]
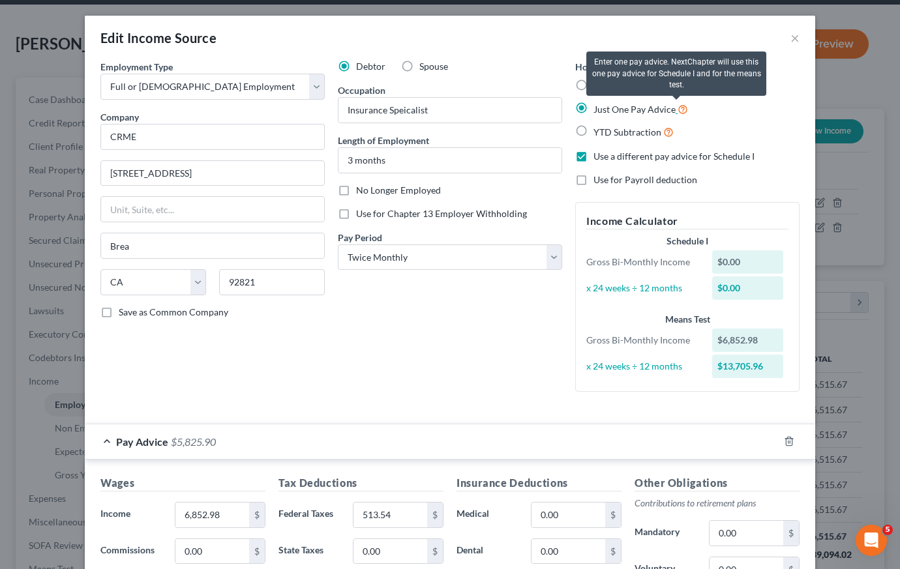
click at [677, 110] on icon at bounding box center [682, 108] width 10 height 12
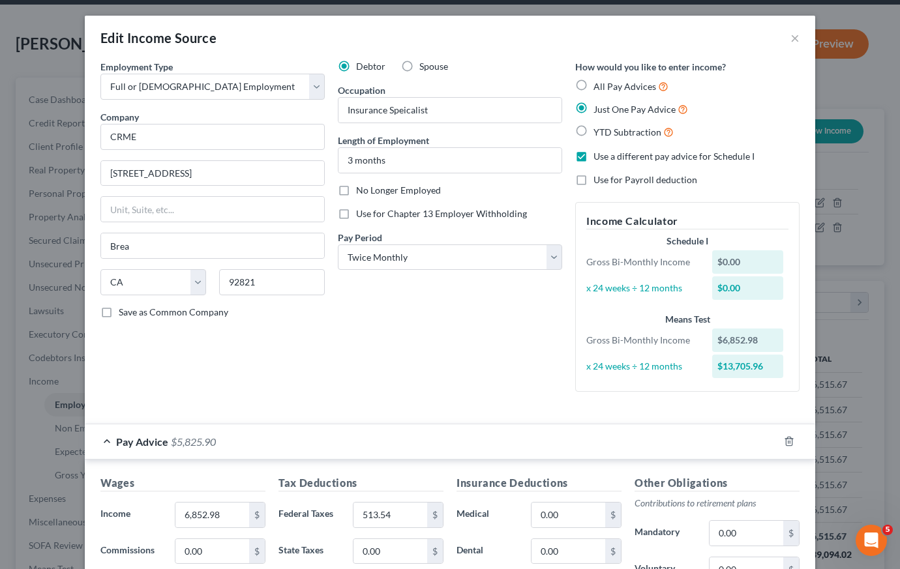
click at [593, 130] on label "YTD Subtraction" at bounding box center [633, 132] width 80 height 15
click at [599, 130] on input "YTD Subtraction" at bounding box center [603, 129] width 8 height 8
radio input "true"
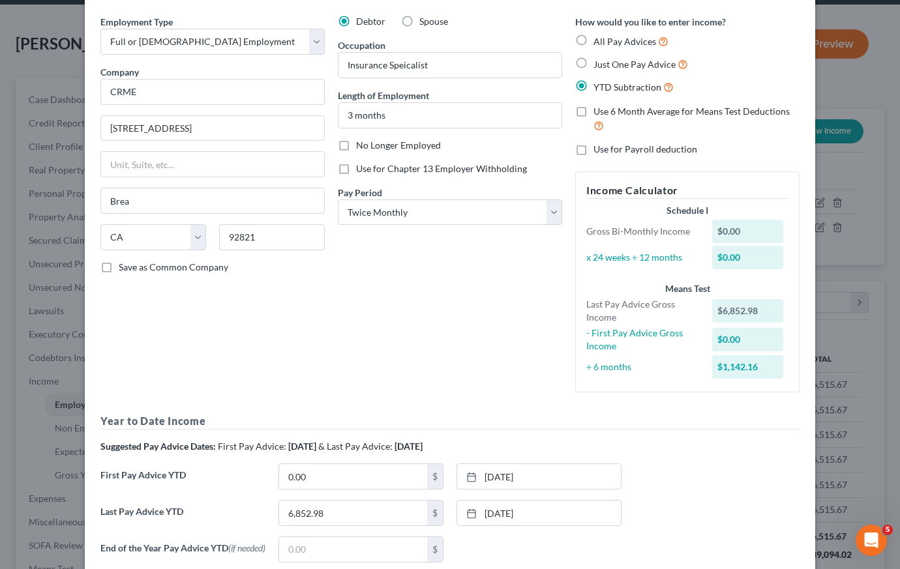
scroll to position [48, 0]
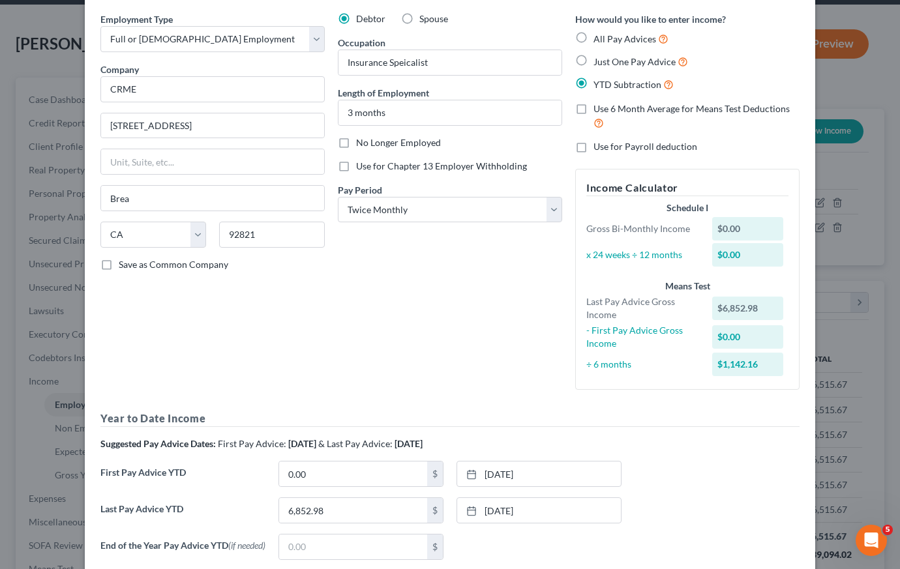
click at [593, 108] on label "Use 6 Month Average for Means Test Deductions" at bounding box center [696, 116] width 206 height 28
click at [599, 108] on input "Use 6 Month Average for Means Test Deductions" at bounding box center [603, 106] width 8 height 8
checkbox input "true"
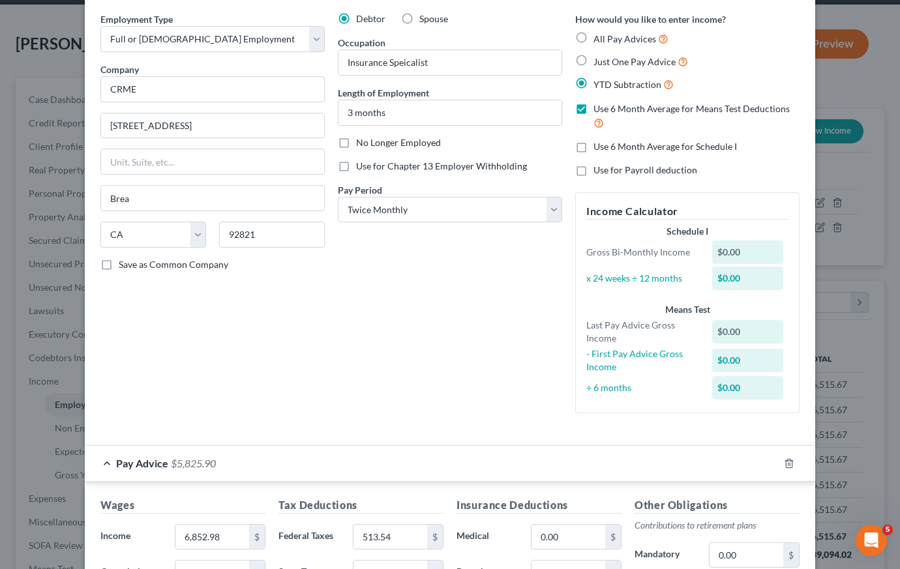
click at [593, 145] on label "Use 6 Month Average for Schedule I" at bounding box center [664, 146] width 143 height 13
click at [599, 145] on input "Use 6 Month Average for Schedule I" at bounding box center [603, 144] width 8 height 8
checkbox input "true"
click at [593, 80] on label "YTD Subtraction" at bounding box center [633, 84] width 80 height 15
click at [599, 80] on input "YTD Subtraction" at bounding box center [603, 81] width 8 height 8
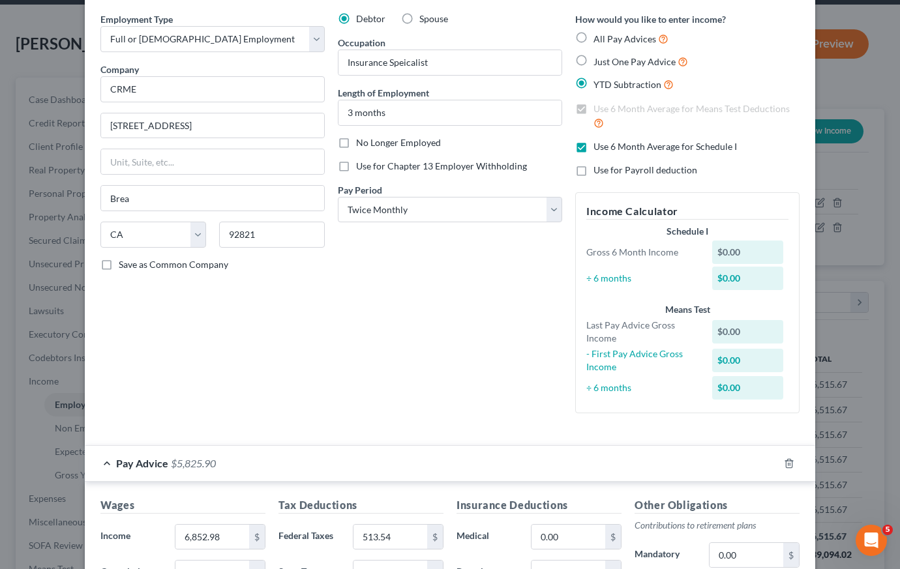
click at [593, 110] on label "Use 6 Month Average for Means Test Deductions" at bounding box center [696, 116] width 206 height 28
click at [593, 61] on label "Just One Pay Advice" at bounding box center [640, 61] width 95 height 15
click at [599, 61] on input "Just One Pay Advice" at bounding box center [603, 58] width 8 height 8
radio input "true"
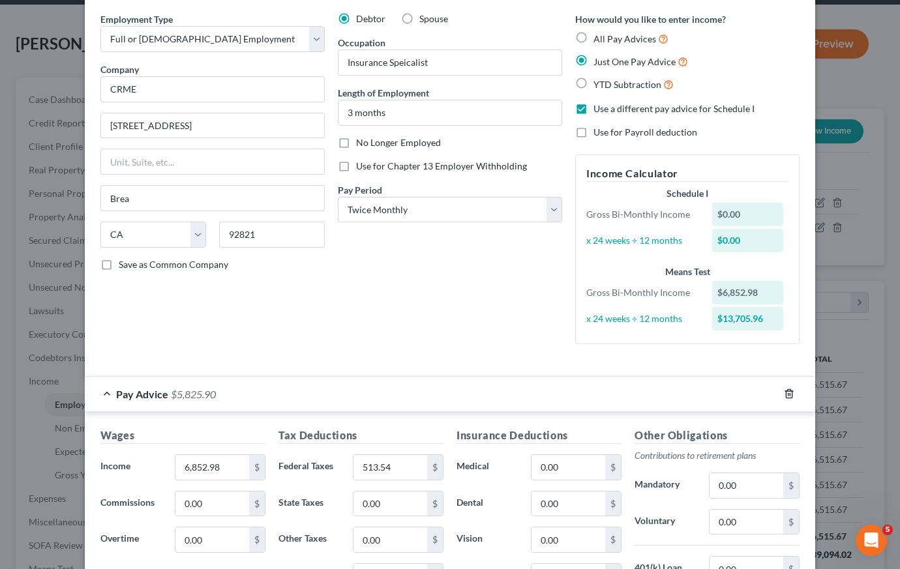
click at [784, 391] on icon "button" at bounding box center [789, 394] width 10 height 10
click at [785, 392] on icon "button" at bounding box center [789, 394] width 10 height 10
click at [786, 392] on icon "button" at bounding box center [789, 394] width 10 height 10
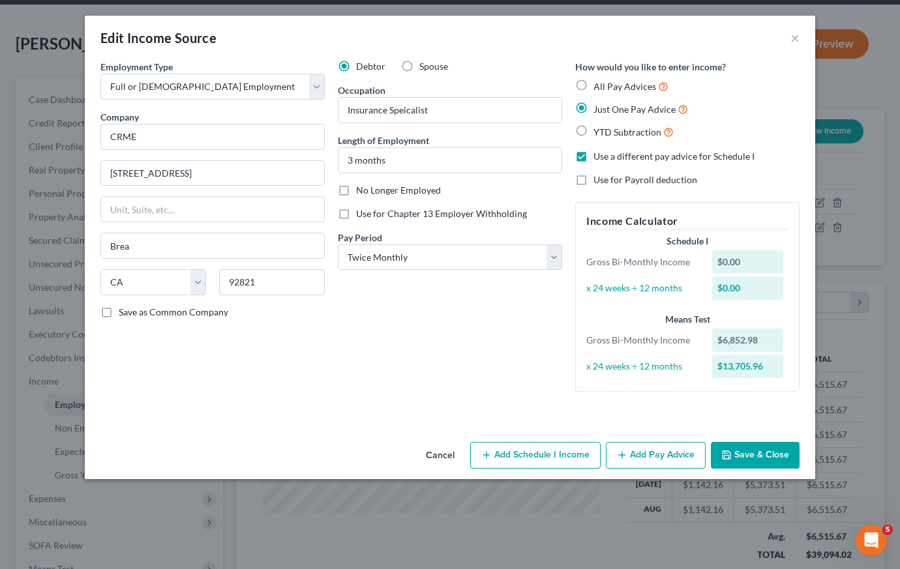
scroll to position [0, 0]
click at [593, 129] on label "YTD Subtraction" at bounding box center [633, 132] width 80 height 15
click at [599, 129] on input "YTD Subtraction" at bounding box center [603, 129] width 8 height 8
radio input "true"
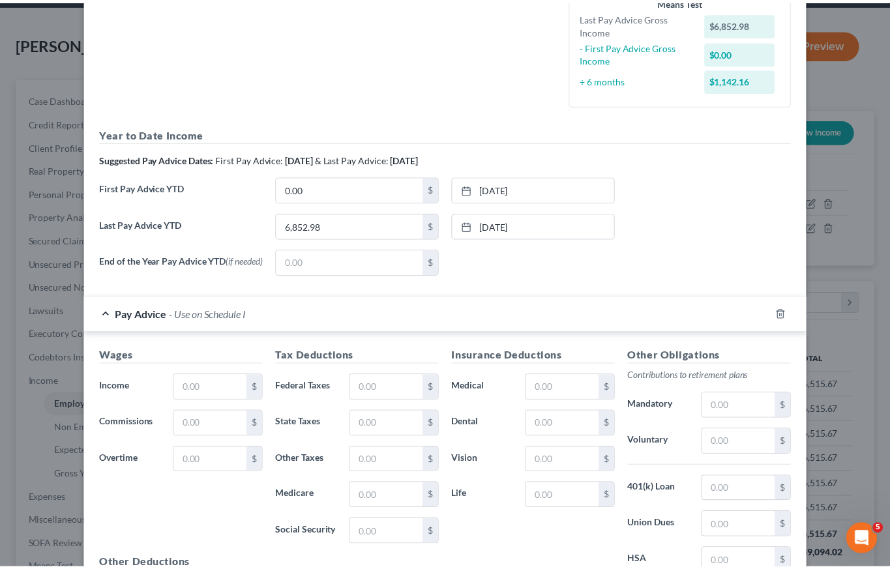
scroll to position [468, 0]
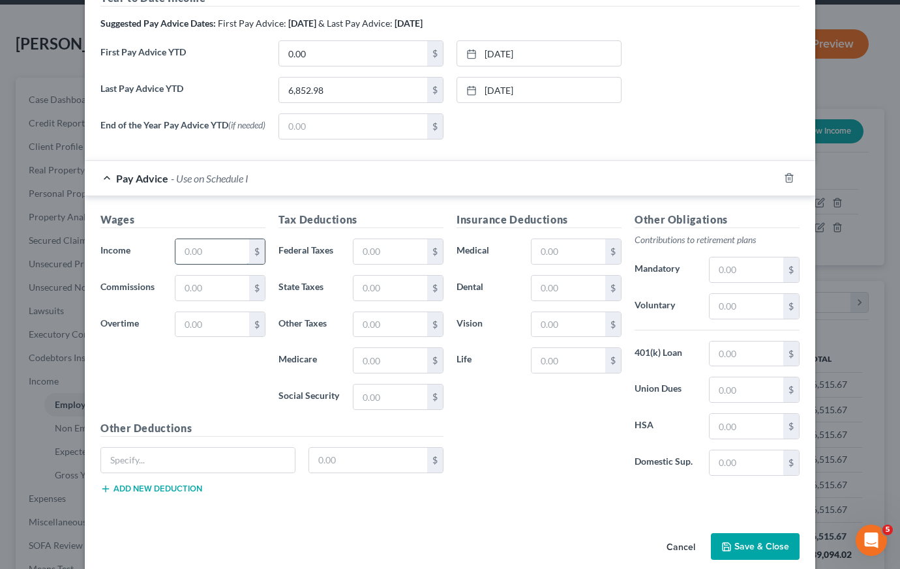
click at [230, 258] on input "text" at bounding box center [212, 251] width 74 height 25
type input "1,855.10"
click at [384, 372] on input "text" at bounding box center [390, 360] width 74 height 25
type input "26.32"
click at [378, 397] on input "text" at bounding box center [390, 397] width 74 height 25
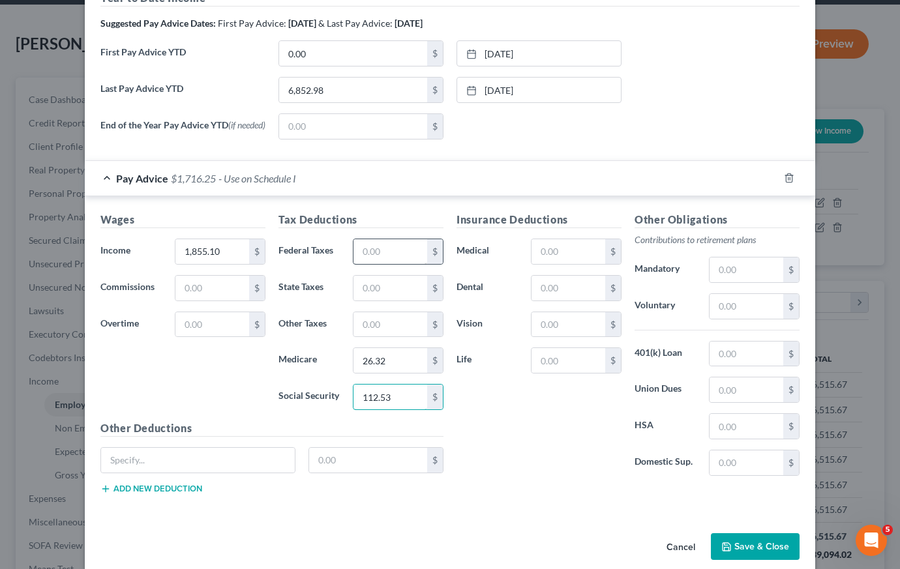
type input "112.53"
click at [374, 254] on input "text" at bounding box center [390, 251] width 74 height 25
type input "138.85"
click at [743, 547] on button "Save & Close" at bounding box center [755, 546] width 89 height 27
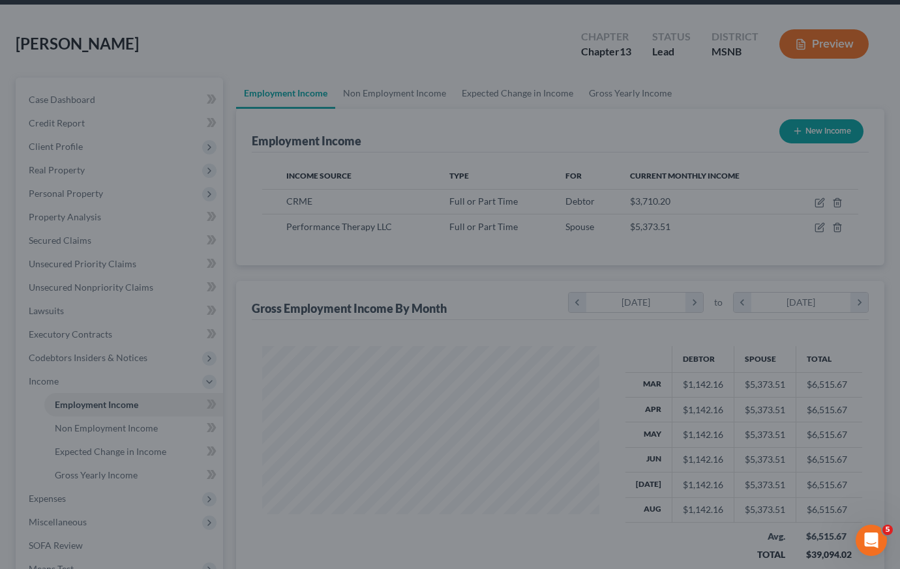
scroll to position [651754, 651629]
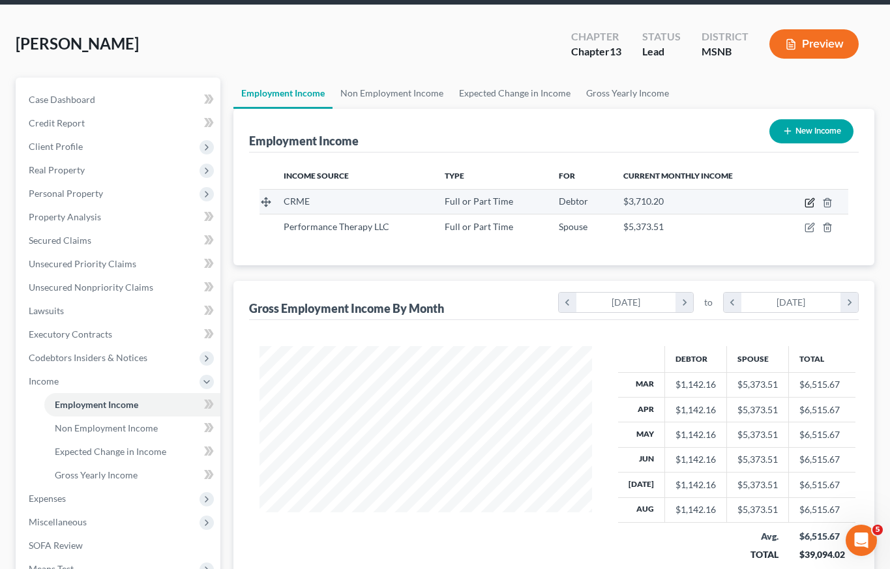
click at [812, 201] on icon "button" at bounding box center [811, 201] width 6 height 6
select select "0"
select select "4"
select select "1"
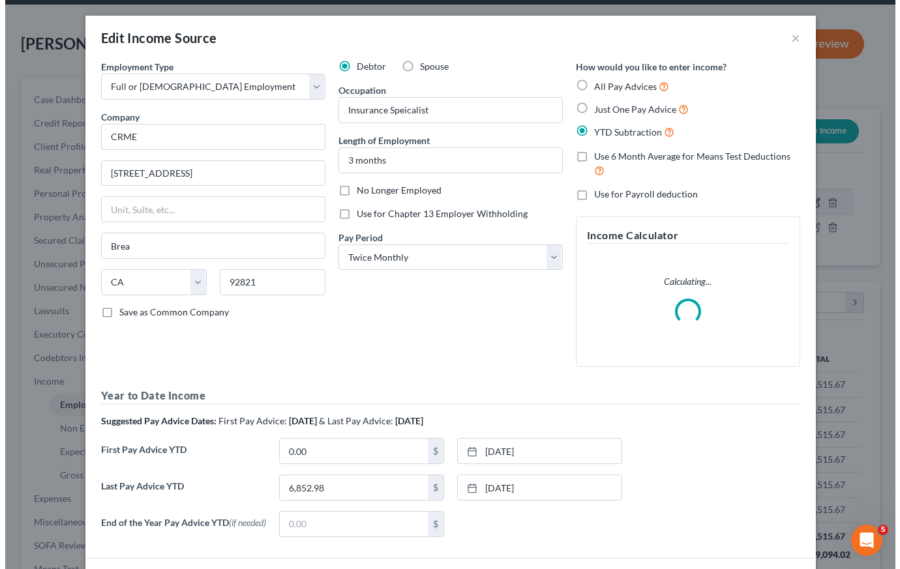
scroll to position [234, 363]
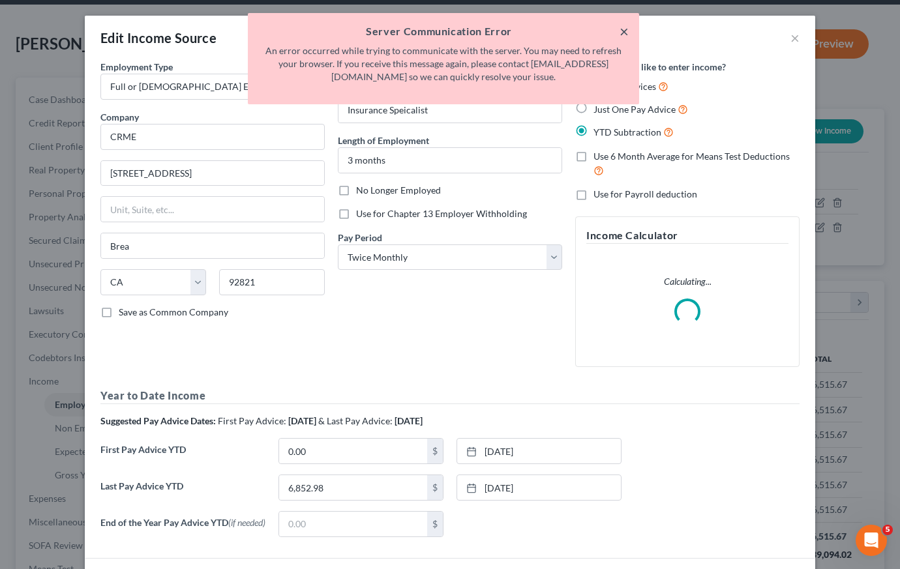
click at [624, 32] on button "×" at bounding box center [623, 31] width 9 height 16
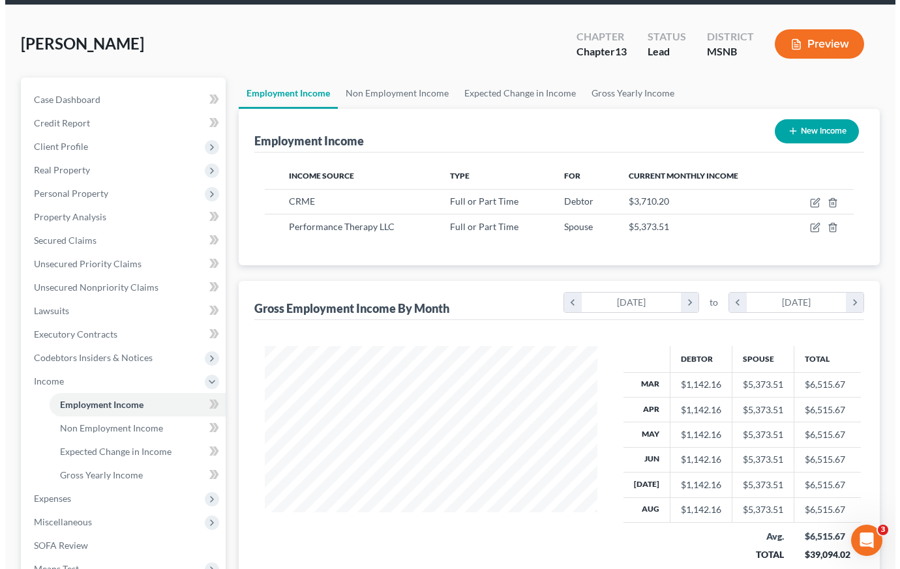
scroll to position [234, 359]
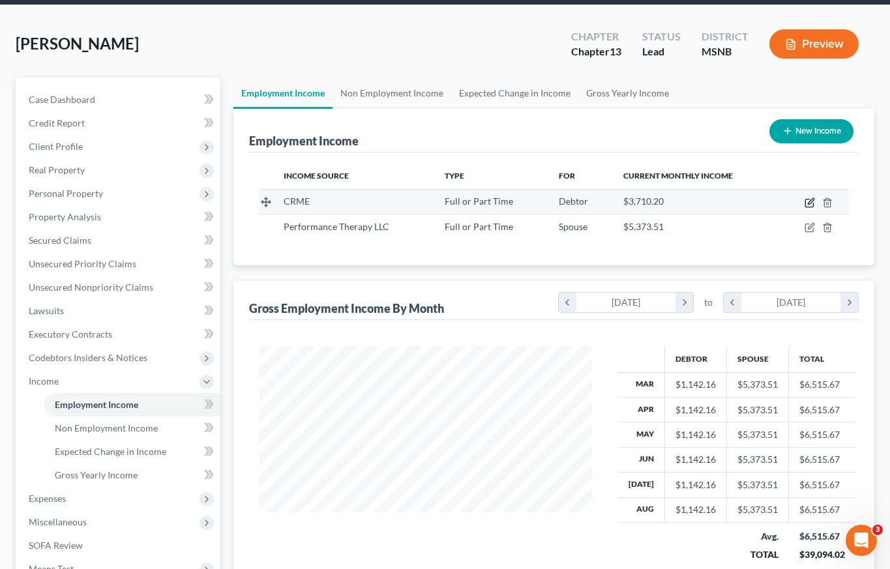
click at [810, 201] on icon "button" at bounding box center [810, 203] width 10 height 10
select select "0"
select select "4"
select select "1"
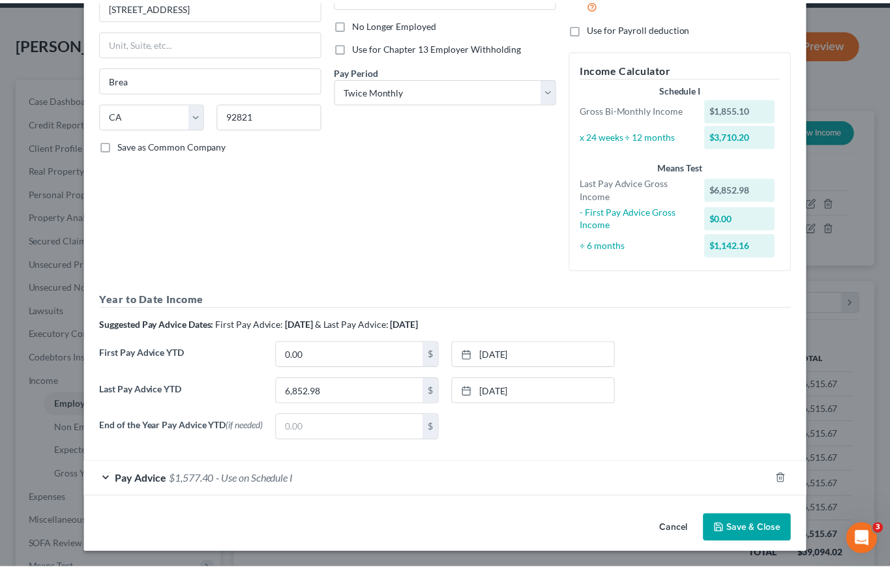
scroll to position [170, 0]
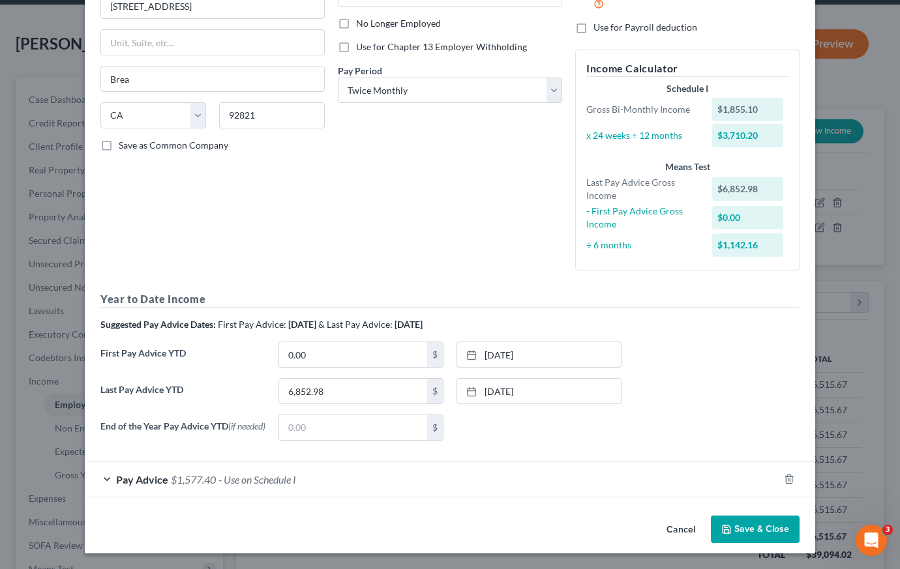
click at [746, 530] on button "Save & Close" at bounding box center [755, 529] width 89 height 27
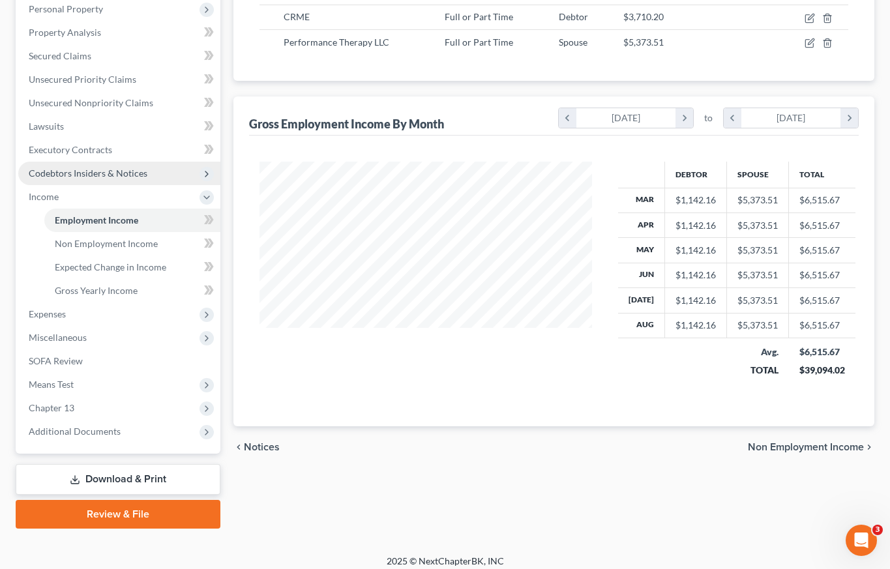
scroll to position [241, 0]
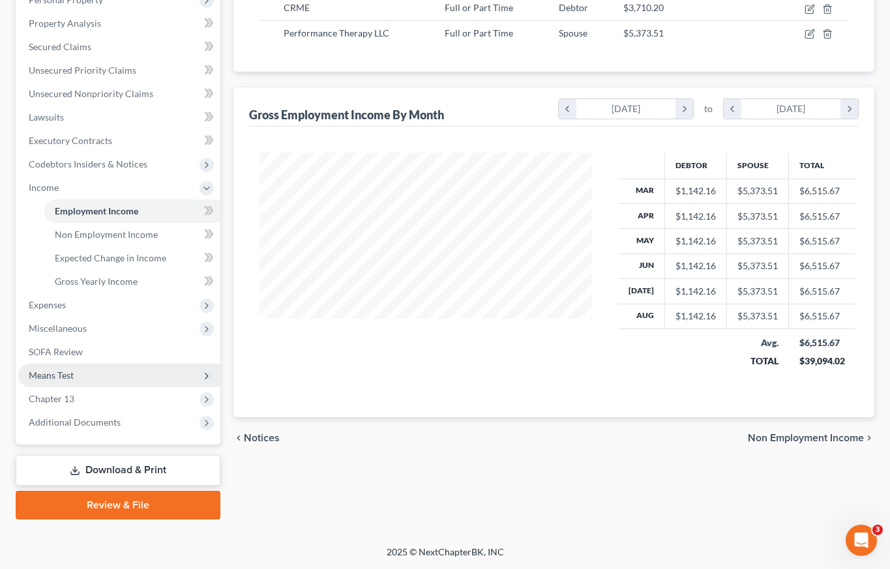
click at [67, 370] on span "Means Test" at bounding box center [51, 375] width 45 height 11
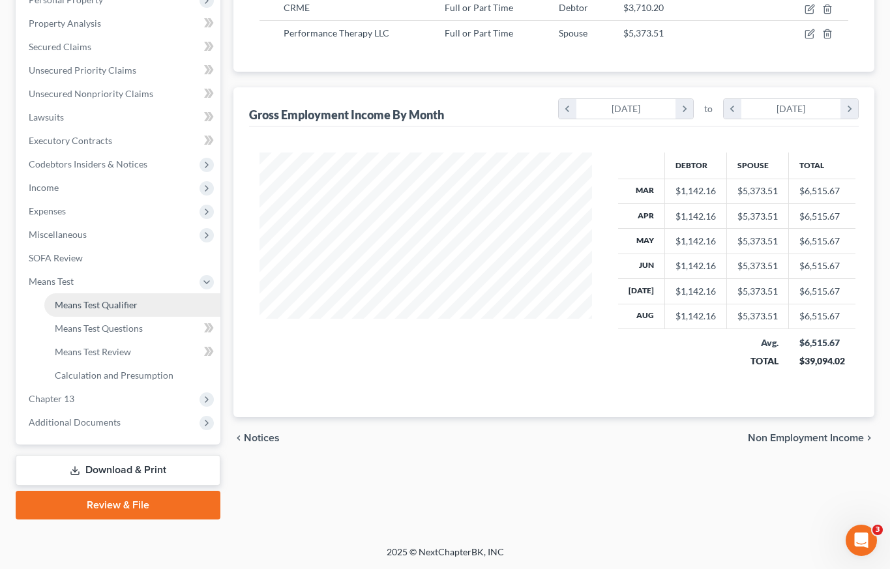
click at [90, 309] on span "Means Test Qualifier" at bounding box center [96, 304] width 83 height 11
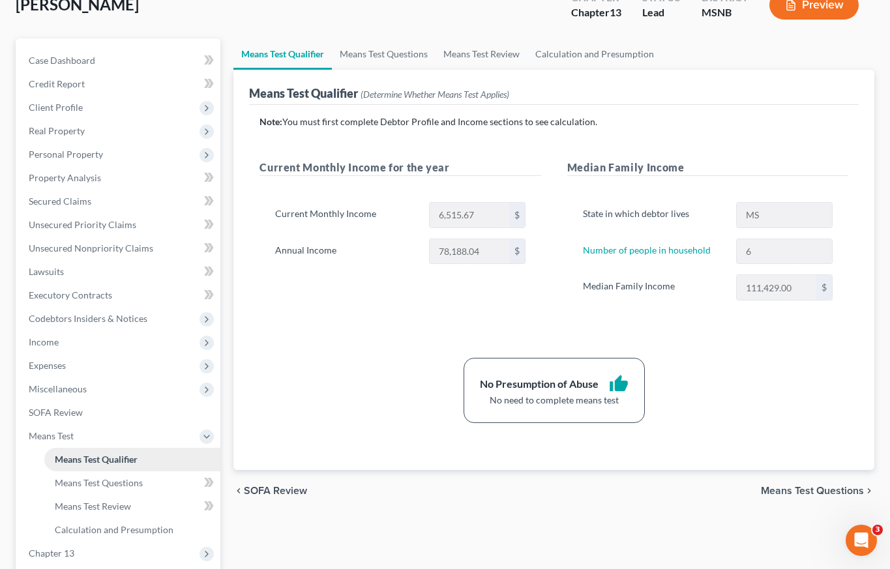
scroll to position [89, 0]
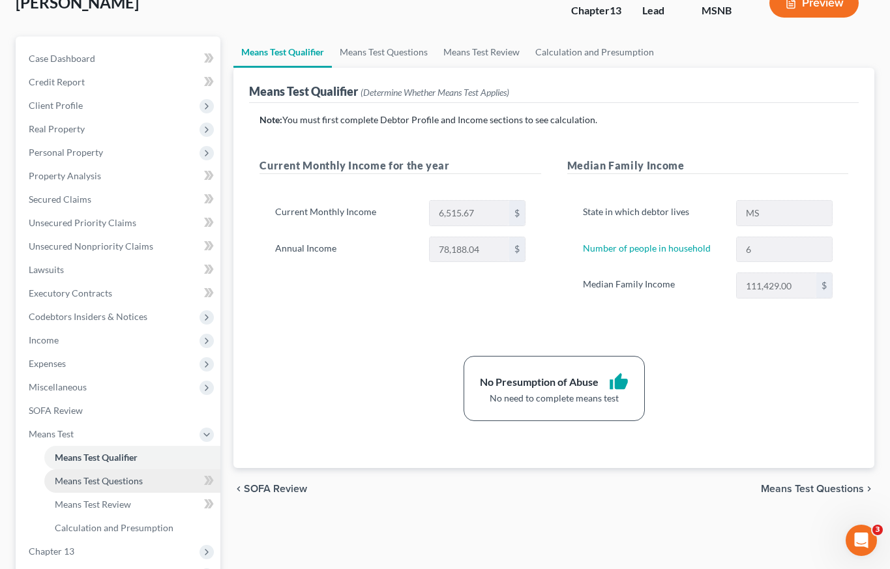
click at [77, 480] on span "Means Test Questions" at bounding box center [99, 480] width 88 height 11
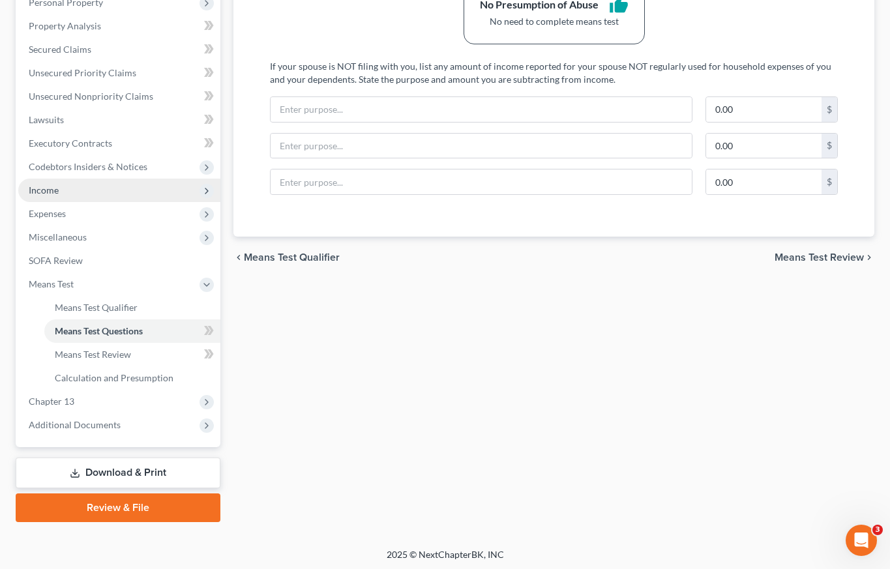
scroll to position [241, 0]
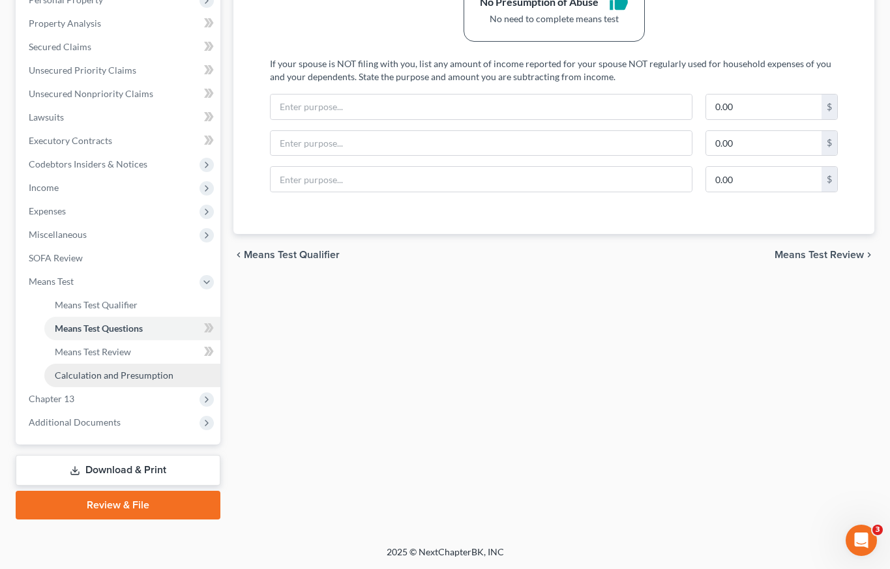
click at [119, 378] on span "Calculation and Presumption" at bounding box center [114, 375] width 119 height 11
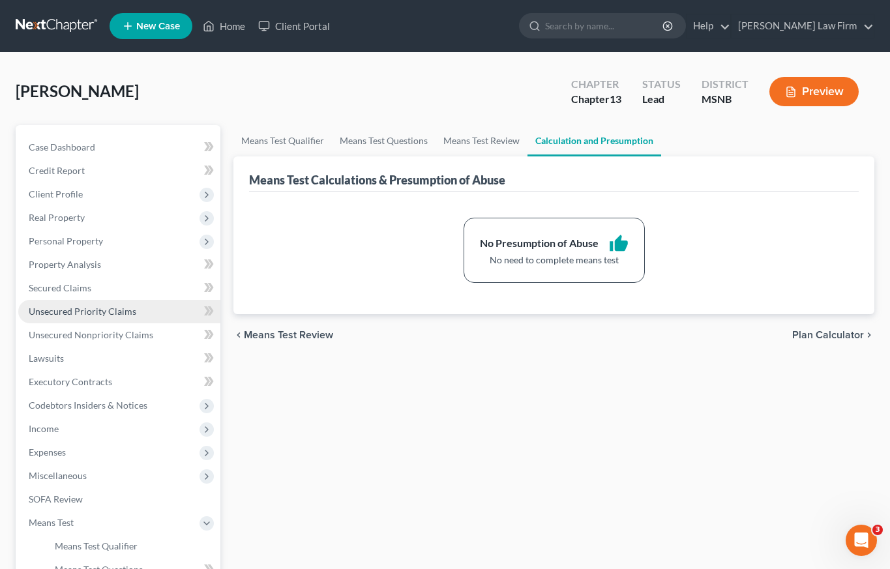
scroll to position [241, 0]
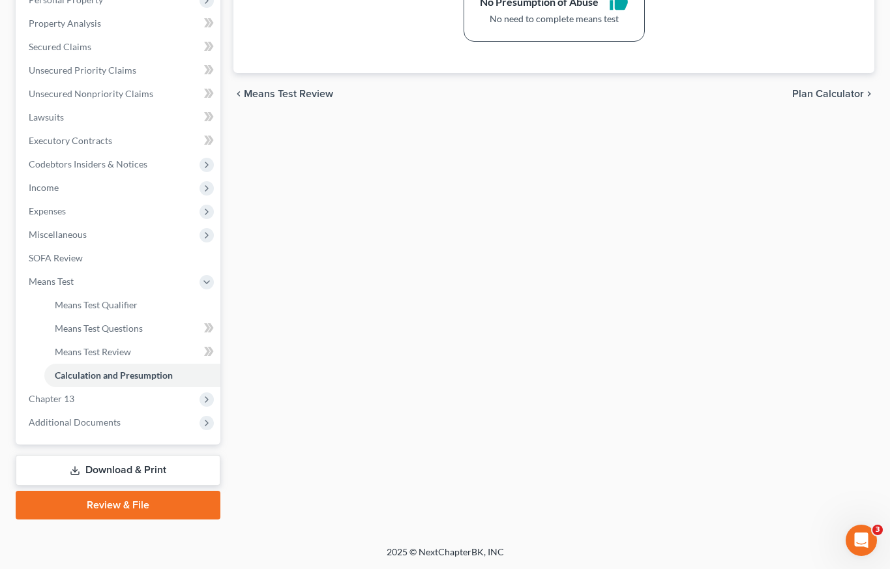
click at [117, 467] on link "Download & Print" at bounding box center [118, 470] width 205 height 31
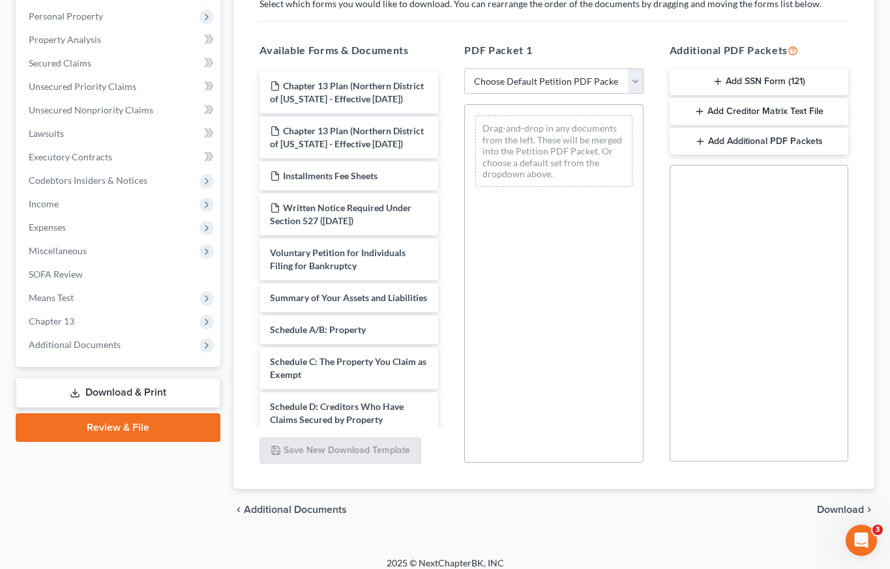
scroll to position [236, 0]
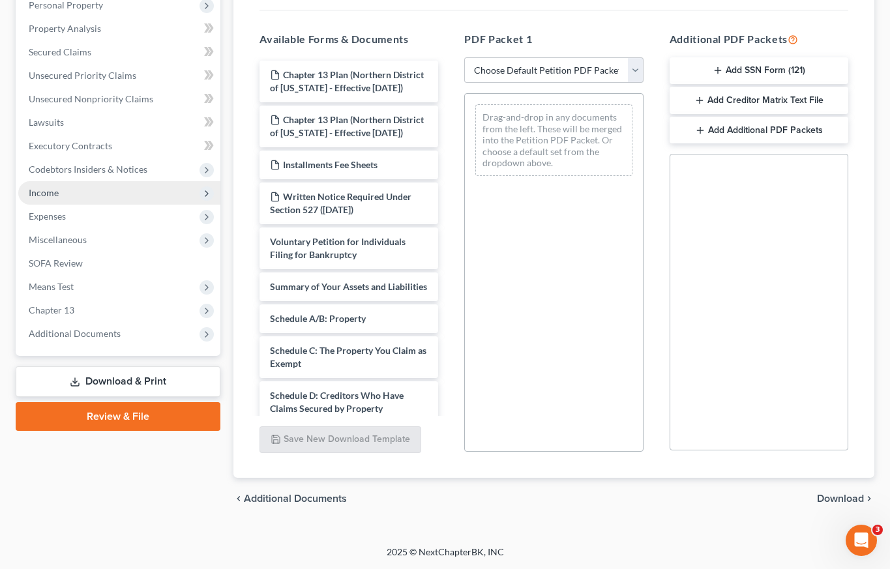
click at [78, 194] on span "Income" at bounding box center [119, 192] width 202 height 23
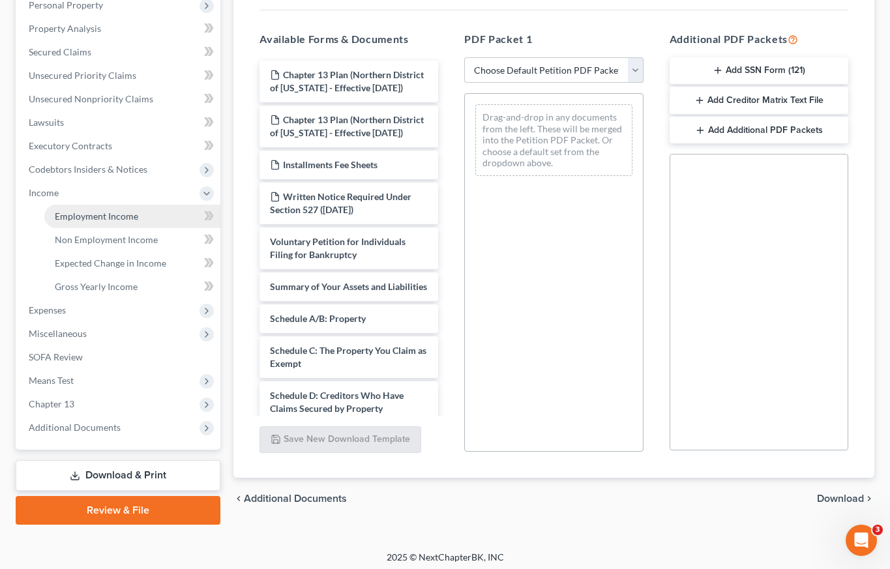
click at [81, 215] on span "Employment Income" at bounding box center [96, 216] width 83 height 11
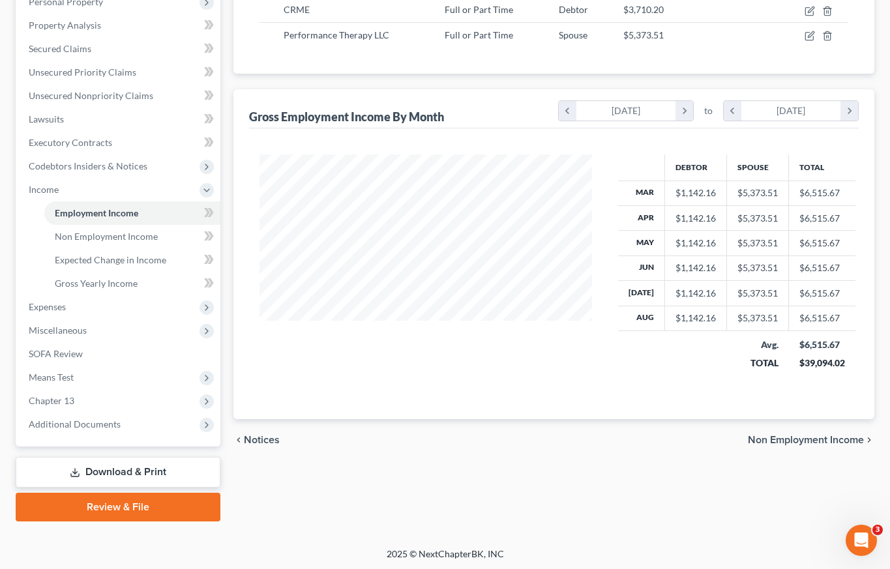
scroll to position [241, 0]
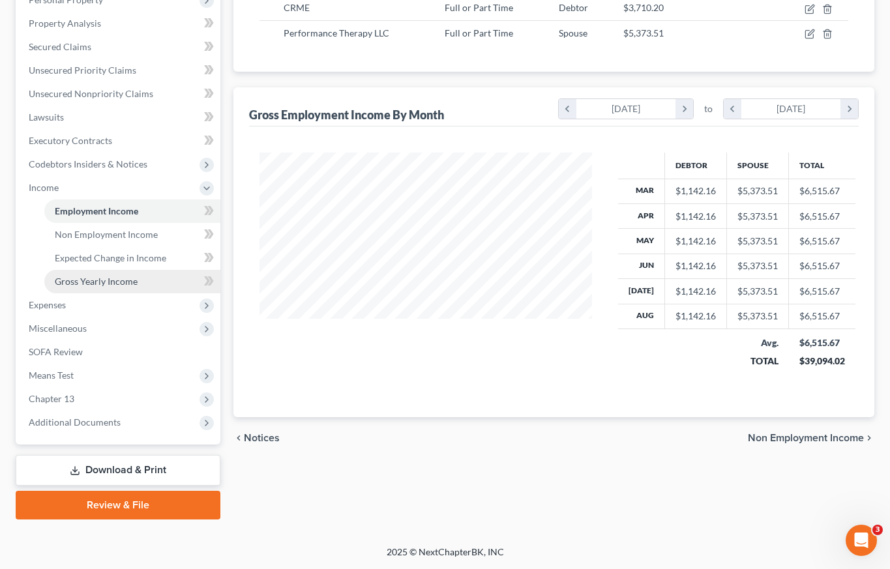
click at [102, 280] on span "Gross Yearly Income" at bounding box center [96, 281] width 83 height 11
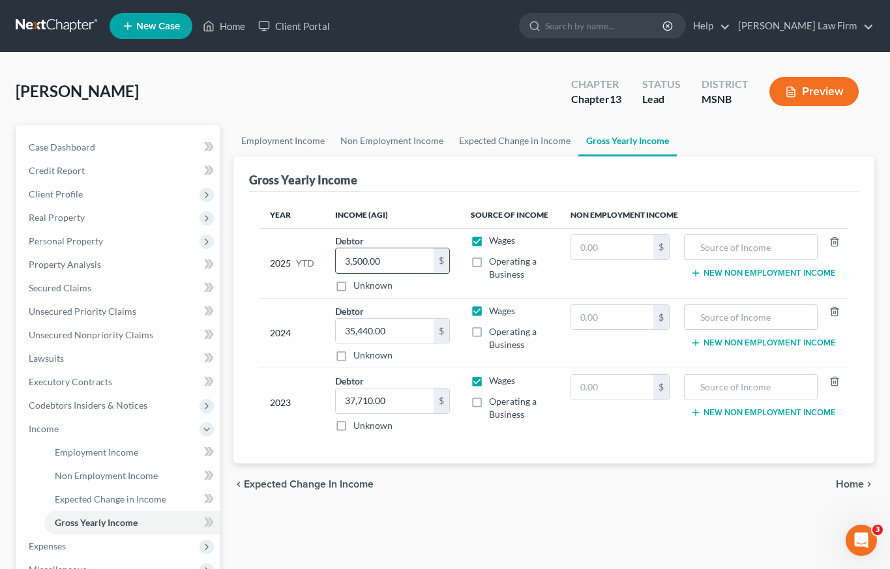
drag, startPoint x: 394, startPoint y: 263, endPoint x: 377, endPoint y: 261, distance: 17.7
click at [424, 267] on input "3,500.00" at bounding box center [384, 260] width 97 height 25
type input "6,800"
click at [840, 483] on span "Home" at bounding box center [850, 484] width 28 height 10
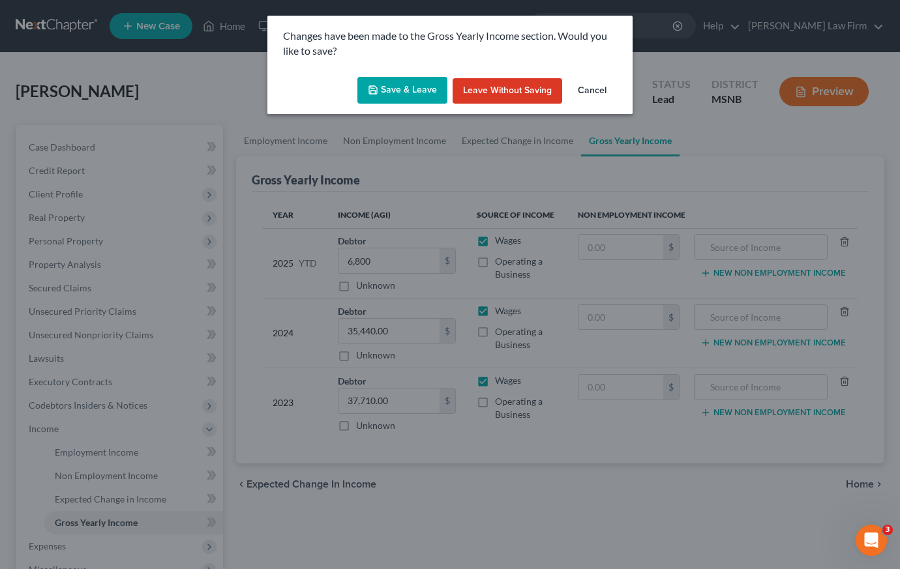
click at [389, 91] on button "Save & Leave" at bounding box center [402, 90] width 90 height 27
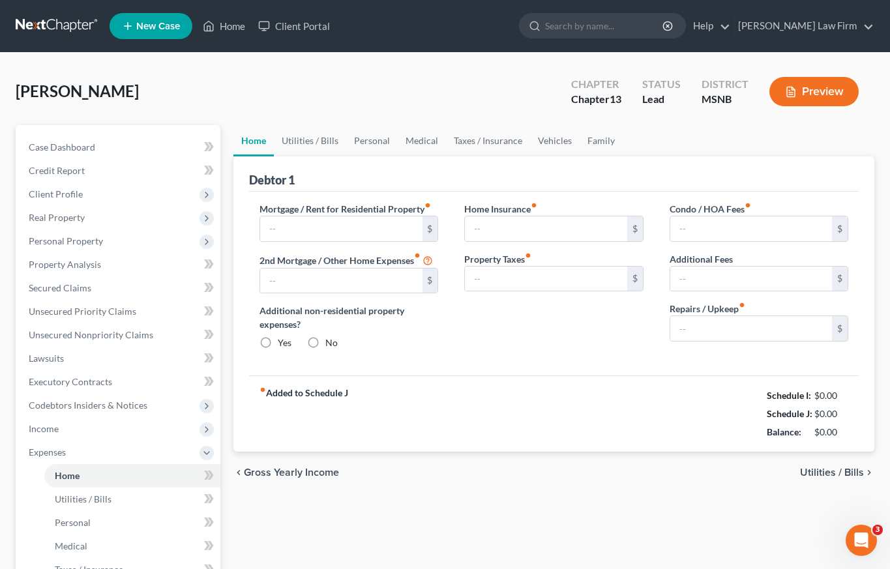
type input "1,306.00"
type input "0.00"
radio input "true"
type input "0.00"
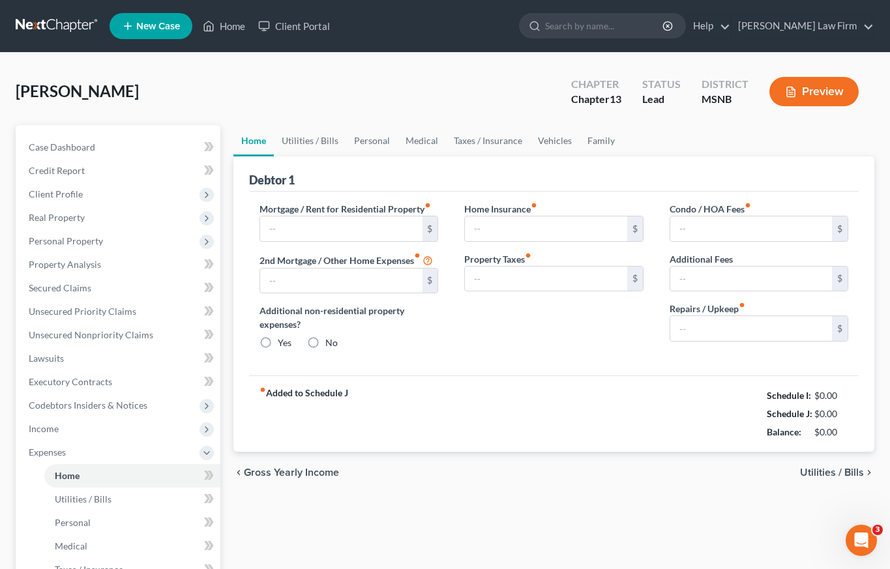
type input "0.00"
type input "150.00"
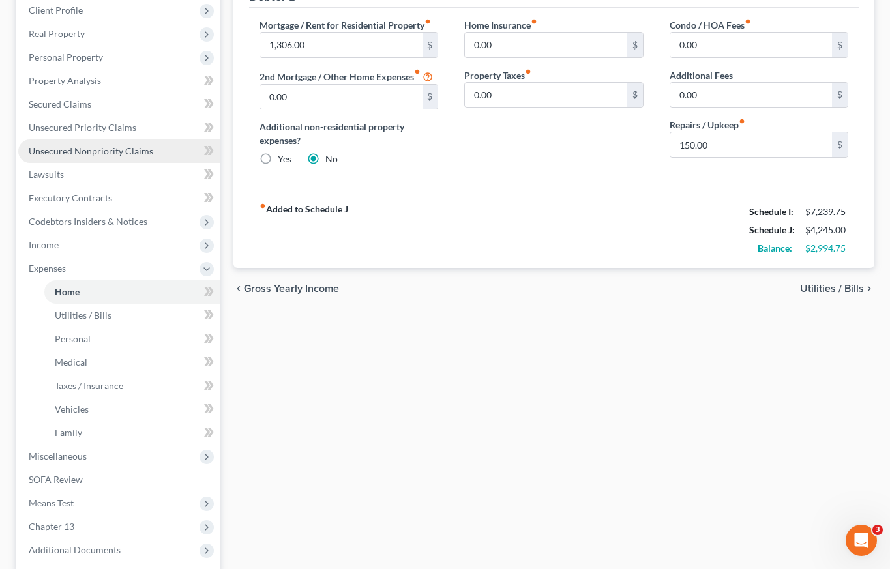
scroll to position [312, 0]
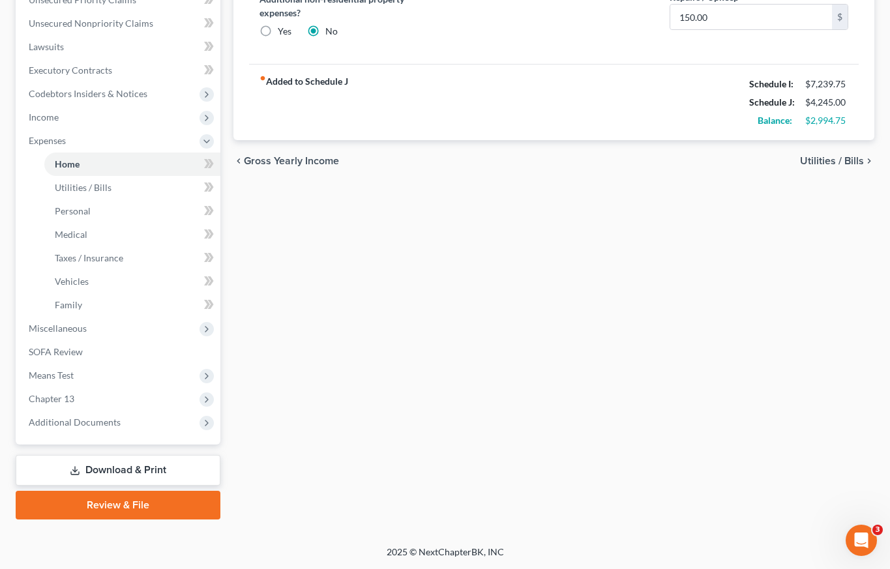
click at [119, 475] on link "Download & Print" at bounding box center [118, 470] width 205 height 31
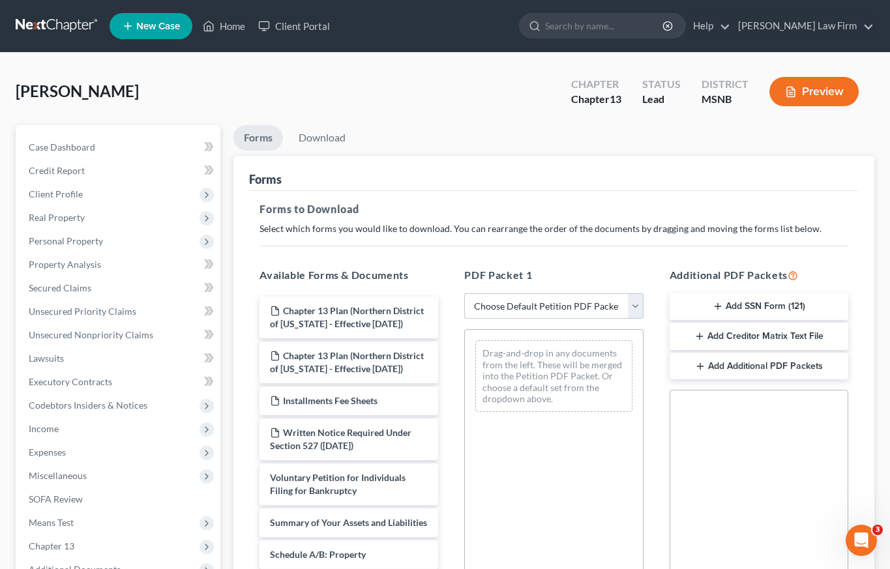
click at [512, 306] on select "Choose Default Petition PDF Packet Complete Bankruptcy Petition (all forms and …" at bounding box center [553, 306] width 179 height 26
select select "9"
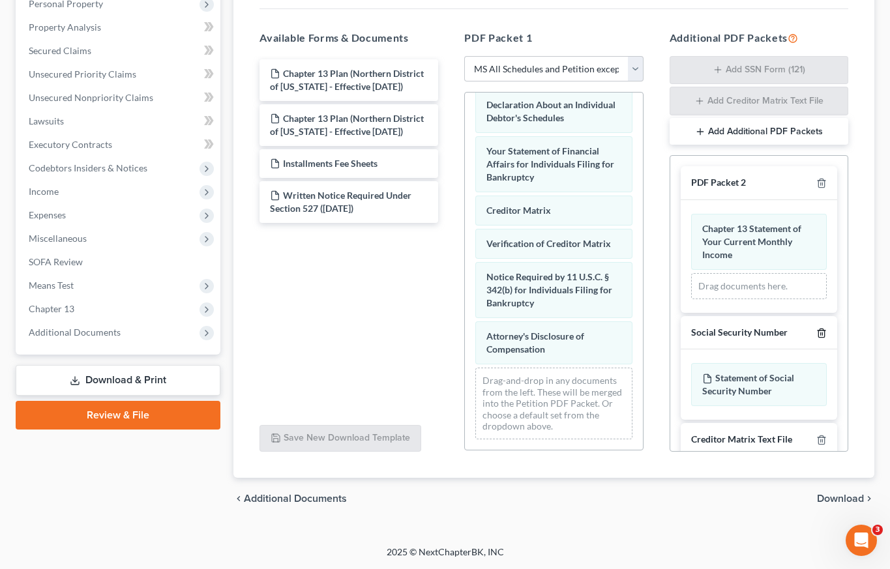
click at [822, 333] on line "button" at bounding box center [822, 334] width 0 height 3
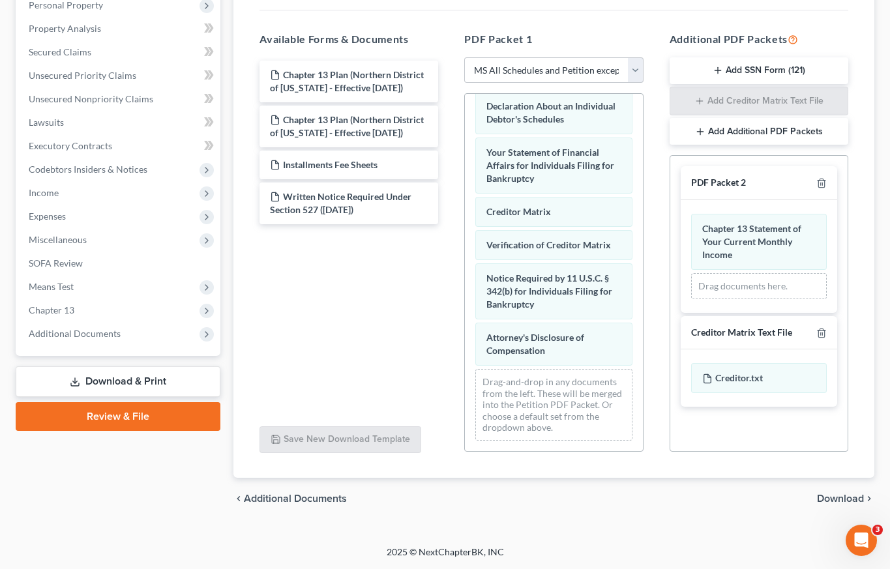
click at [851, 499] on span "Download" at bounding box center [840, 499] width 47 height 10
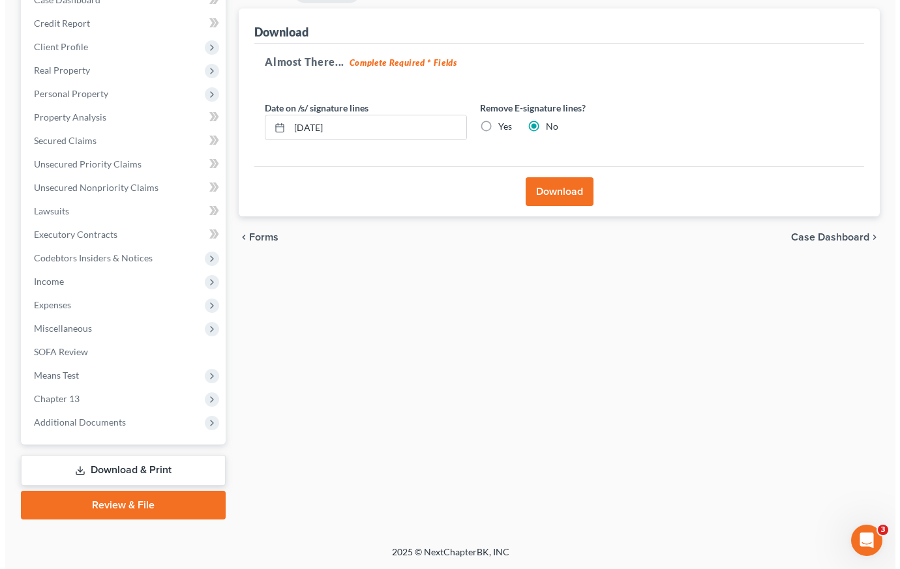
scroll to position [147, 0]
click at [568, 194] on button "Download" at bounding box center [554, 191] width 68 height 29
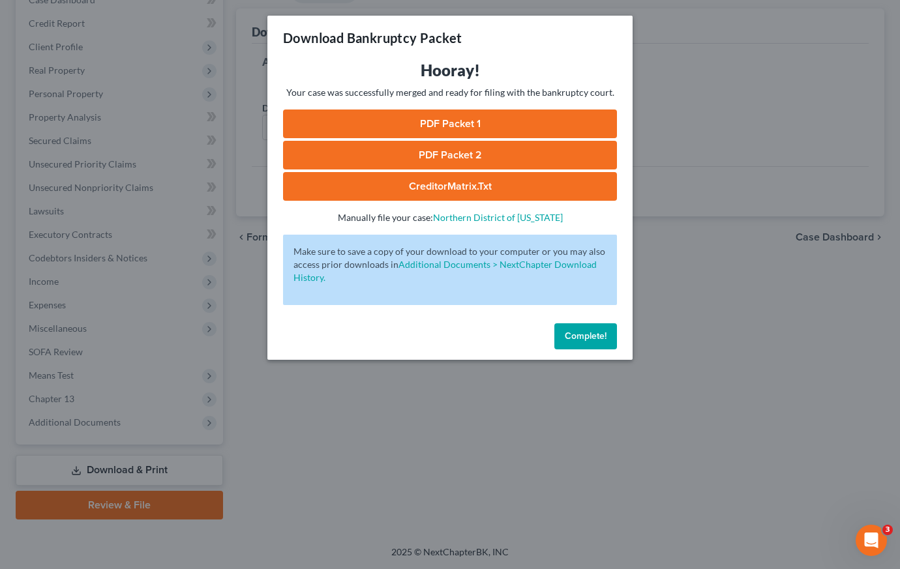
click at [440, 125] on link "PDF Packet 1" at bounding box center [450, 124] width 334 height 29
click at [457, 156] on link "PDF Packet 2" at bounding box center [450, 155] width 334 height 29
